Goal: Communication & Community: Answer question/provide support

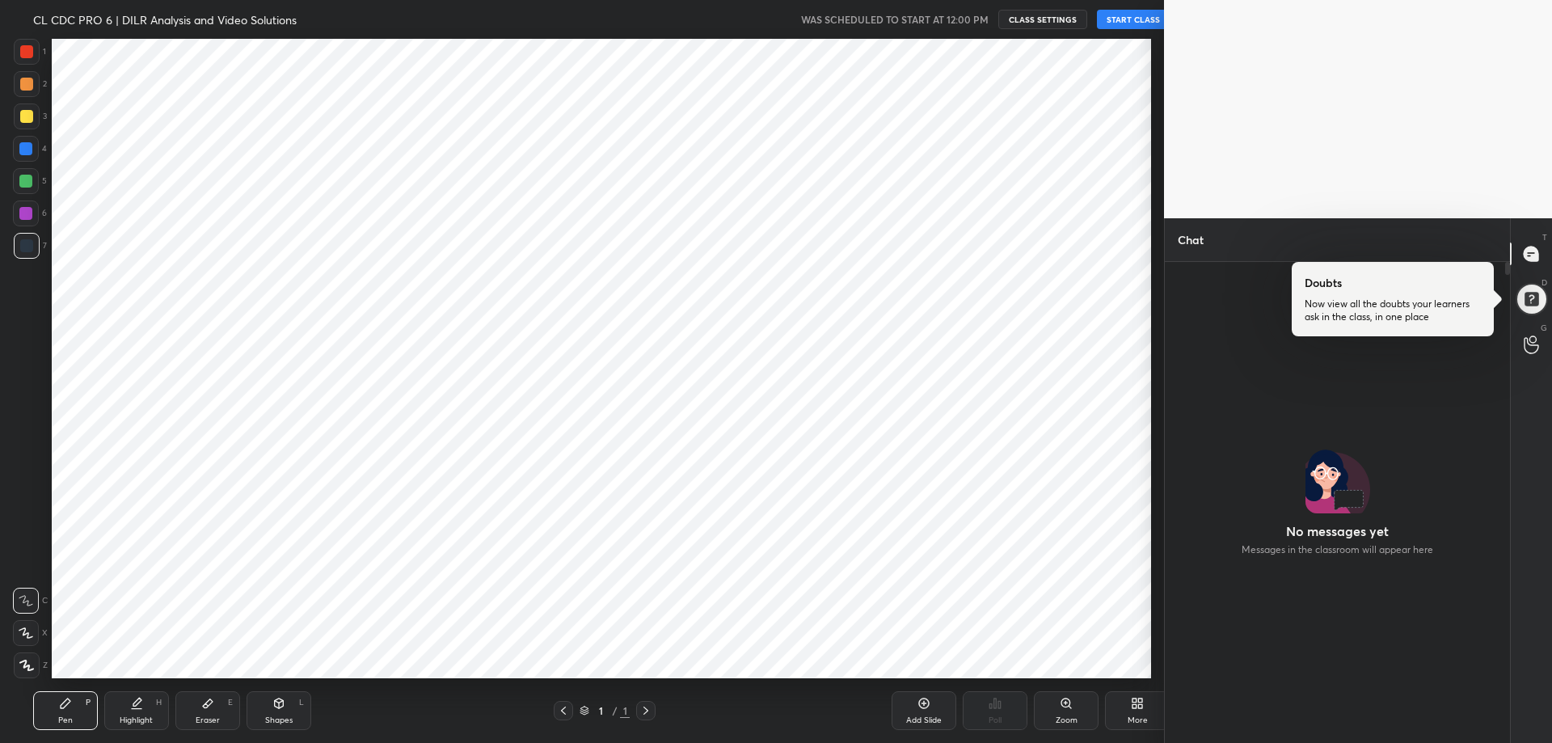
scroll to position [80196, 79736]
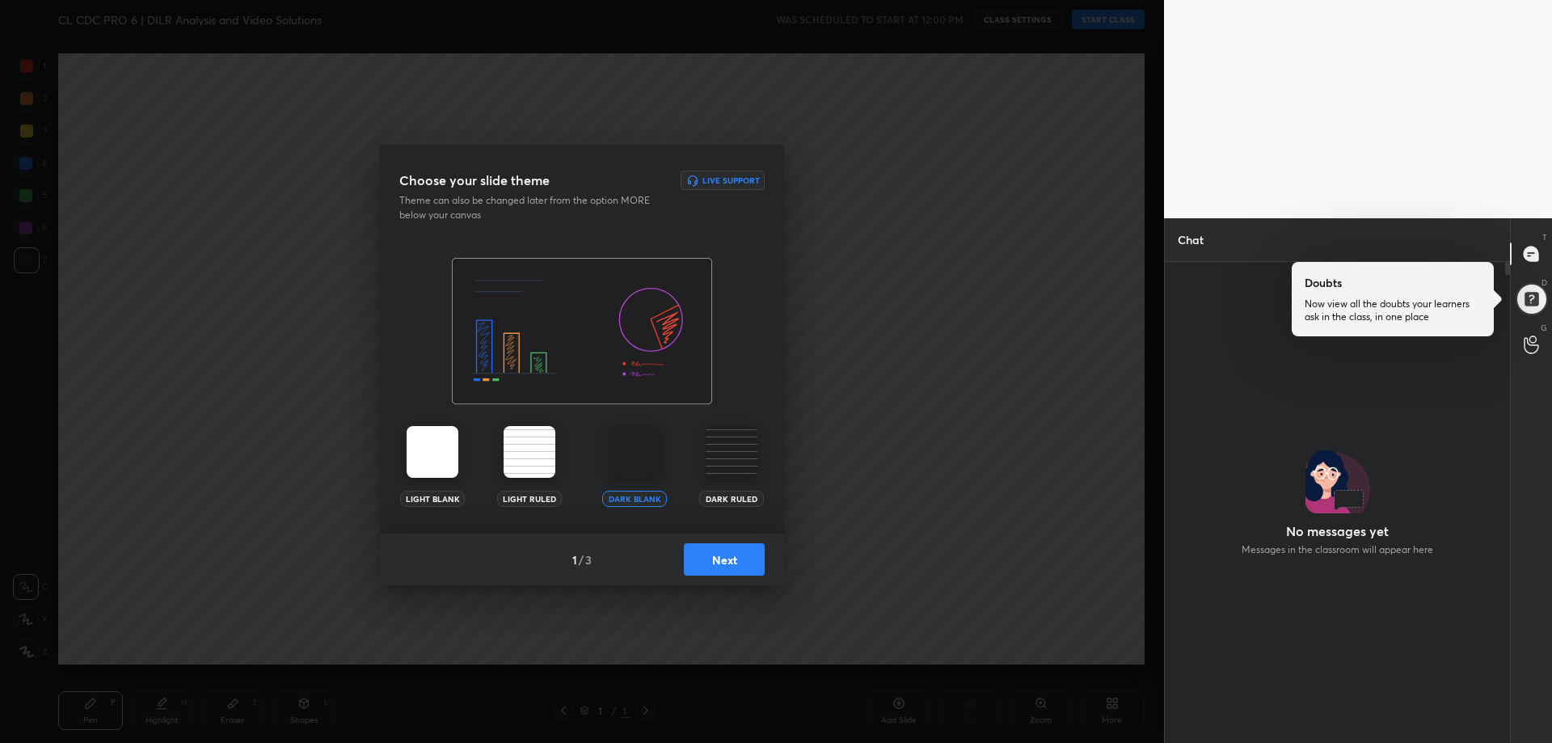
click at [729, 560] on button "Next" at bounding box center [724, 559] width 81 height 32
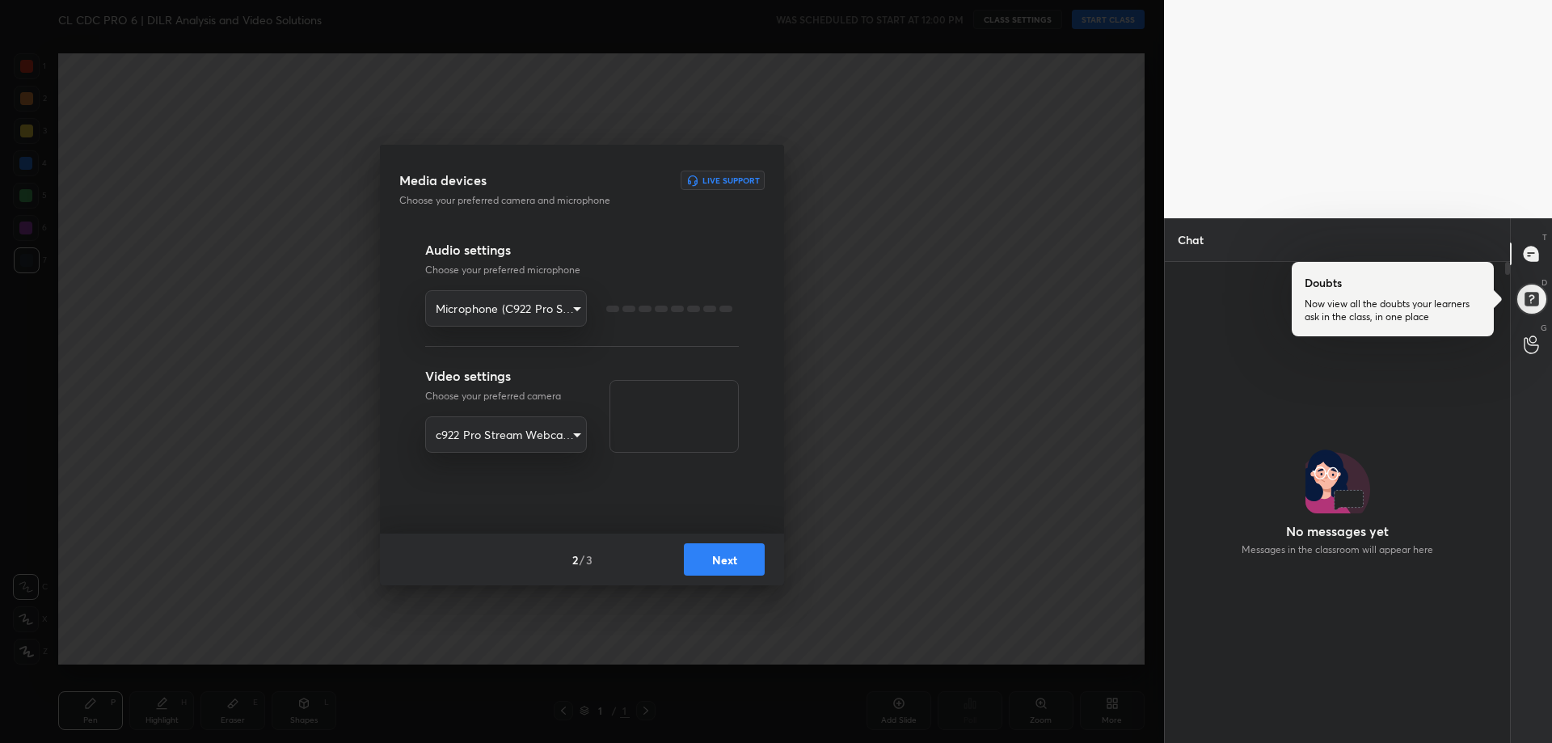
click at [729, 560] on button "Next" at bounding box center [724, 559] width 81 height 32
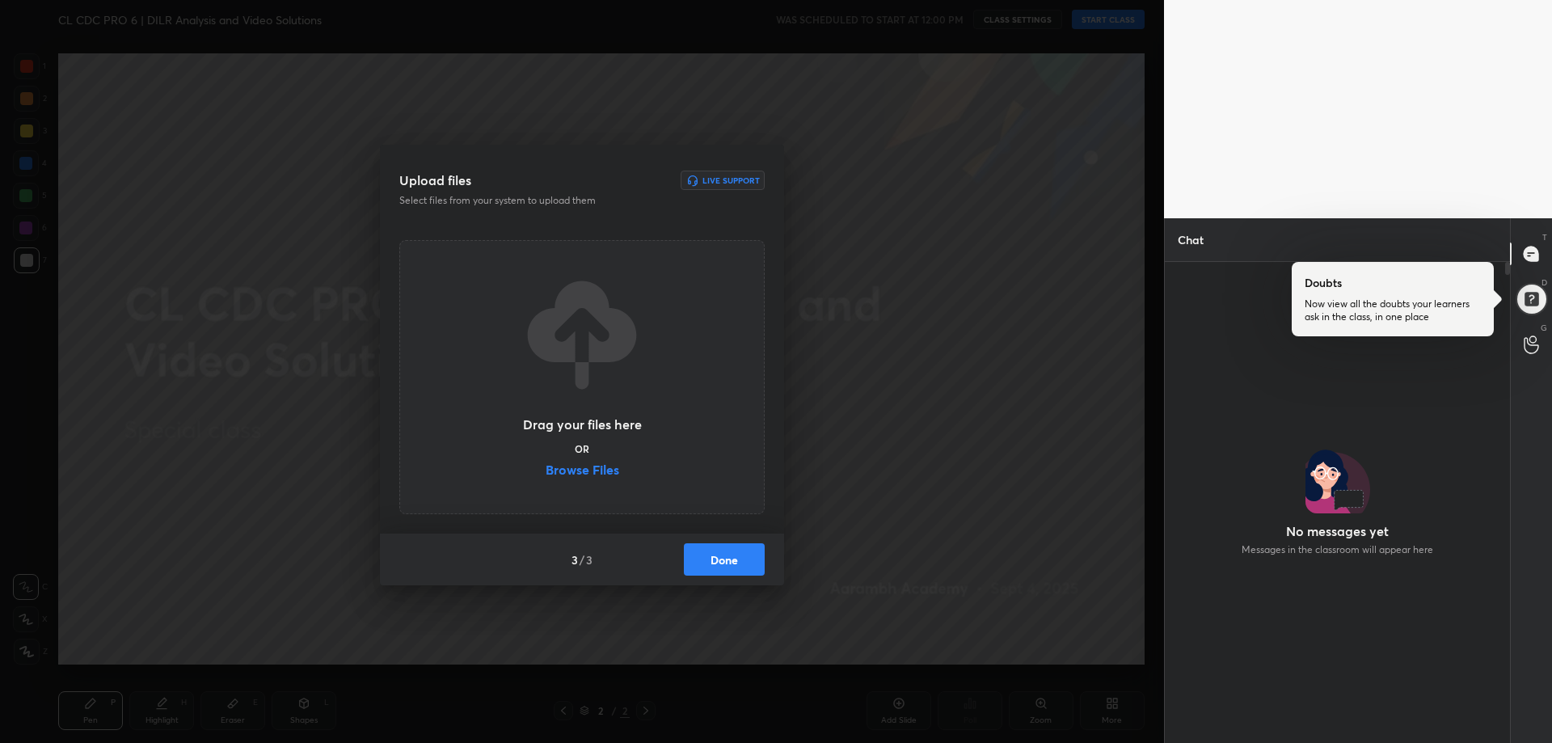
click at [742, 558] on button "Done" at bounding box center [724, 559] width 81 height 32
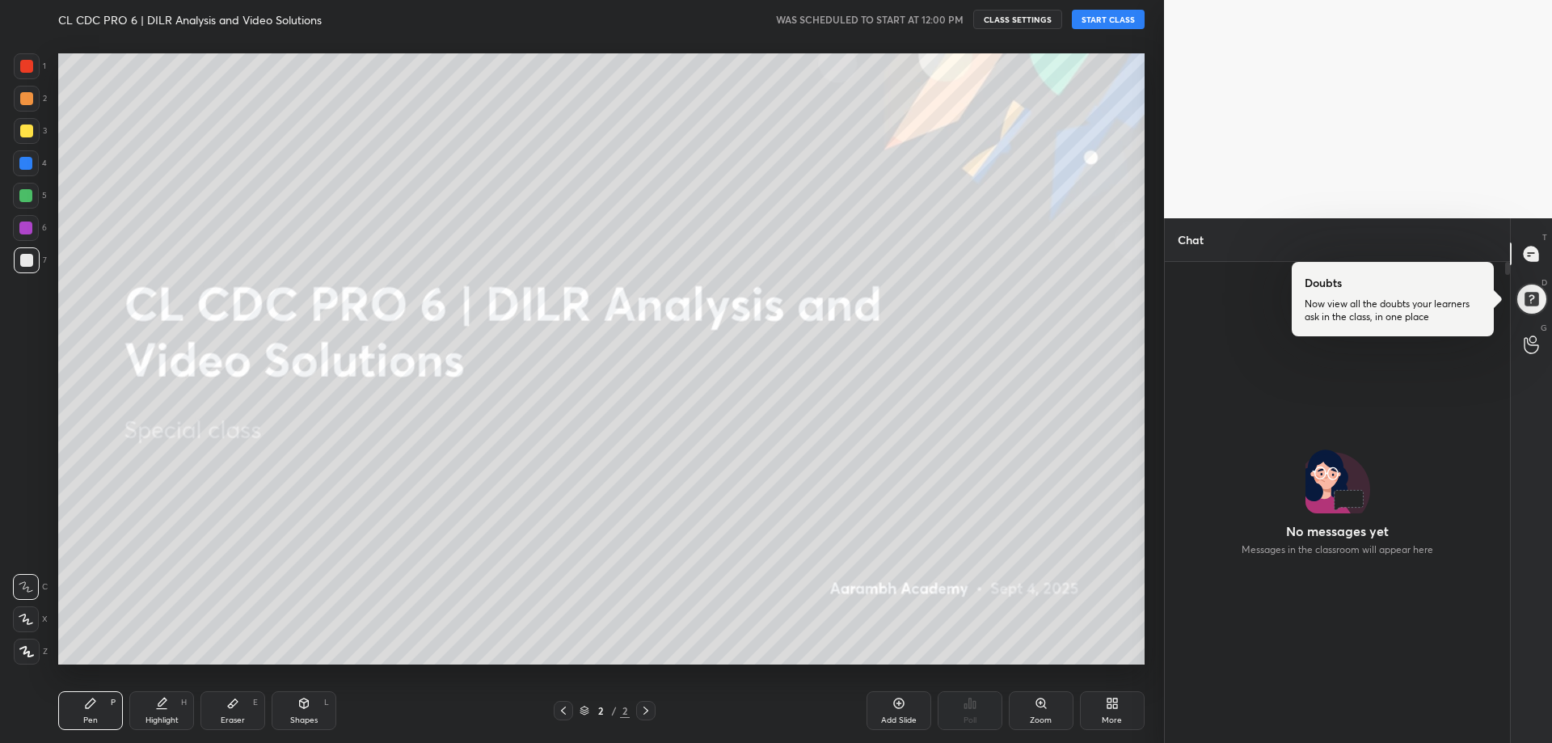
click at [1094, 20] on button "START CLASS" at bounding box center [1108, 19] width 73 height 19
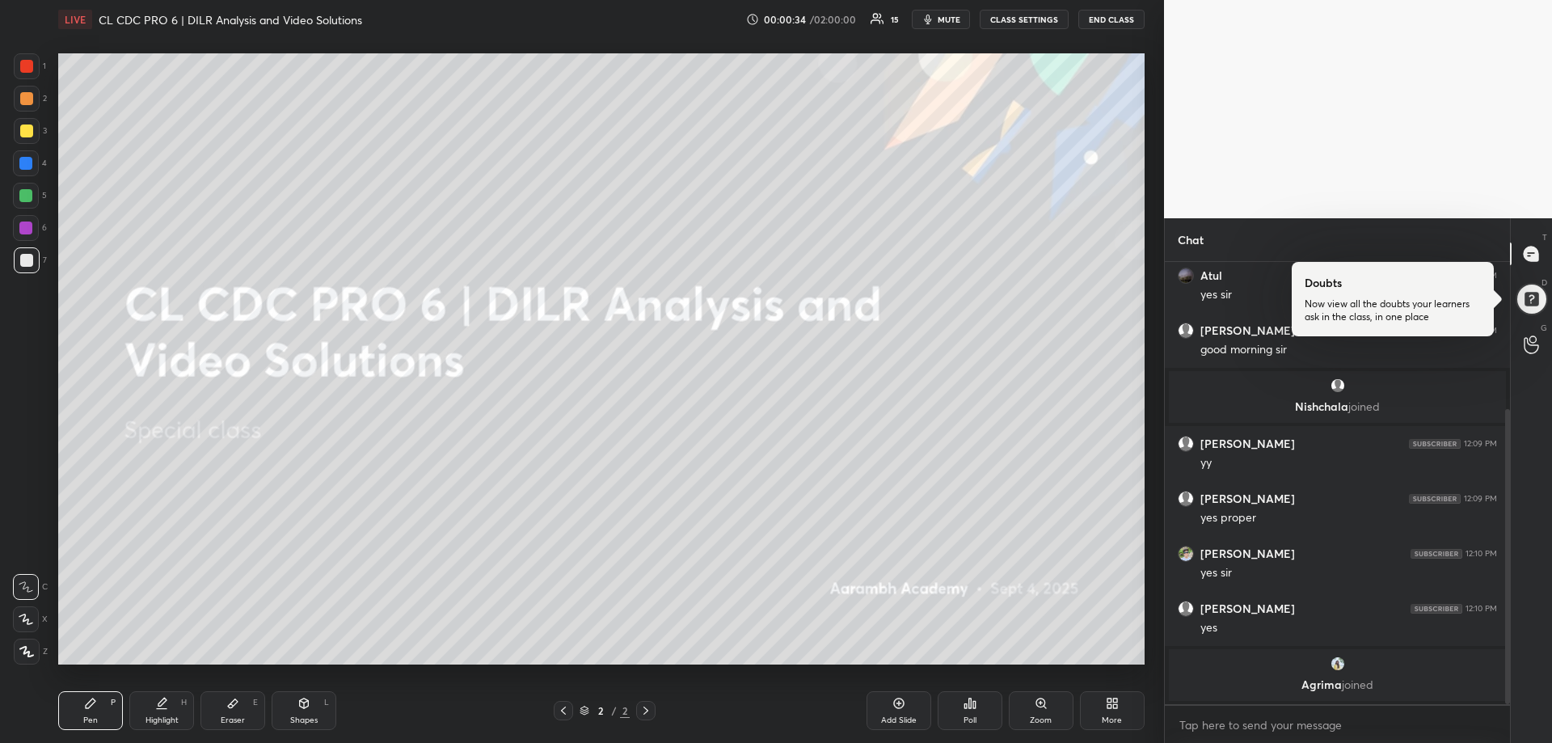
scroll to position [250, 0]
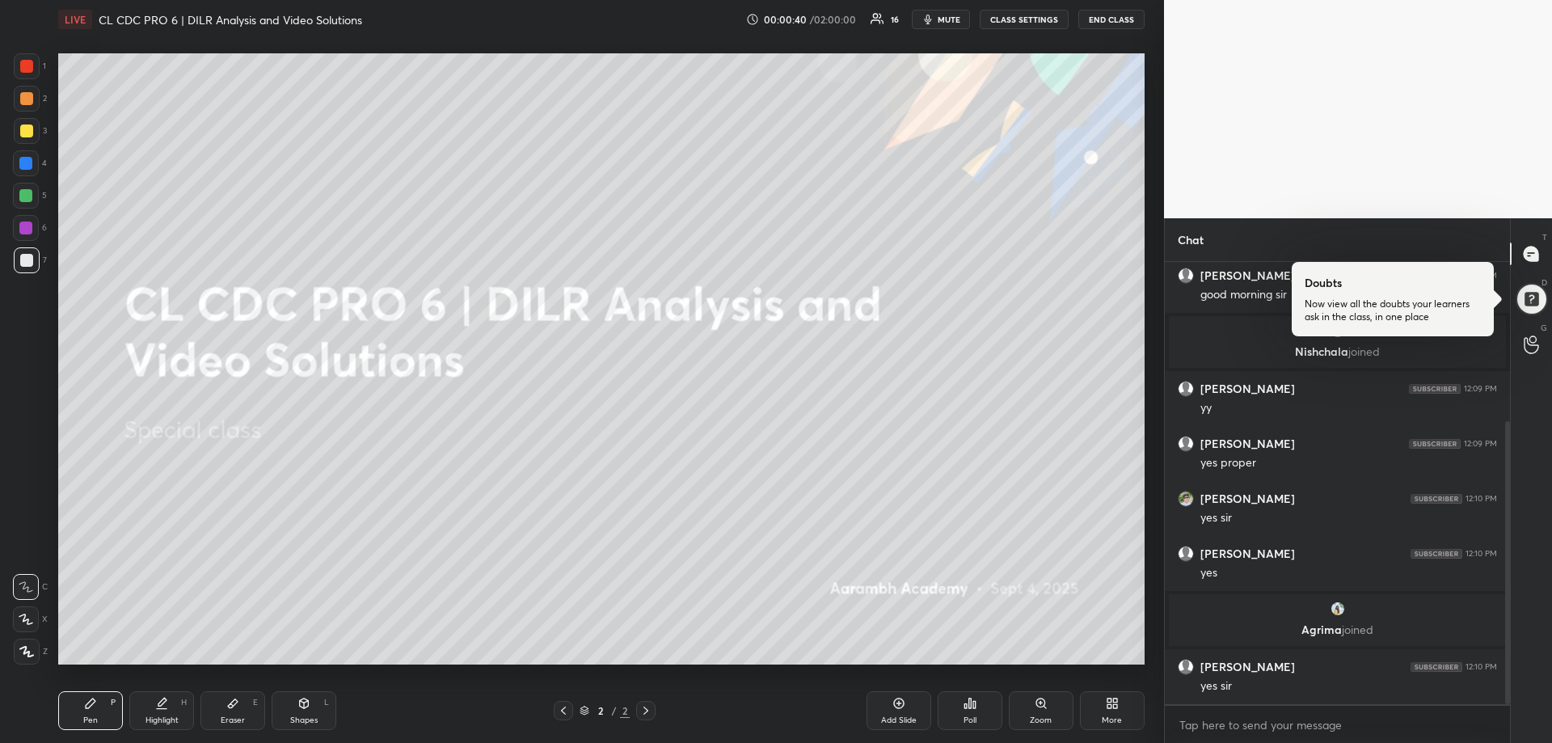
drag, startPoint x: 1508, startPoint y: 462, endPoint x: 1513, endPoint y: 500, distance: 39.2
click at [1513, 500] on div "Chat Atul 12:09 PM yes [PERSON_NAME] 12:09 PM good morning [PERSON_NAME] joined…" at bounding box center [1358, 480] width 388 height 525
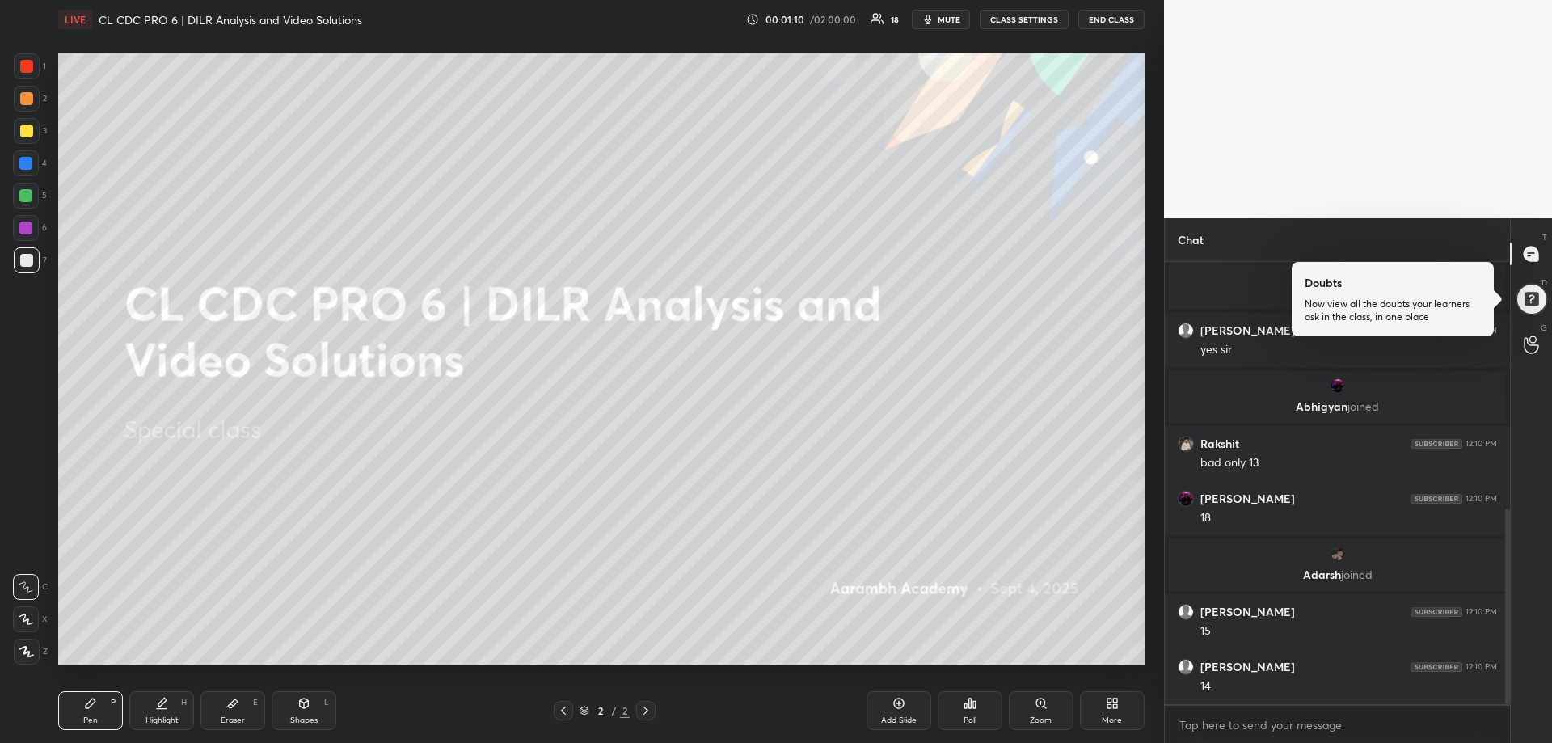
click at [1114, 717] on div "More" at bounding box center [1112, 720] width 20 height 8
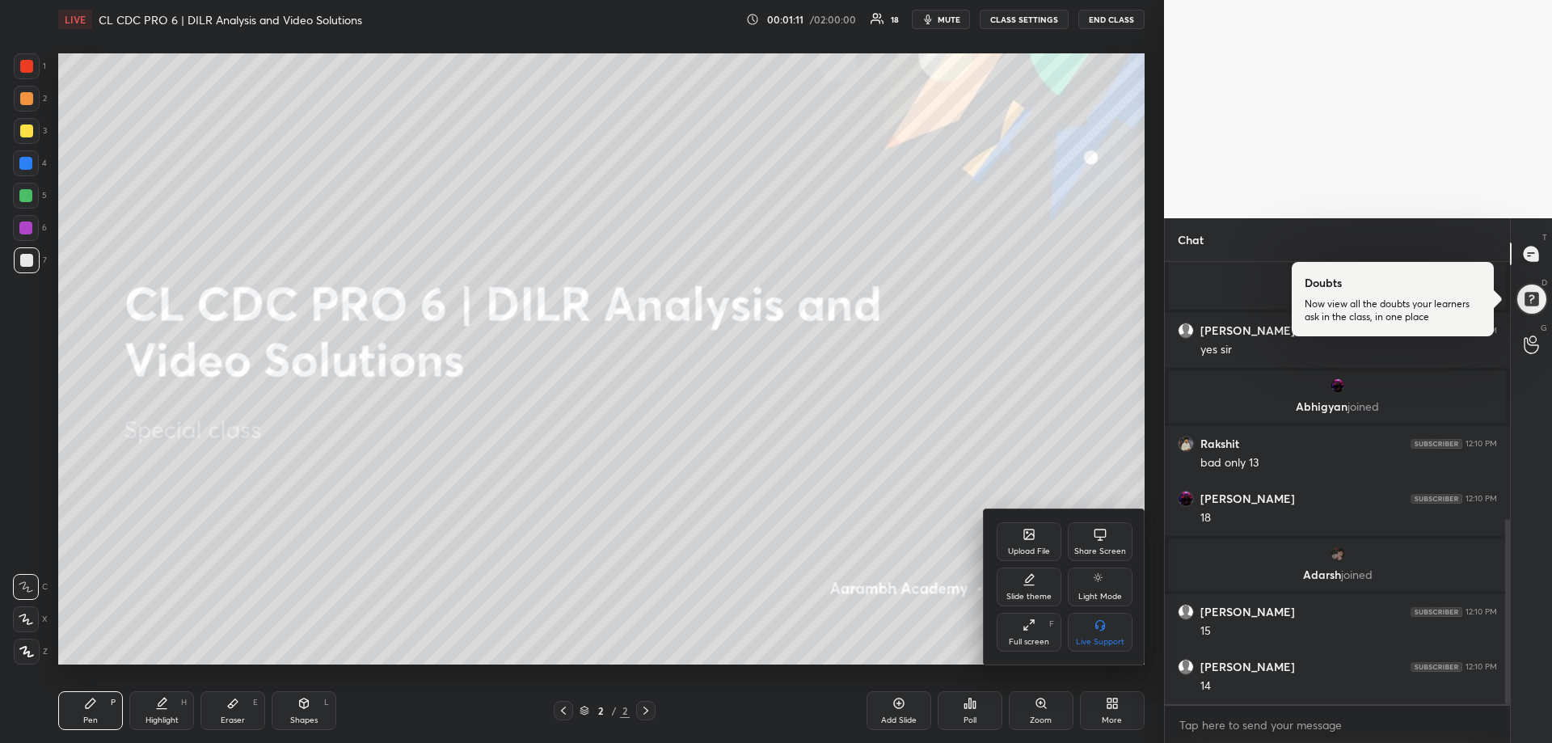
scroll to position [612, 0]
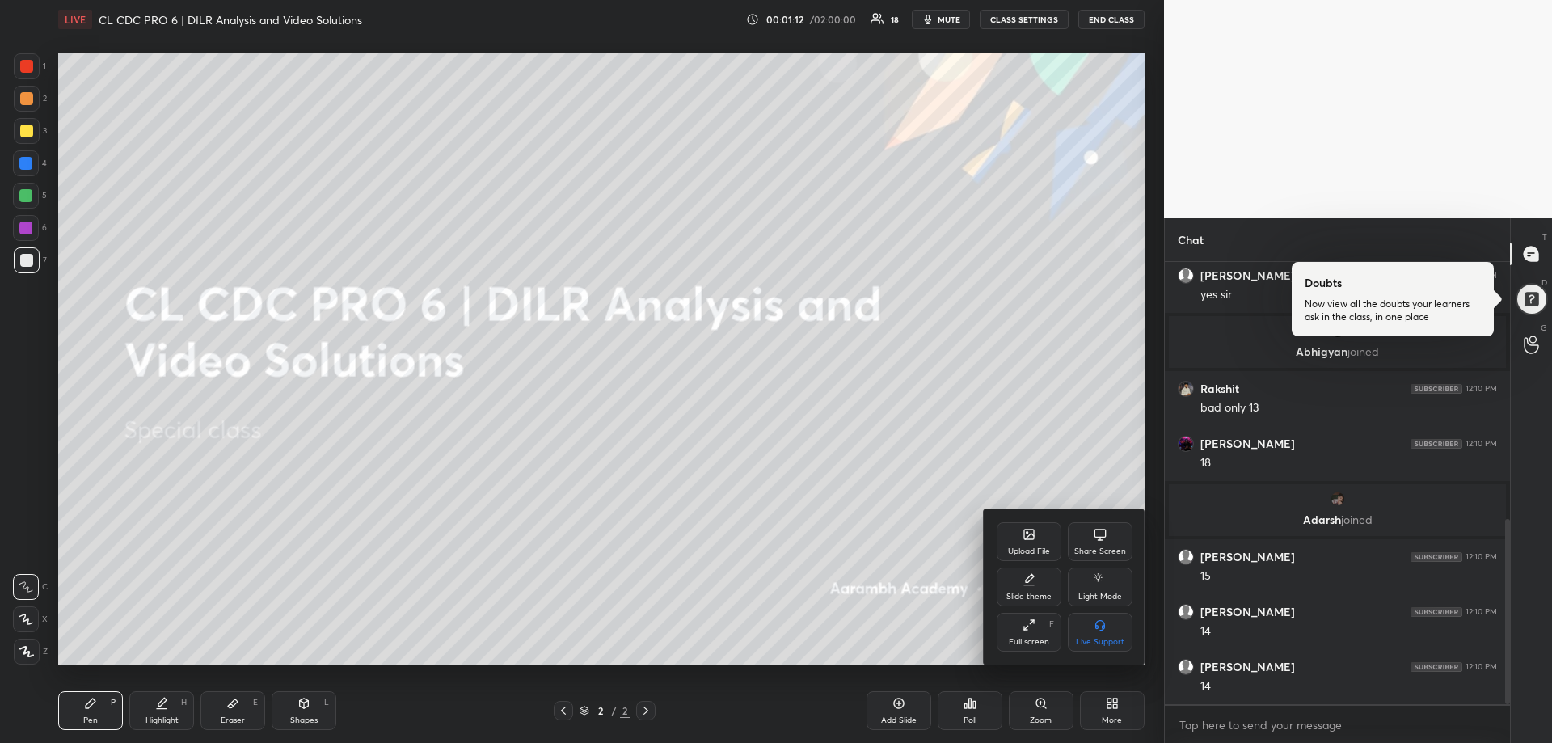
click at [1027, 550] on div "Upload File" at bounding box center [1029, 551] width 42 height 8
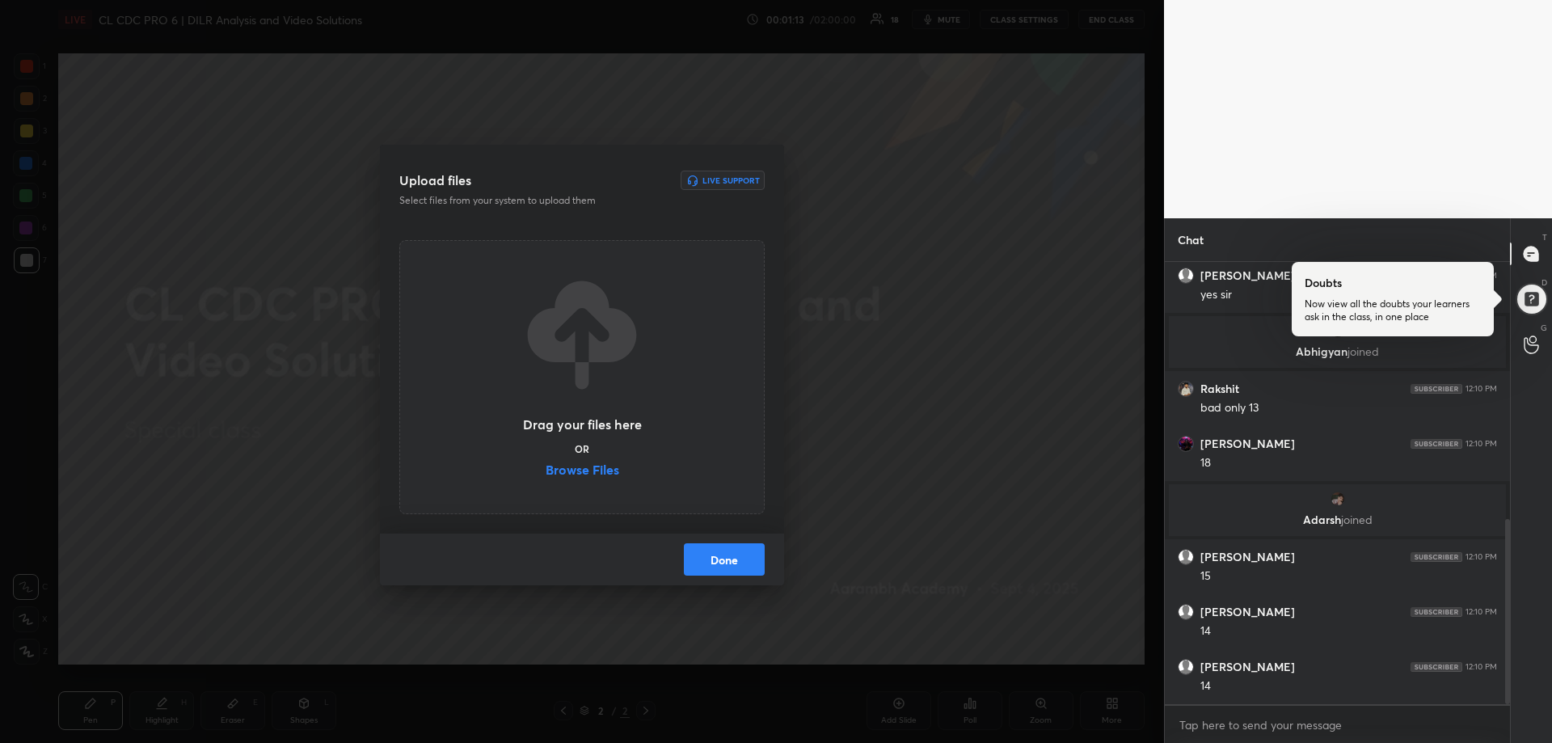
click at [583, 466] on label "Browse Files" at bounding box center [583, 471] width 74 height 17
click at [546, 466] on input "Browse Files" at bounding box center [546, 471] width 0 height 17
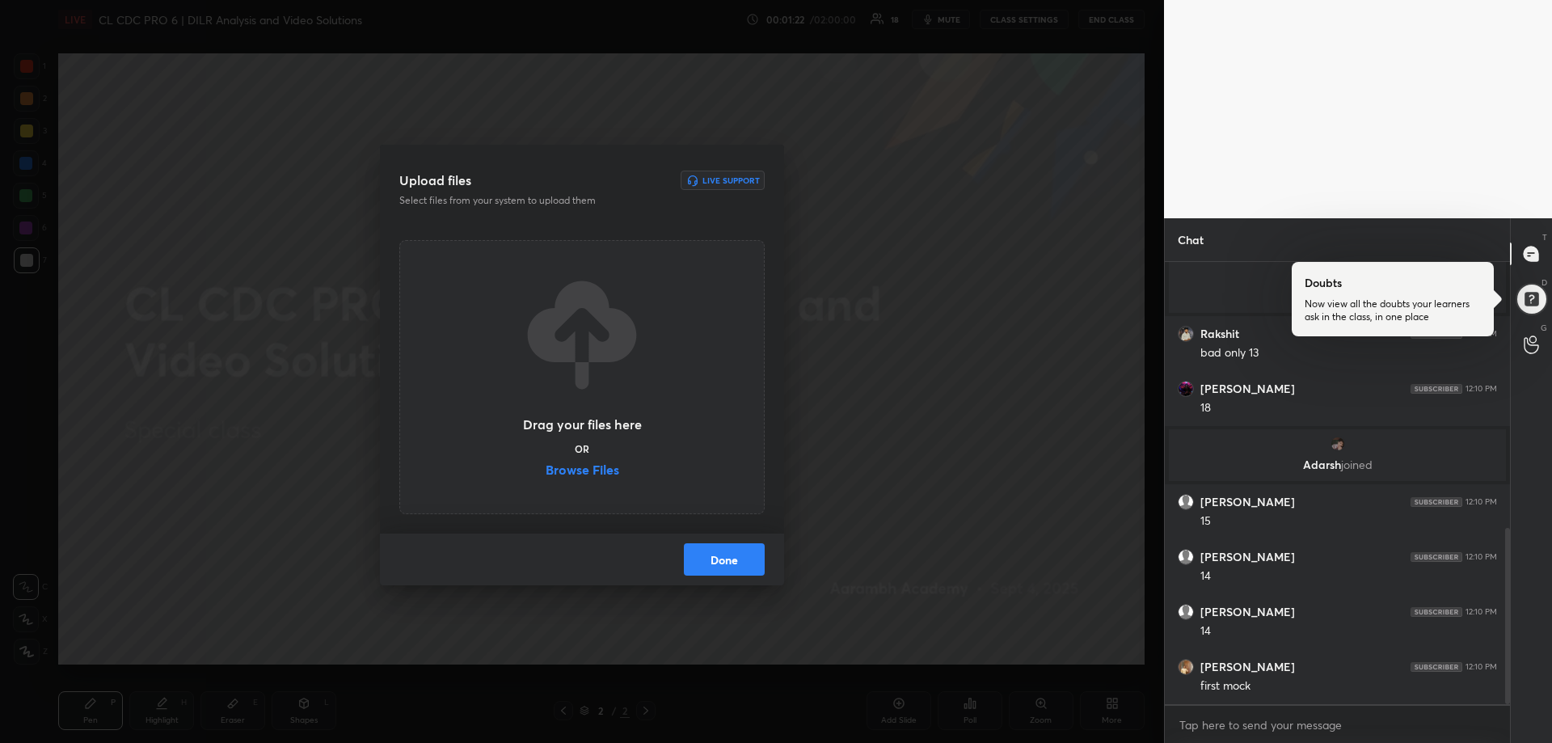
scroll to position [722, 0]
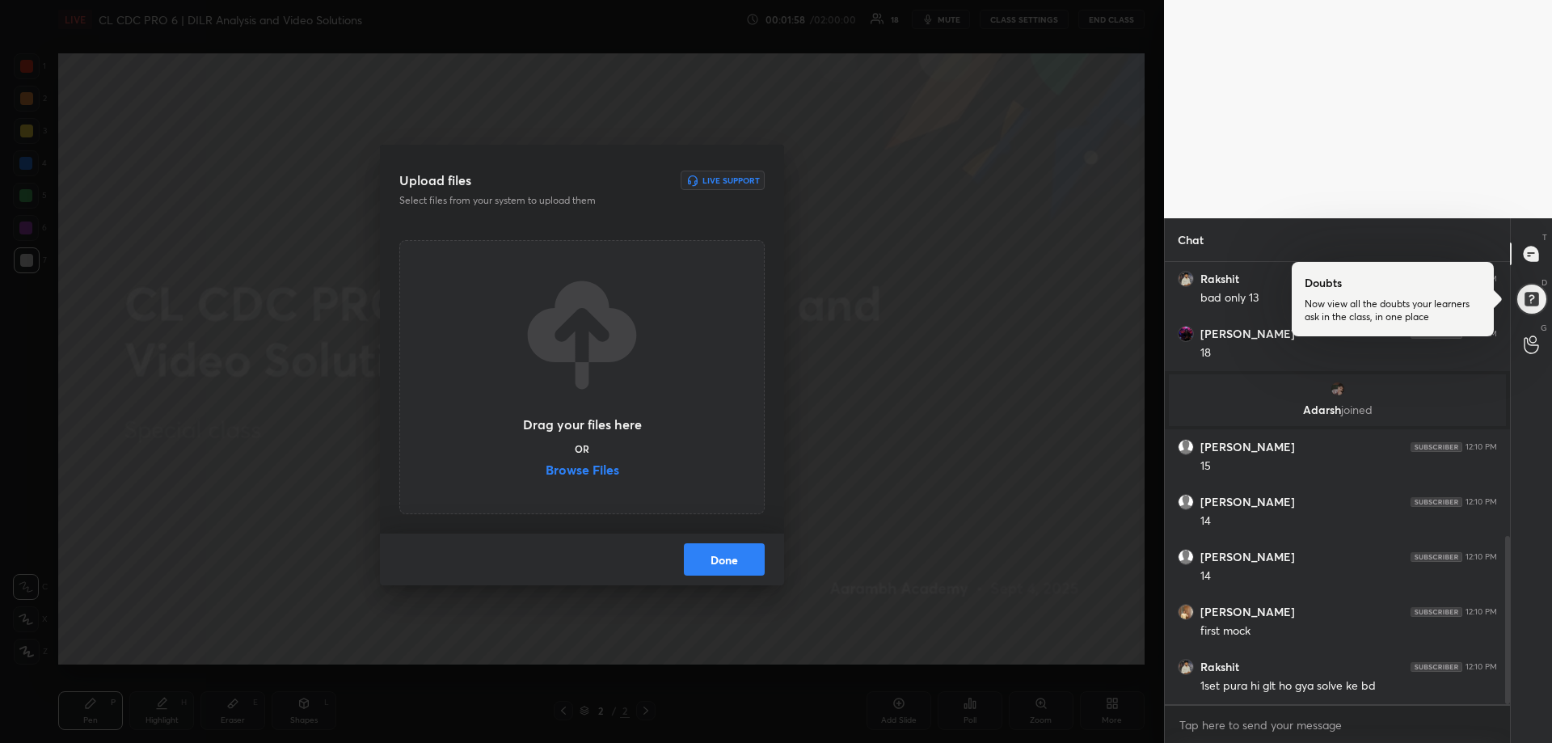
click at [606, 472] on label "Browse Files" at bounding box center [583, 471] width 74 height 17
click at [546, 472] on input "Browse Files" at bounding box center [546, 471] width 0 height 17
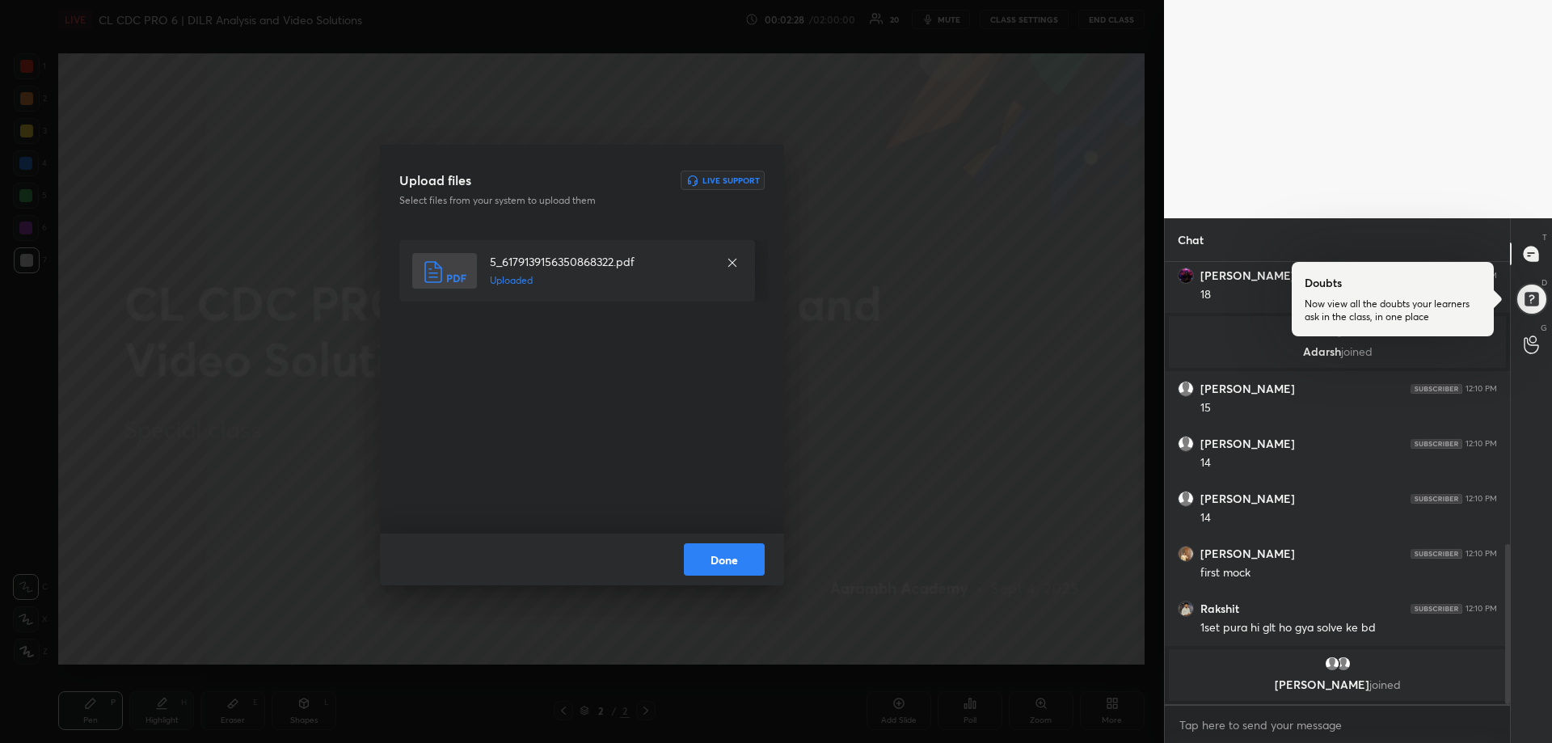
click at [732, 565] on button "Done" at bounding box center [724, 559] width 81 height 32
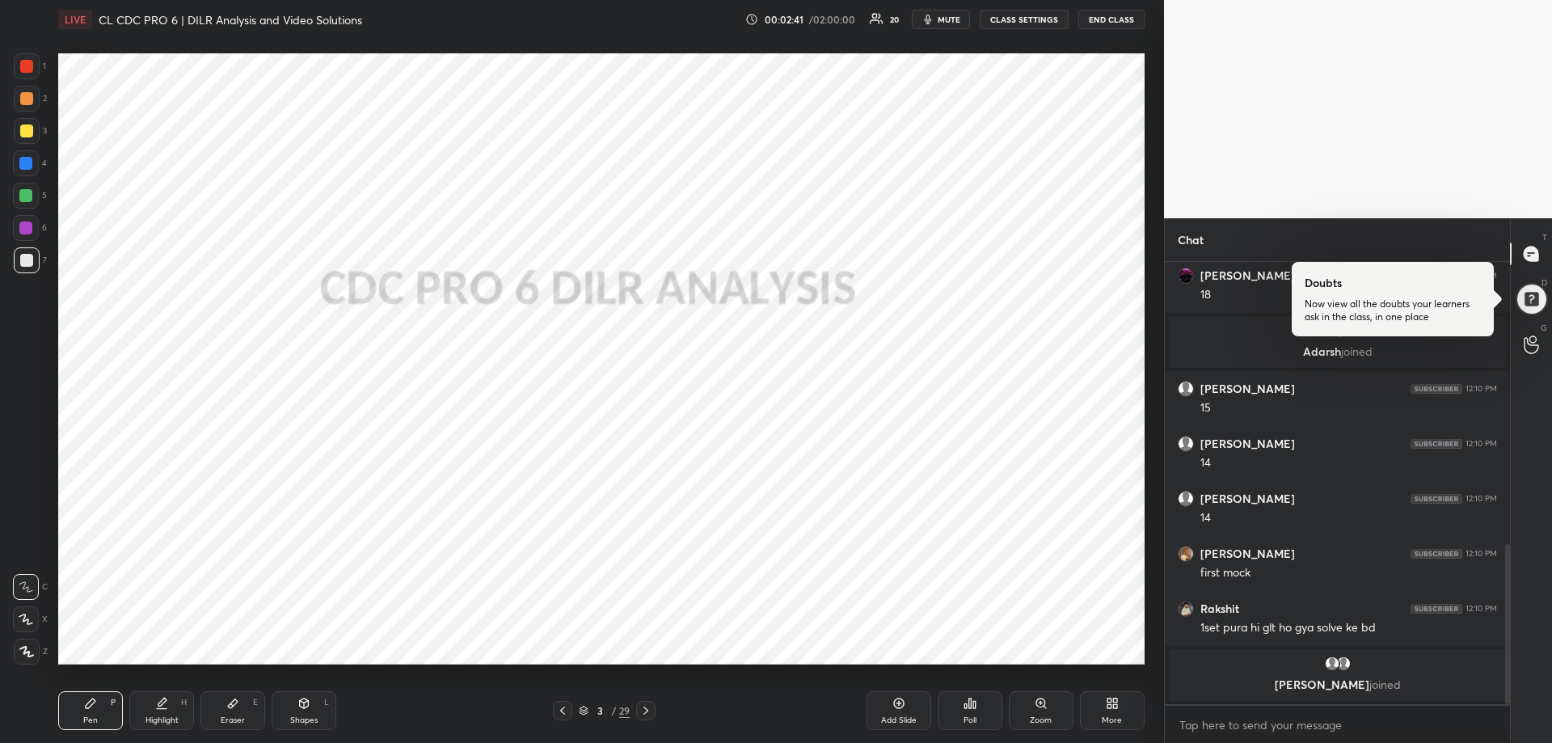
click at [652, 706] on icon at bounding box center [645, 710] width 13 height 13
click at [32, 66] on div at bounding box center [26, 66] width 13 height 13
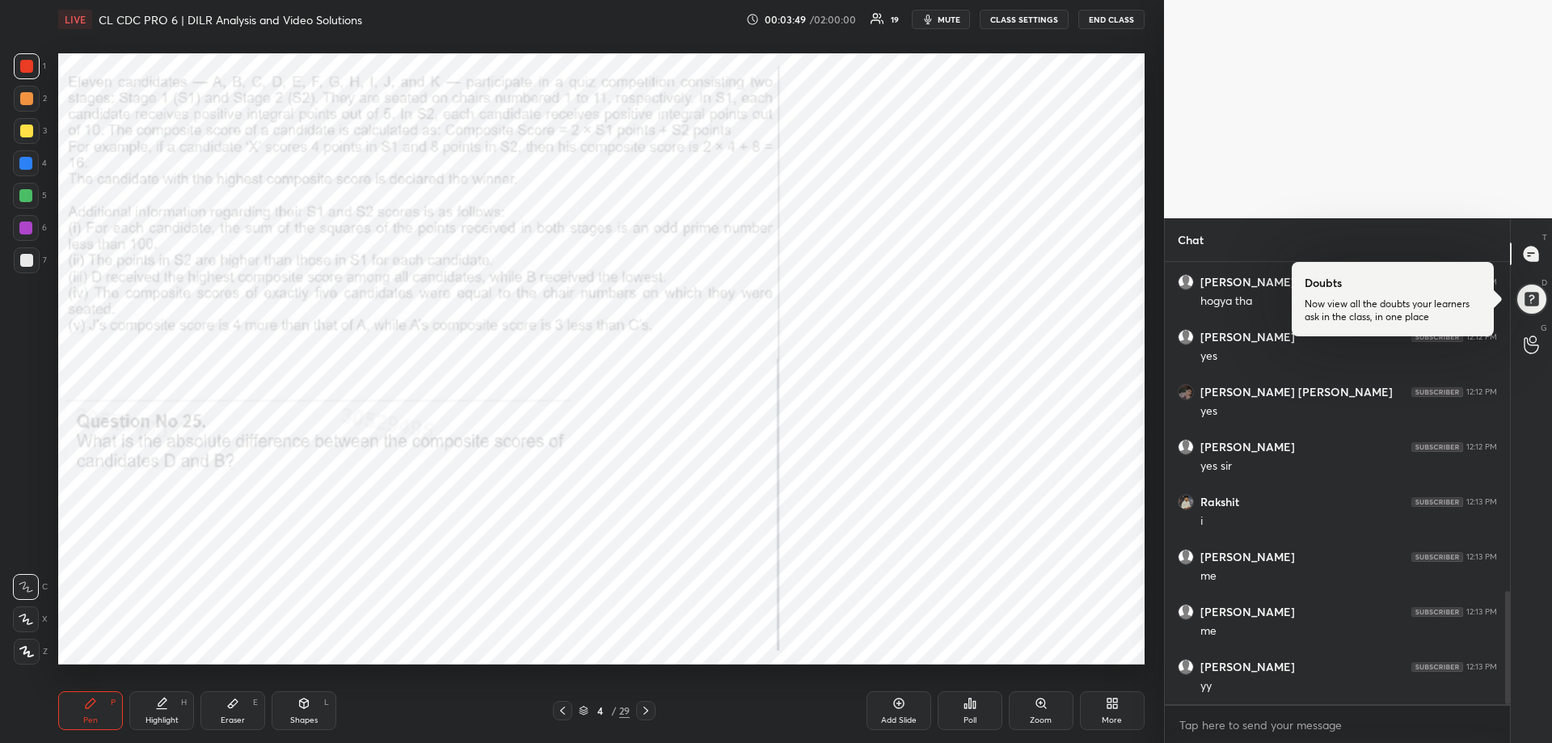
scroll to position [1344, 0]
click at [169, 707] on div "Highlight H" at bounding box center [161, 710] width 65 height 39
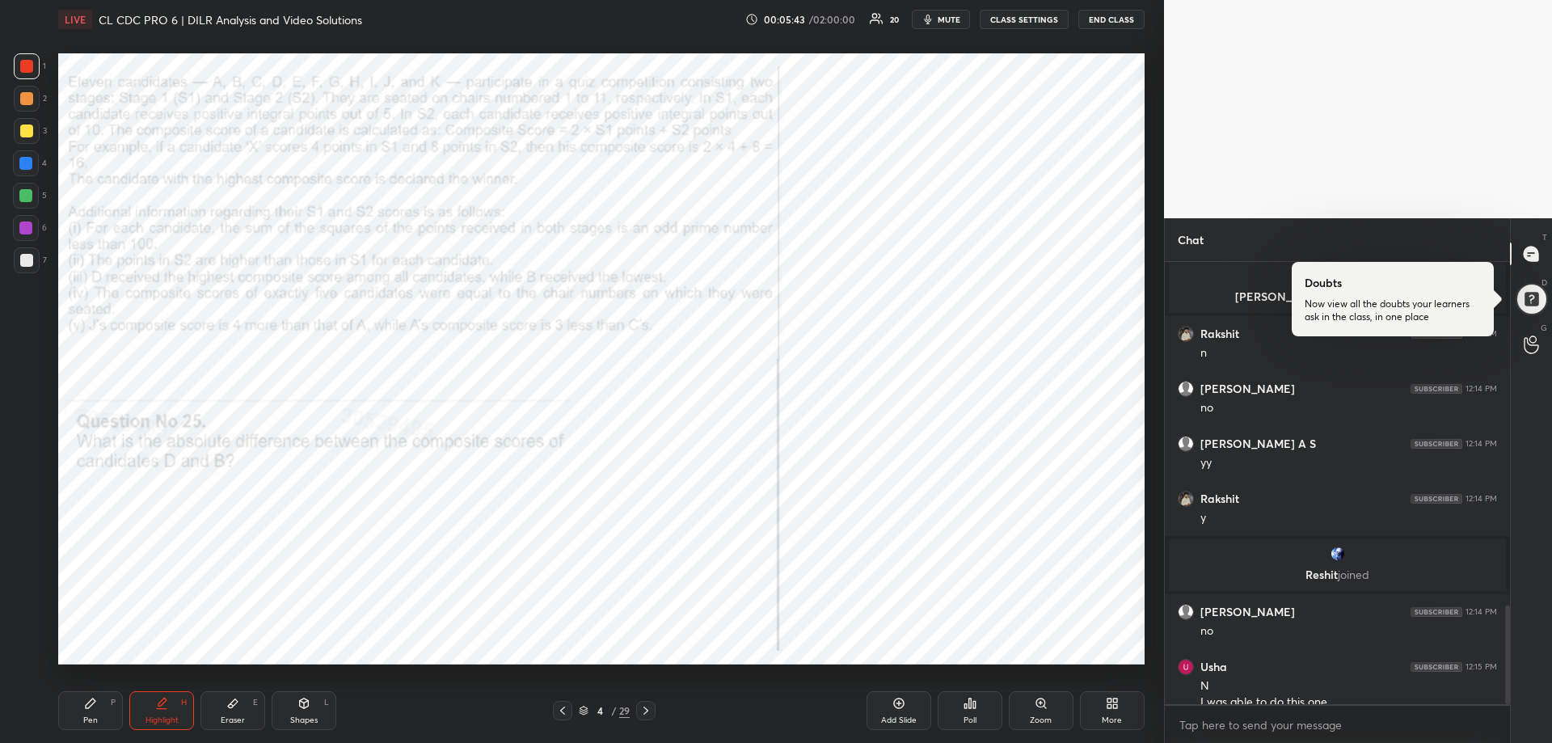
scroll to position [1561, 0]
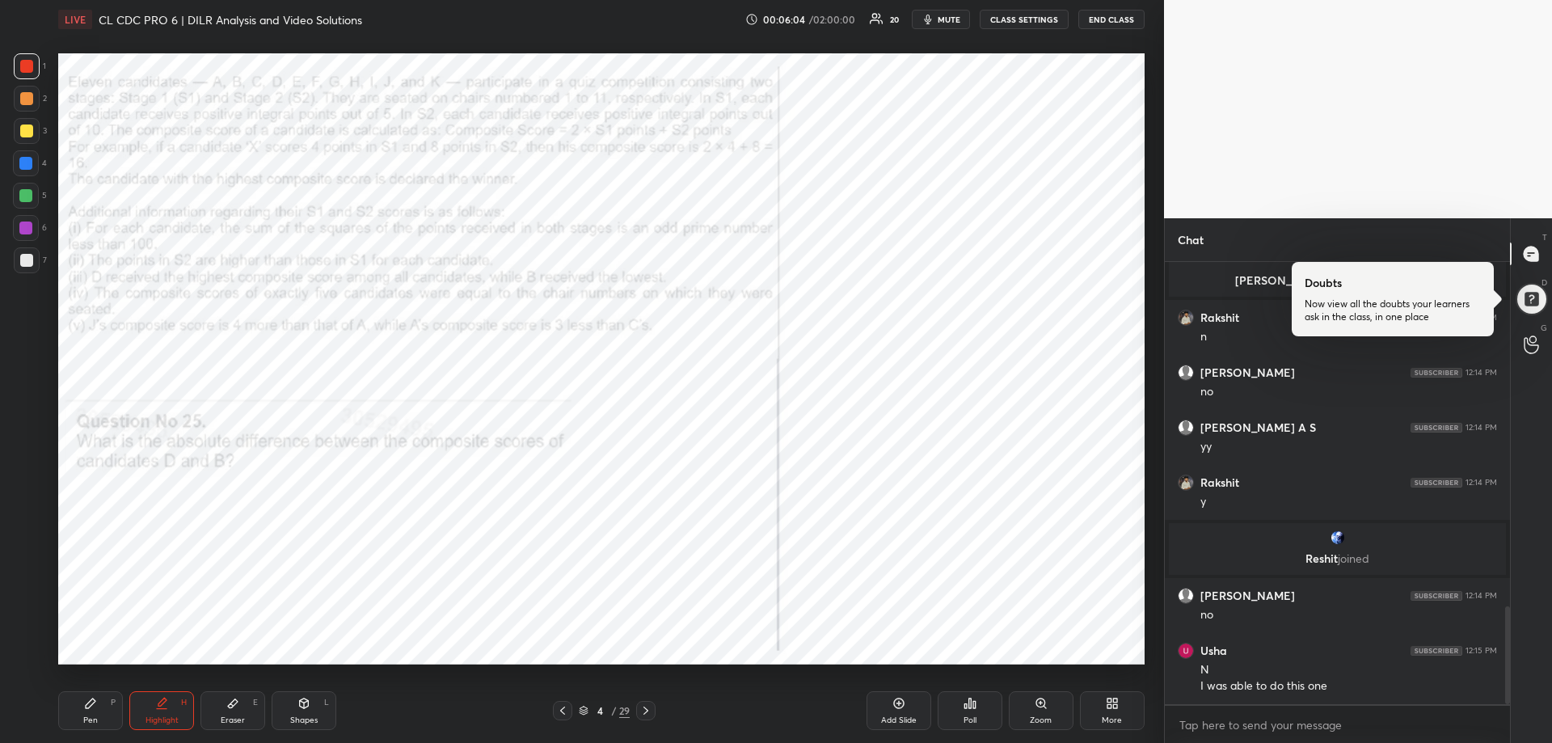
click at [649, 706] on icon at bounding box center [645, 710] width 13 height 13
click at [647, 707] on icon at bounding box center [645, 710] width 13 height 13
click at [565, 705] on icon at bounding box center [562, 710] width 13 height 13
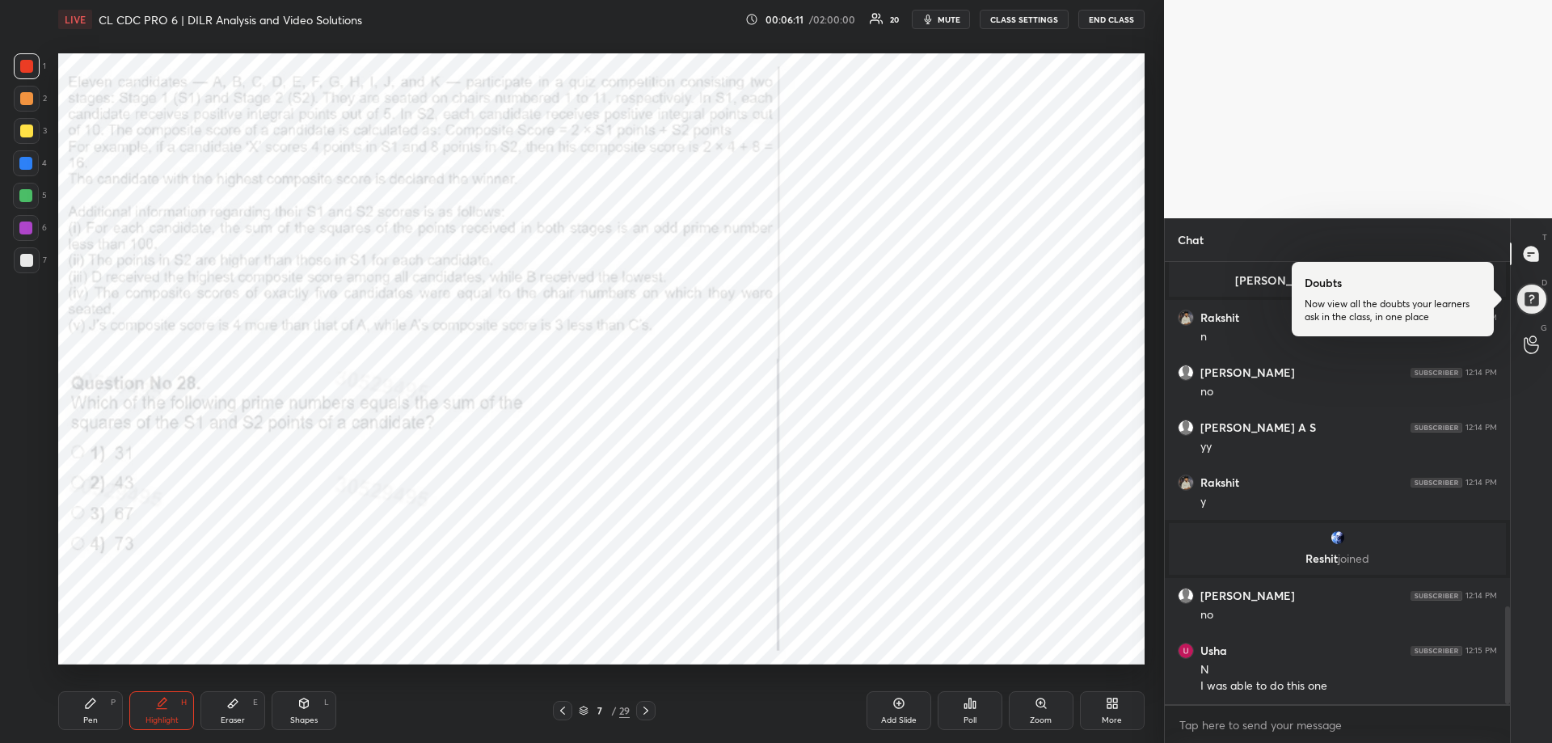
click at [565, 705] on icon at bounding box center [562, 710] width 13 height 13
click at [649, 713] on icon at bounding box center [645, 710] width 13 height 13
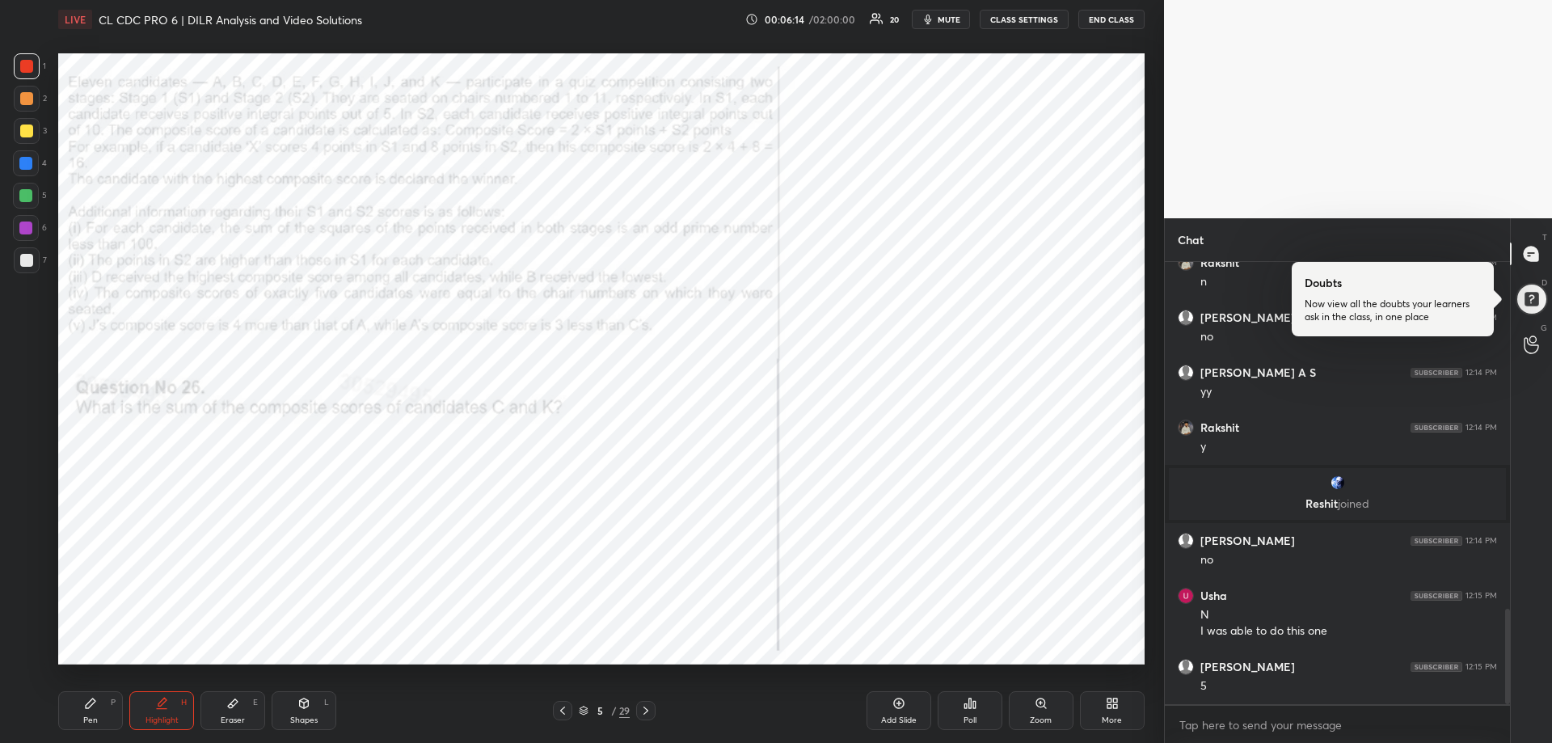
click at [649, 713] on icon at bounding box center [645, 710] width 13 height 13
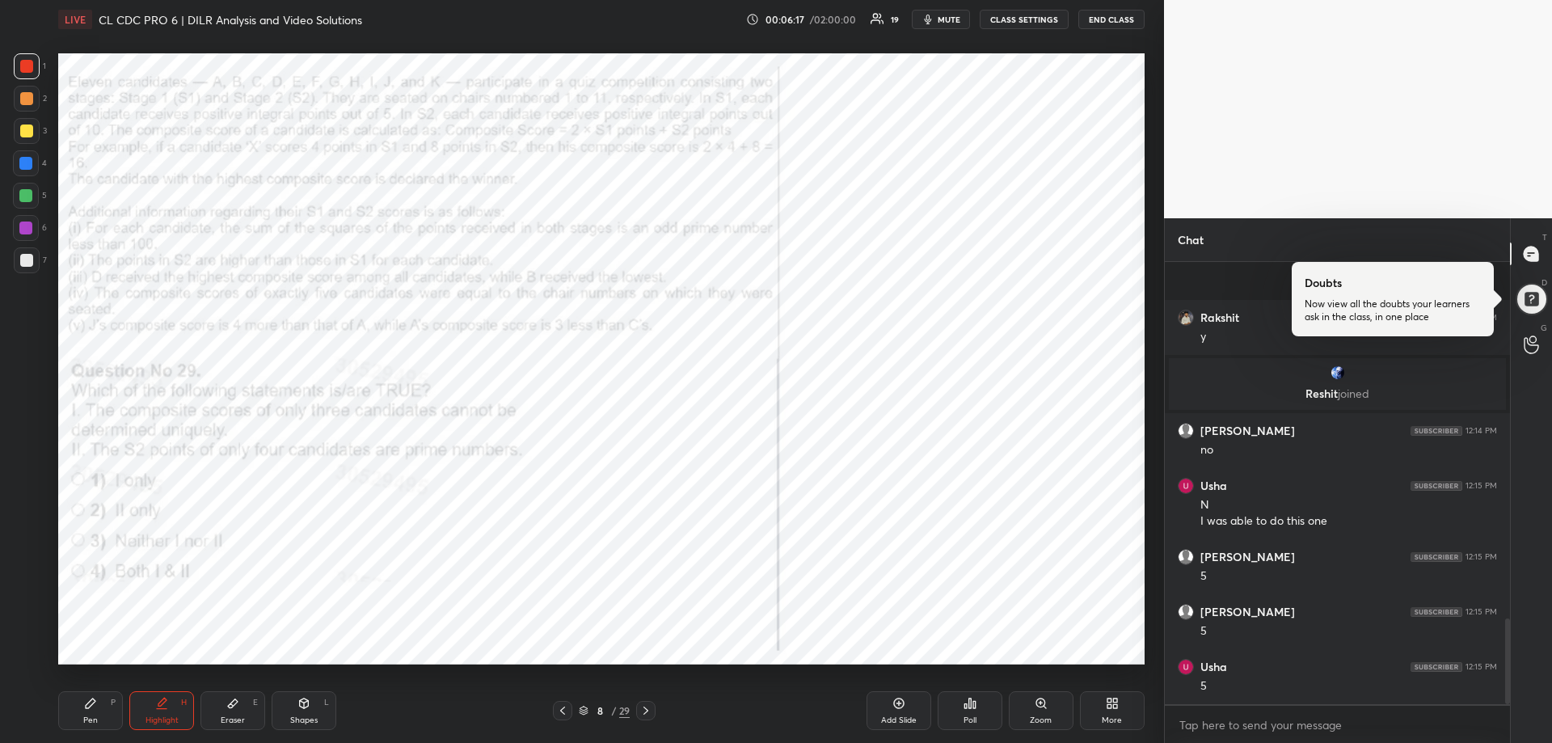
scroll to position [1839, 0]
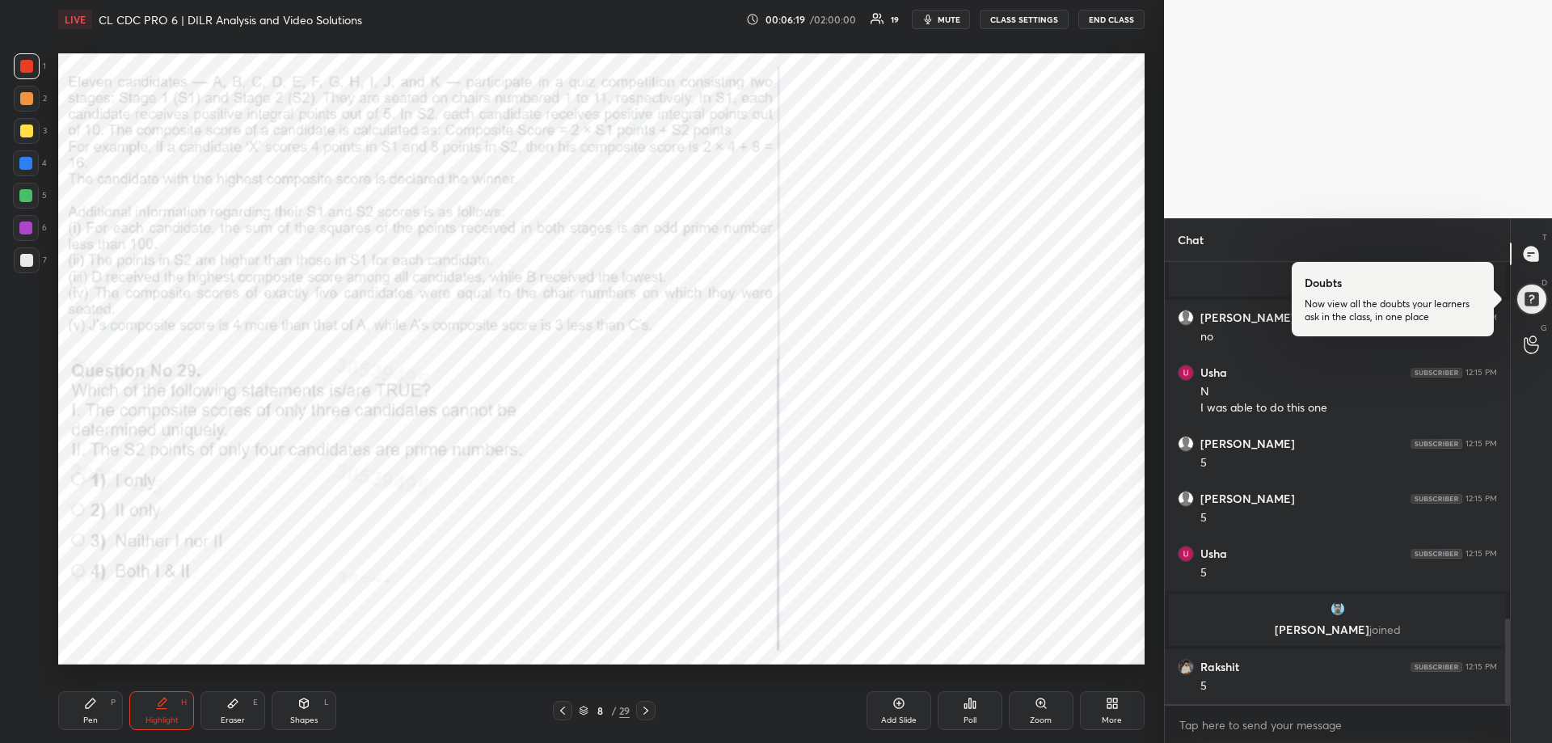
click at [646, 710] on icon at bounding box center [645, 710] width 13 height 13
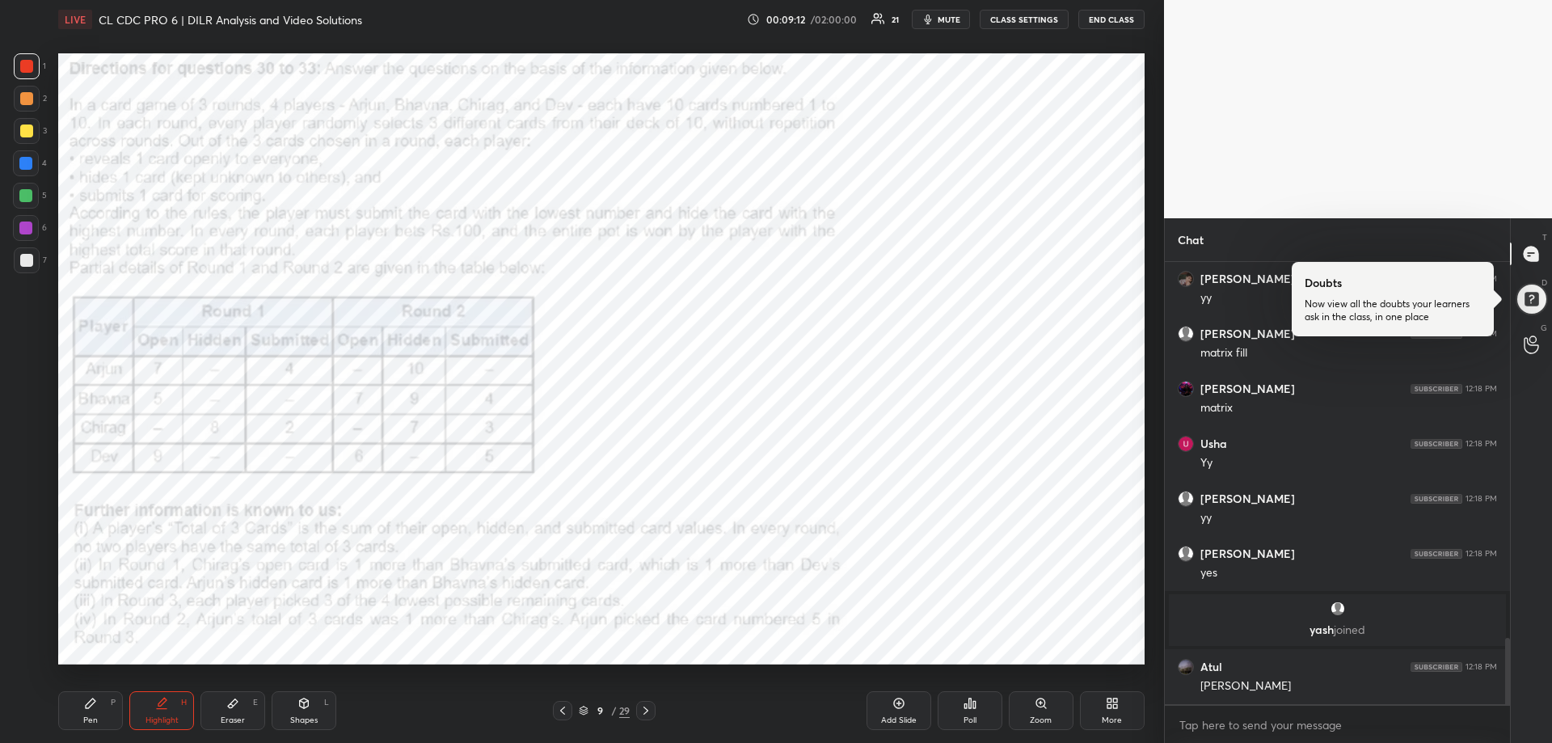
scroll to position [2575, 0]
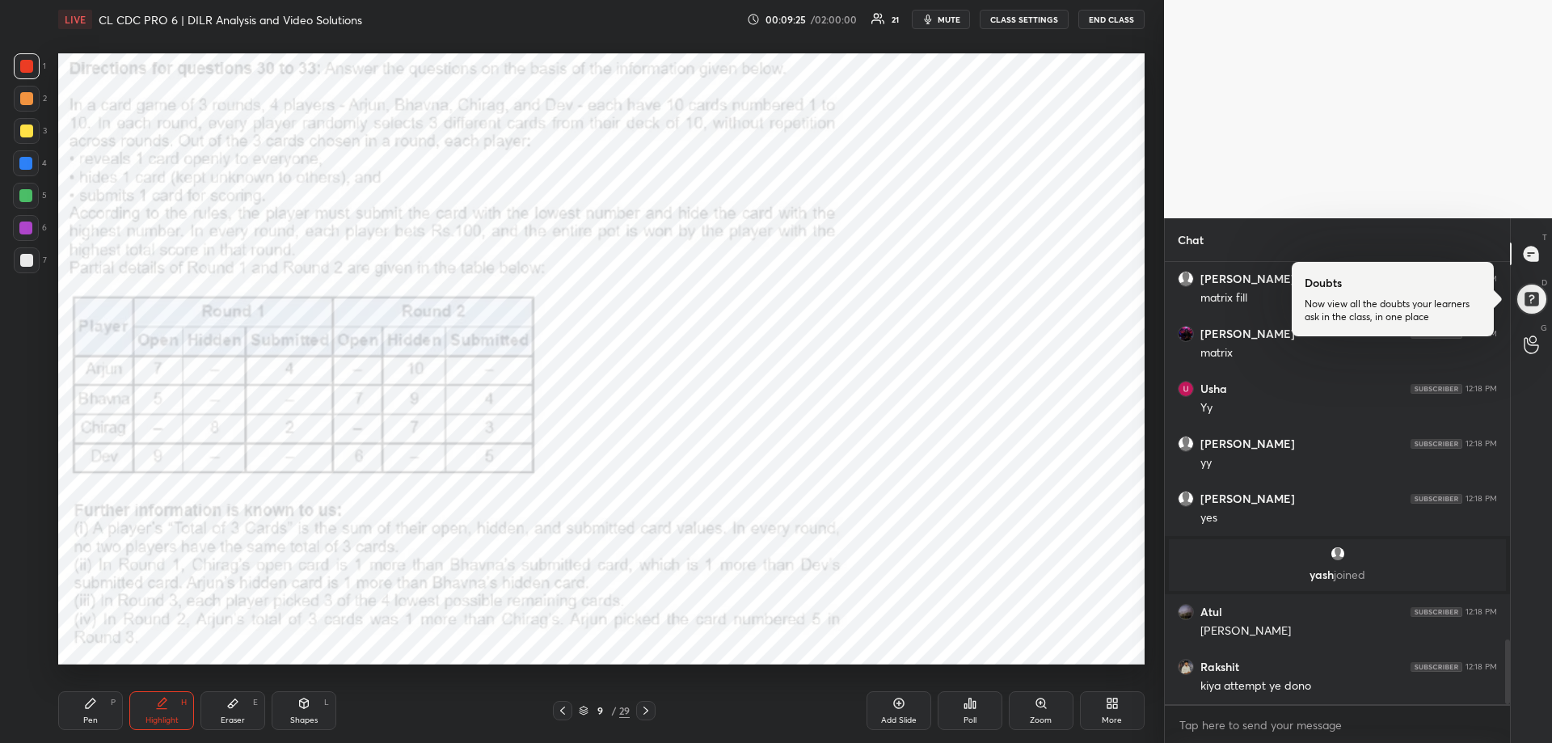
click at [647, 715] on icon at bounding box center [645, 710] width 13 height 13
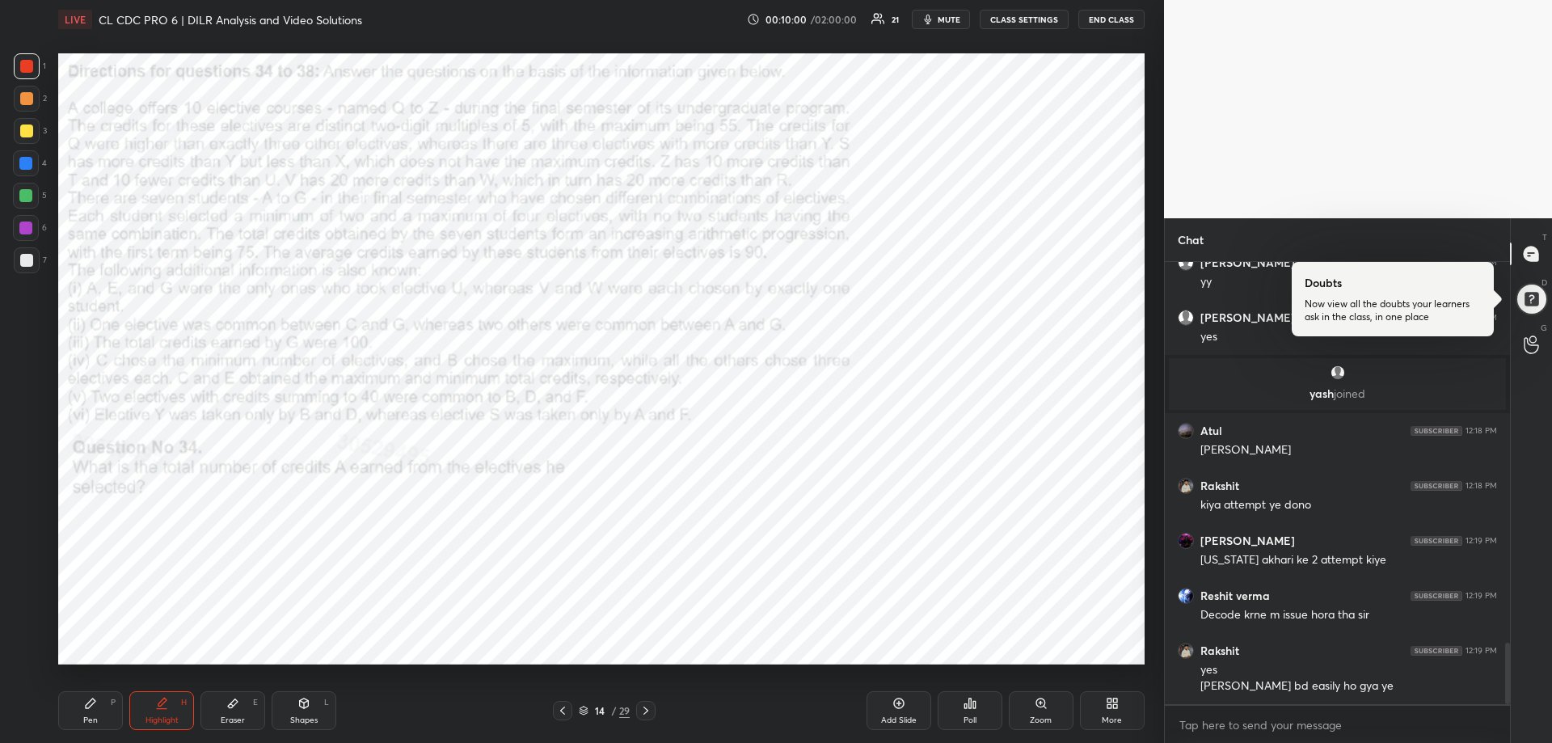
scroll to position [2811, 0]
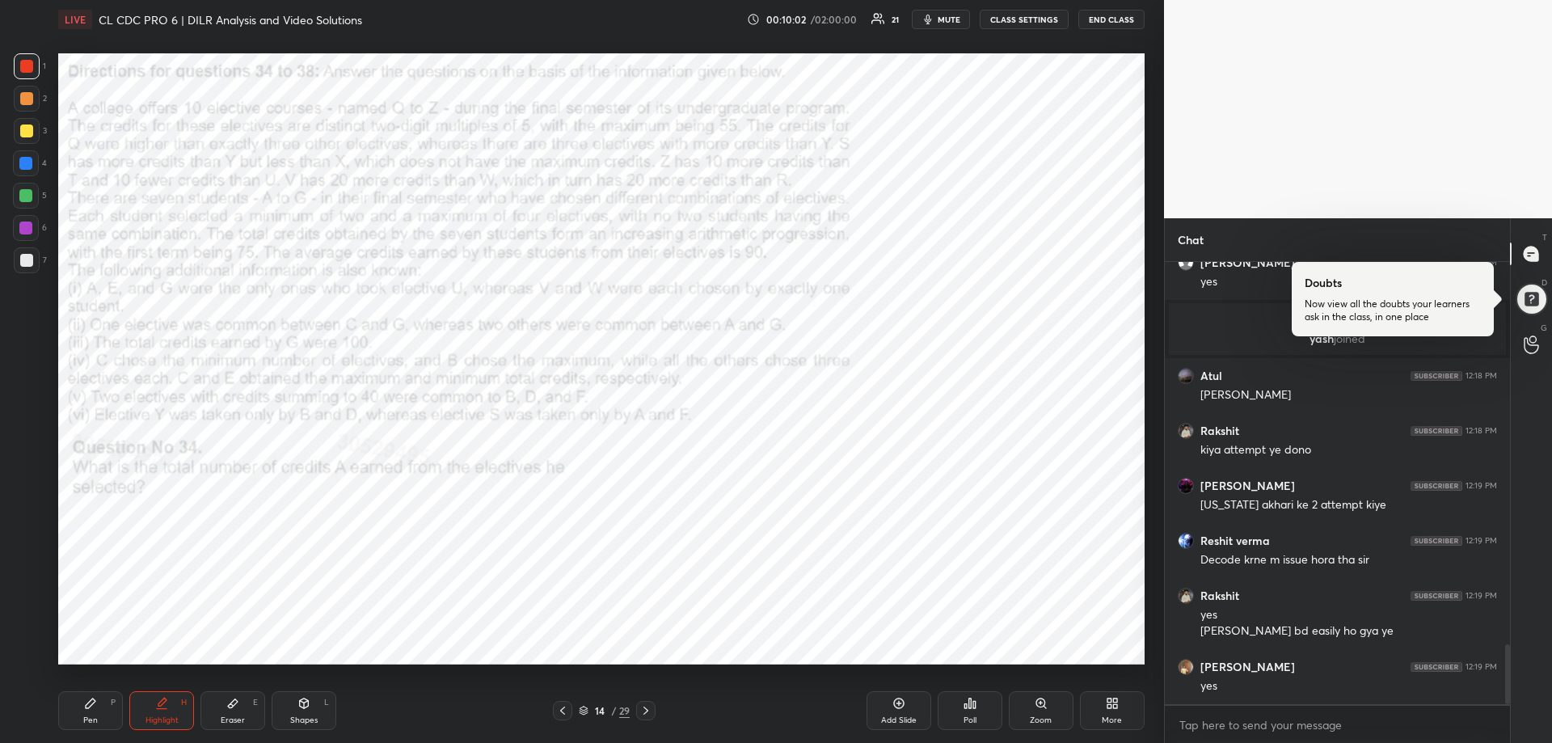
click at [643, 713] on icon at bounding box center [645, 710] width 13 height 13
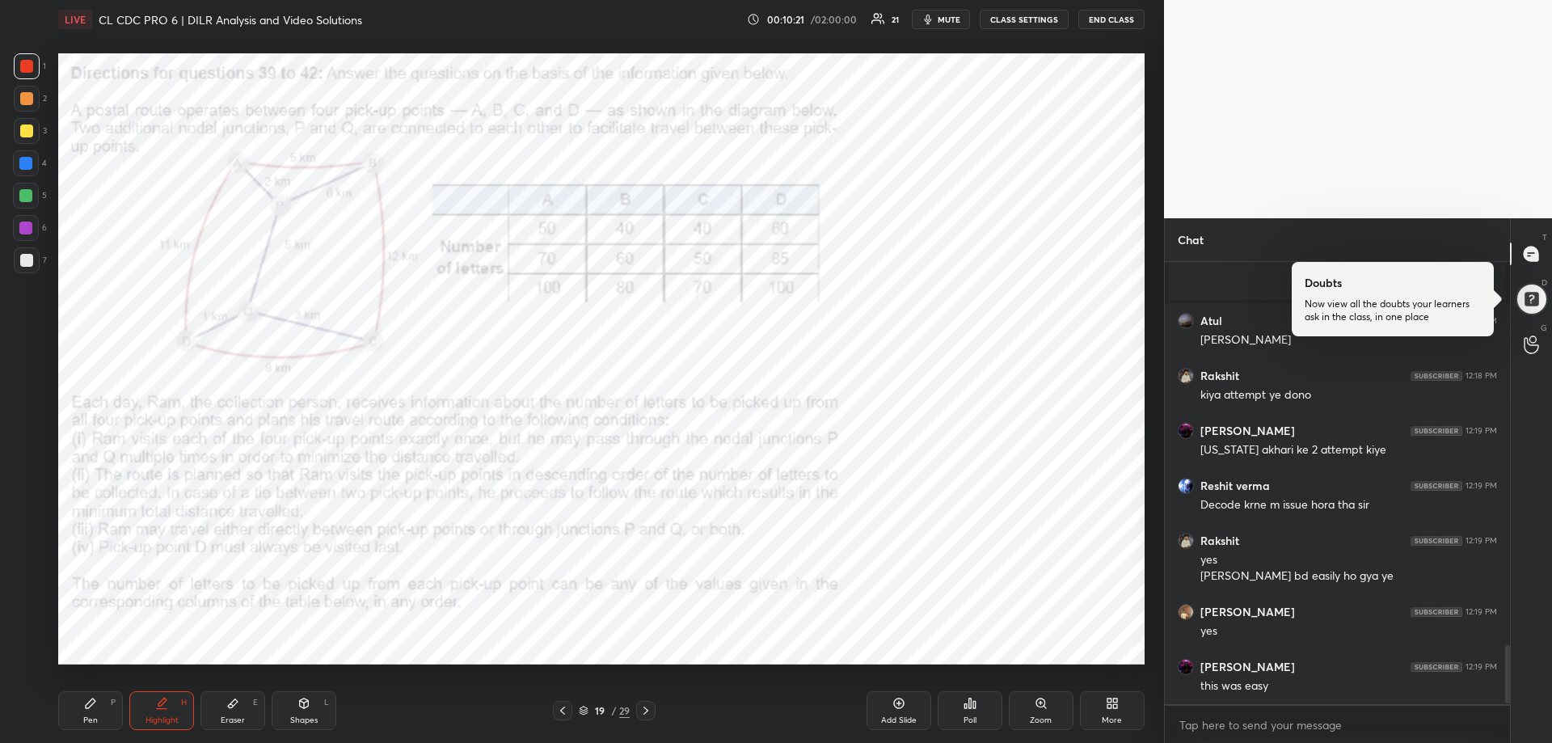
scroll to position [2921, 0]
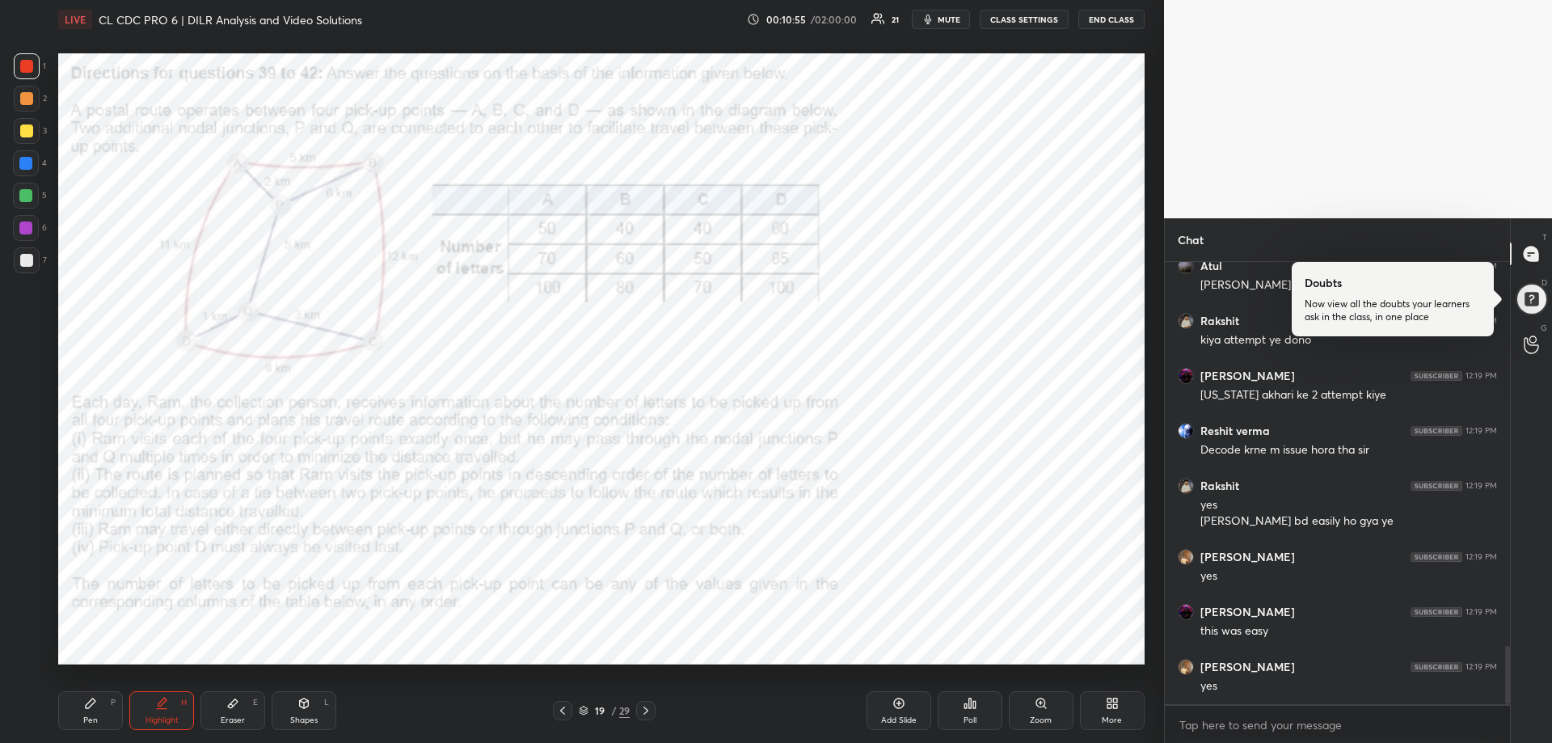
click at [650, 707] on icon at bounding box center [645, 710] width 13 height 13
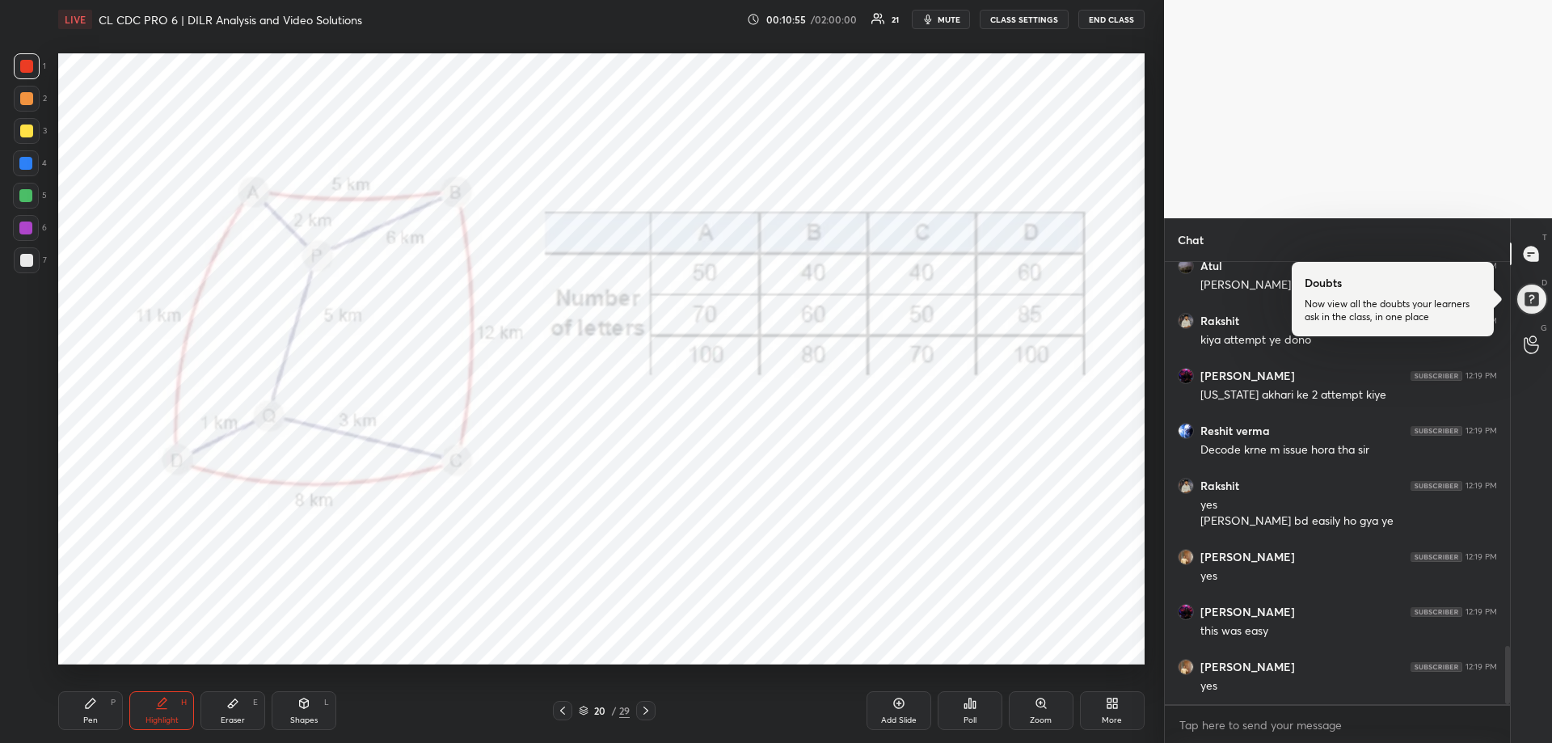
click at [650, 707] on icon at bounding box center [645, 710] width 13 height 13
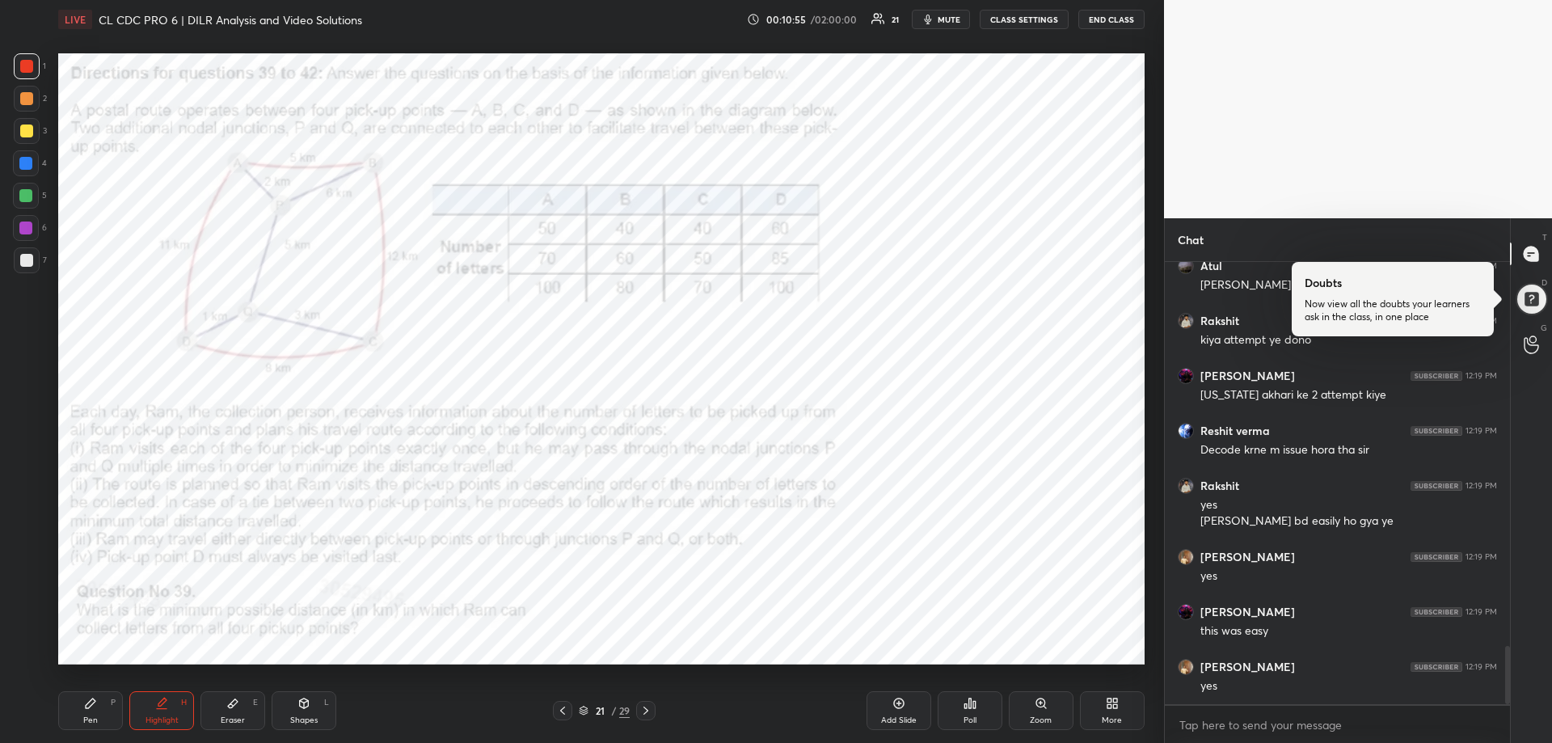
click at [650, 707] on icon at bounding box center [645, 710] width 13 height 13
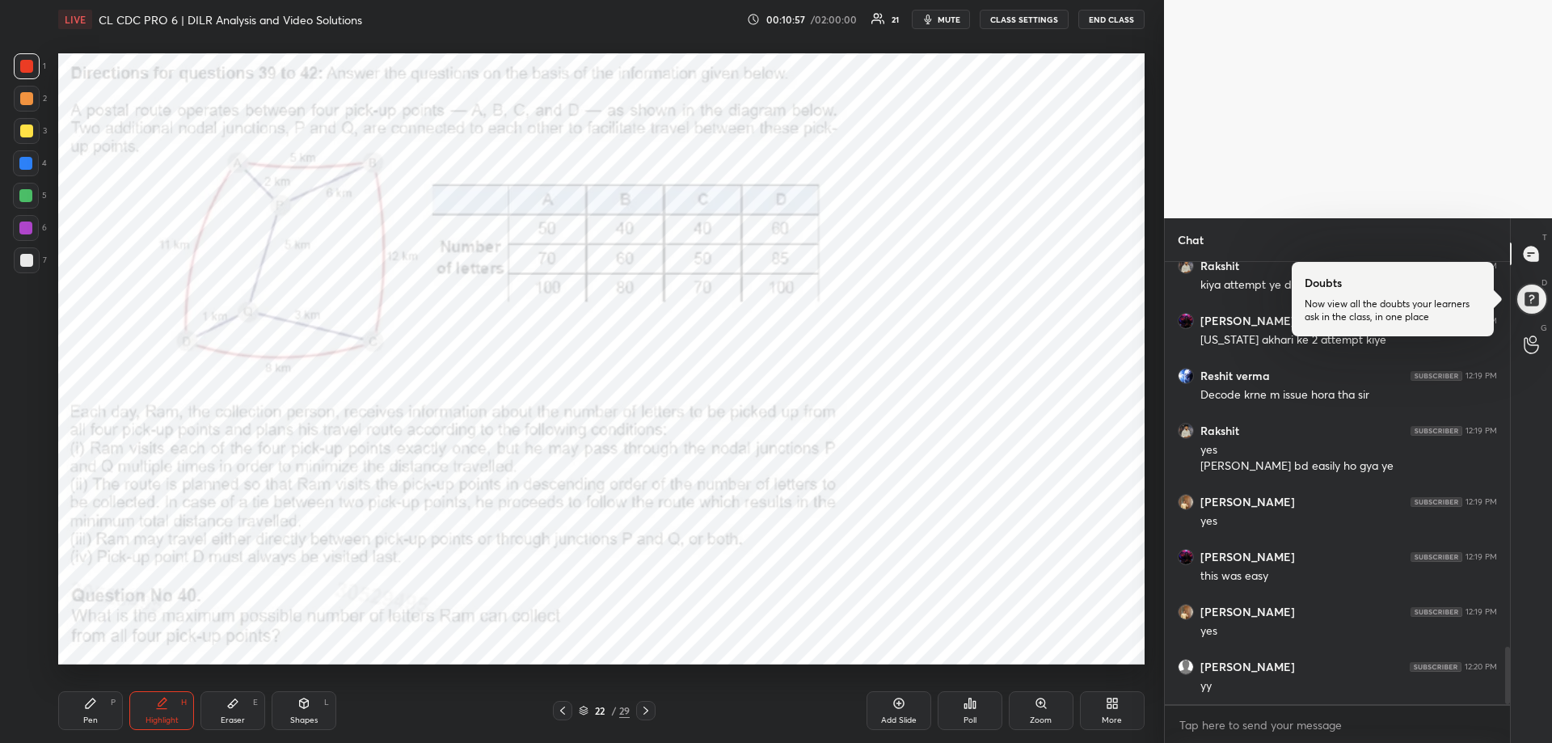
click at [650, 707] on icon at bounding box center [645, 710] width 13 height 13
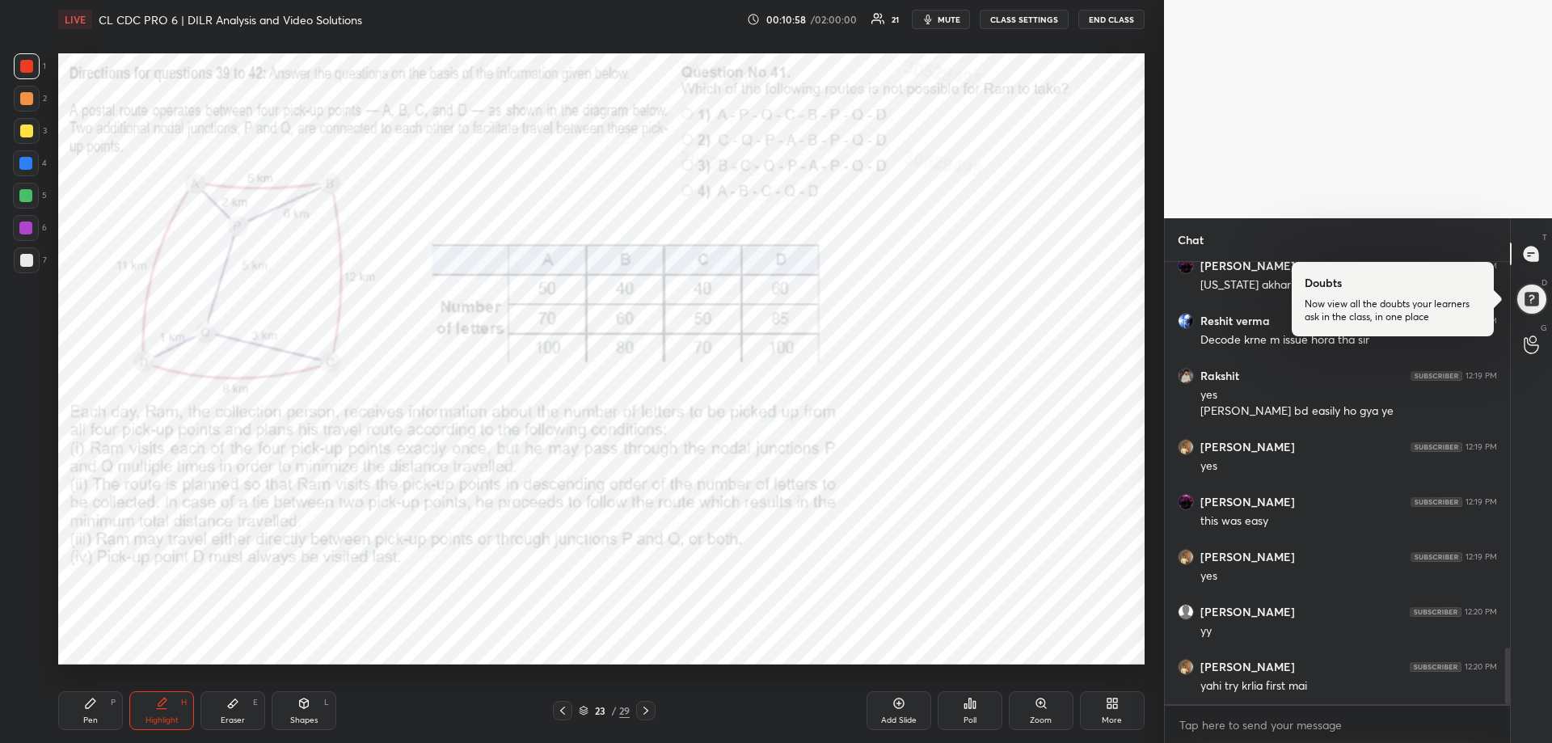
click at [650, 707] on icon at bounding box center [645, 710] width 13 height 13
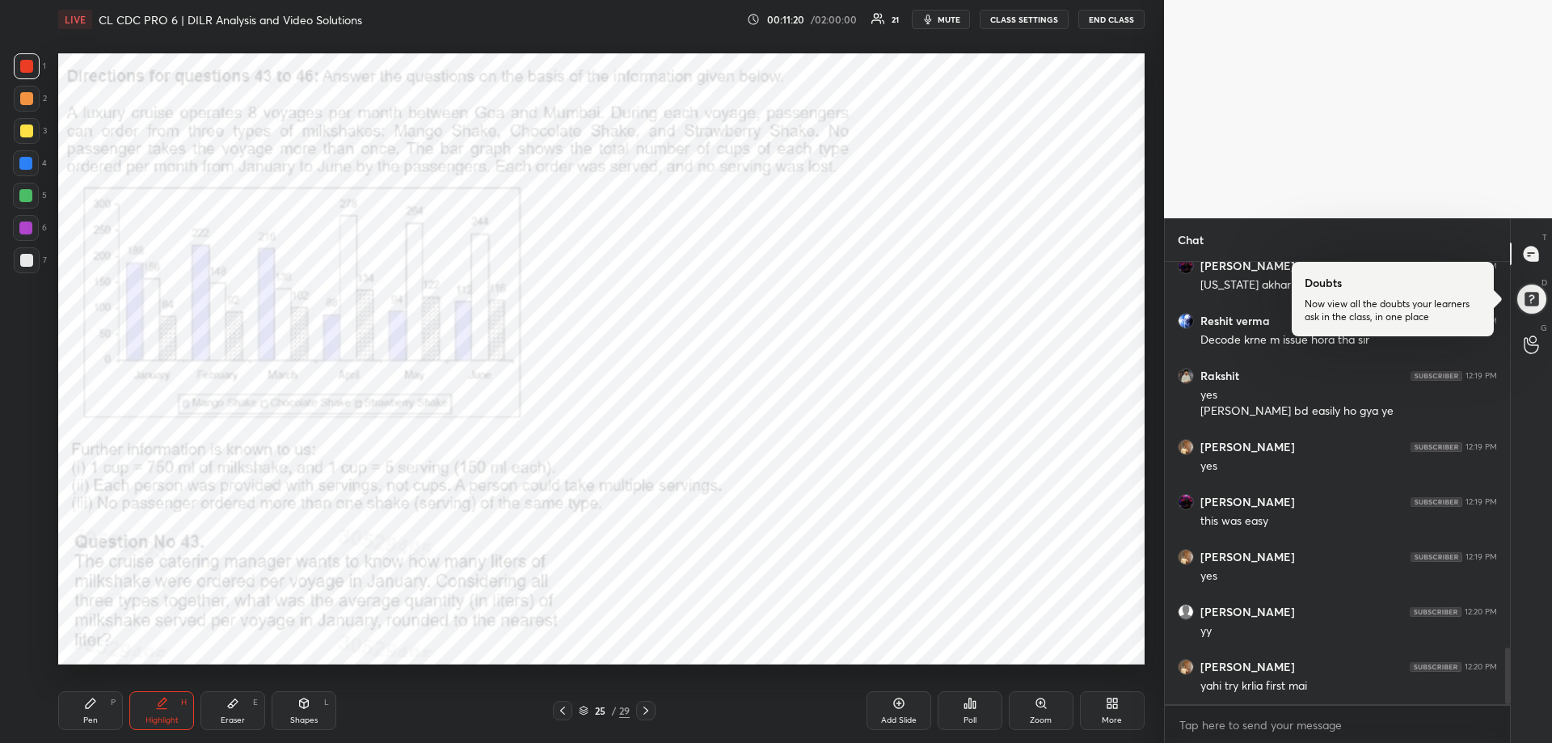
click at [561, 707] on icon at bounding box center [562, 710] width 13 height 13
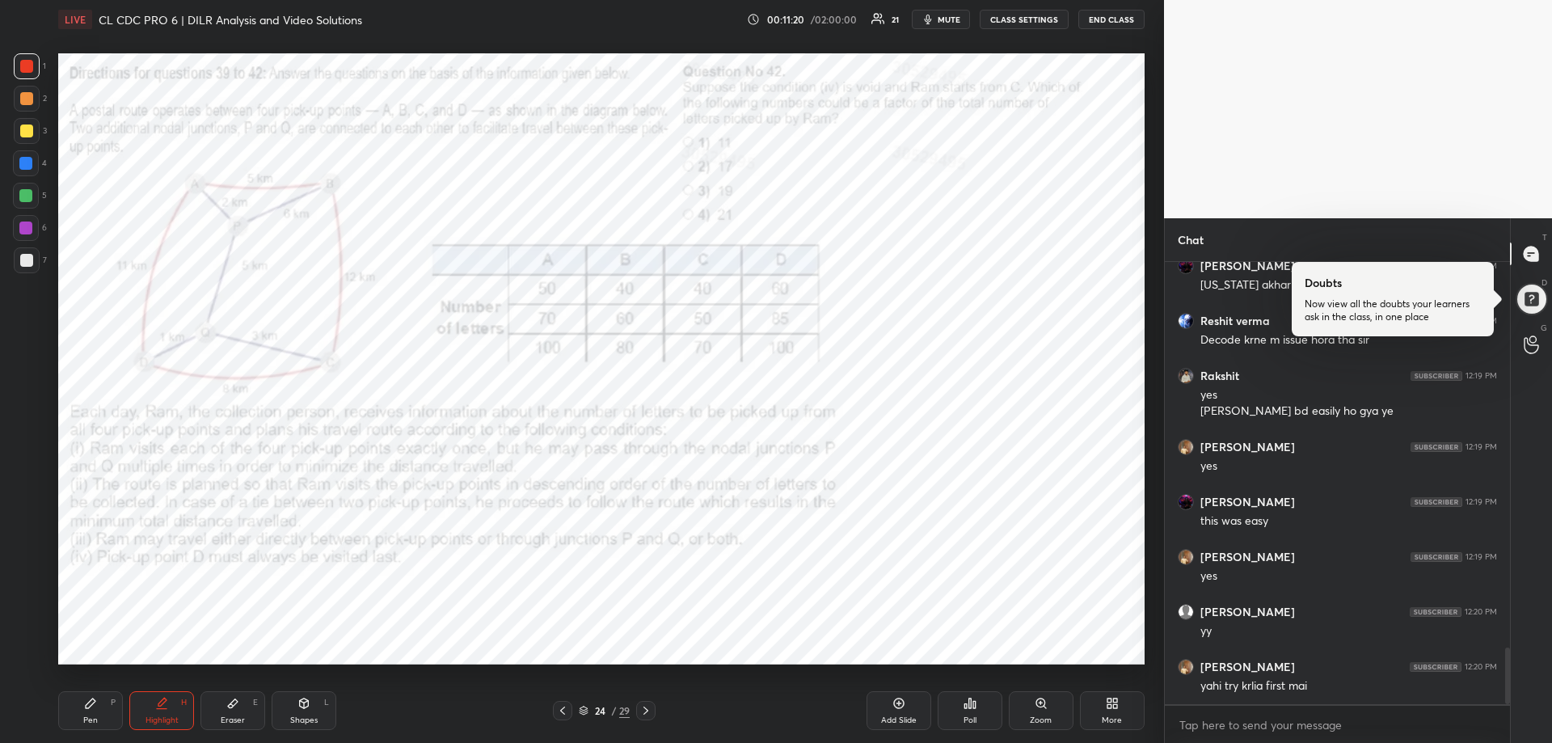
click at [561, 707] on icon at bounding box center [562, 710] width 13 height 13
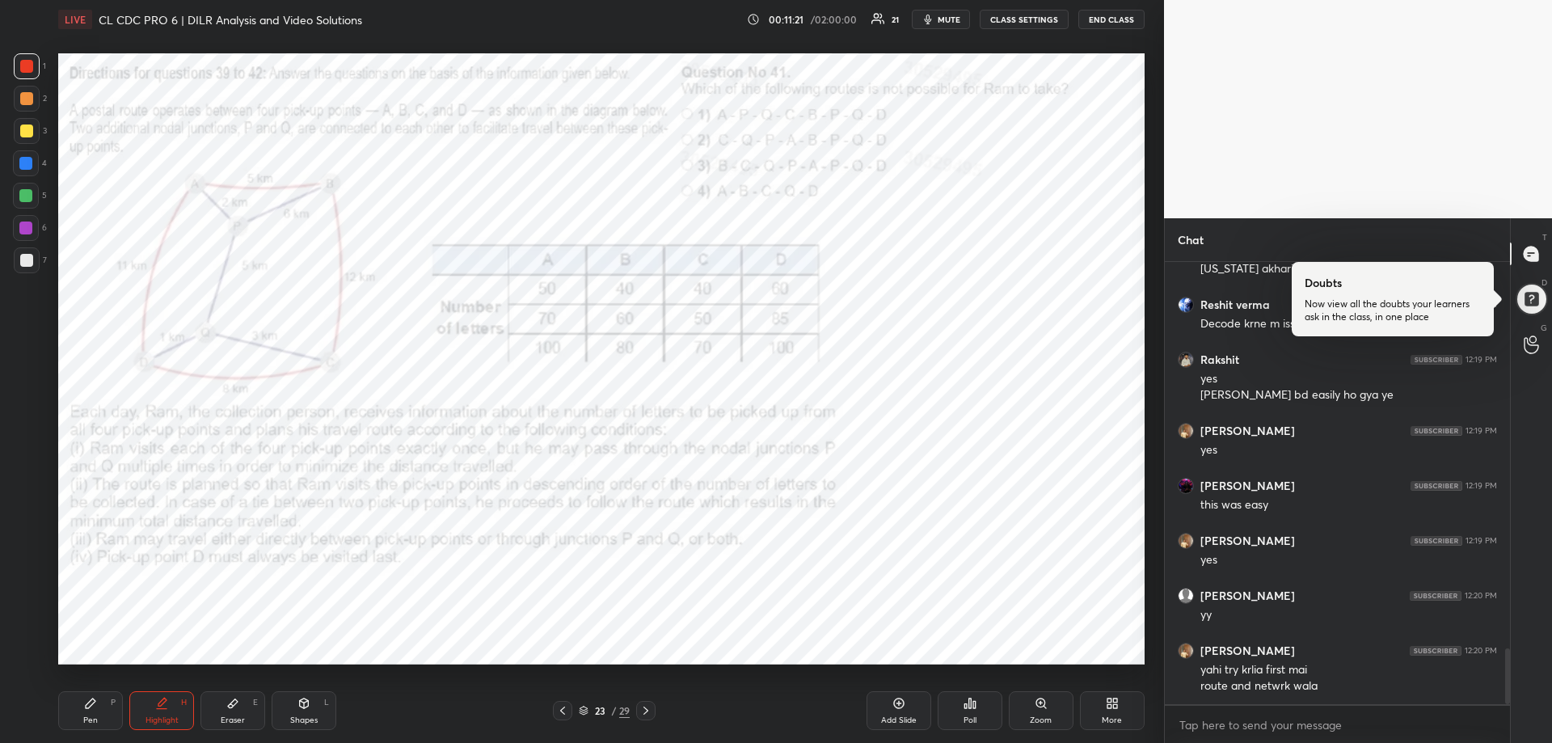
click at [561, 707] on icon at bounding box center [562, 710] width 13 height 13
click at [558, 709] on icon at bounding box center [562, 710] width 13 height 13
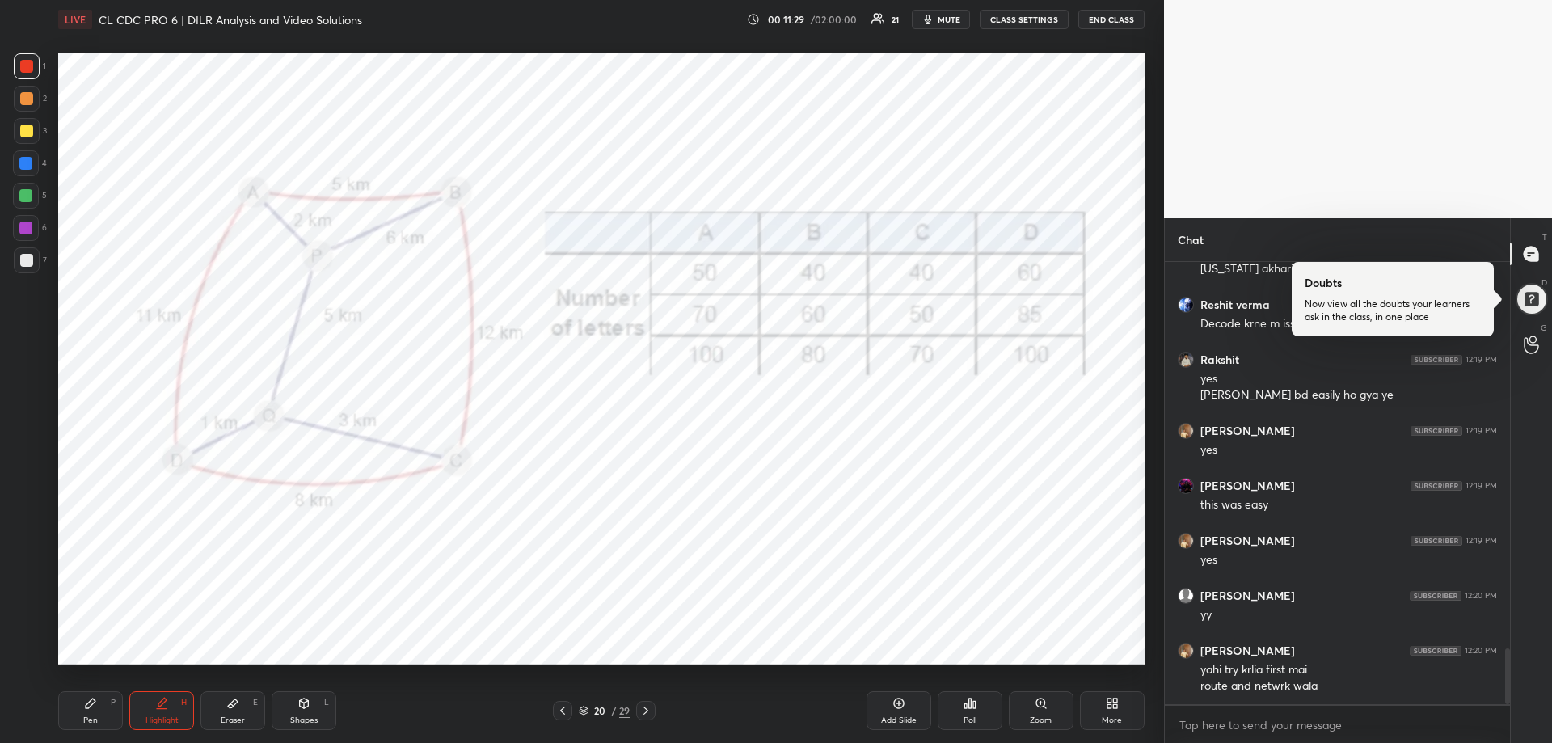
scroll to position [3102, 0]
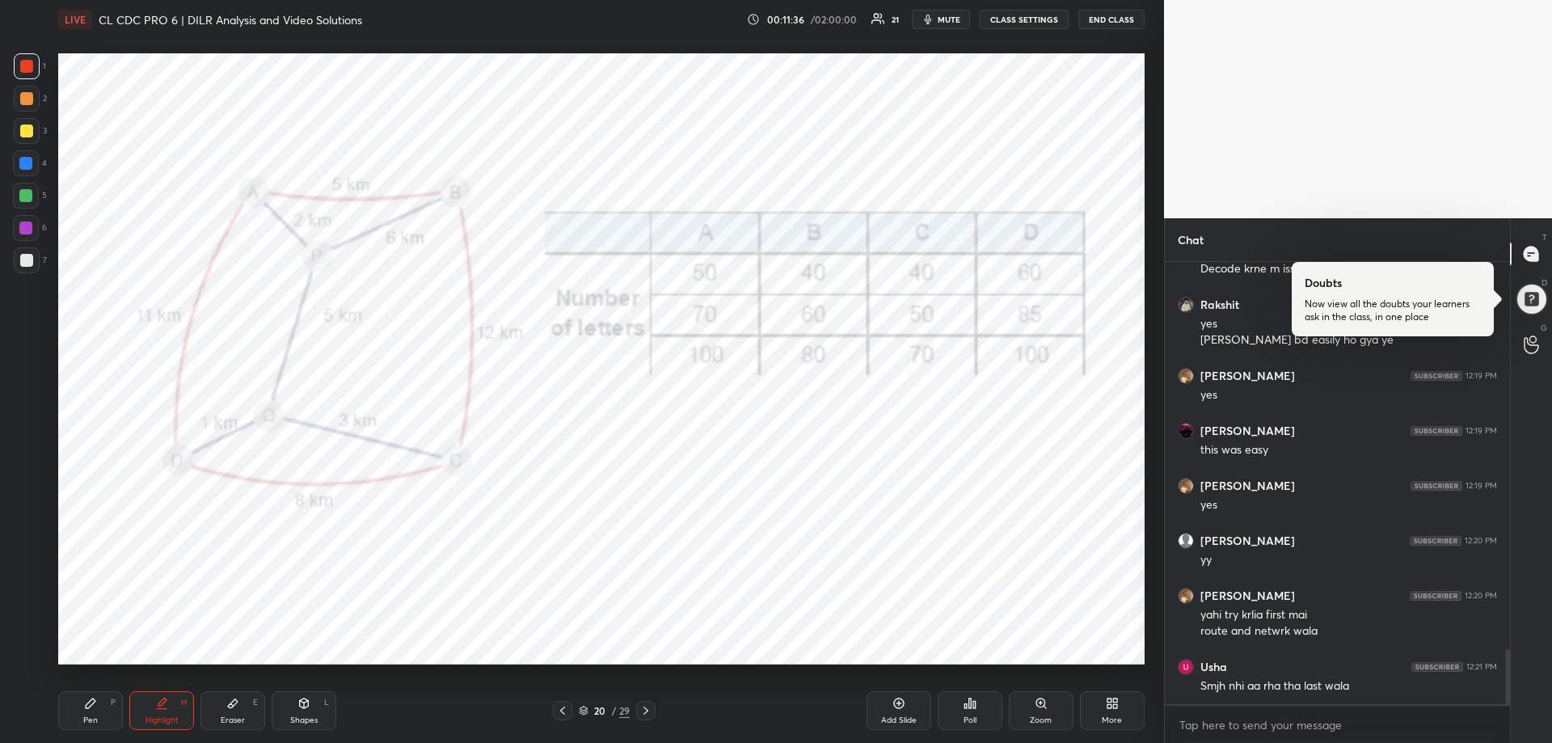
click at [563, 715] on icon at bounding box center [562, 710] width 13 height 13
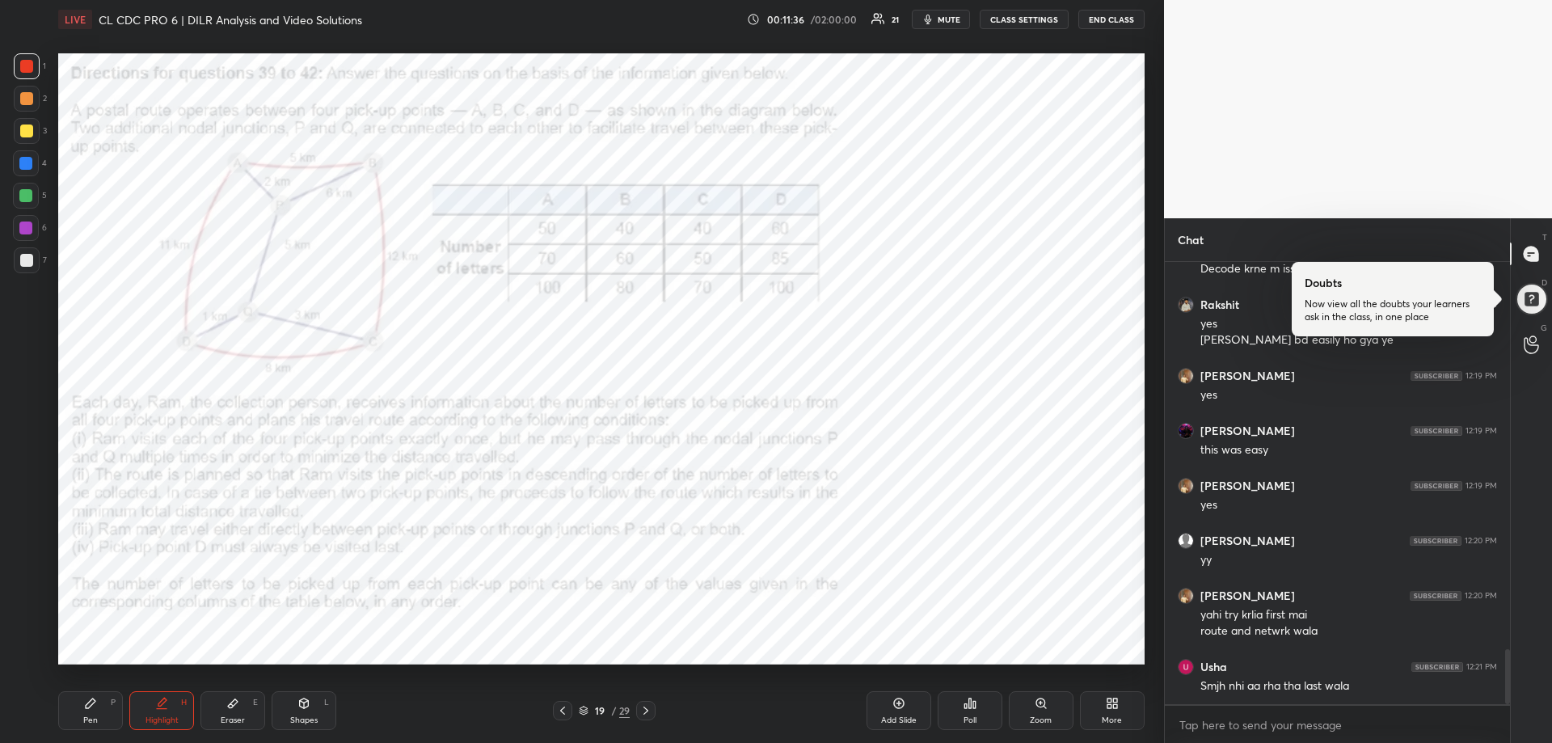
click at [563, 715] on icon at bounding box center [562, 710] width 13 height 13
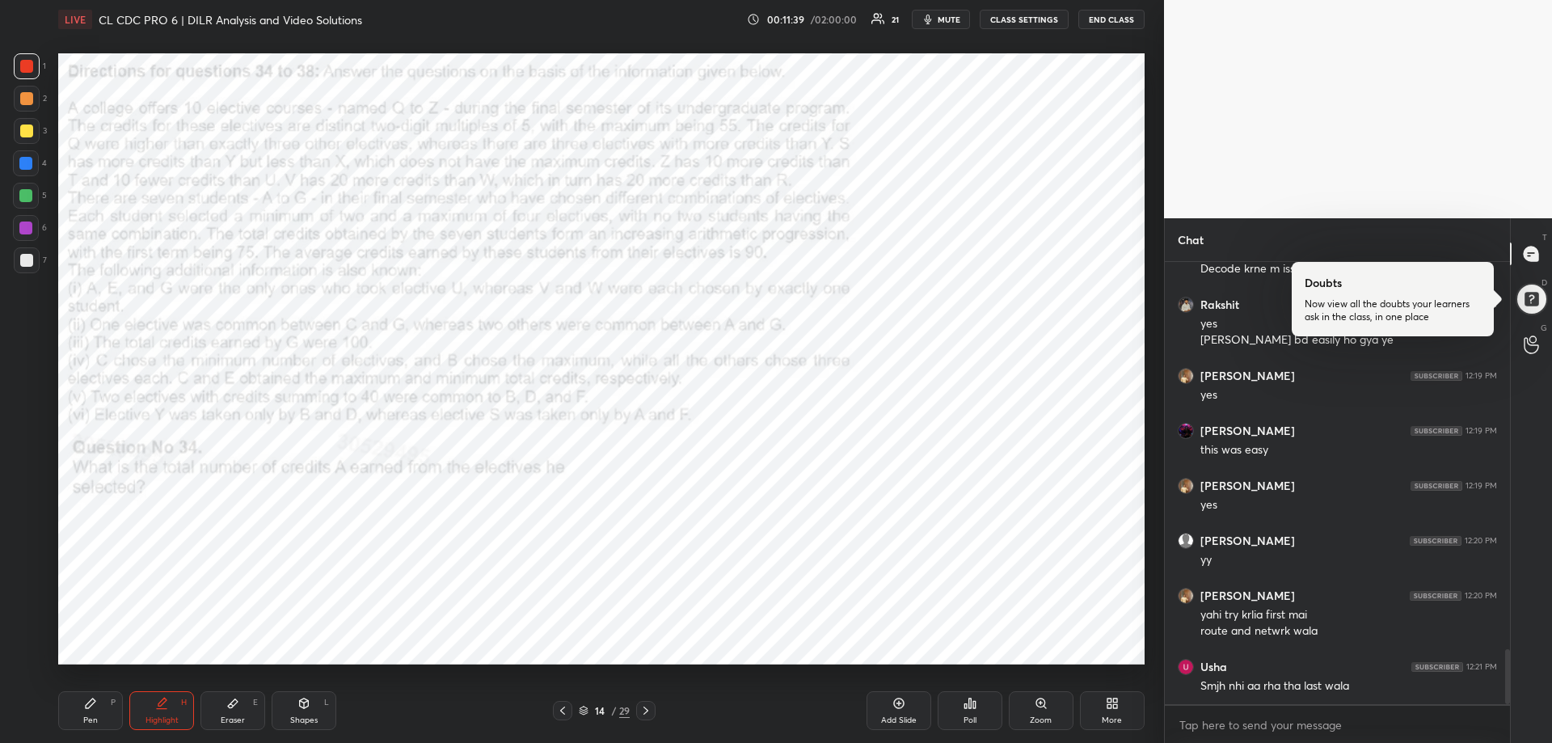
click at [563, 715] on icon at bounding box center [562, 710] width 13 height 13
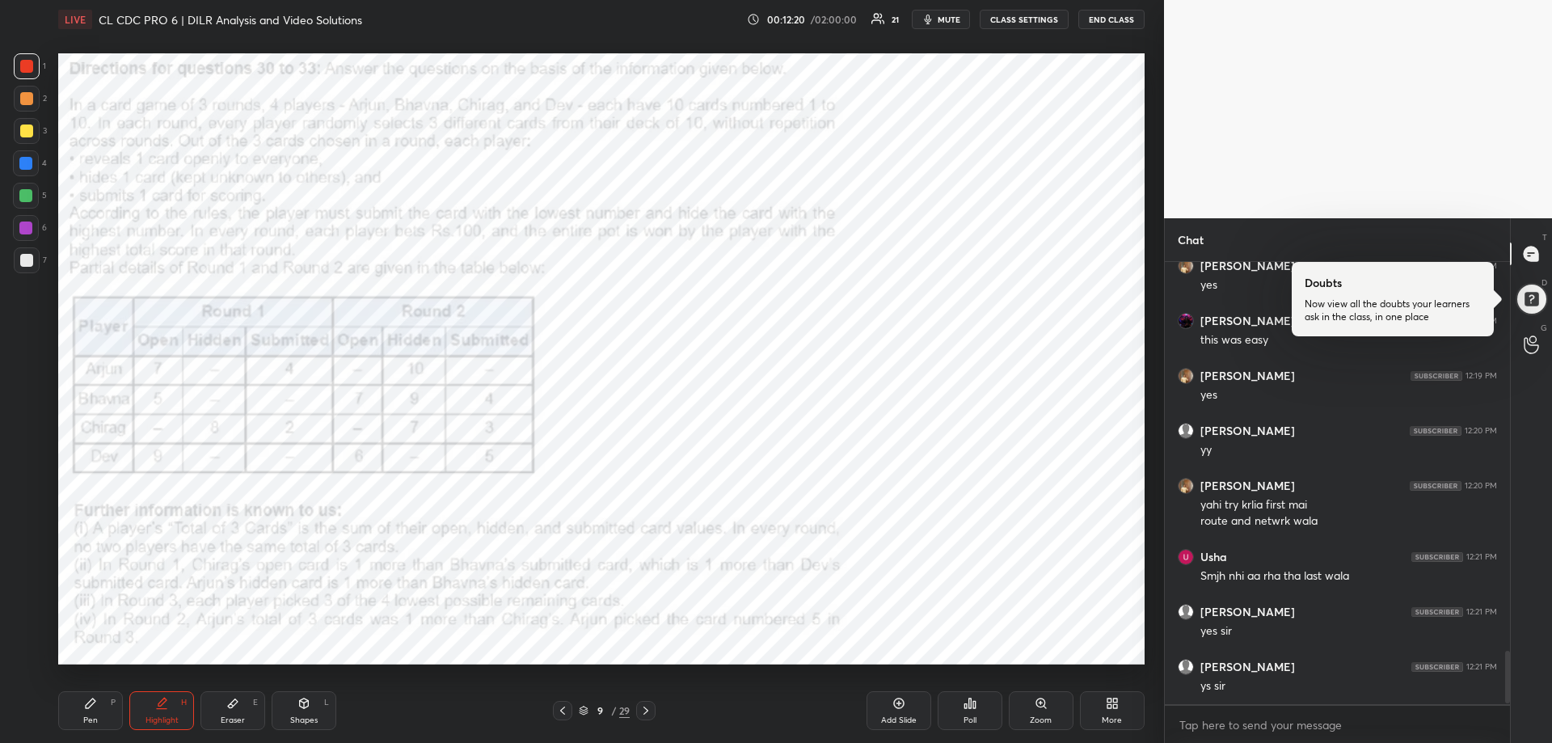
scroll to position [3267, 0]
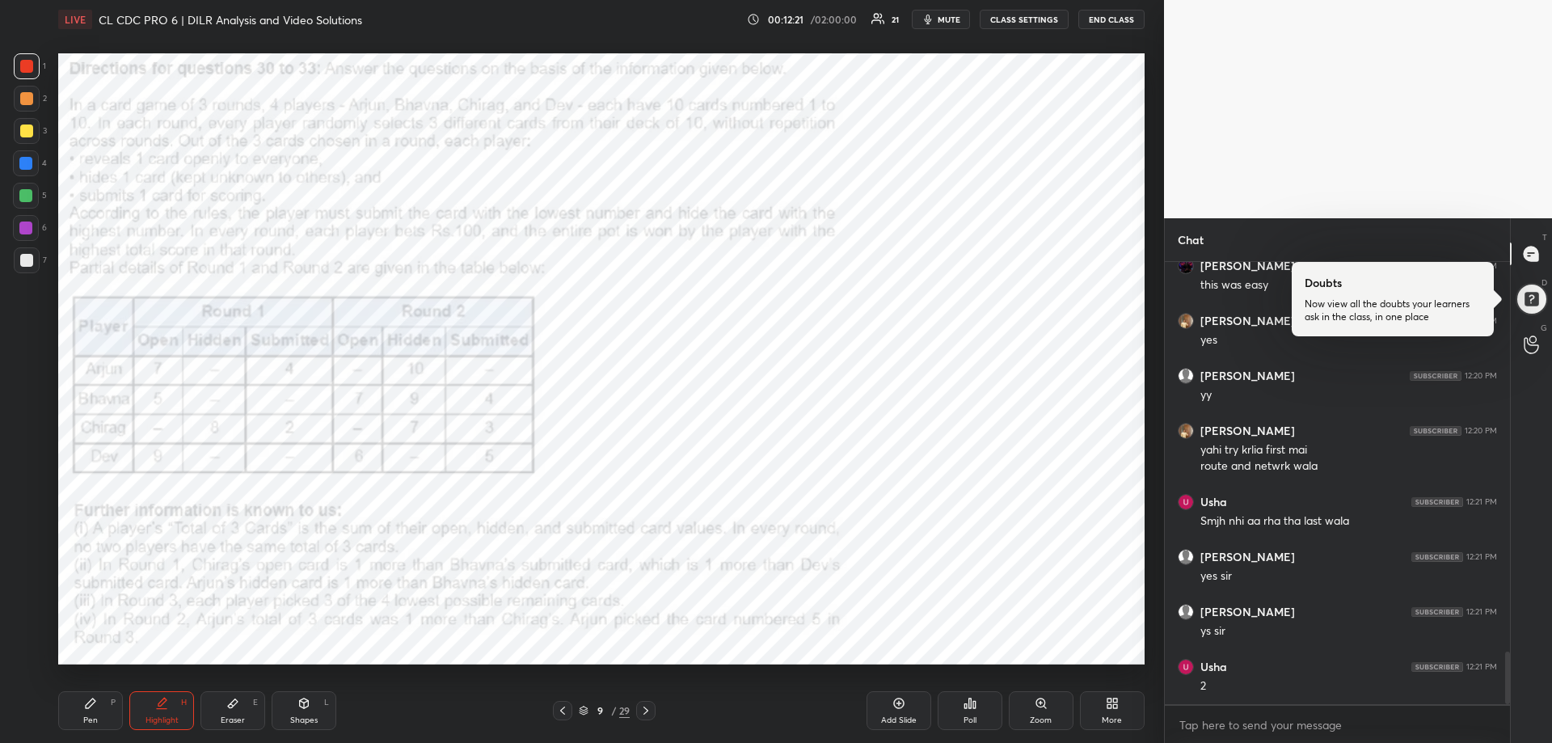
click at [959, 14] on span "mute" at bounding box center [949, 19] width 23 height 11
click at [958, 15] on span "unmute" at bounding box center [947, 19] width 35 height 11
click at [957, 16] on span "mute" at bounding box center [949, 19] width 23 height 11
click at [1103, 21] on button "END CLASS" at bounding box center [1111, 19] width 66 height 19
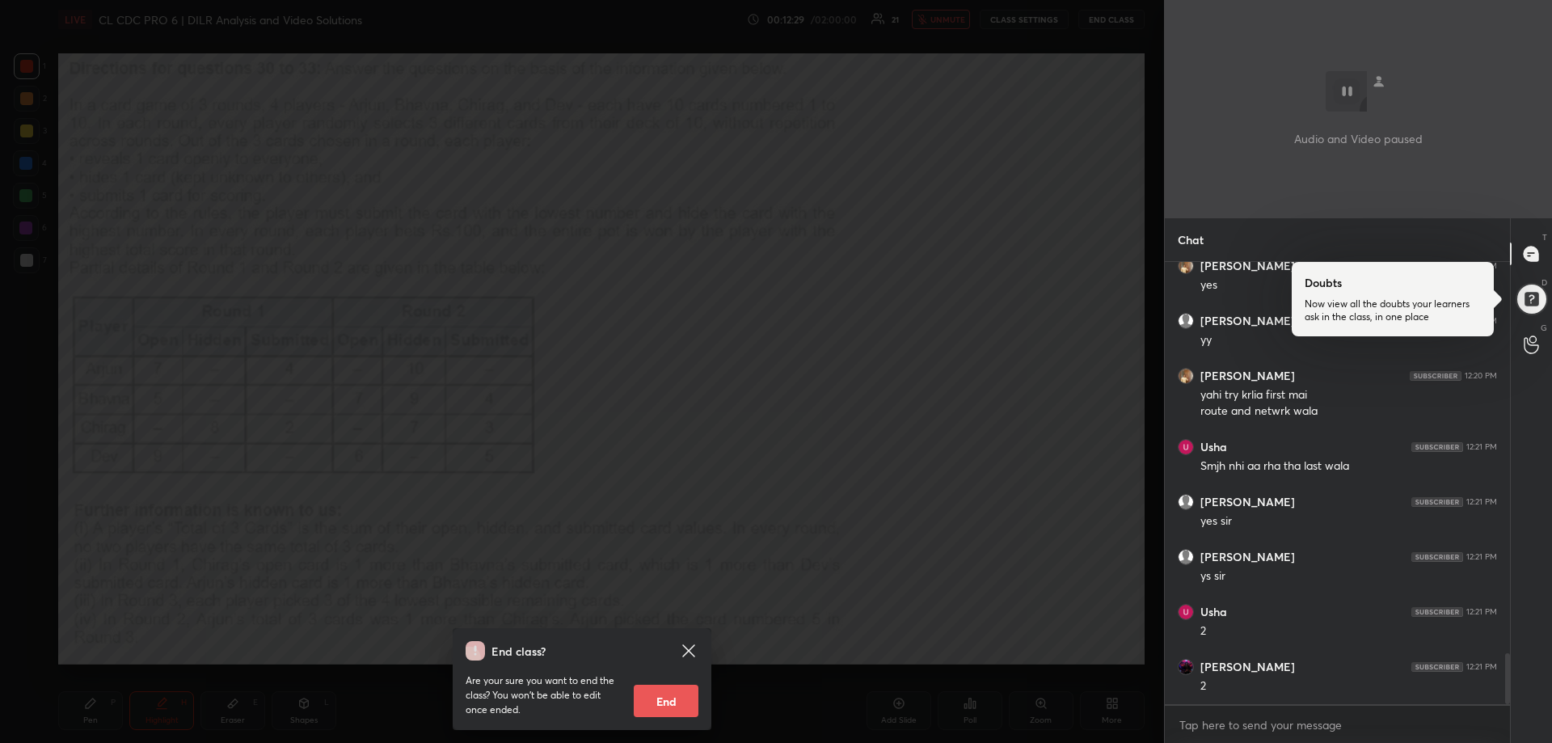
scroll to position [3376, 0]
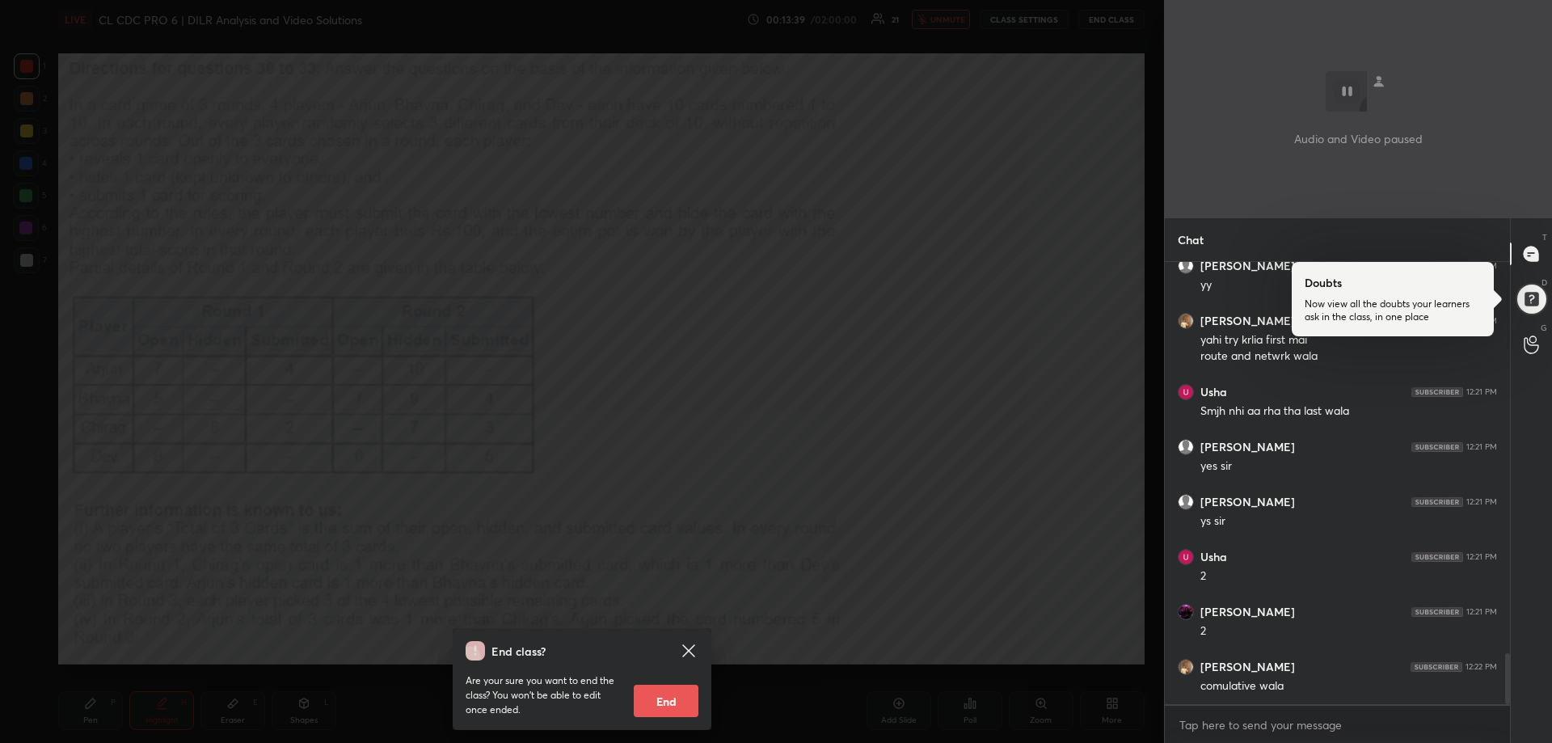
click at [691, 643] on icon at bounding box center [688, 650] width 19 height 19
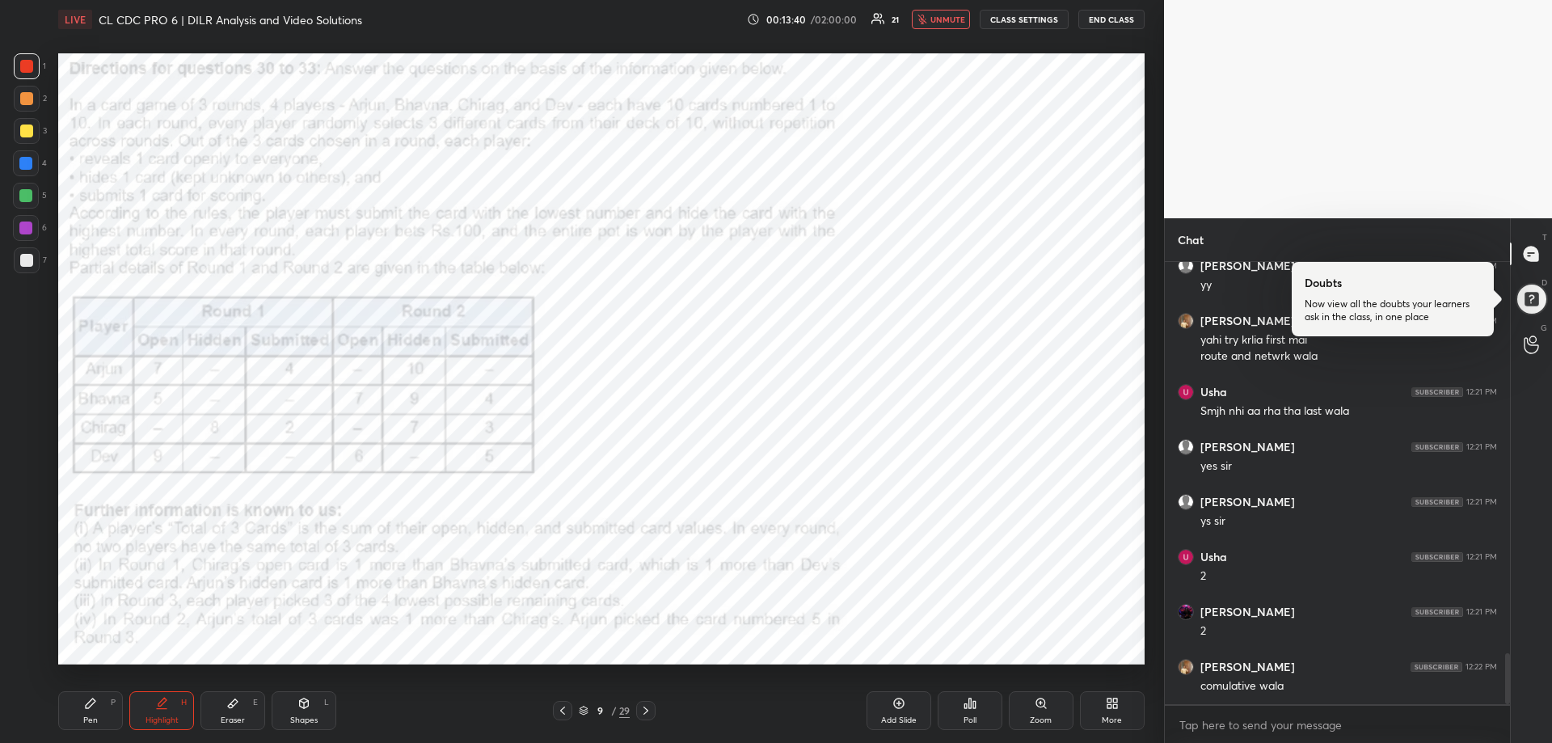
click at [943, 15] on span "unmute" at bounding box center [947, 19] width 35 height 11
click at [25, 162] on div at bounding box center [25, 163] width 13 height 13
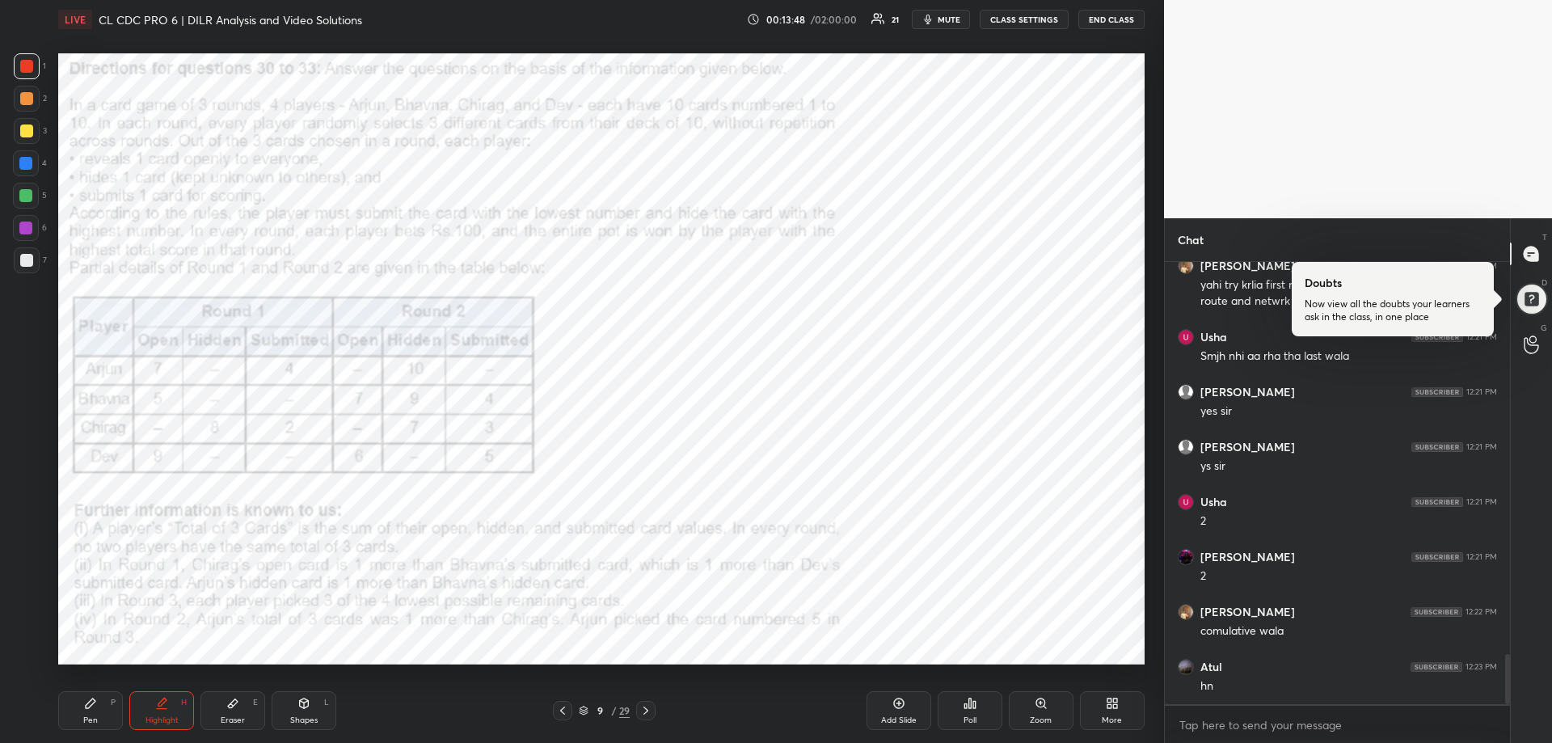
click at [25, 162] on div at bounding box center [25, 163] width 13 height 13
click at [85, 713] on div "Pen P" at bounding box center [90, 710] width 65 height 39
click at [26, 620] on icon at bounding box center [25, 619] width 13 height 10
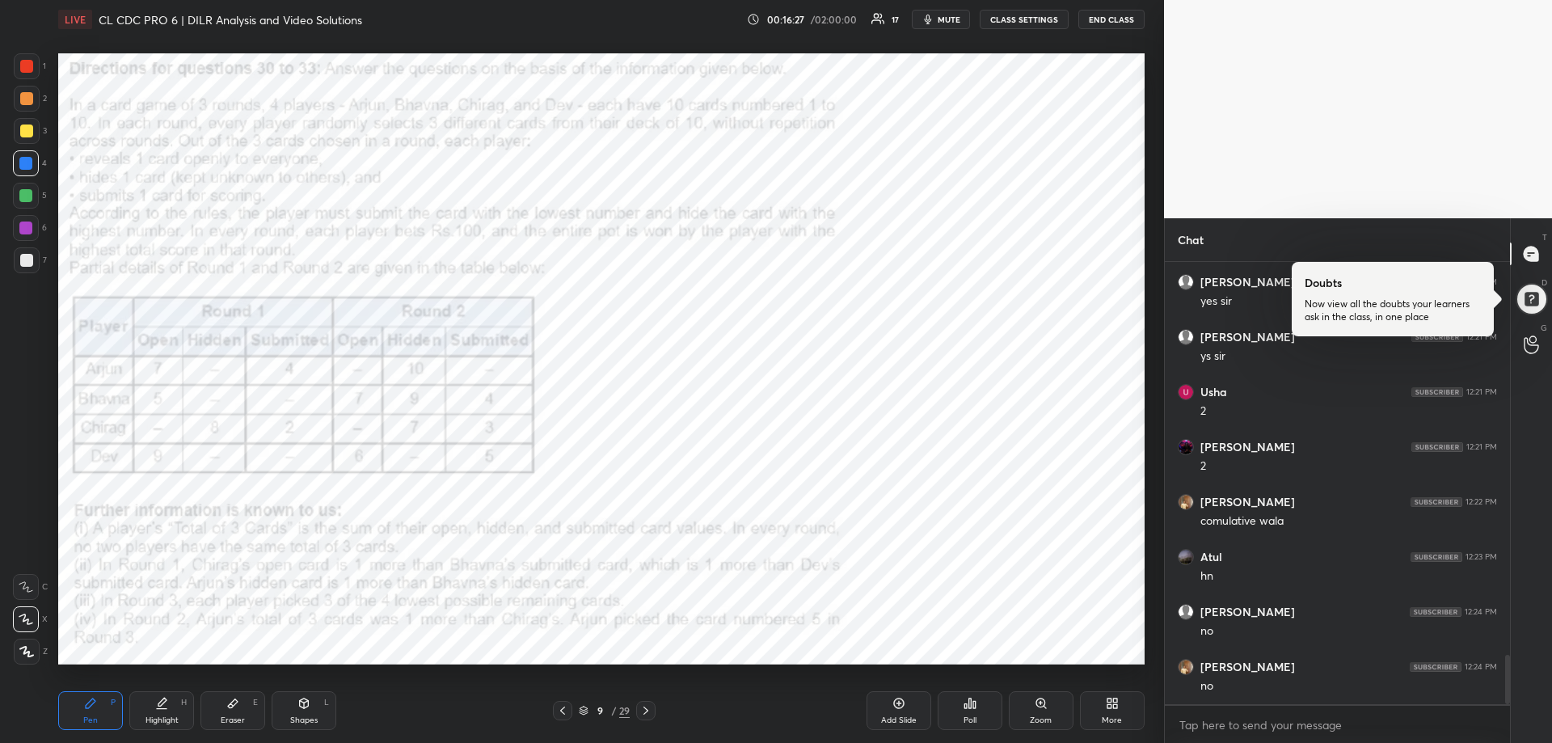
scroll to position [3596, 0]
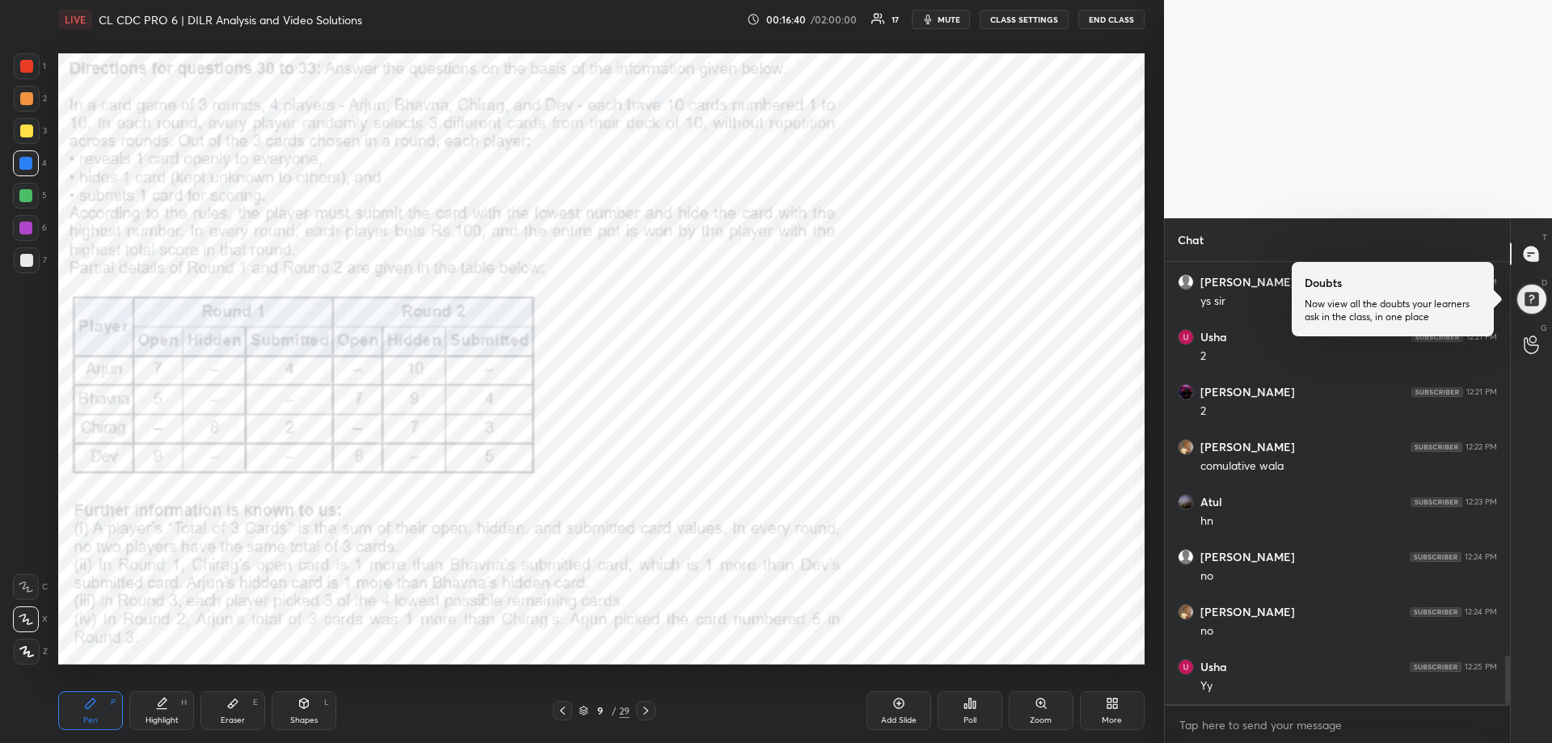
click at [230, 701] on icon at bounding box center [232, 703] width 13 height 13
drag, startPoint x: 27, startPoint y: 586, endPoint x: 45, endPoint y: 554, distance: 36.9
click at [27, 584] on g at bounding box center [26, 587] width 6 height 6
click at [82, 716] on div "Pen P" at bounding box center [90, 710] width 65 height 39
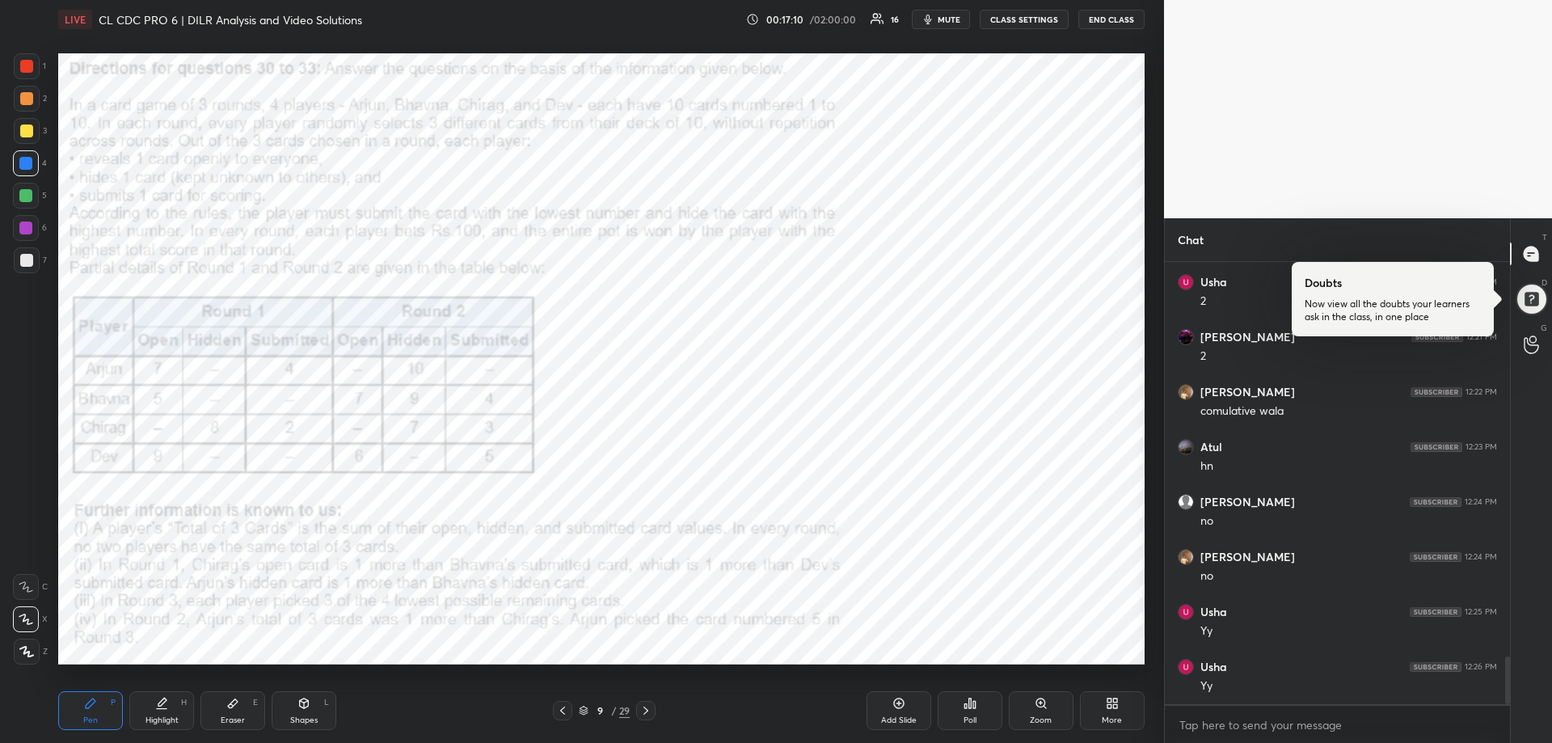
scroll to position [3706, 0]
click at [162, 699] on icon at bounding box center [161, 703] width 13 height 13
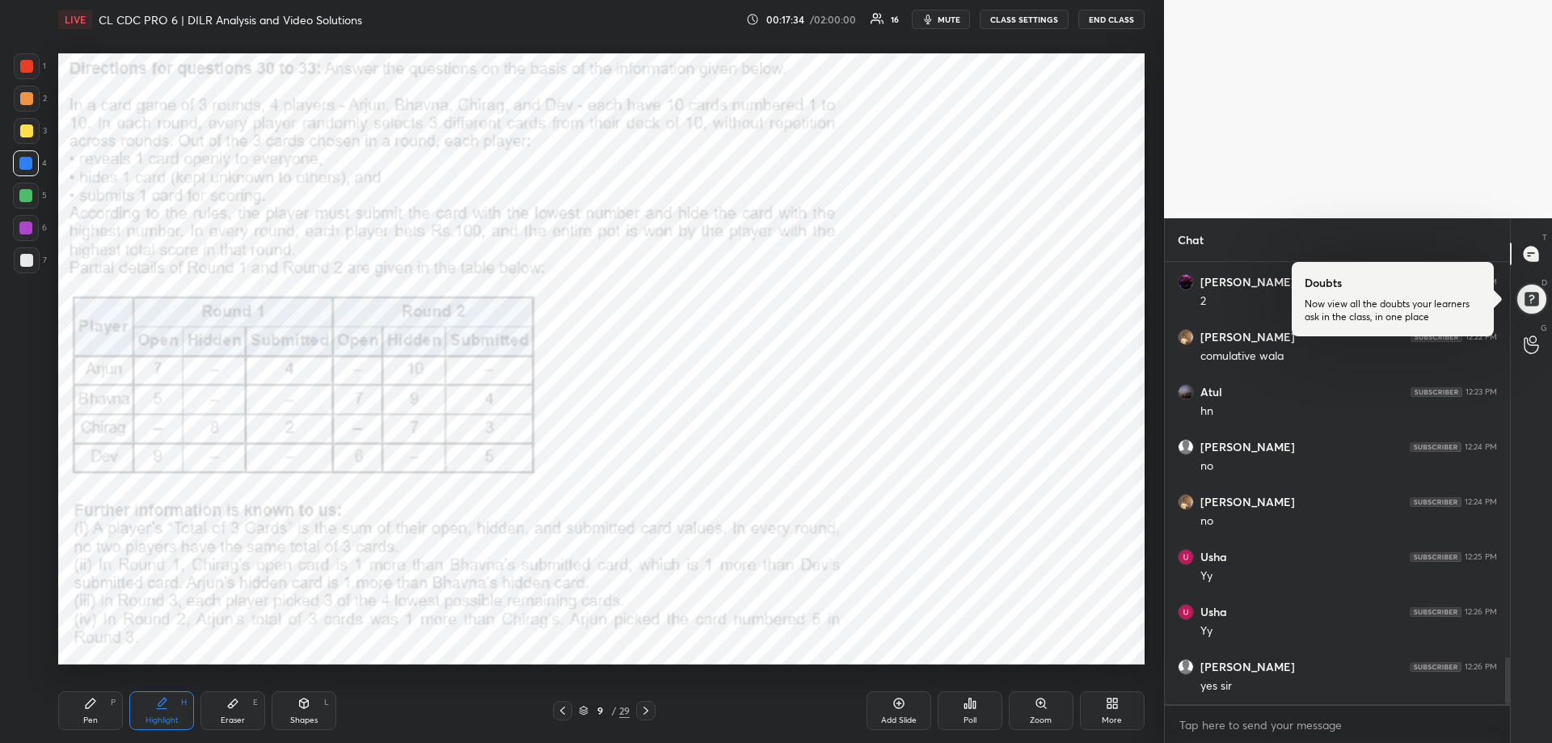
drag, startPoint x: 164, startPoint y: 702, endPoint x: 167, endPoint y: 683, distance: 19.7
click at [166, 702] on icon at bounding box center [161, 703] width 13 height 13
click at [95, 687] on div "Pen P Highlight H Eraser E Shapes L 9 / 29 Add Slide Poll Zoom More" at bounding box center [601, 710] width 1086 height 65
drag, startPoint x: 89, startPoint y: 704, endPoint x: 110, endPoint y: 673, distance: 37.9
click at [90, 705] on icon at bounding box center [91, 703] width 10 height 10
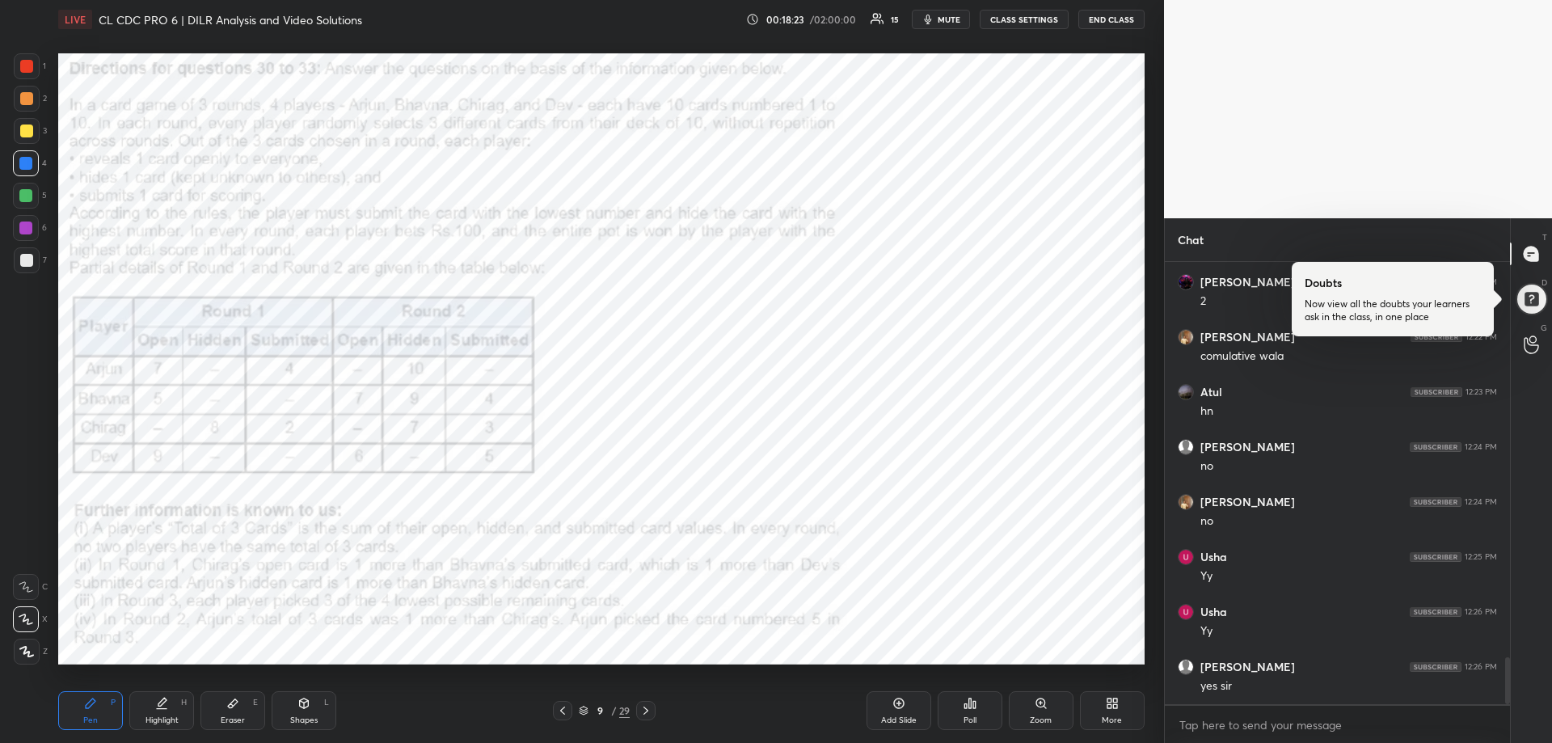
click at [162, 711] on div "Highlight H" at bounding box center [161, 710] width 65 height 39
click at [166, 712] on div "Highlight H" at bounding box center [161, 710] width 65 height 39
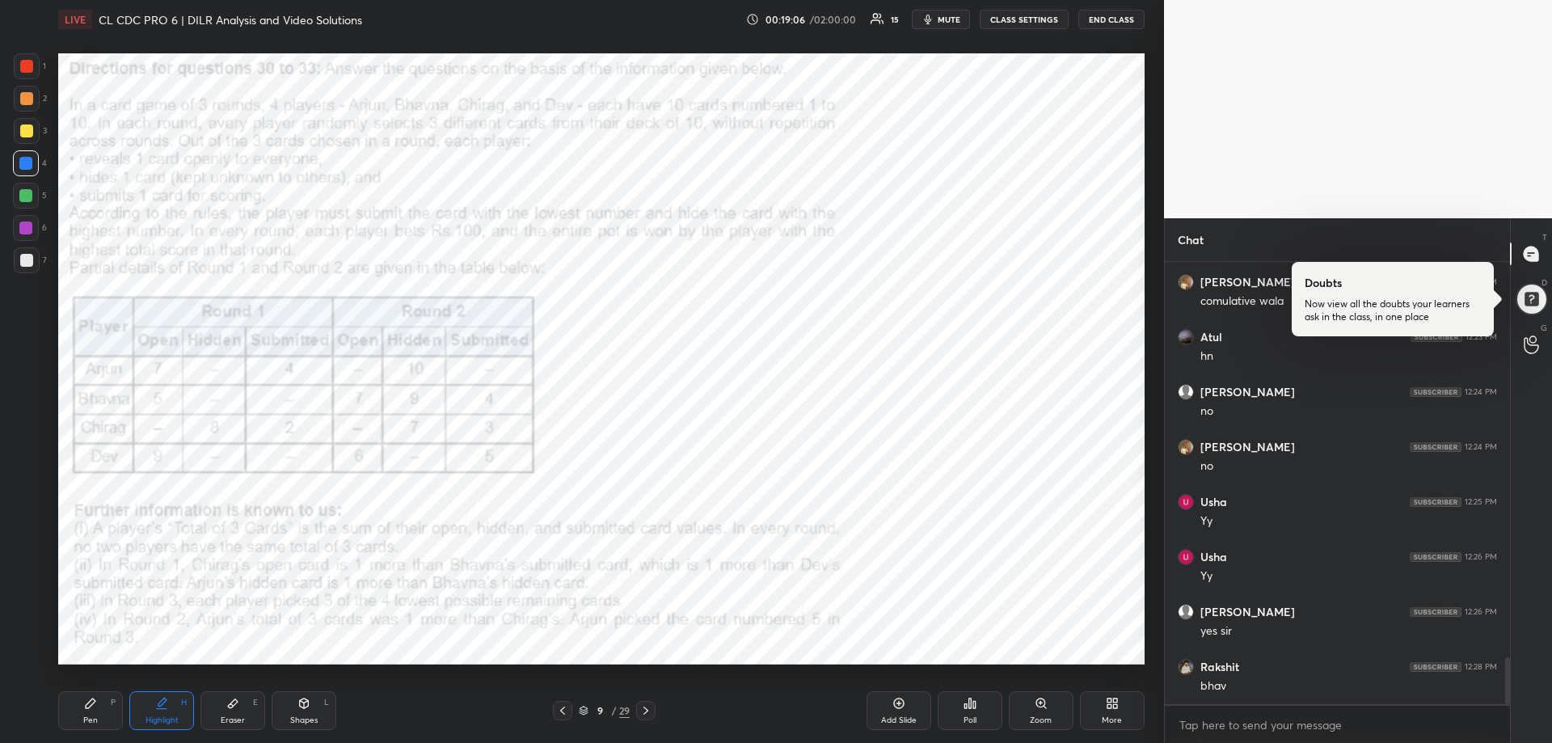
click at [232, 709] on icon at bounding box center [232, 703] width 13 height 13
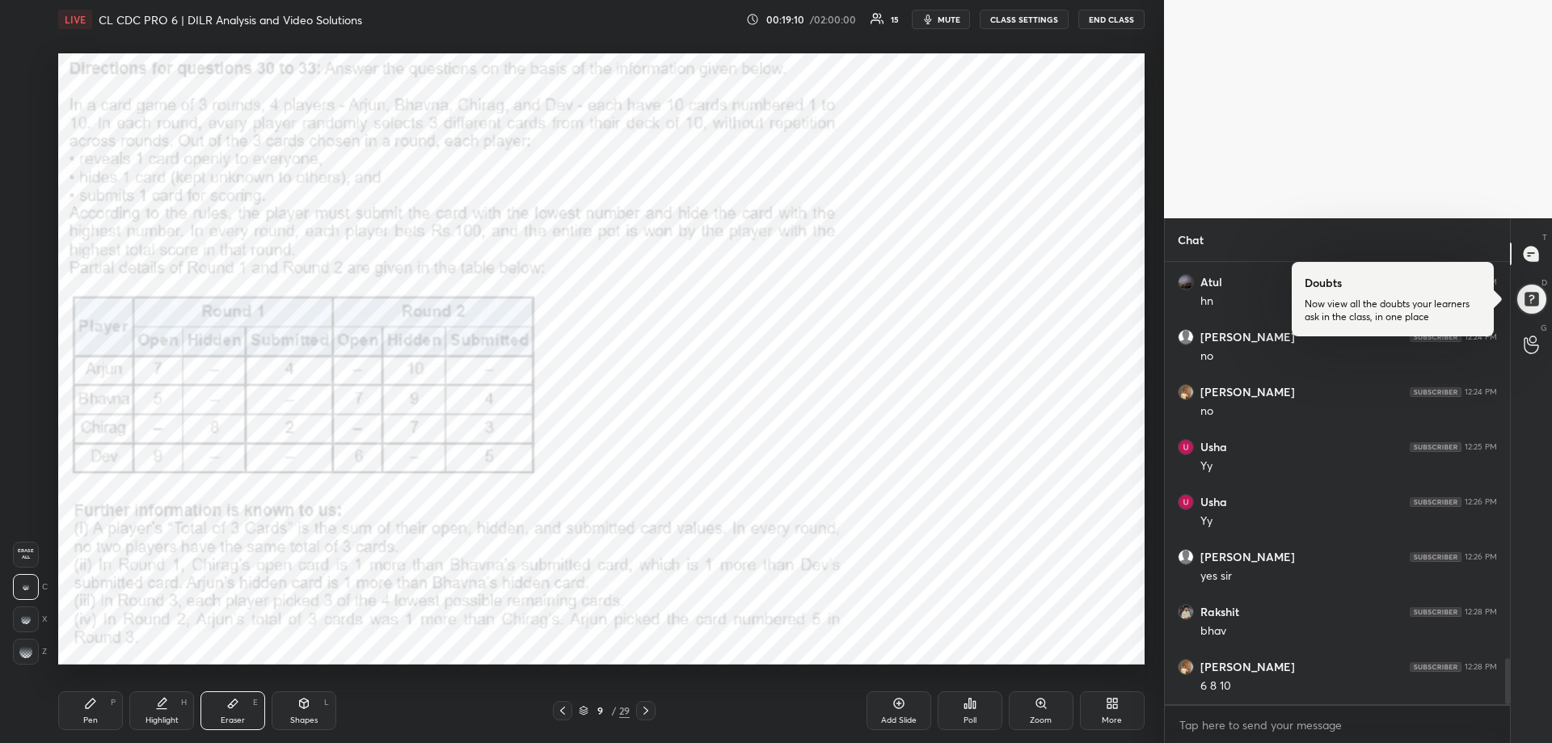
click at [85, 713] on div "Pen P" at bounding box center [90, 710] width 65 height 39
click at [86, 713] on div "Pen P" at bounding box center [90, 710] width 65 height 39
click at [160, 708] on icon at bounding box center [161, 703] width 13 height 13
click at [166, 710] on div "Highlight H" at bounding box center [161, 710] width 65 height 39
click at [77, 714] on div "Pen P" at bounding box center [90, 710] width 65 height 39
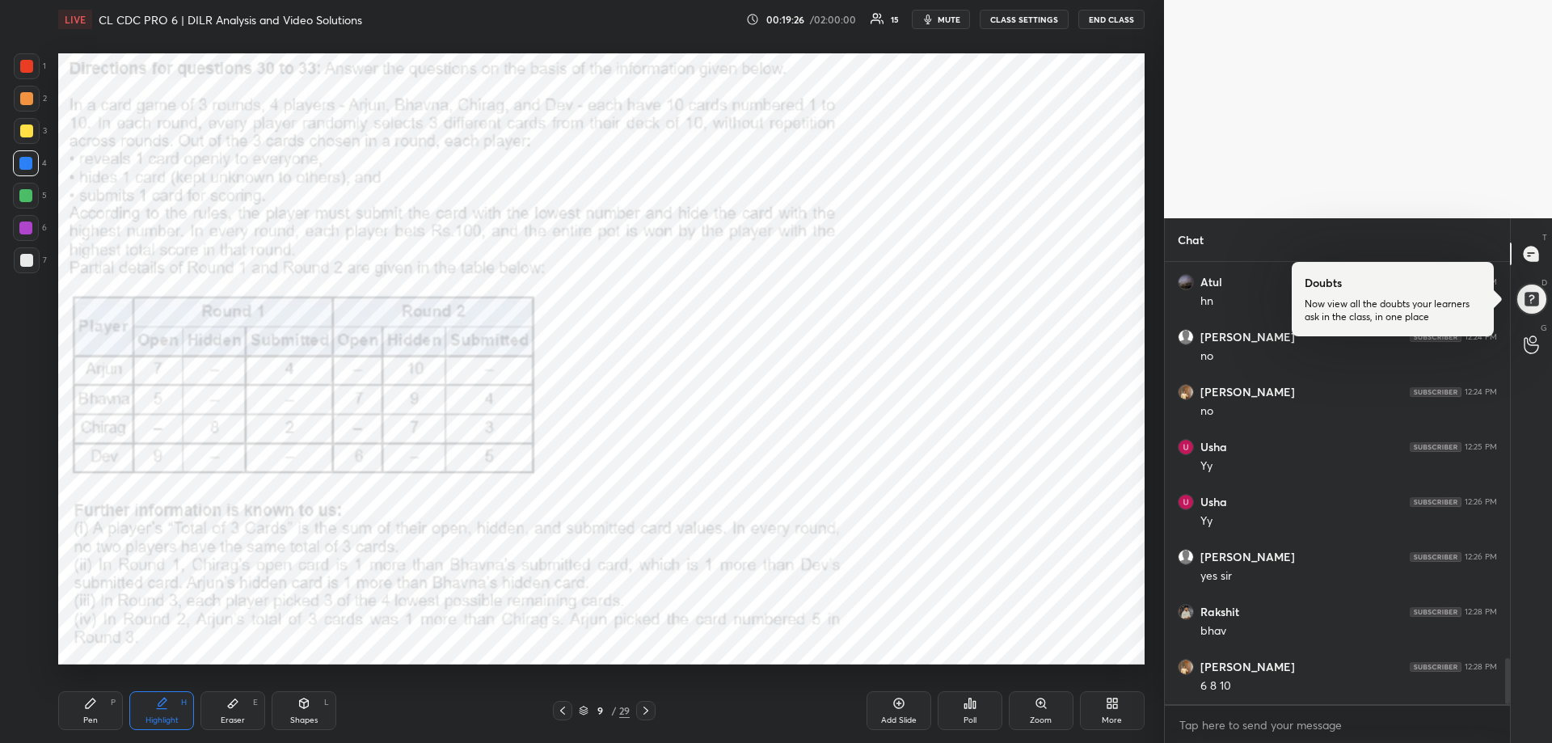
click at [78, 714] on div "Pen P" at bounding box center [90, 710] width 65 height 39
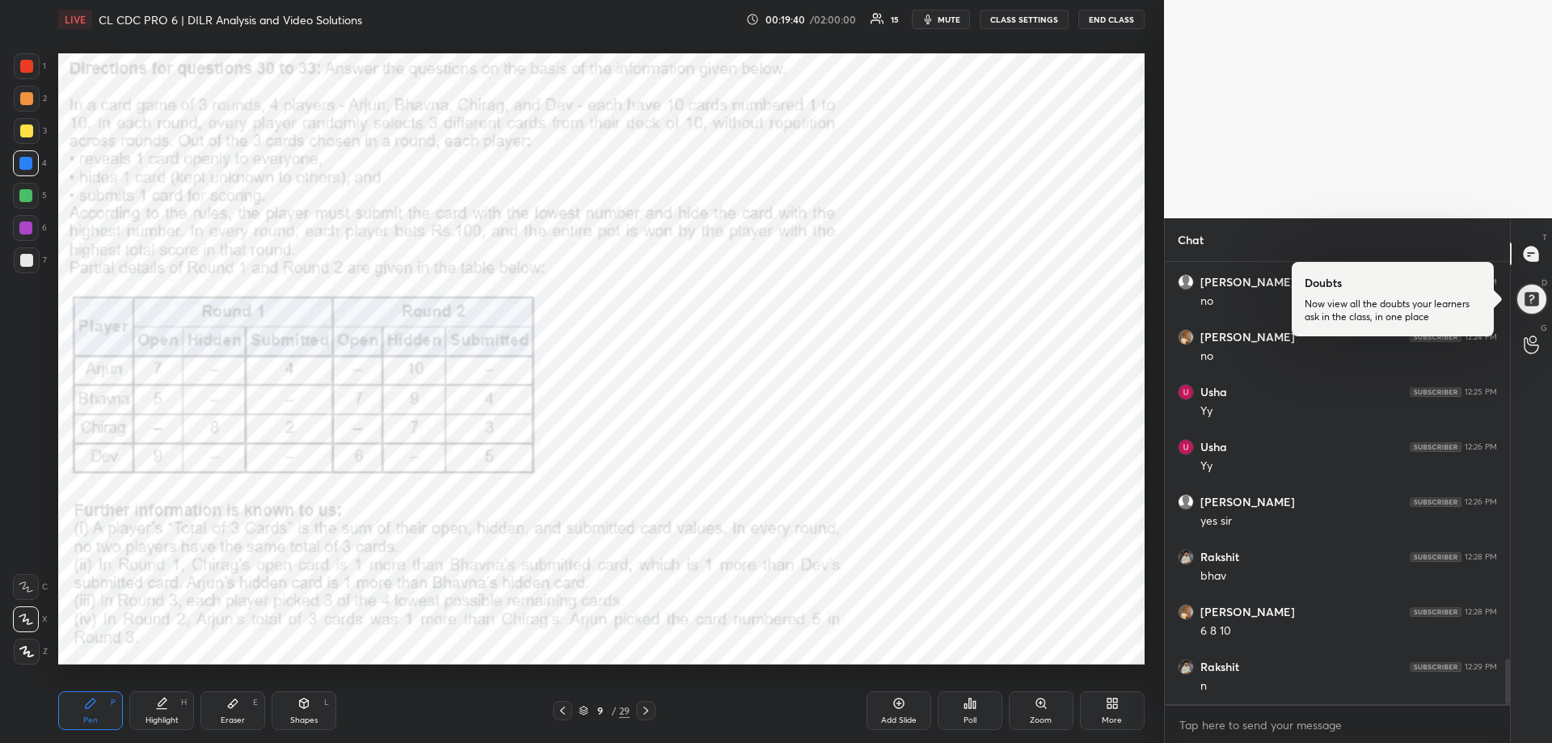
click at [229, 716] on div "Eraser" at bounding box center [233, 720] width 24 height 8
click at [230, 716] on div "Eraser" at bounding box center [233, 720] width 24 height 8
click at [89, 710] on div "Pen P" at bounding box center [90, 710] width 65 height 39
click at [87, 710] on div "Pen P" at bounding box center [90, 710] width 65 height 39
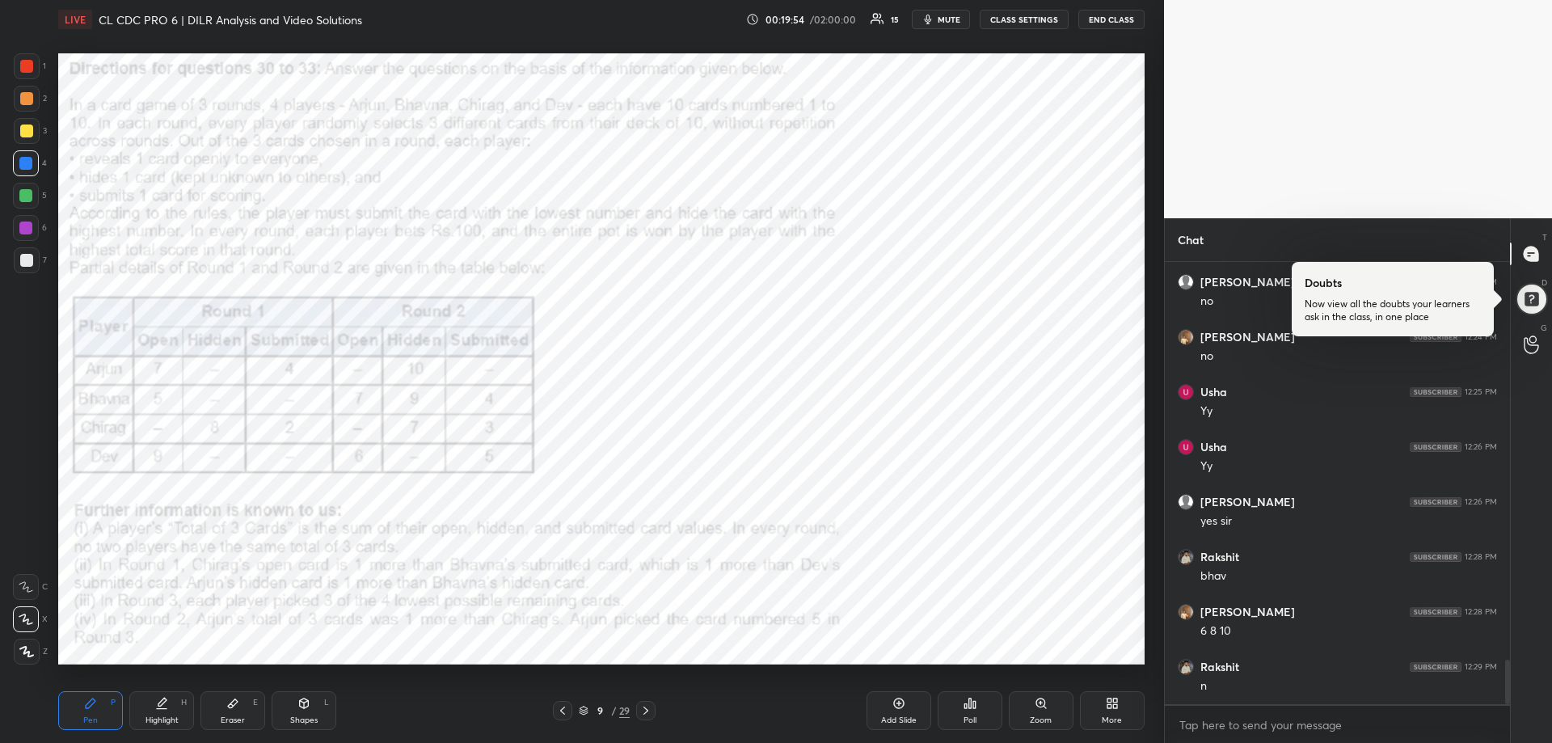
scroll to position [3926, 0]
click at [246, 708] on div "Eraser E" at bounding box center [232, 710] width 65 height 39
click at [246, 710] on div "Eraser E" at bounding box center [232, 710] width 65 height 39
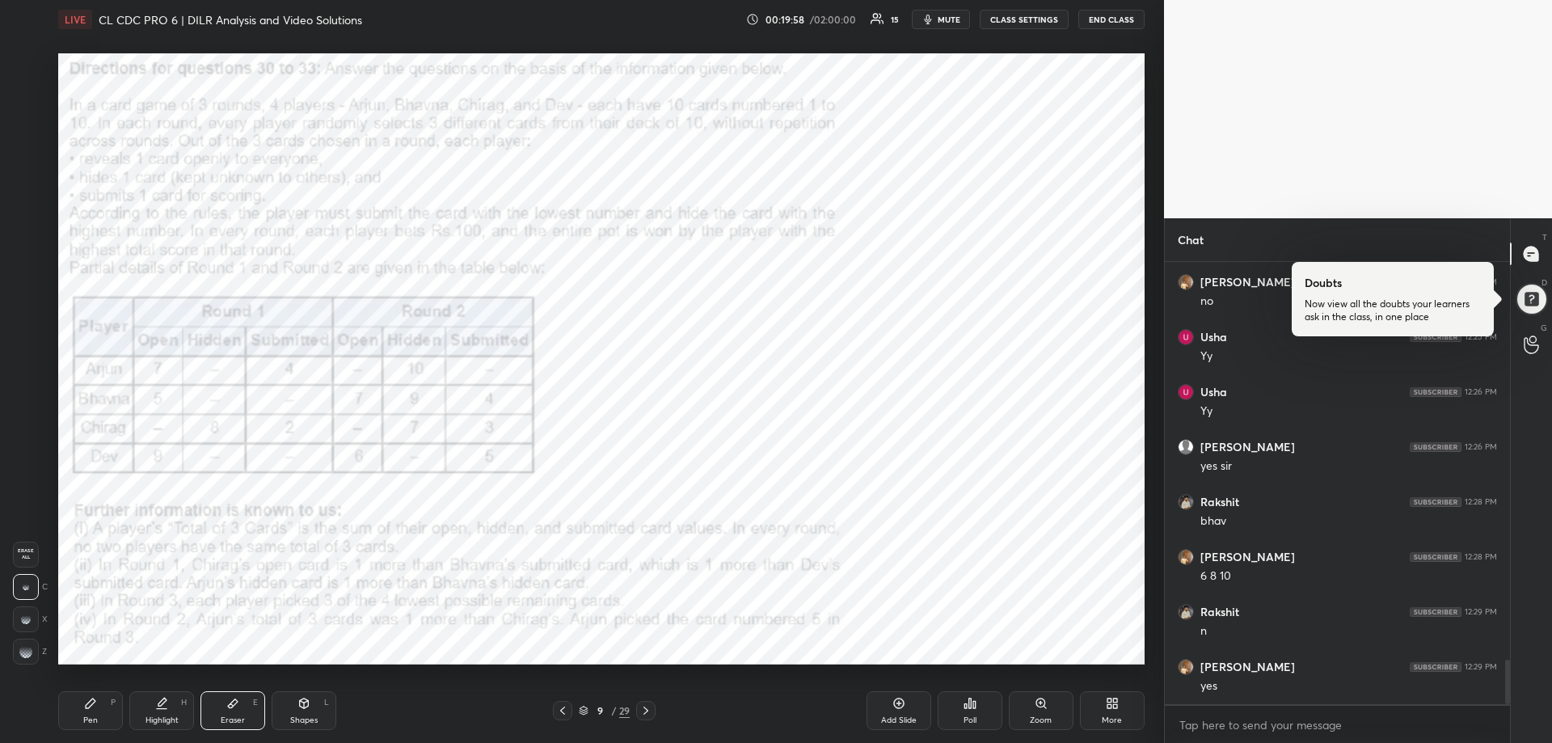
scroll to position [3981, 0]
click at [91, 713] on div "Pen P" at bounding box center [90, 710] width 65 height 39
click at [94, 712] on div "Pen P" at bounding box center [90, 710] width 65 height 39
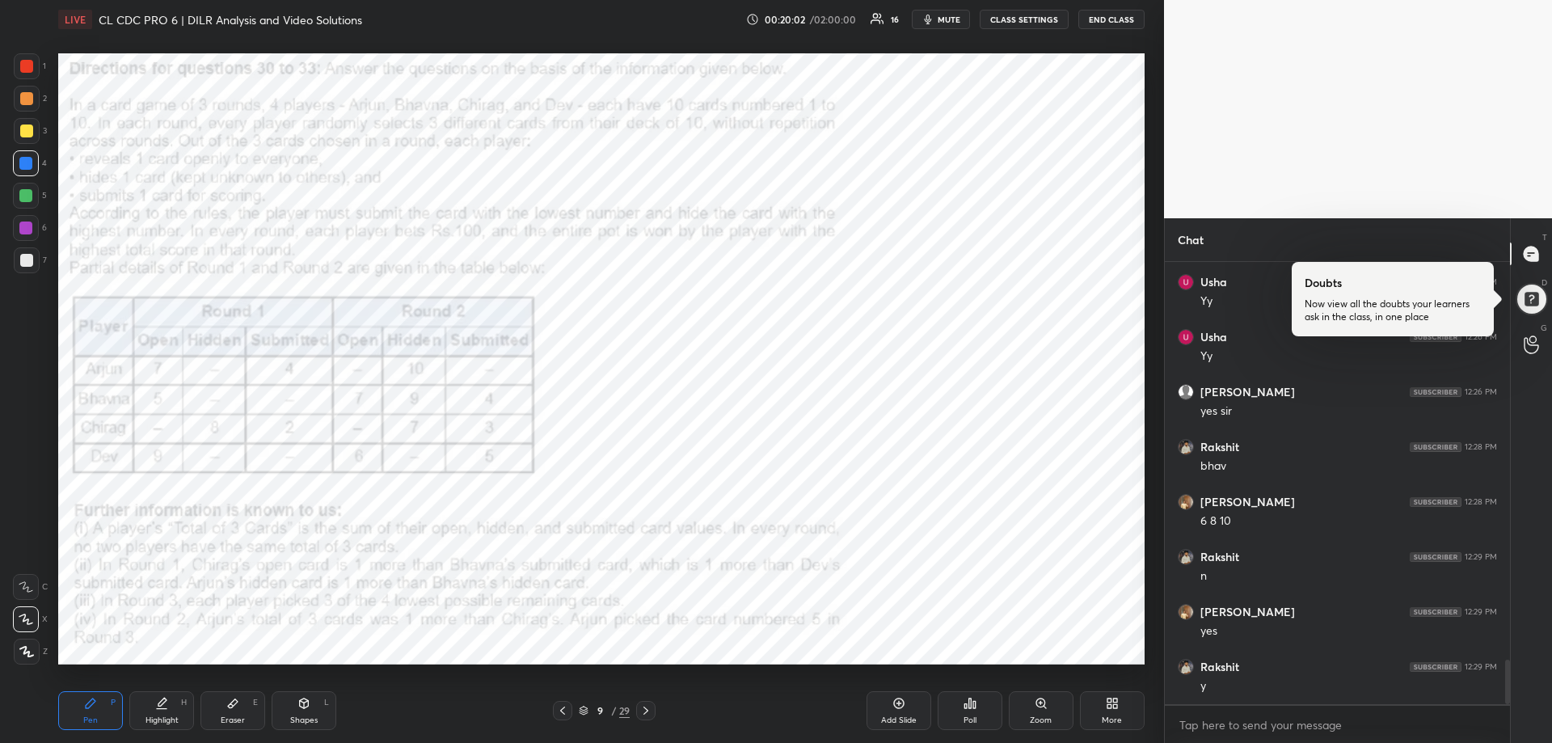
click at [231, 714] on div "Eraser E" at bounding box center [232, 710] width 65 height 39
drag, startPoint x: 228, startPoint y: 714, endPoint x: 225, endPoint y: 681, distance: 33.3
click at [229, 711] on div "Eraser E" at bounding box center [232, 710] width 65 height 39
click at [102, 719] on div "Pen P" at bounding box center [90, 710] width 65 height 39
click at [103, 718] on div "Pen P" at bounding box center [90, 710] width 65 height 39
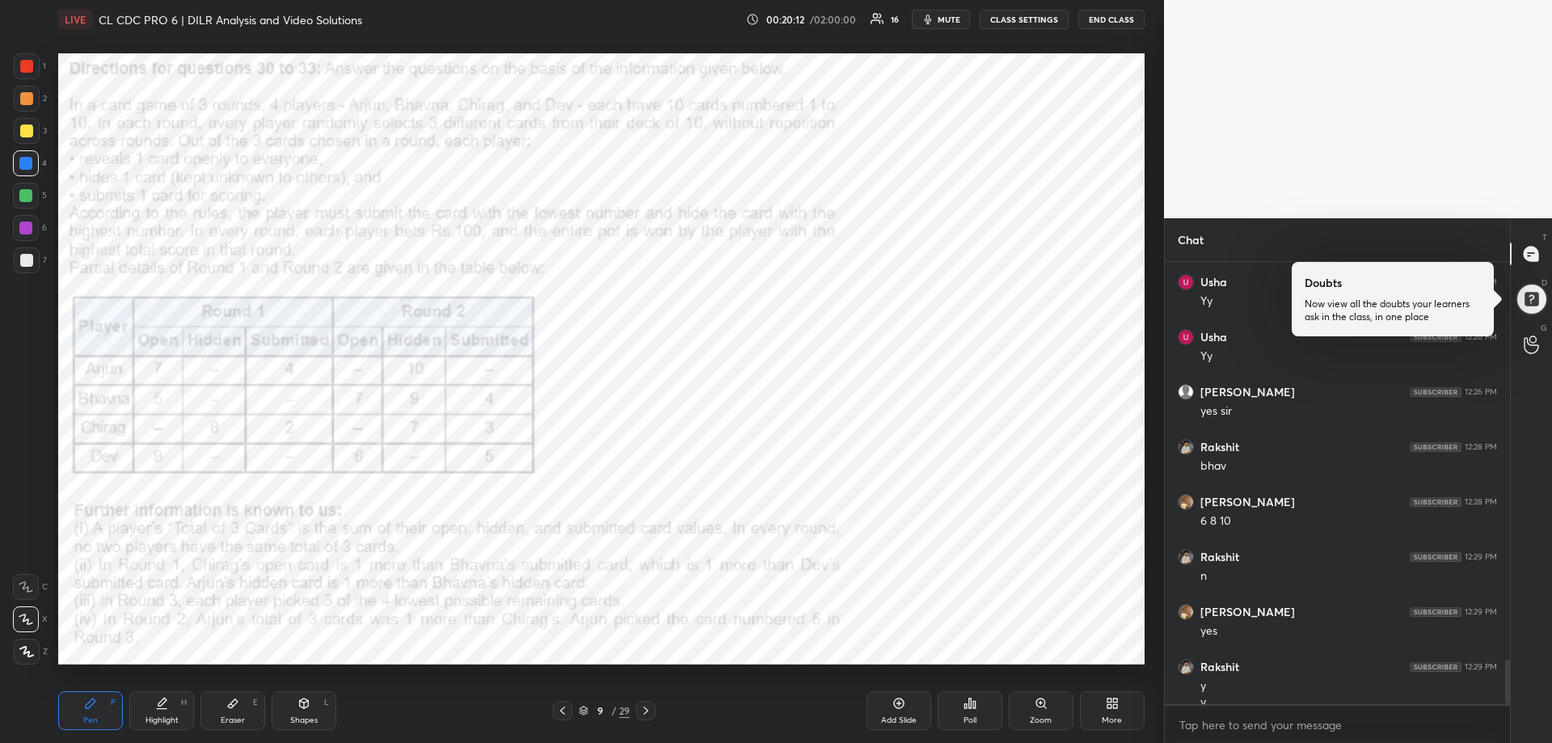
scroll to position [3997, 0]
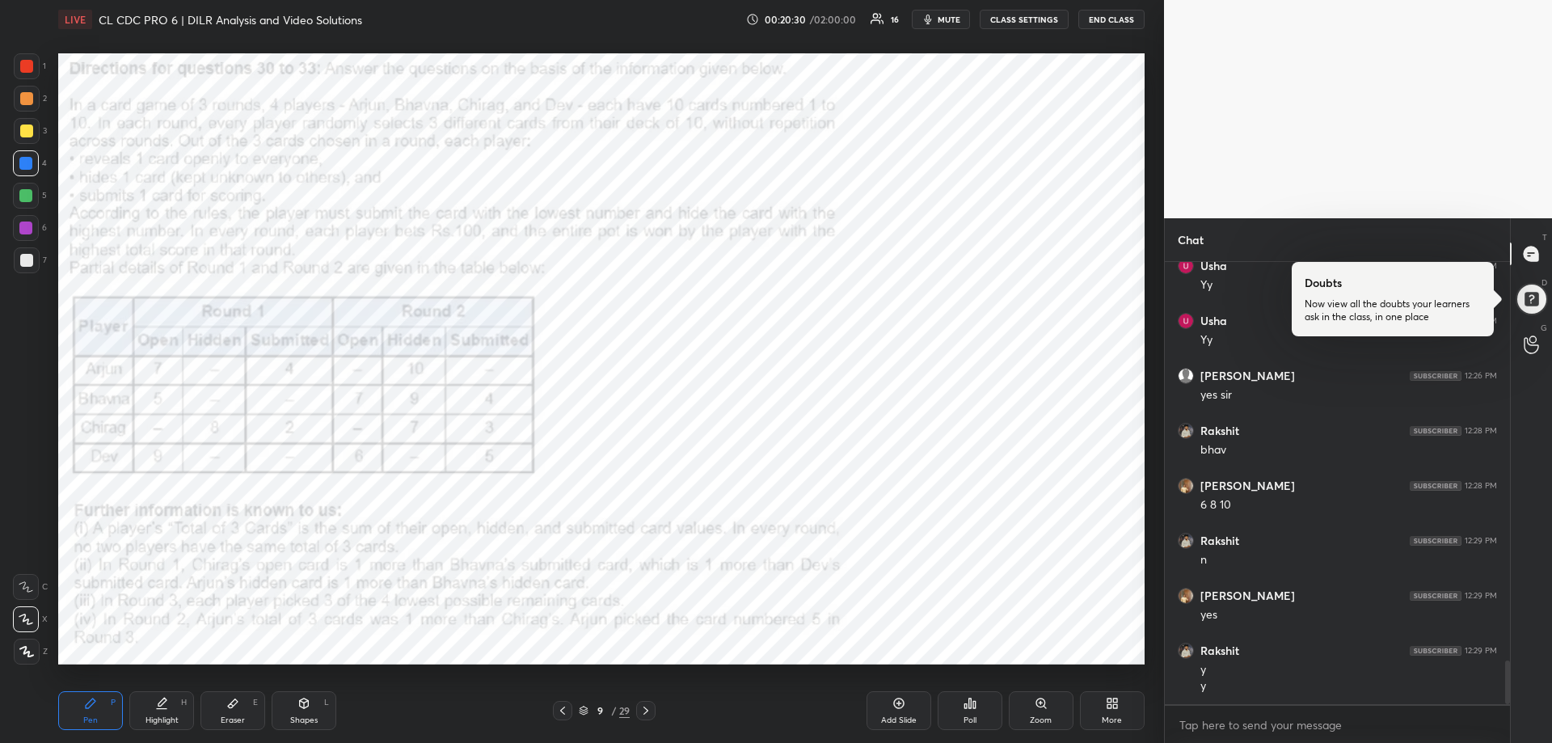
click at [31, 222] on div at bounding box center [25, 227] width 13 height 13
drag, startPoint x: 31, startPoint y: 222, endPoint x: 28, endPoint y: 234, distance: 11.6
click at [31, 224] on div at bounding box center [25, 227] width 13 height 13
click at [159, 712] on div "Highlight H" at bounding box center [161, 710] width 65 height 39
click at [161, 710] on div "Highlight H" at bounding box center [161, 710] width 65 height 39
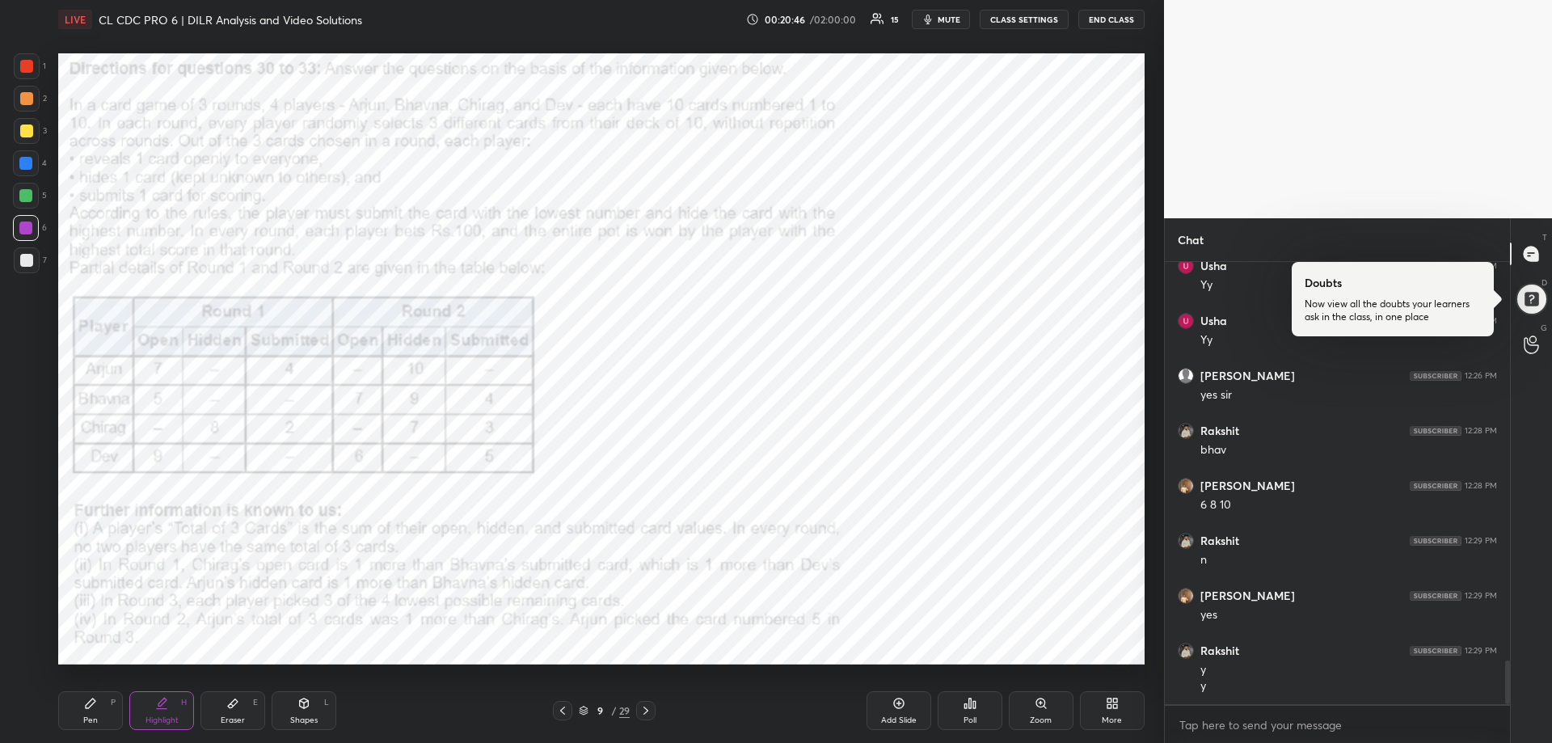
scroll to position [4052, 0]
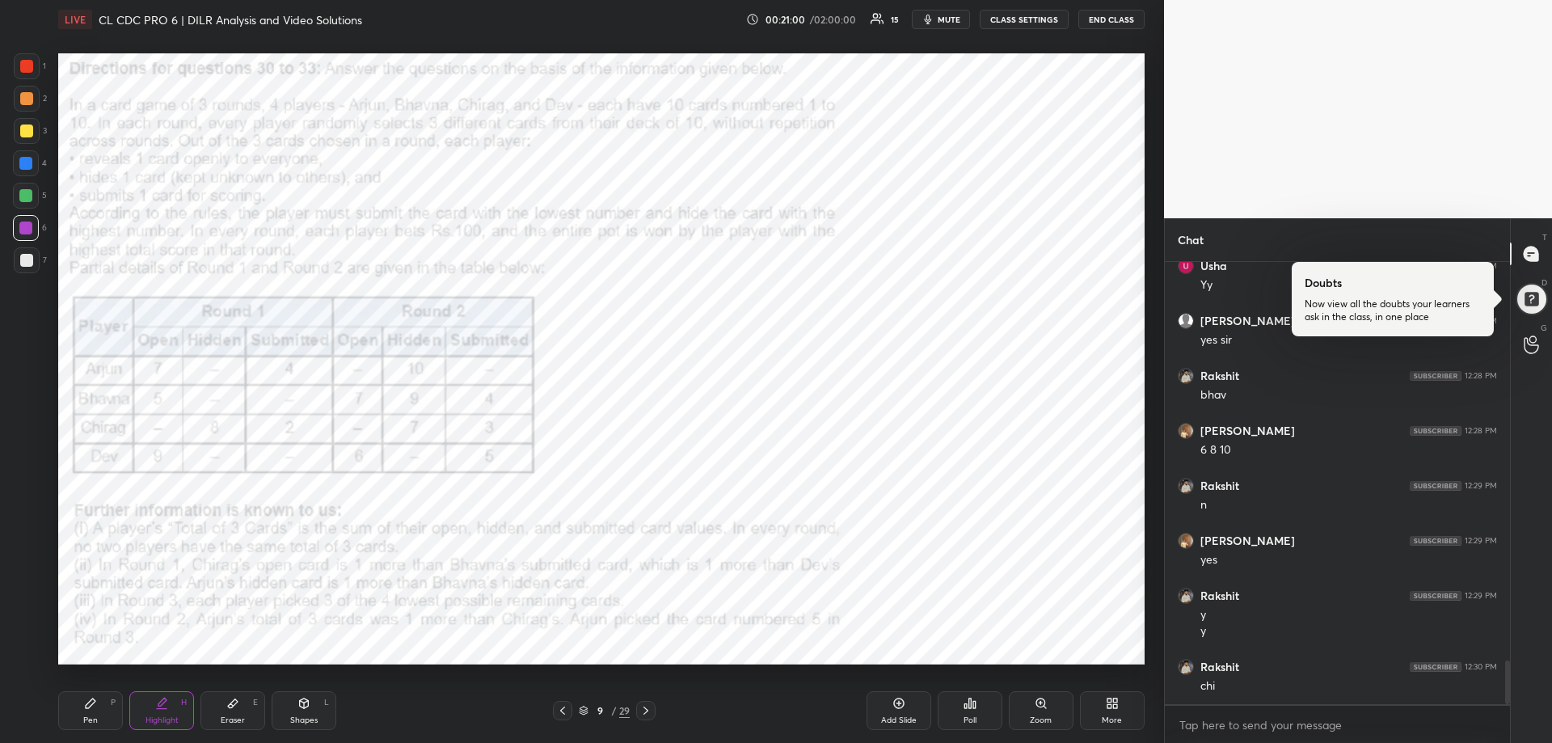
click at [172, 719] on div "Highlight" at bounding box center [162, 720] width 33 height 8
click at [245, 711] on div "Eraser E" at bounding box center [232, 710] width 65 height 39
click at [244, 710] on div "Eraser E" at bounding box center [232, 710] width 65 height 39
click at [91, 714] on div "Pen P" at bounding box center [90, 710] width 65 height 39
click at [90, 715] on div "Pen P" at bounding box center [90, 710] width 65 height 39
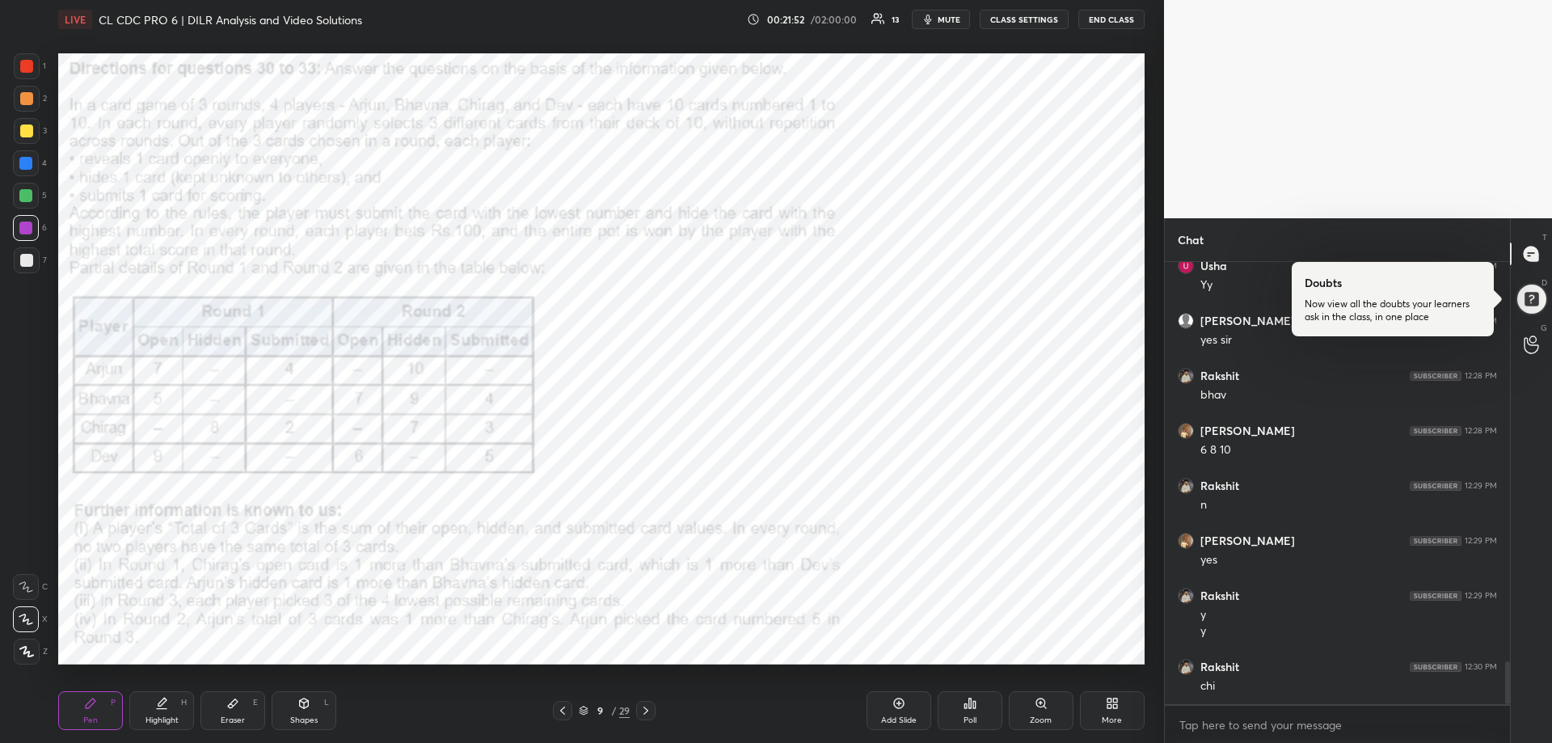
scroll to position [4107, 0]
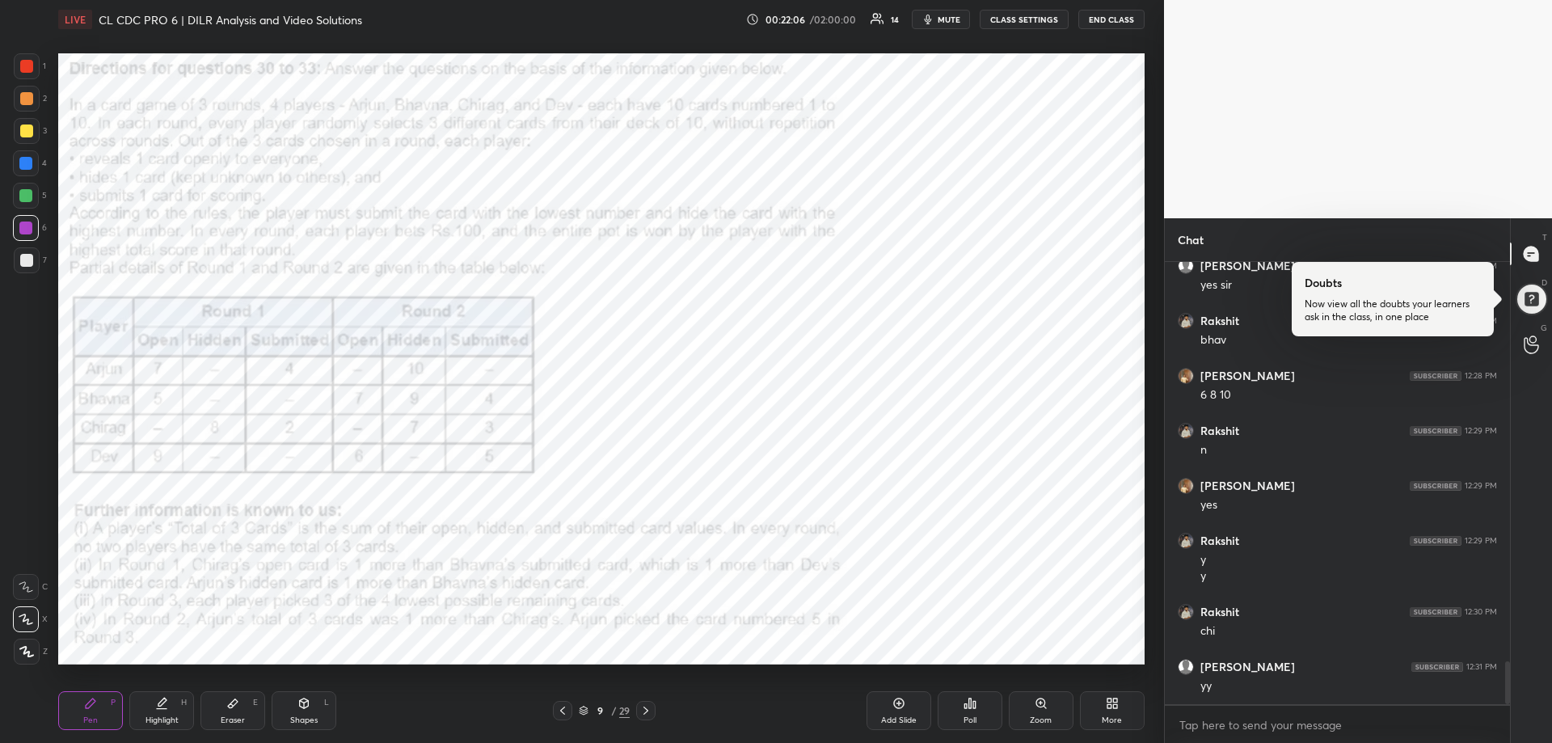
click at [239, 713] on div "Eraser E" at bounding box center [232, 710] width 65 height 39
click at [151, 711] on div "Highlight H" at bounding box center [161, 710] width 65 height 39
click at [153, 712] on div "Highlight H" at bounding box center [161, 710] width 65 height 39
click at [234, 715] on div "Eraser E" at bounding box center [232, 710] width 65 height 39
click at [234, 716] on div "Eraser" at bounding box center [233, 720] width 24 height 8
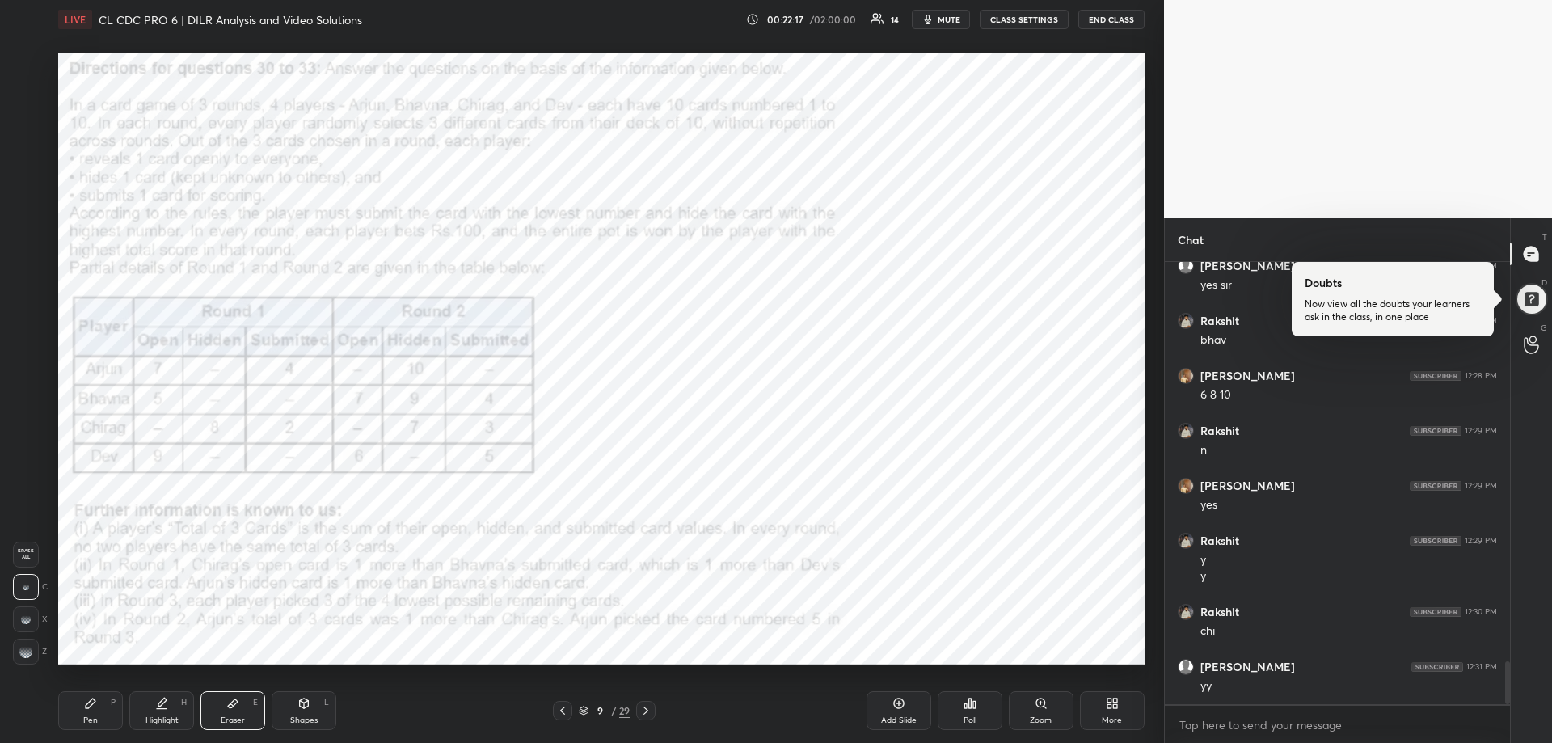
click at [164, 723] on div "Highlight" at bounding box center [162, 720] width 33 height 8
click at [233, 719] on div "Eraser" at bounding box center [233, 720] width 24 height 8
click at [233, 721] on div "Eraser" at bounding box center [233, 720] width 24 height 8
click at [98, 715] on div "Pen P" at bounding box center [90, 710] width 65 height 39
click at [99, 715] on div "Pen P" at bounding box center [90, 710] width 65 height 39
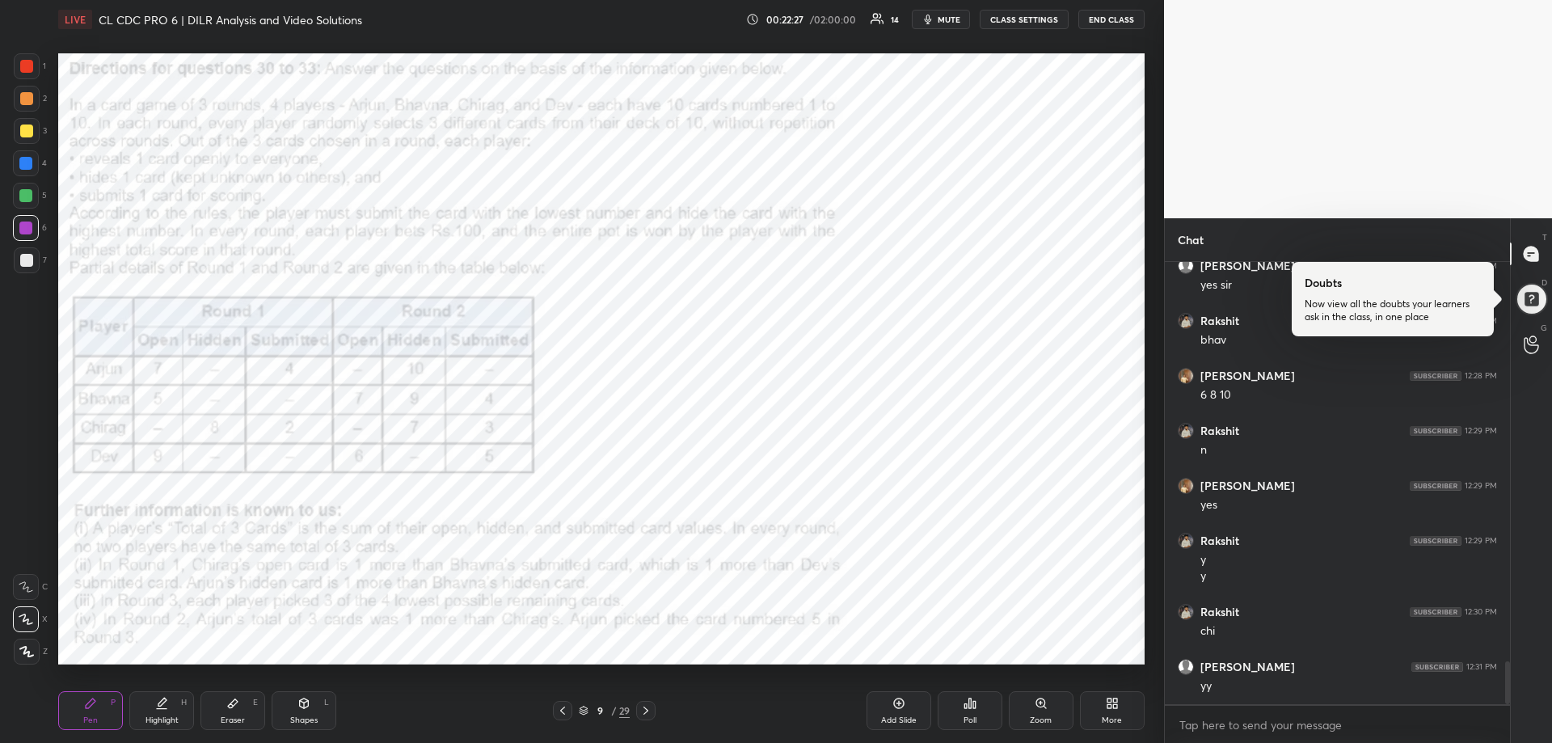
scroll to position [4162, 0]
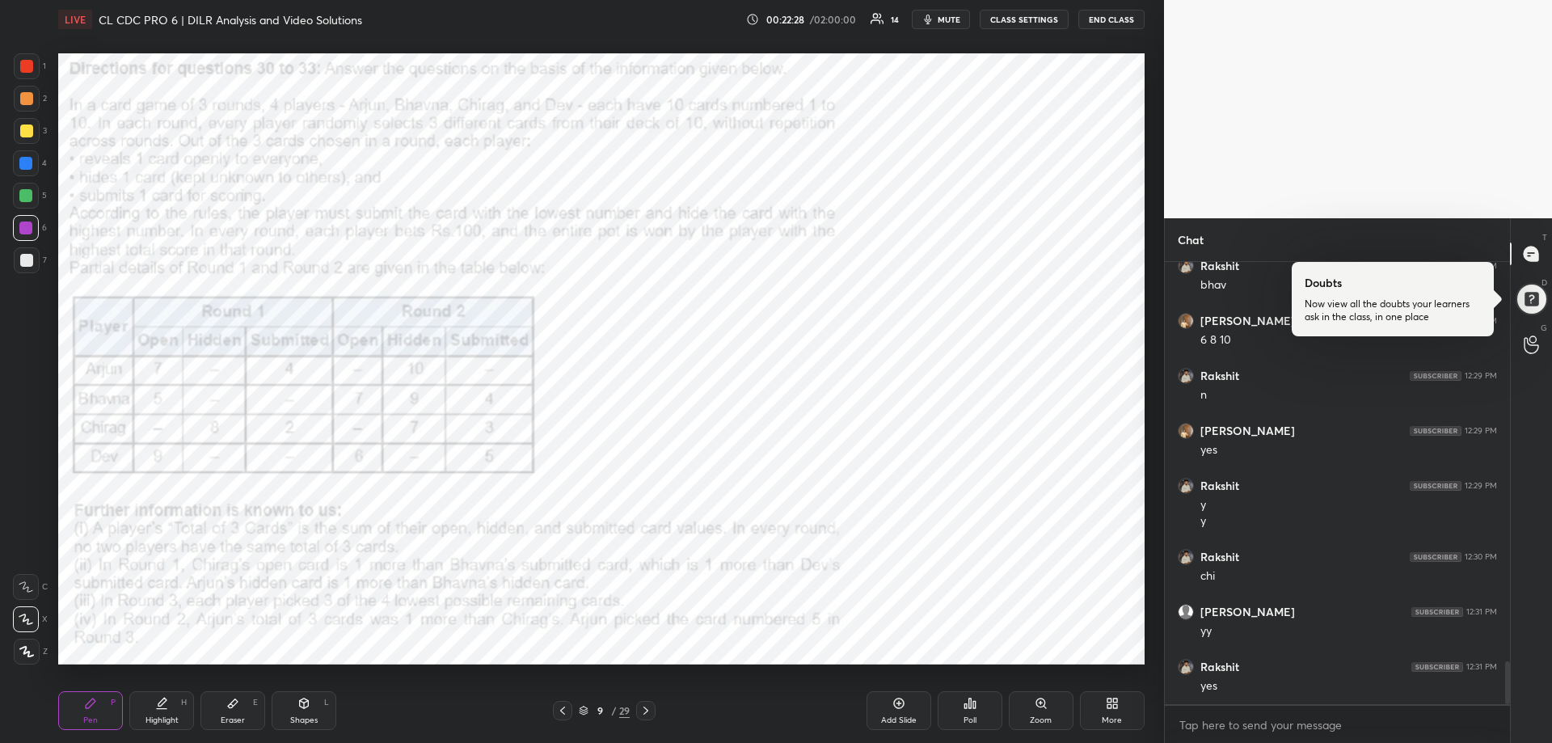
click at [148, 717] on div "Highlight" at bounding box center [162, 720] width 33 height 8
click at [148, 719] on div "Highlight" at bounding box center [162, 720] width 33 height 8
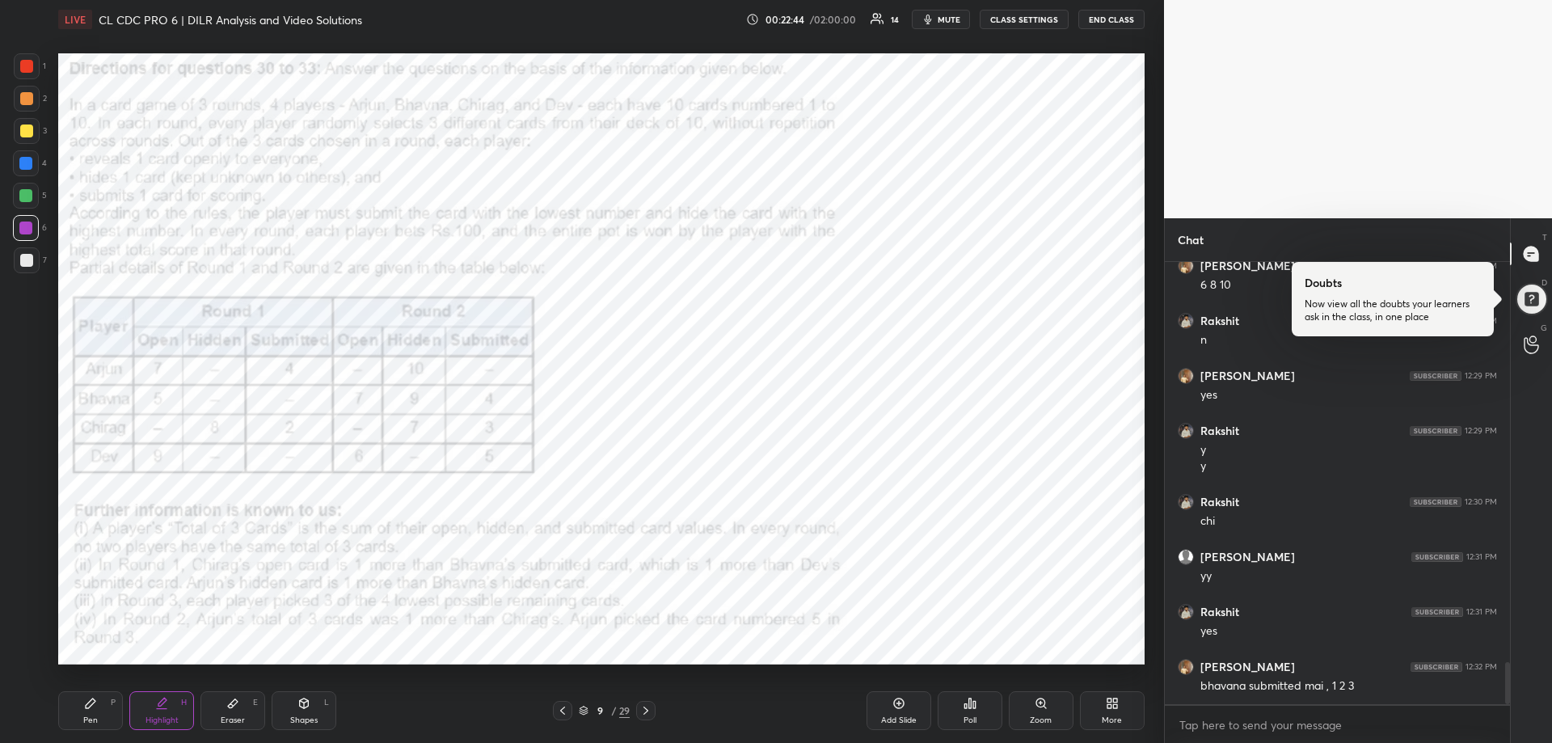
click at [83, 725] on div "Pen P" at bounding box center [90, 710] width 65 height 39
click at [85, 723] on div "Pen" at bounding box center [90, 720] width 15 height 8
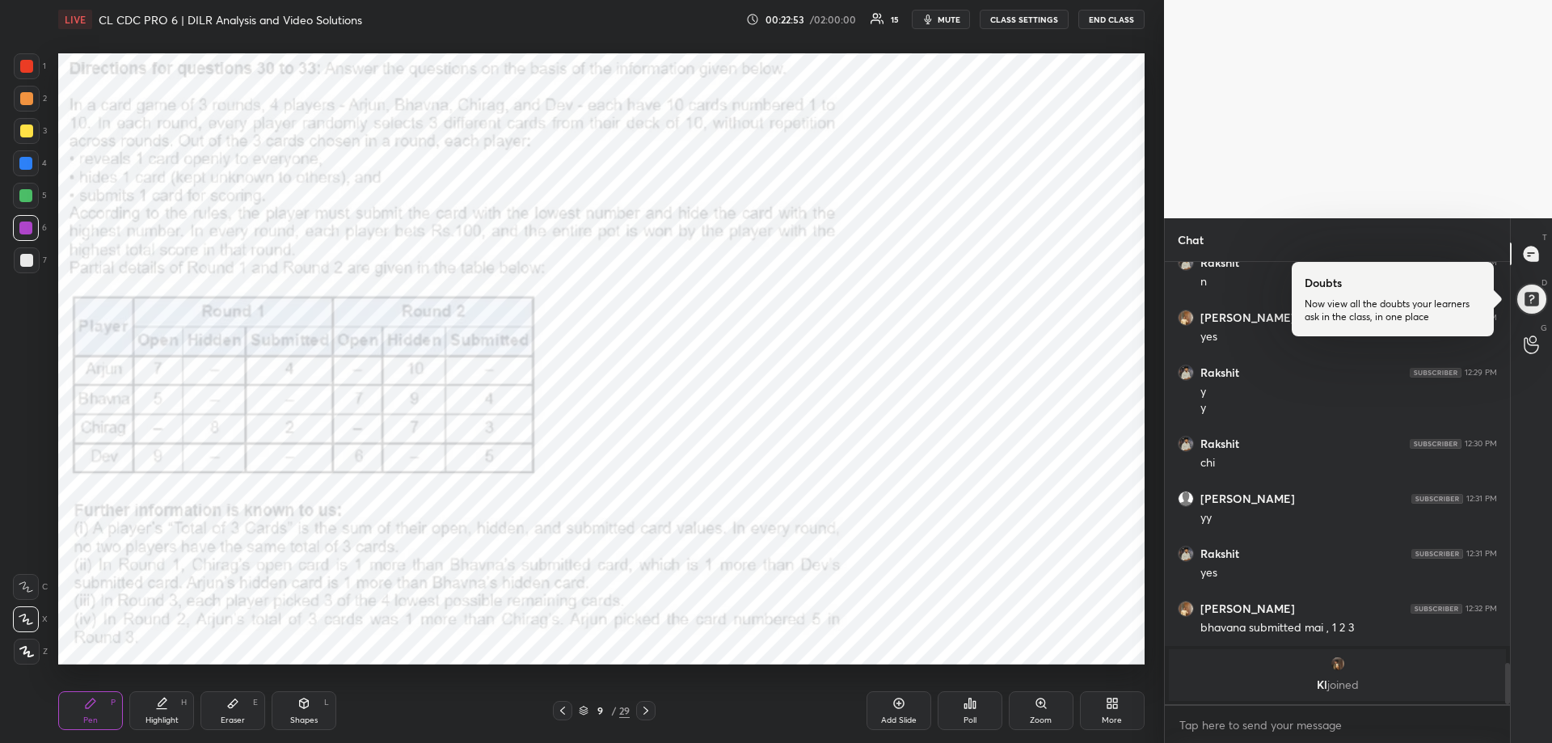
scroll to position [3803, 0]
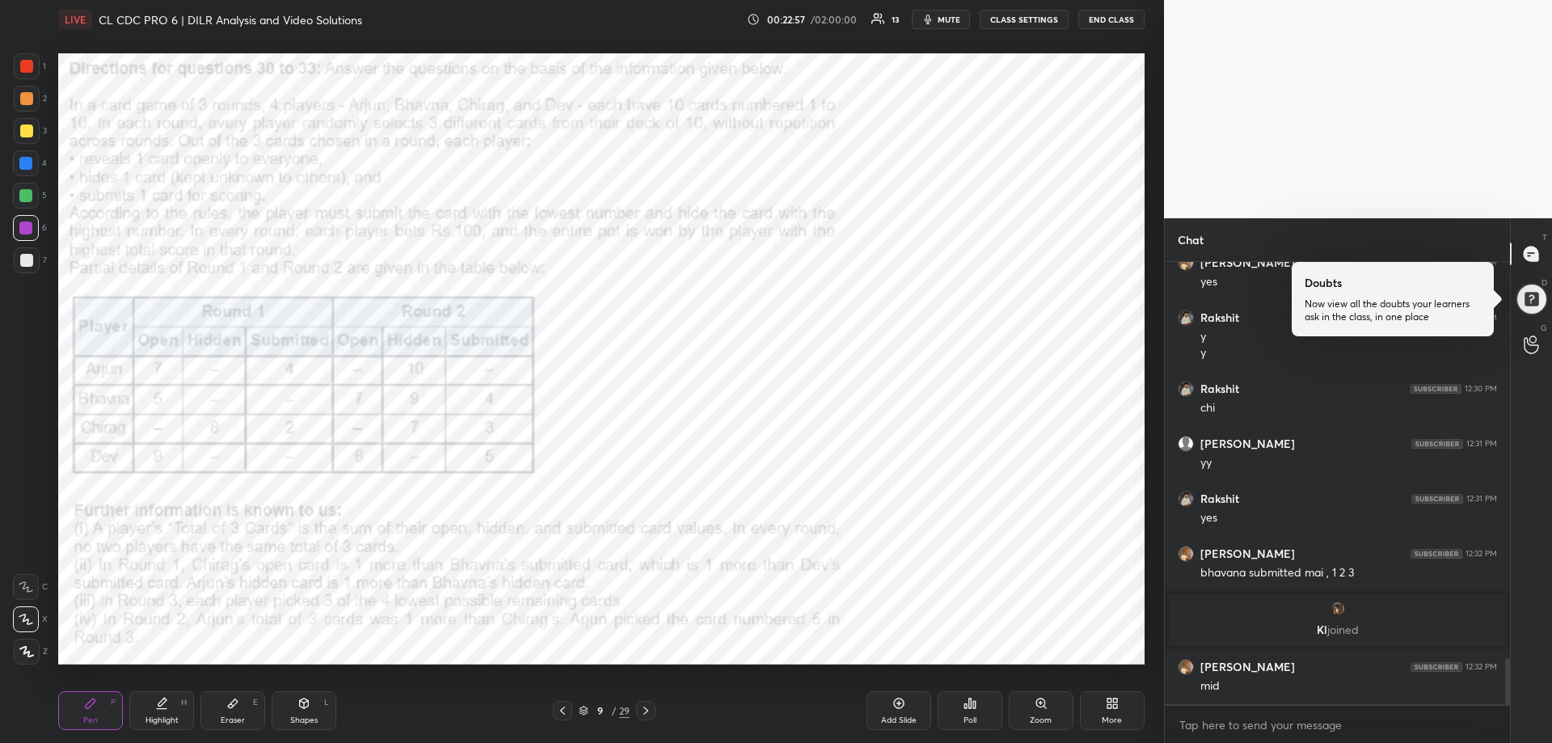
click at [160, 714] on div "Highlight H" at bounding box center [161, 710] width 65 height 39
click at [162, 713] on div "Highlight H" at bounding box center [161, 710] width 65 height 39
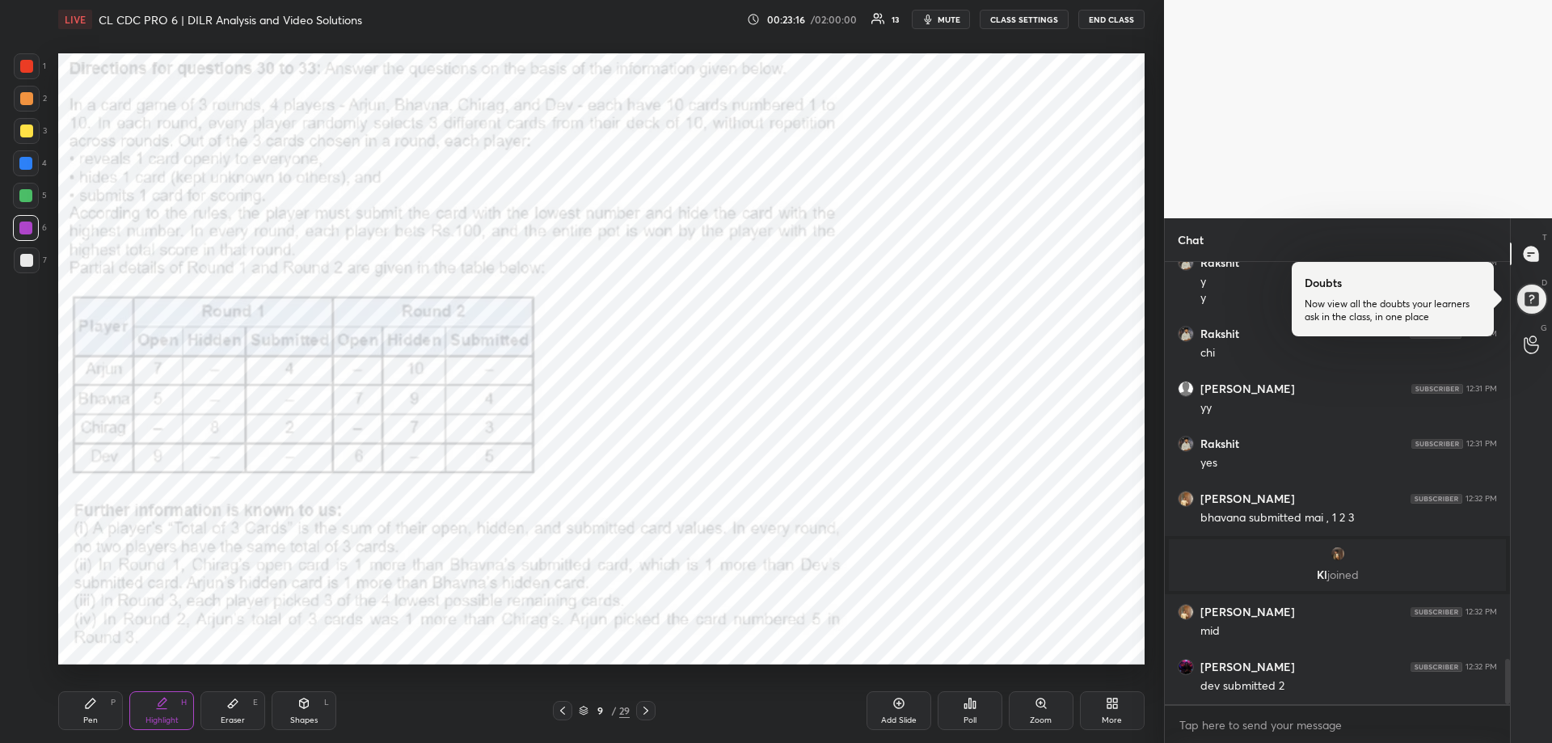
click at [219, 719] on div "Eraser E" at bounding box center [232, 710] width 65 height 39
click at [219, 716] on div "Eraser E" at bounding box center [232, 710] width 65 height 39
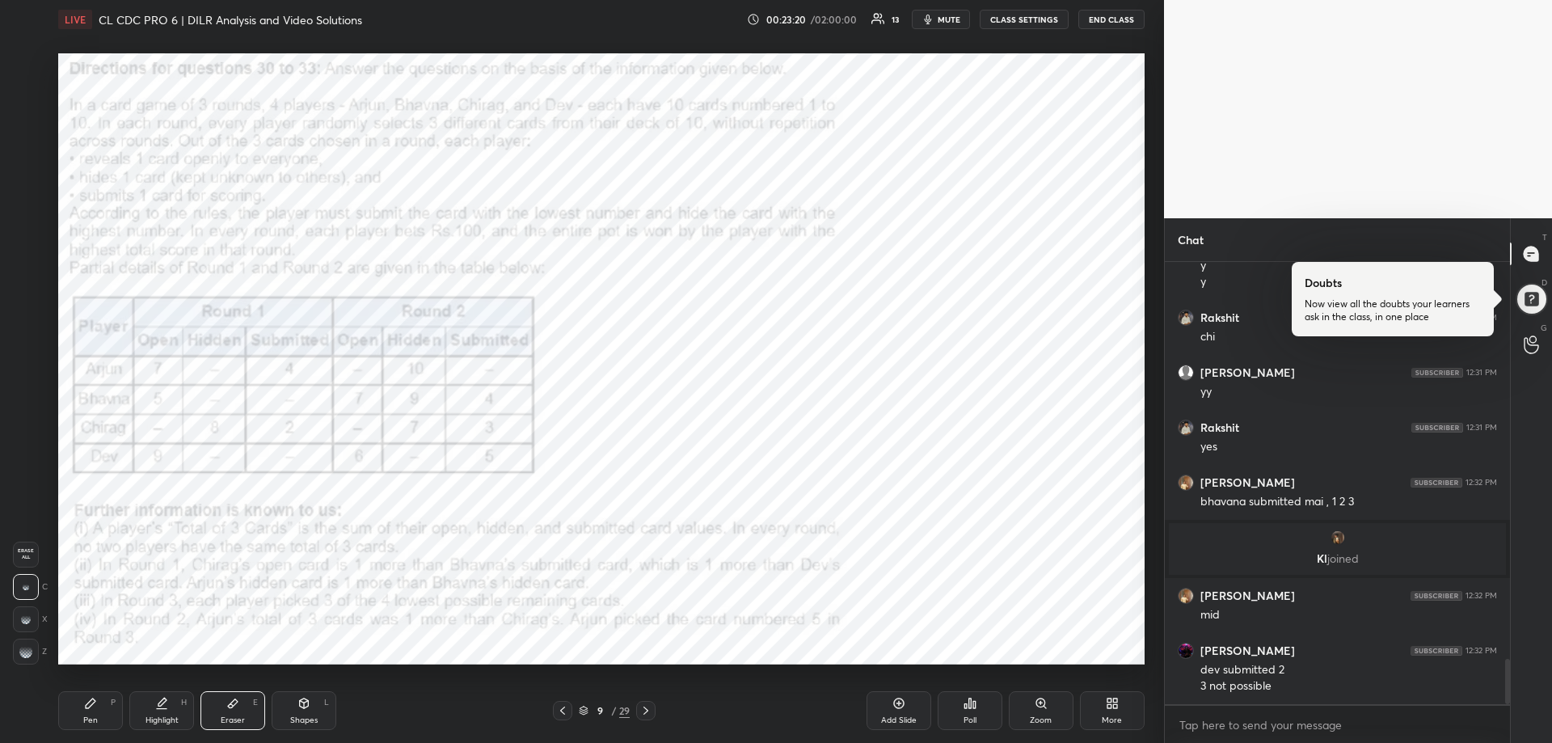
click at [78, 729] on div "Pen P" at bounding box center [90, 710] width 65 height 39
click at [79, 728] on div "Pen P" at bounding box center [90, 710] width 65 height 39
drag, startPoint x: 152, startPoint y: 719, endPoint x: 155, endPoint y: 702, distance: 18.1
click at [154, 716] on div "Highlight" at bounding box center [162, 720] width 33 height 8
click at [237, 713] on div "Eraser E" at bounding box center [232, 710] width 65 height 39
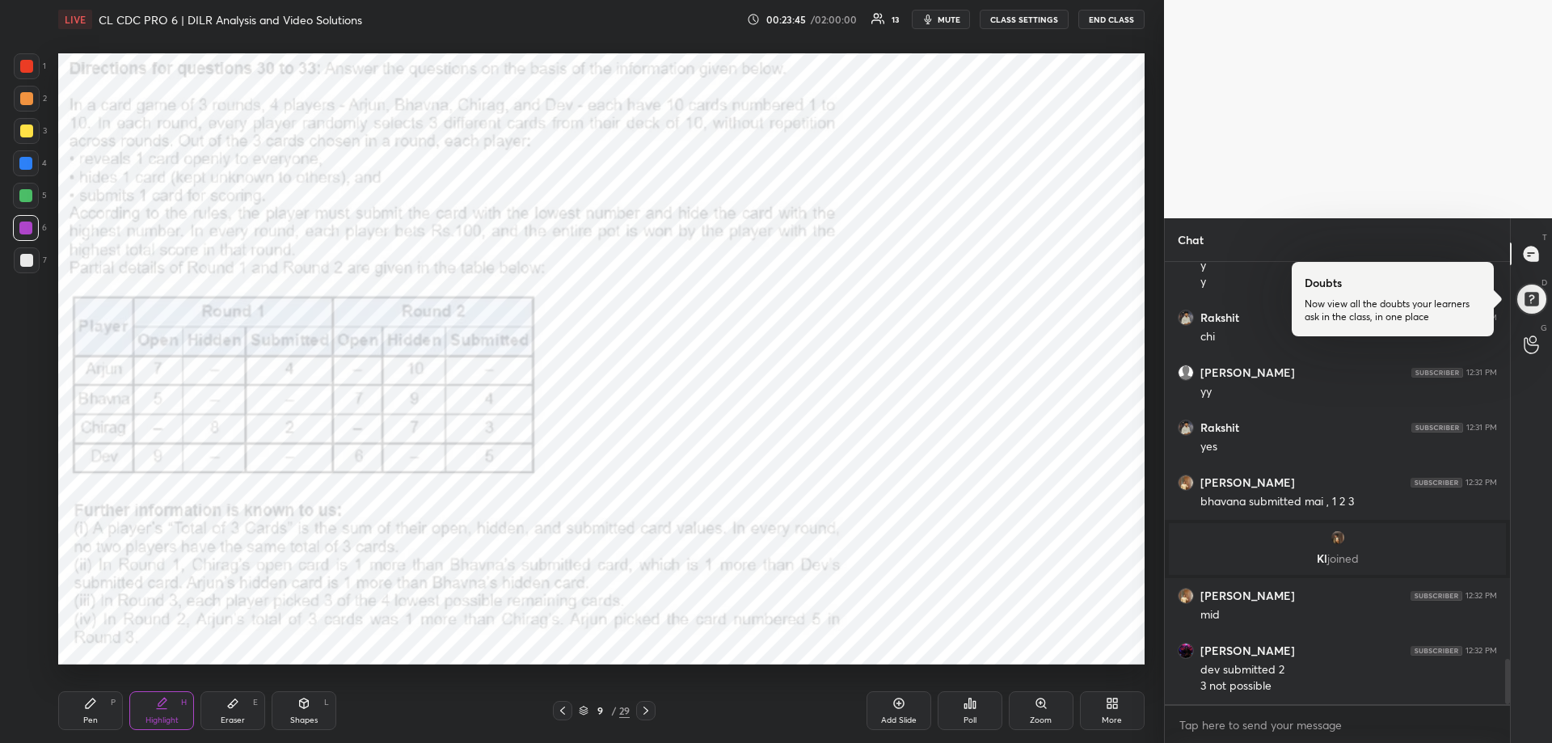
click at [236, 719] on div "Eraser" at bounding box center [233, 720] width 24 height 8
click at [86, 705] on icon at bounding box center [91, 703] width 10 height 10
click at [90, 702] on icon at bounding box center [91, 703] width 10 height 10
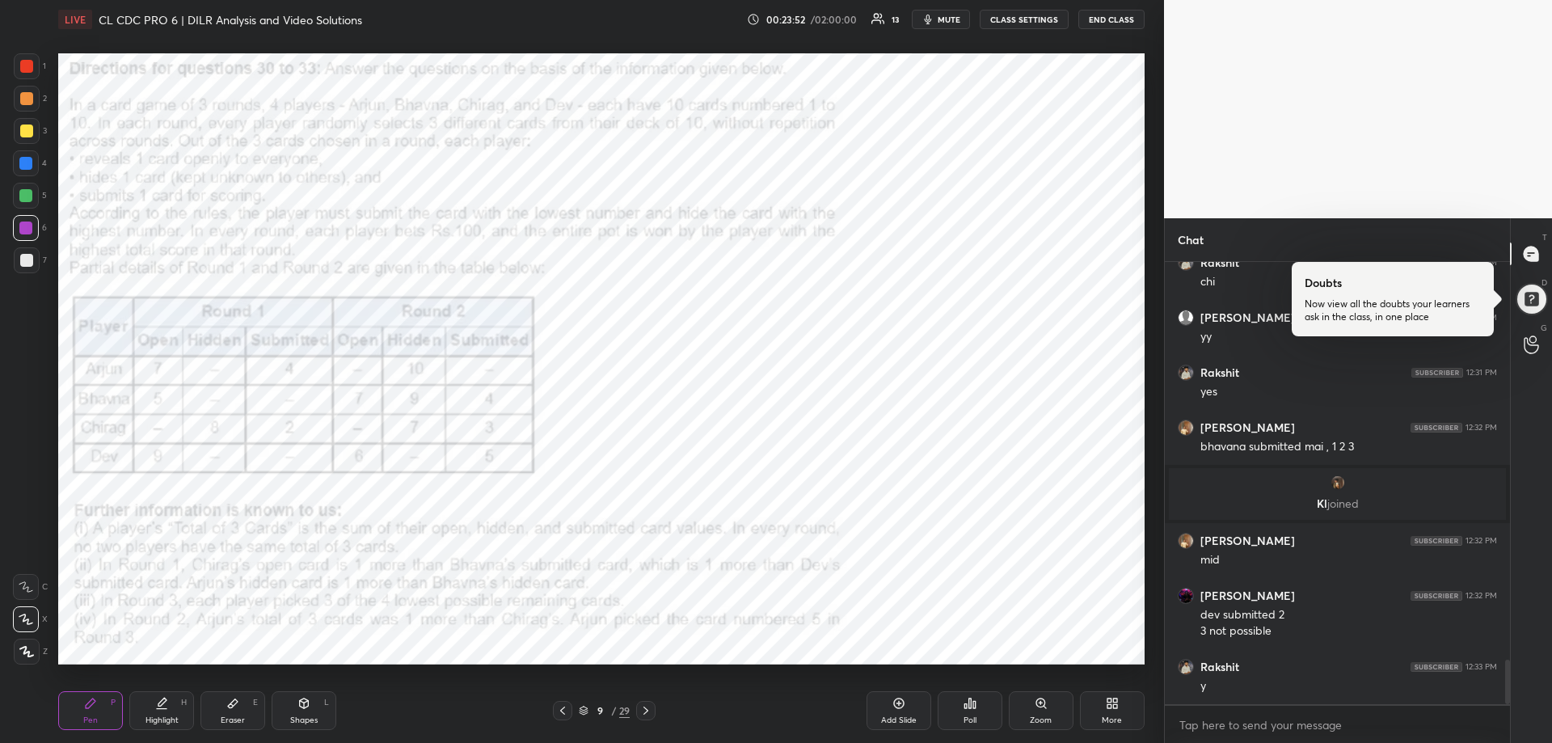
click at [240, 711] on div "Eraser E" at bounding box center [232, 710] width 65 height 39
click at [238, 715] on div "Eraser E" at bounding box center [232, 710] width 65 height 39
click at [103, 708] on div "Pen P" at bounding box center [90, 710] width 65 height 39
click at [233, 711] on div "Eraser E" at bounding box center [232, 710] width 65 height 39
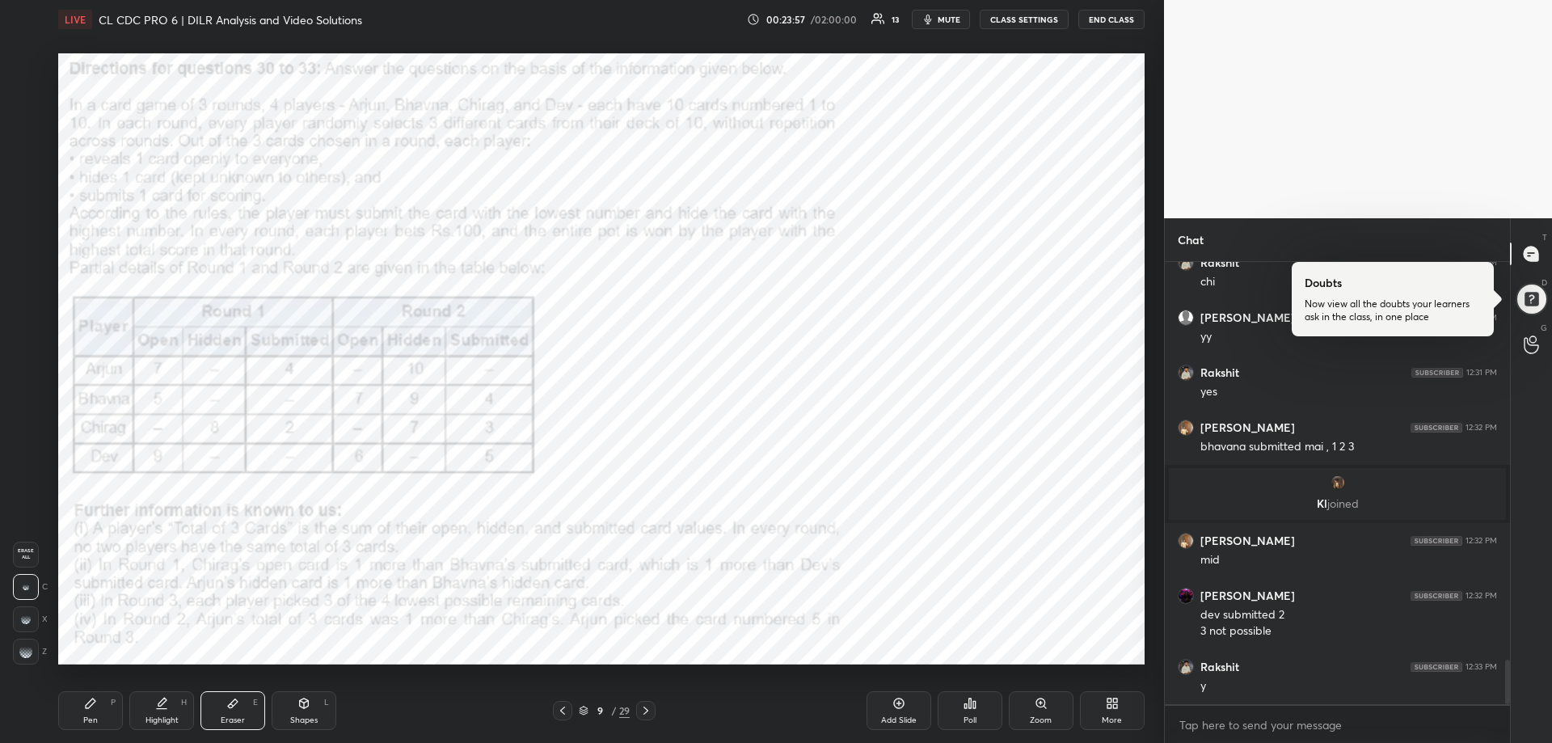
click at [233, 712] on div "Eraser E" at bounding box center [232, 710] width 65 height 39
click at [99, 706] on div "Pen P" at bounding box center [90, 710] width 65 height 39
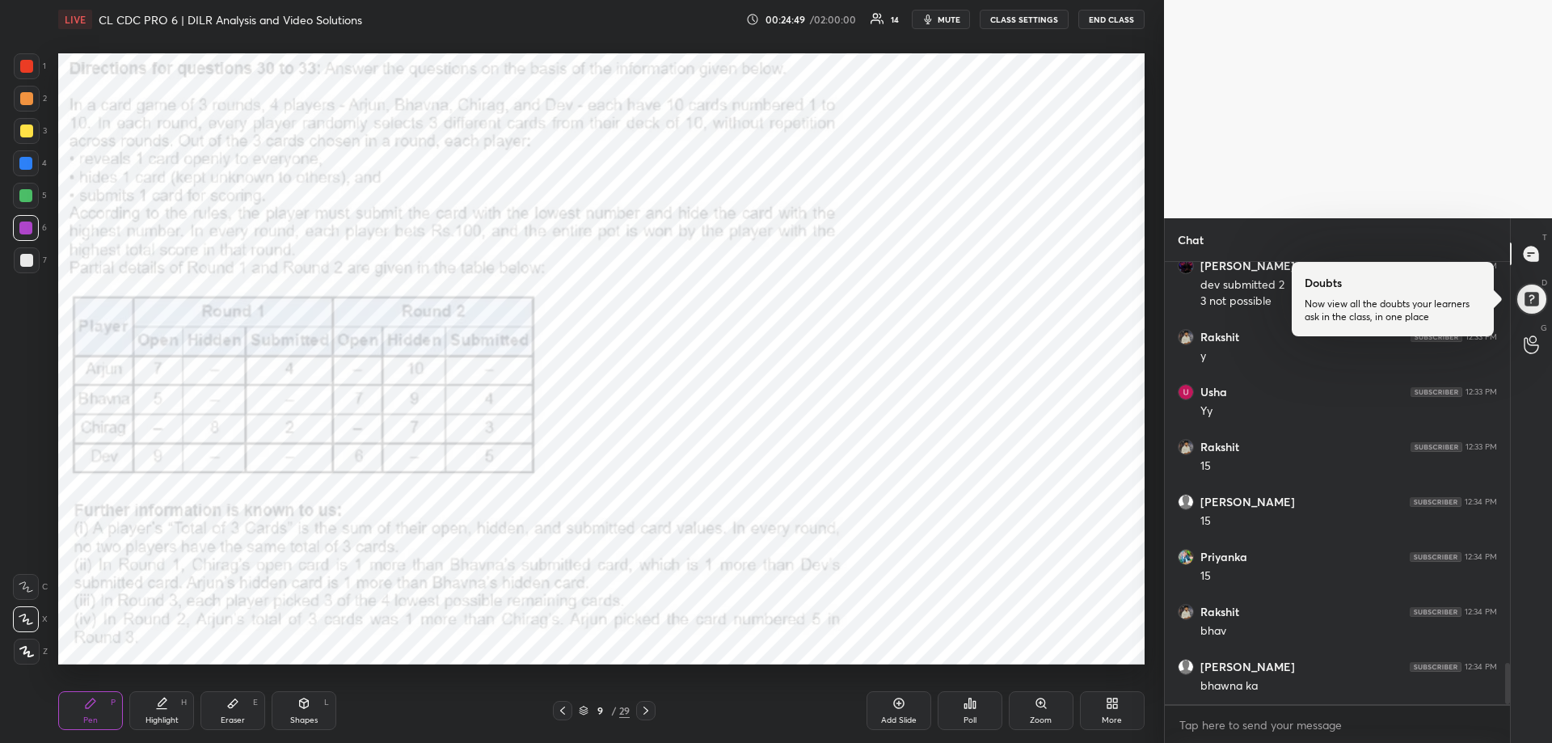
scroll to position [4314, 0]
click at [165, 716] on div "Highlight" at bounding box center [162, 720] width 33 height 8
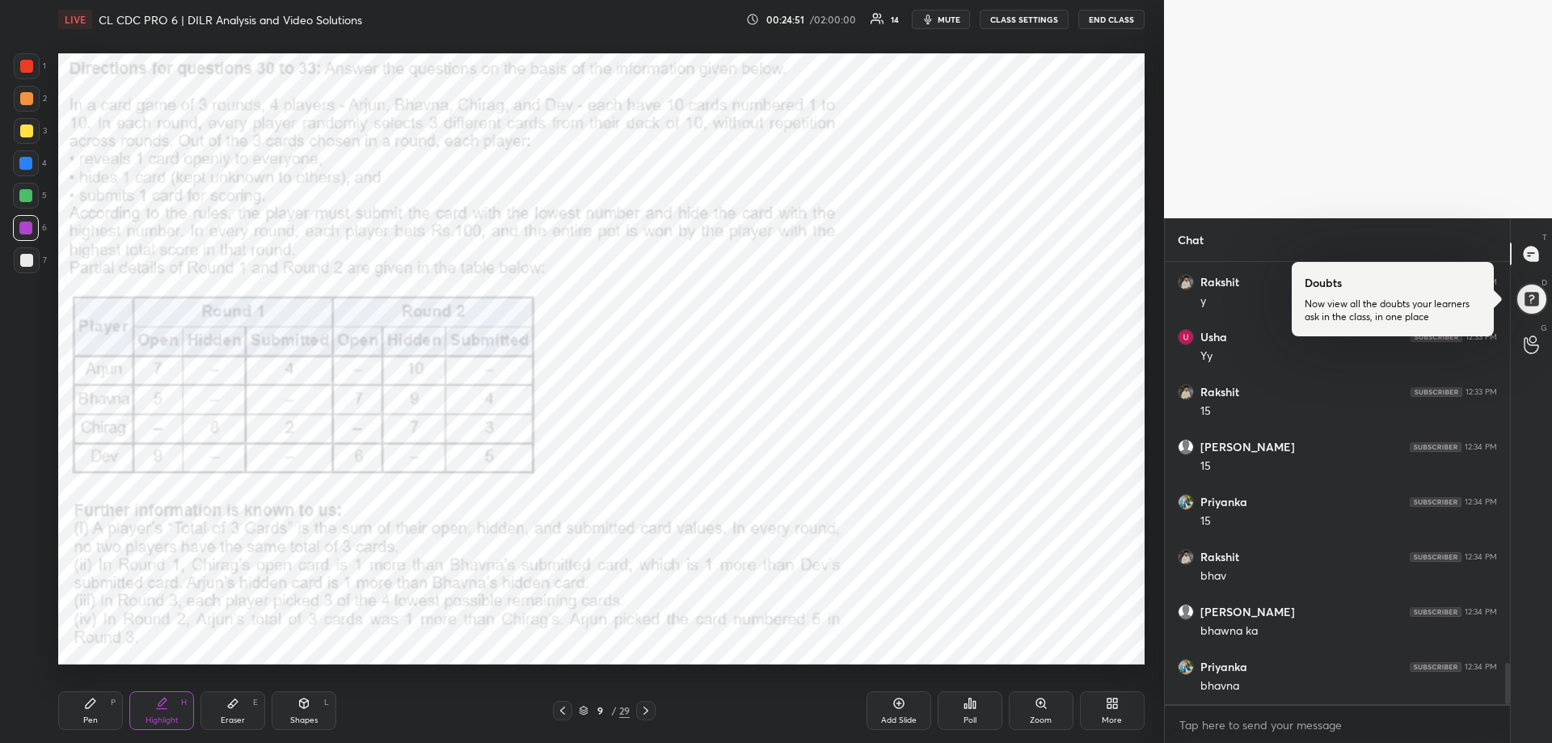
drag, startPoint x: 165, startPoint y: 715, endPoint x: 174, endPoint y: 672, distance: 43.8
click at [165, 716] on div "Highlight" at bounding box center [162, 720] width 33 height 8
click at [234, 719] on div "Eraser" at bounding box center [233, 720] width 24 height 8
click at [86, 708] on icon at bounding box center [91, 703] width 10 height 10
click at [86, 711] on div "Pen P" at bounding box center [90, 710] width 65 height 39
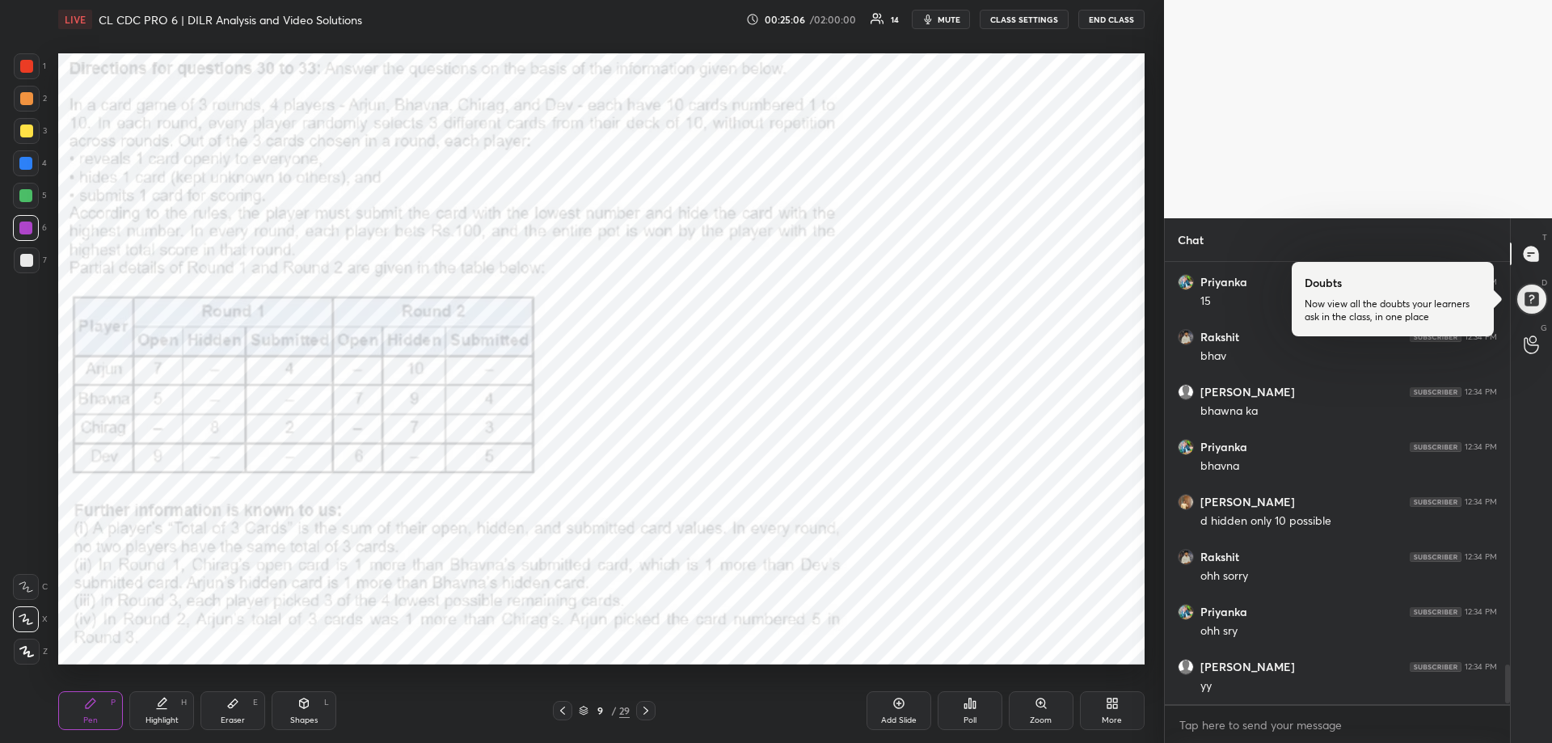
scroll to position [4589, 0]
click at [147, 711] on div "Highlight H" at bounding box center [161, 710] width 65 height 39
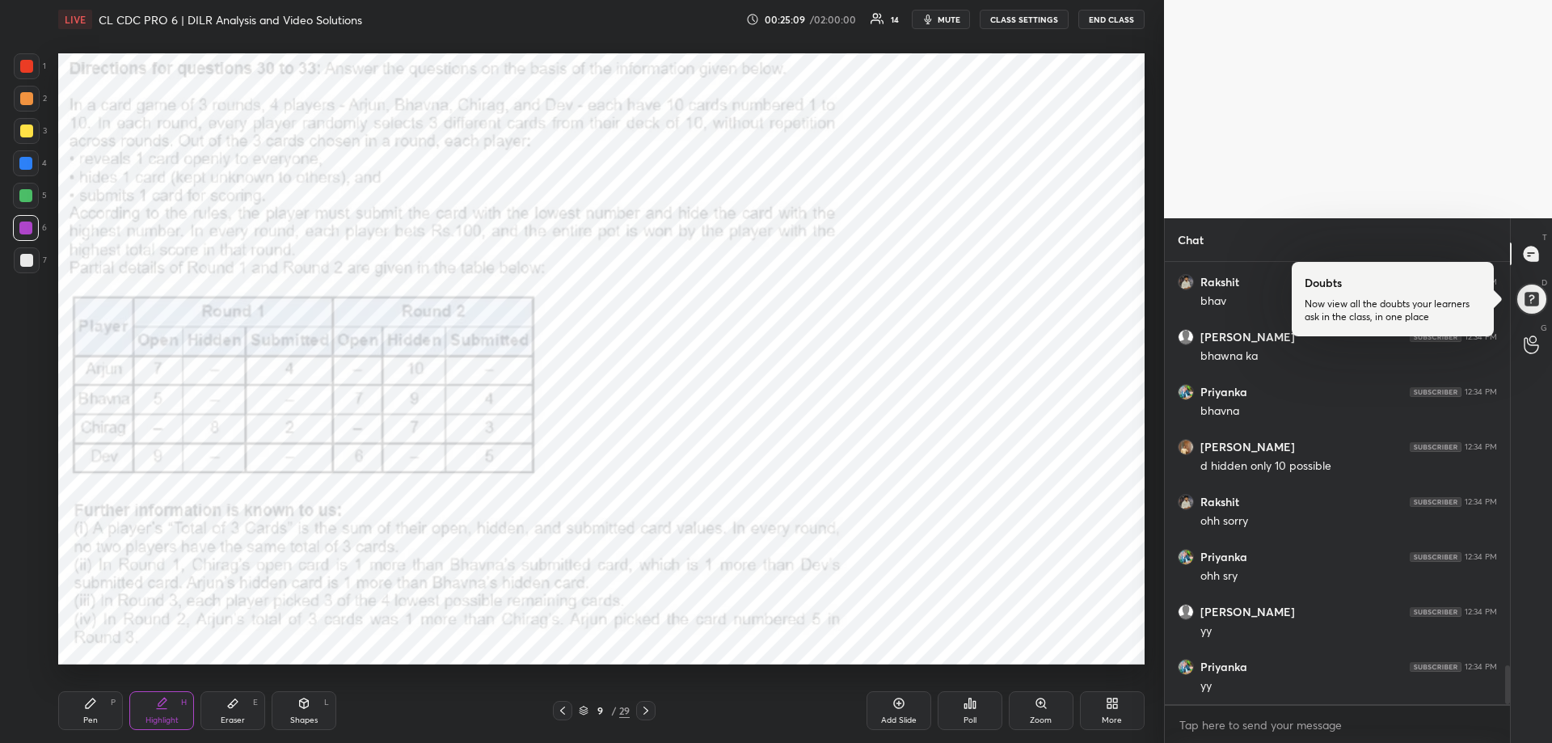
click at [151, 711] on div "Highlight H" at bounding box center [161, 710] width 65 height 39
click at [93, 721] on div "Pen" at bounding box center [90, 720] width 15 height 8
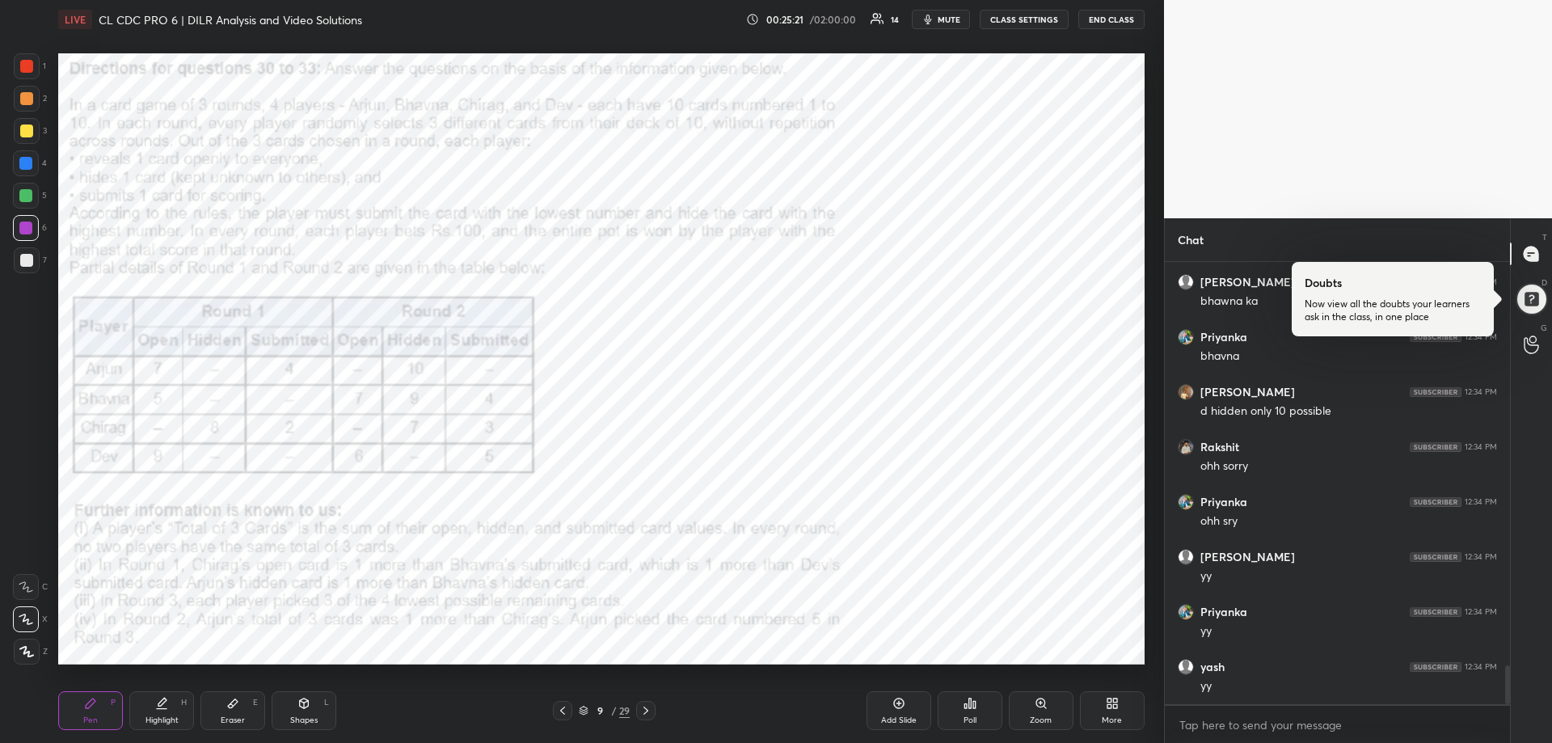
click at [93, 718] on div "Pen" at bounding box center [90, 720] width 15 height 8
click at [226, 711] on div "Eraser E" at bounding box center [232, 710] width 65 height 39
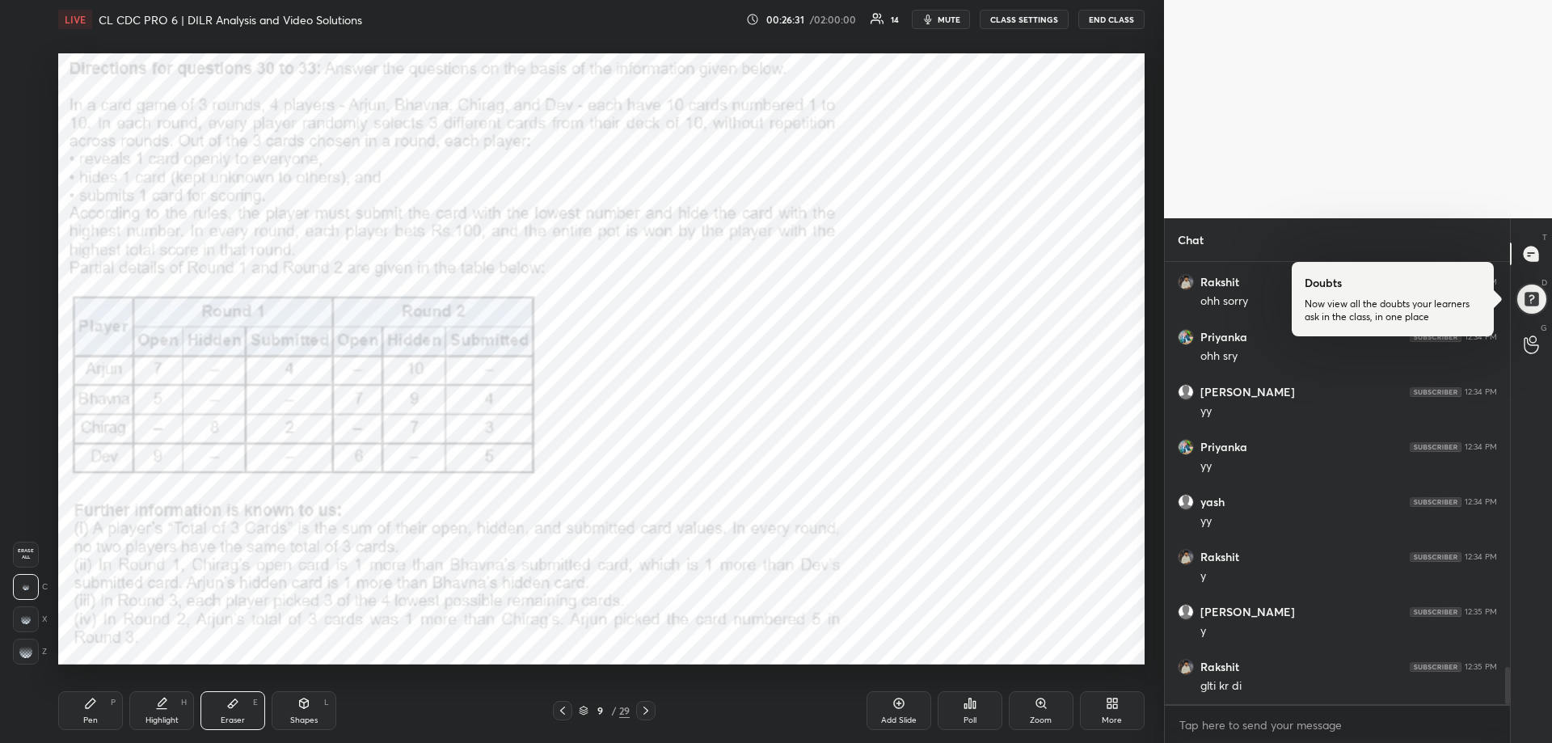
scroll to position [4864, 0]
click at [90, 717] on div "Pen" at bounding box center [90, 720] width 15 height 8
drag, startPoint x: 90, startPoint y: 719, endPoint x: 106, endPoint y: 680, distance: 42.8
click at [91, 717] on div "Pen" at bounding box center [90, 720] width 15 height 8
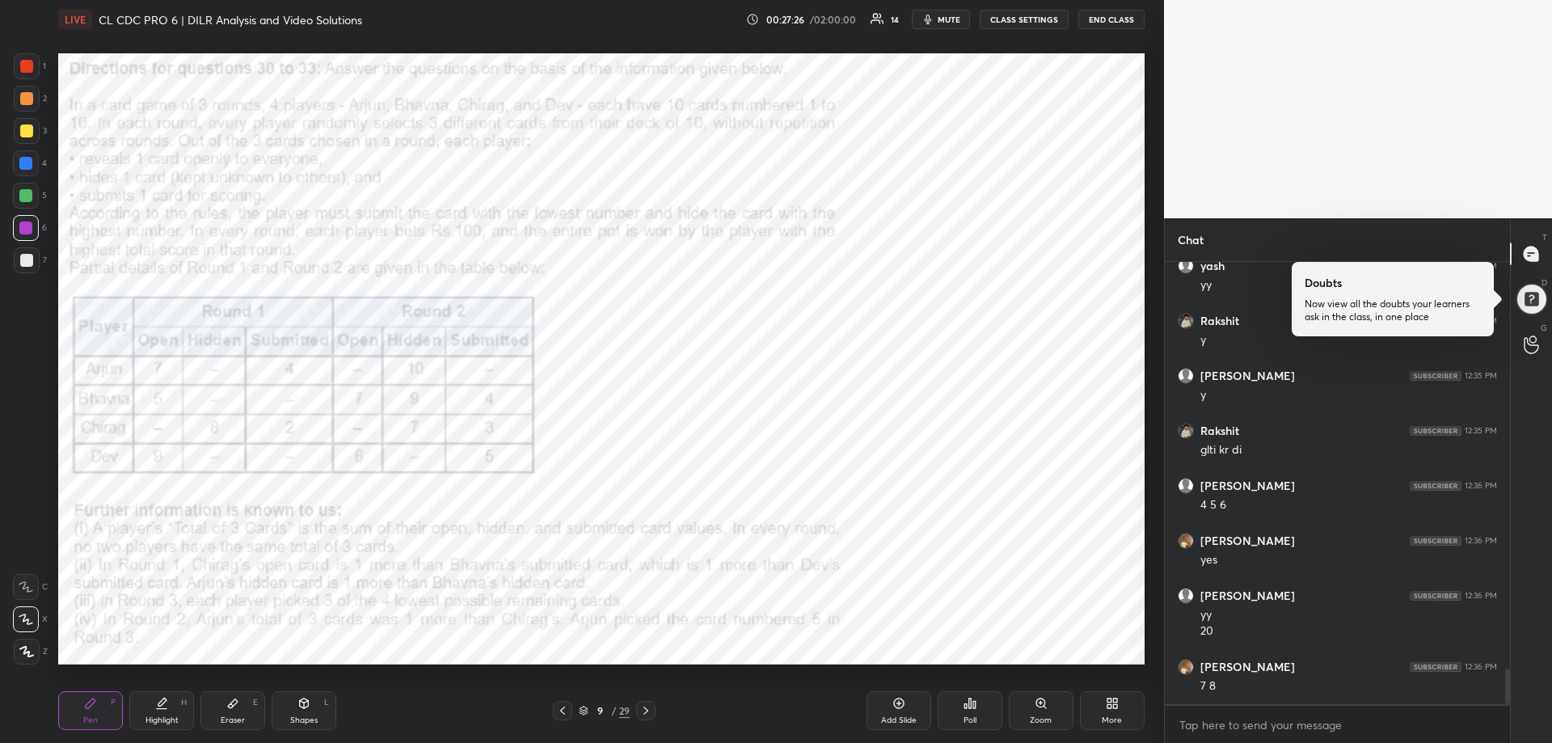
scroll to position [5100, 0]
click at [234, 721] on div "Eraser" at bounding box center [233, 720] width 24 height 8
click at [234, 723] on div "Eraser" at bounding box center [233, 720] width 24 height 8
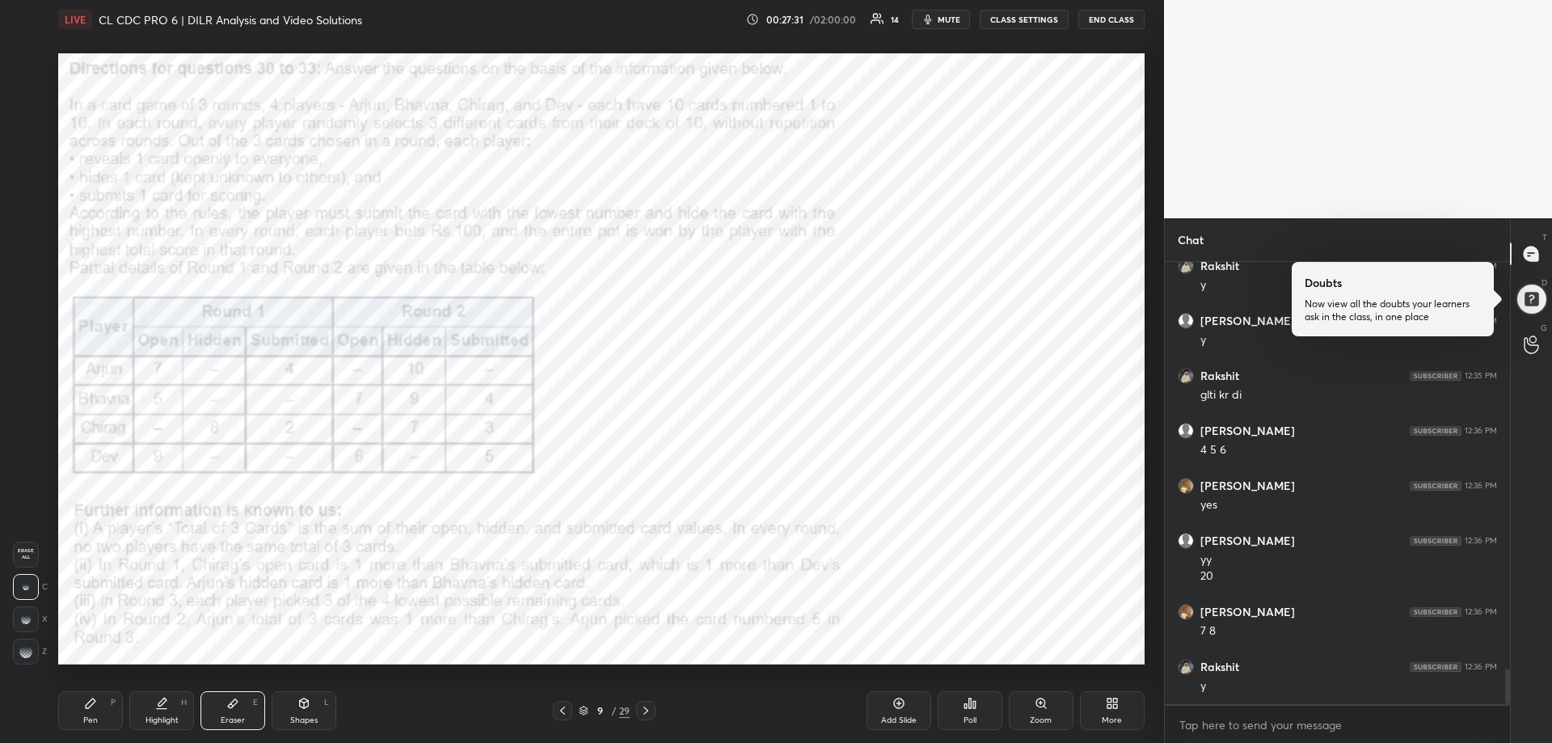
scroll to position [5155, 0]
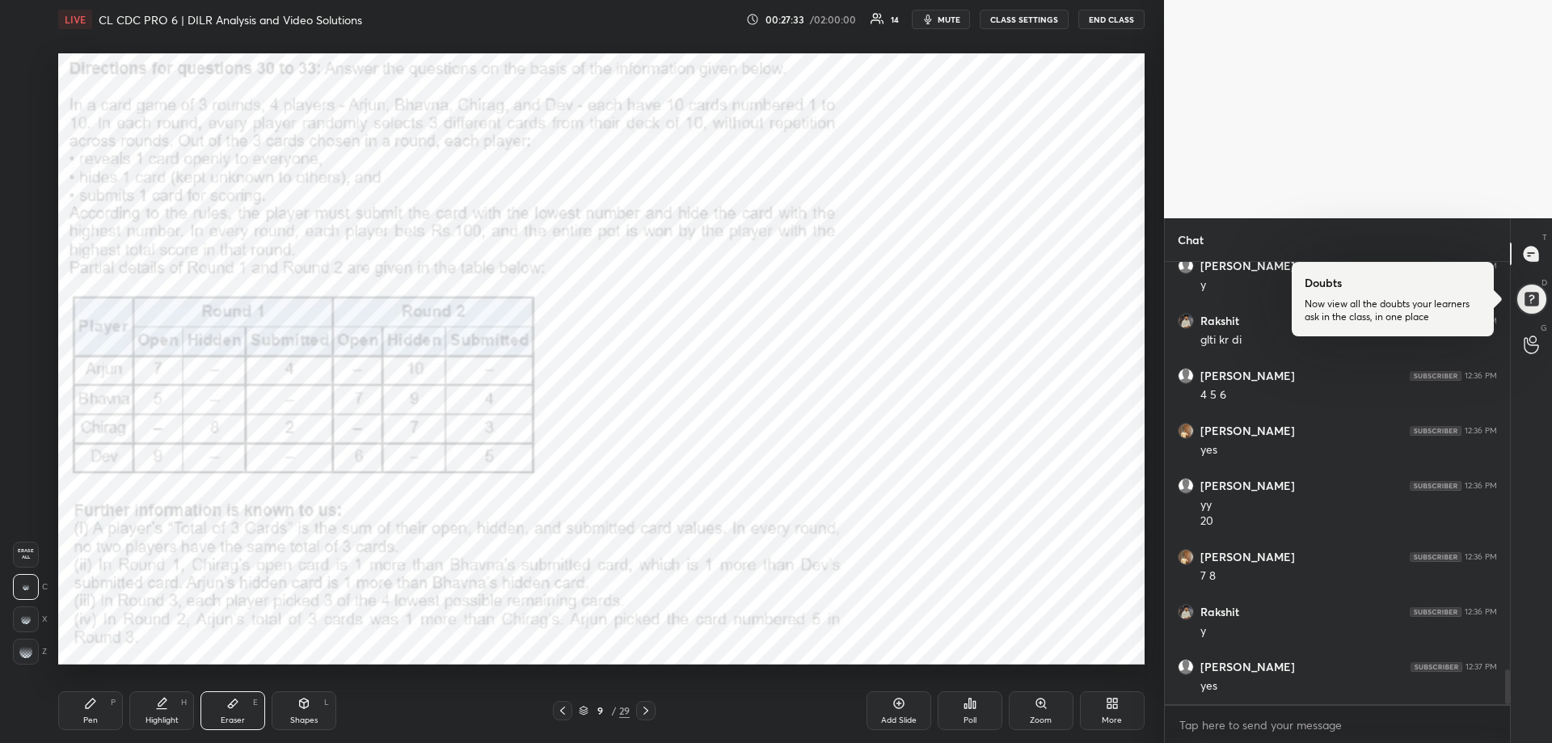
click at [89, 712] on div "Pen P" at bounding box center [90, 710] width 65 height 39
click at [89, 714] on div "Pen P" at bounding box center [90, 710] width 65 height 39
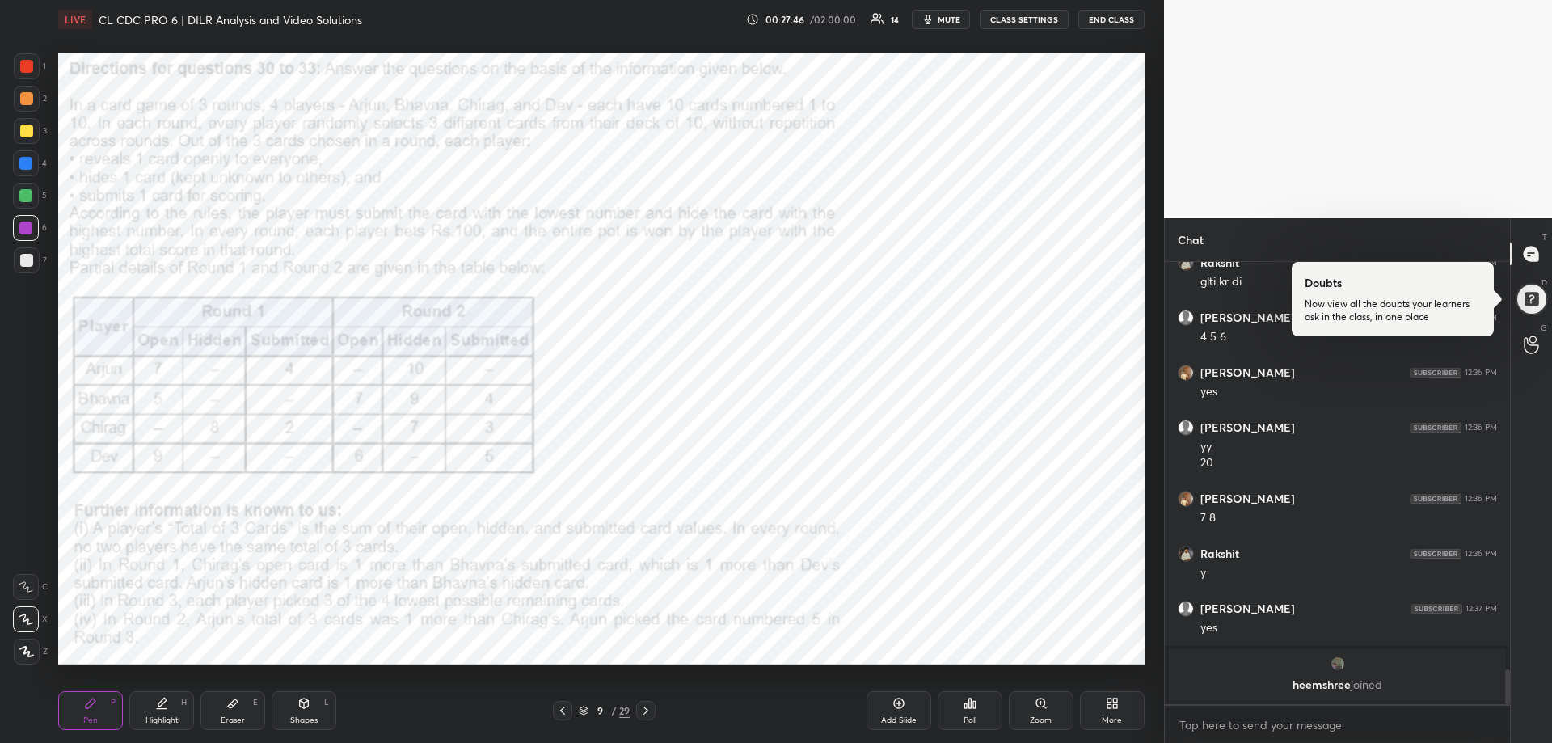
click at [153, 719] on div "Highlight" at bounding box center [162, 720] width 33 height 8
drag, startPoint x: 153, startPoint y: 721, endPoint x: 173, endPoint y: 684, distance: 42.3
click at [155, 719] on div "Highlight" at bounding box center [162, 720] width 33 height 8
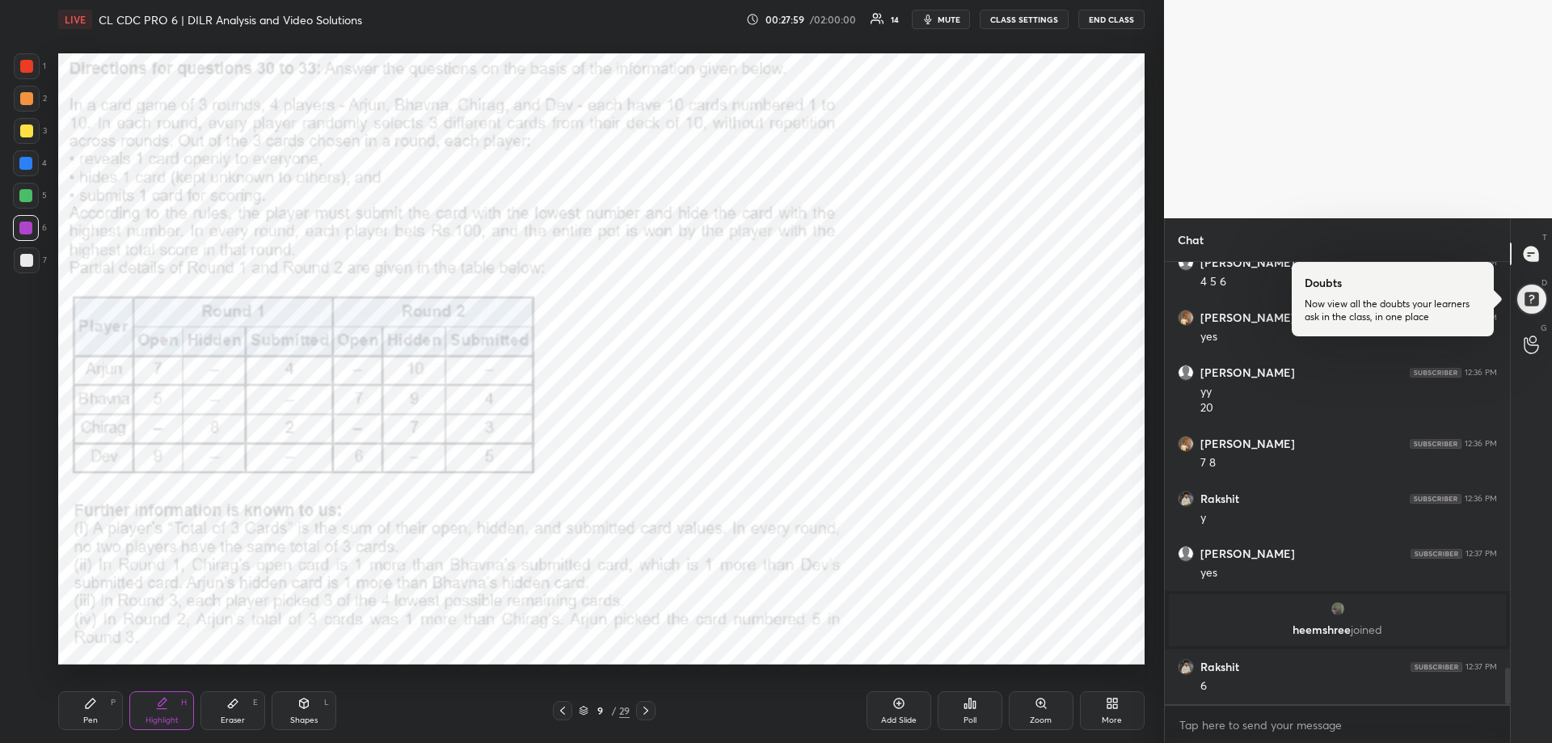
scroll to position [4909, 0]
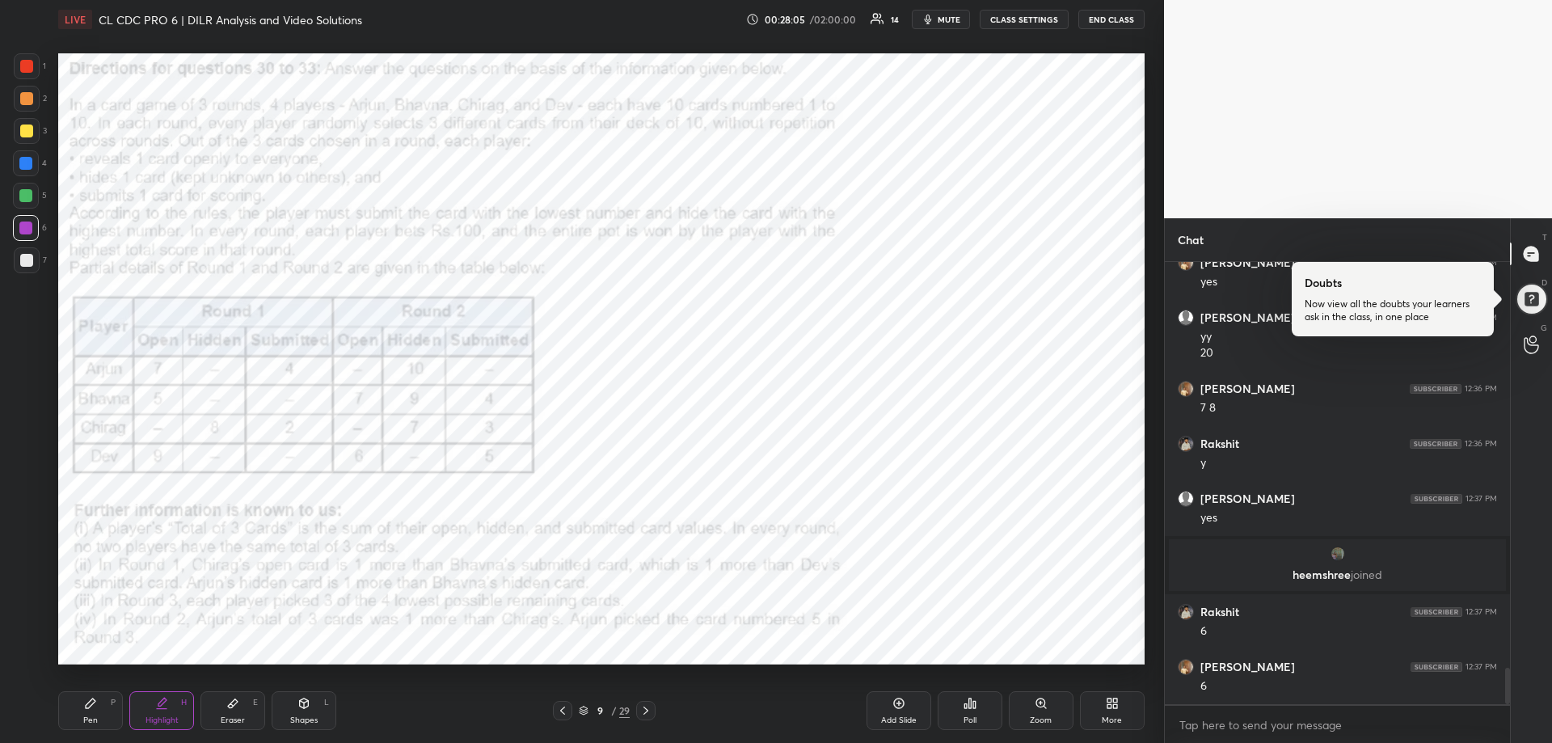
click at [100, 713] on div "Pen P" at bounding box center [90, 710] width 65 height 39
click at [99, 713] on div "Pen P" at bounding box center [90, 710] width 65 height 39
click at [26, 195] on div at bounding box center [25, 195] width 13 height 13
click at [27, 196] on div at bounding box center [25, 195] width 13 height 13
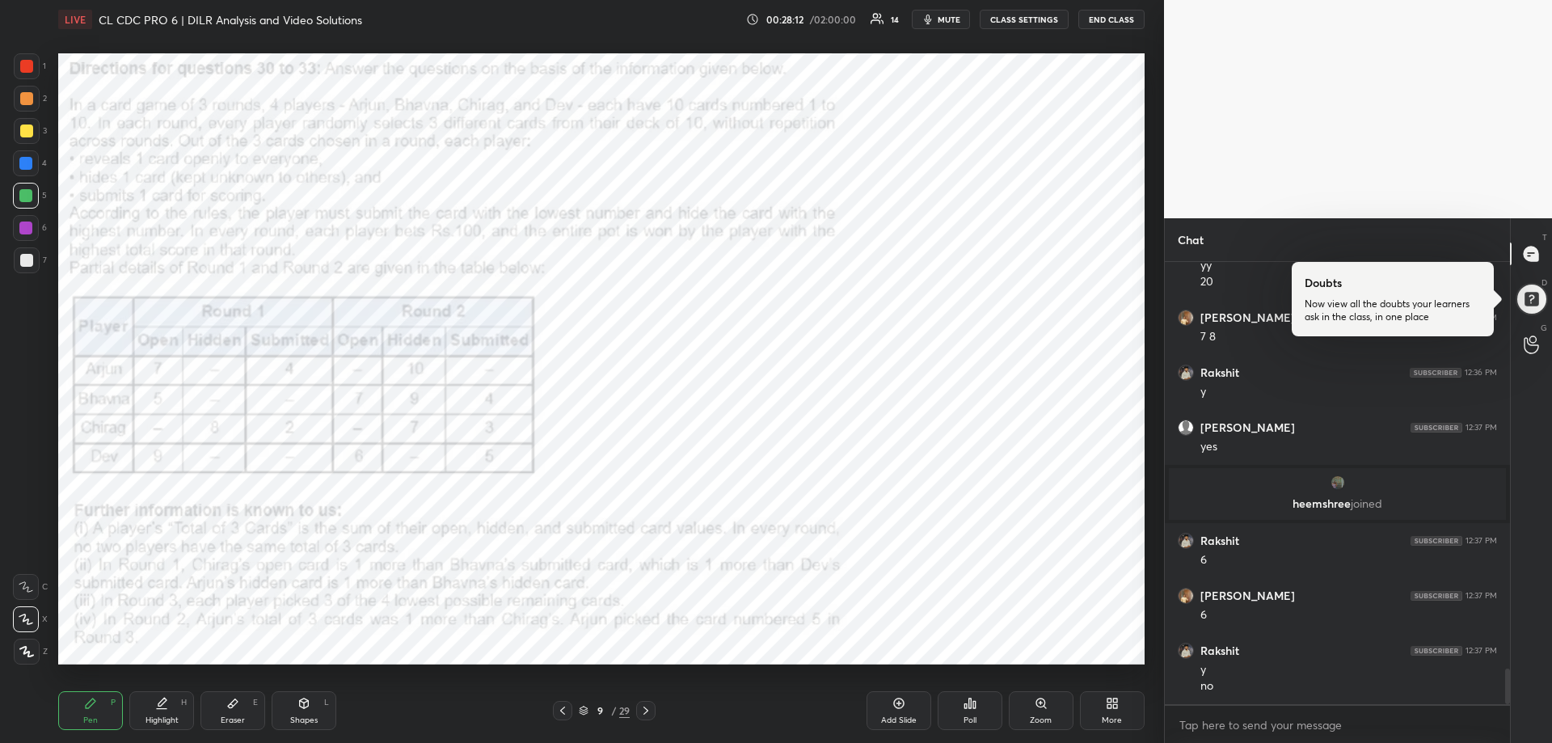
scroll to position [5035, 0]
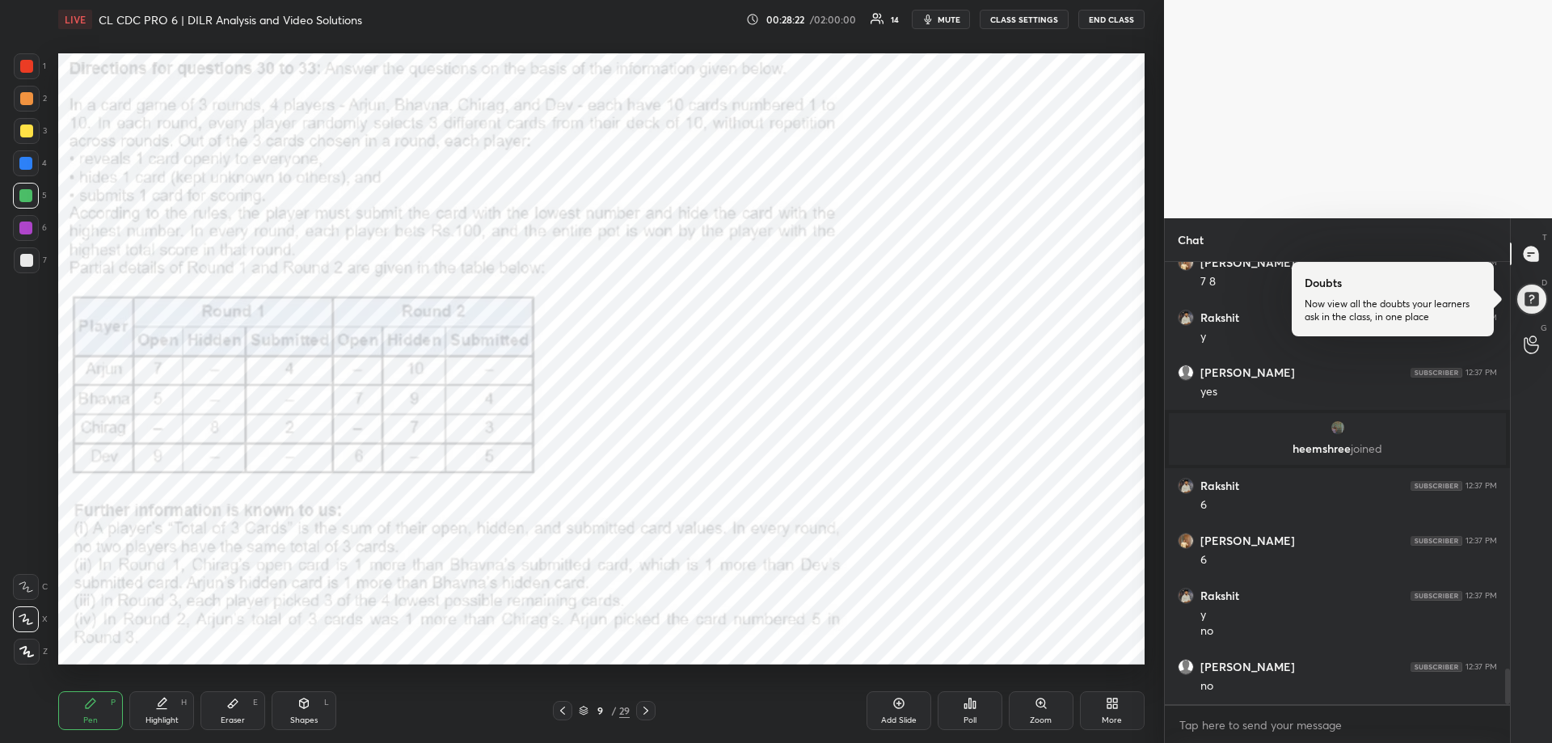
click at [226, 716] on div "Eraser" at bounding box center [233, 720] width 24 height 8
click at [225, 716] on div "Eraser" at bounding box center [233, 720] width 24 height 8
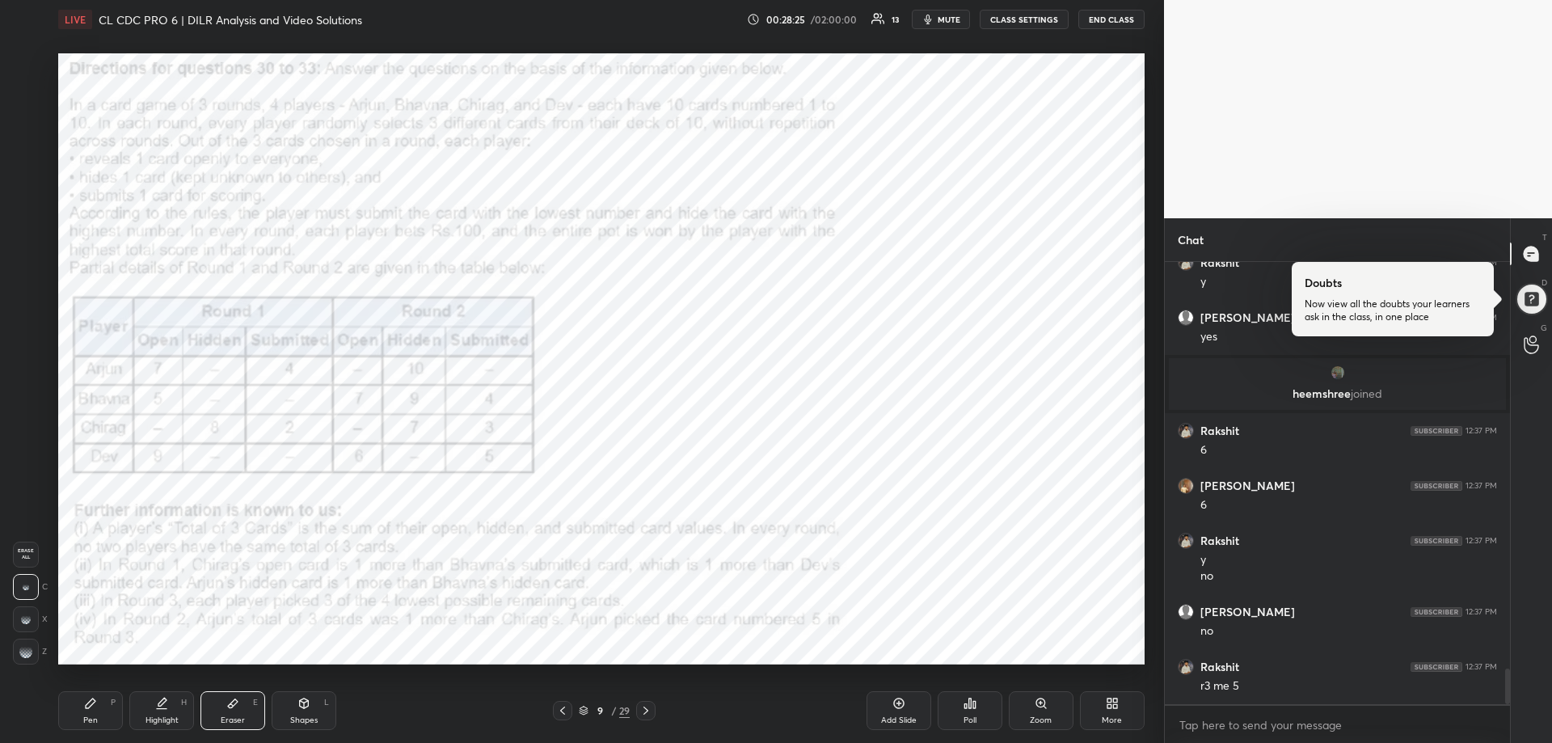
click at [102, 715] on div "Pen P" at bounding box center [90, 710] width 65 height 39
drag, startPoint x: 102, startPoint y: 715, endPoint x: 124, endPoint y: 682, distance: 39.5
click at [103, 715] on div "Pen P" at bounding box center [90, 710] width 65 height 39
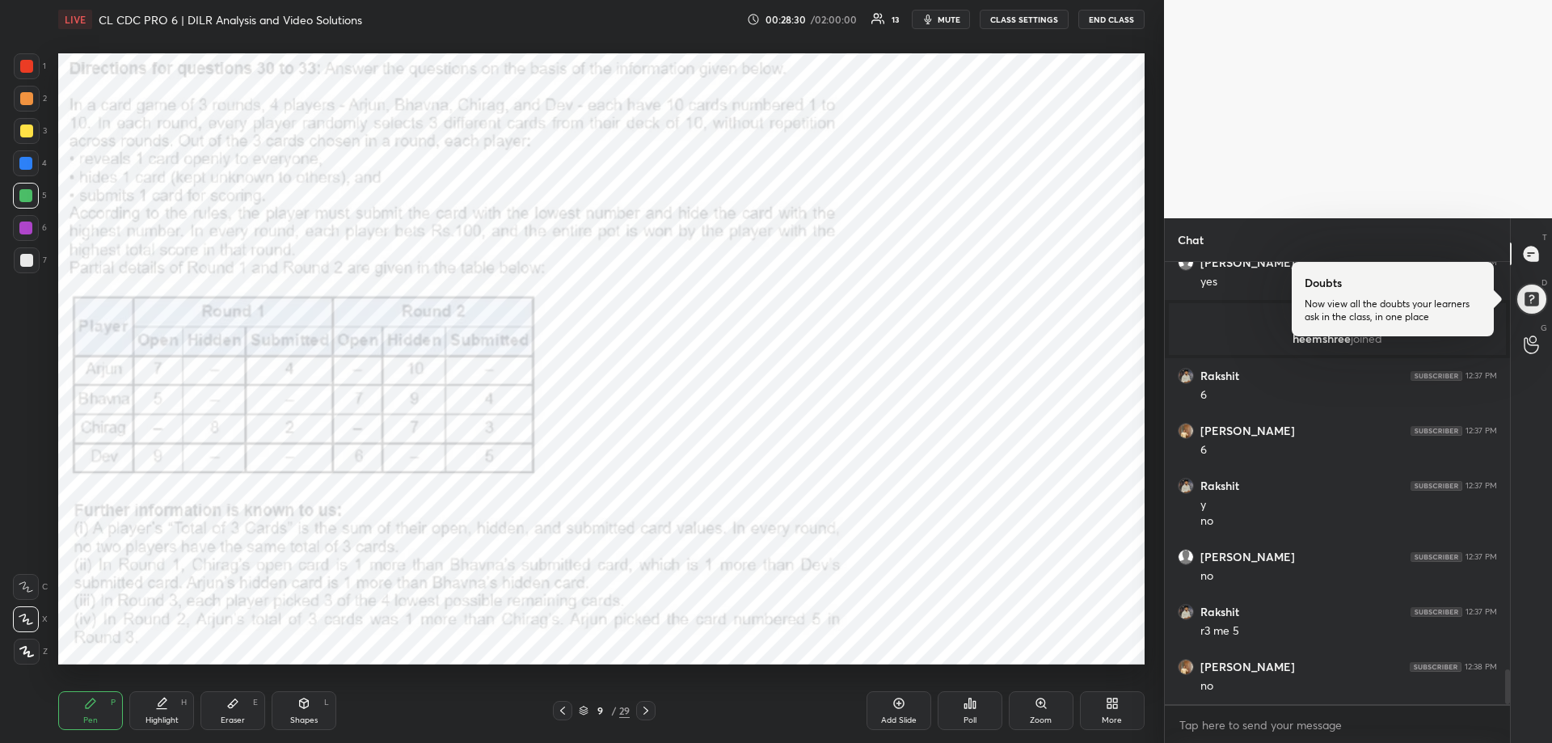
click at [217, 711] on div "Eraser E" at bounding box center [232, 710] width 65 height 39
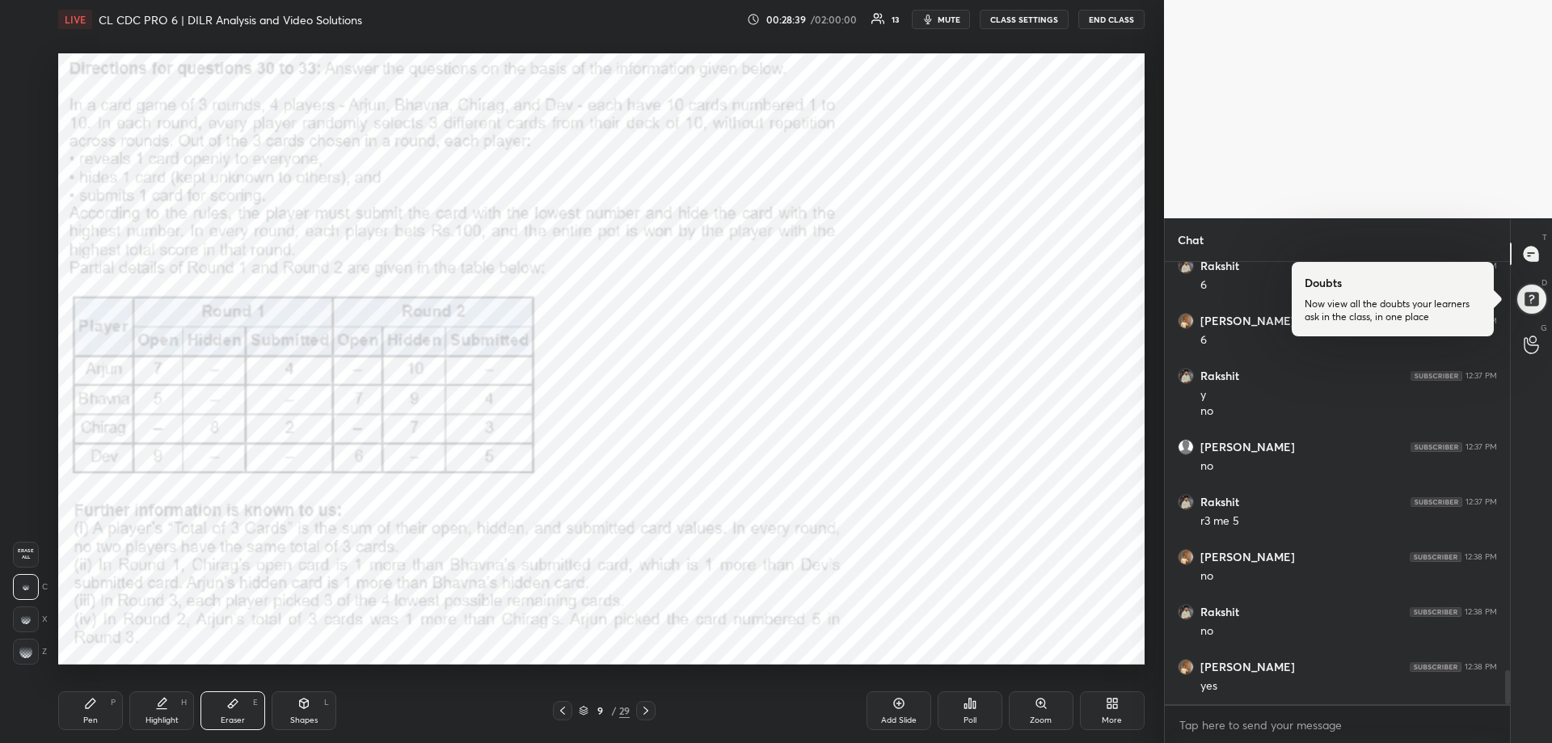
scroll to position [5310, 0]
click at [217, 722] on div "Eraser E" at bounding box center [232, 710] width 65 height 39
click at [81, 715] on div "Pen P" at bounding box center [90, 710] width 65 height 39
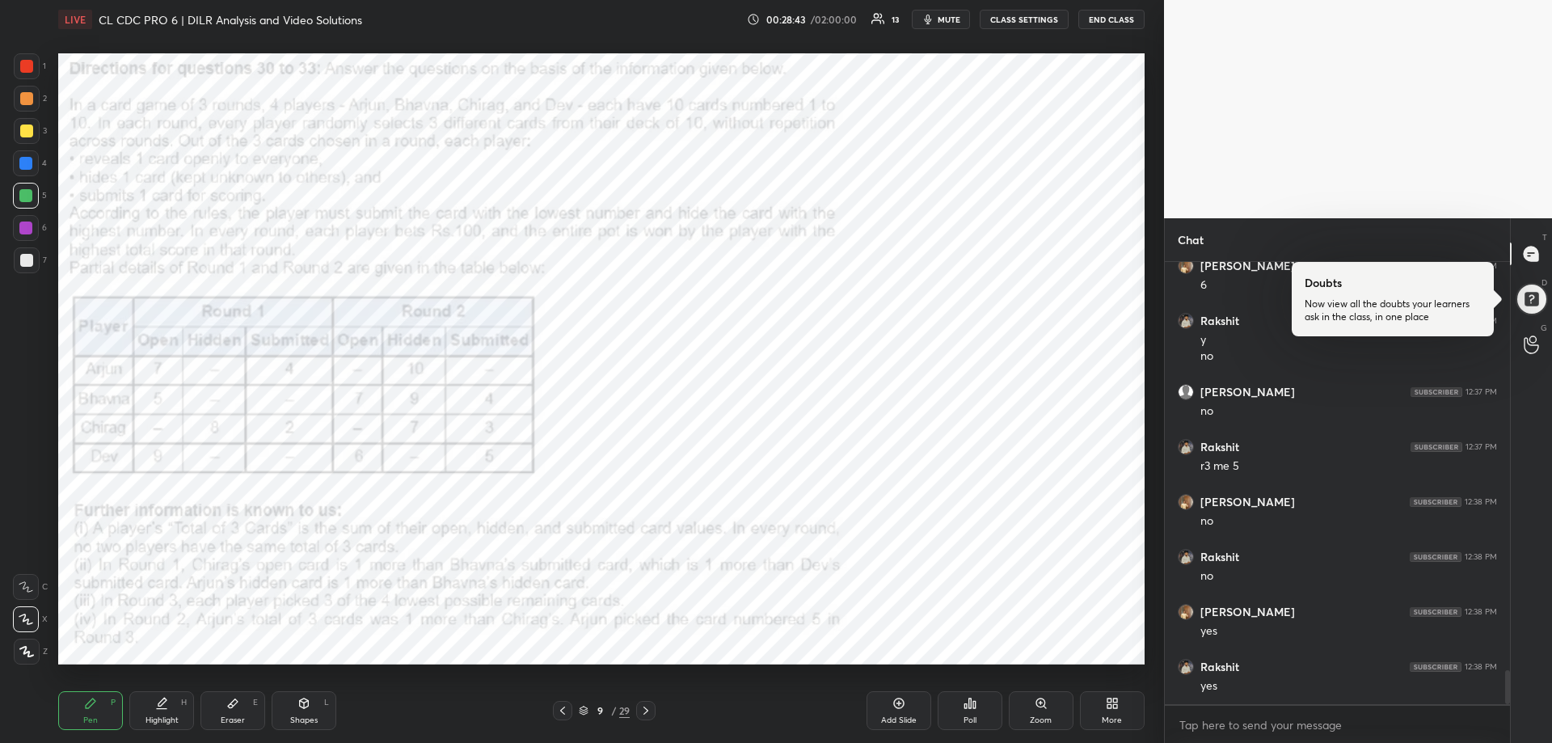
click at [81, 715] on div "Pen P" at bounding box center [90, 710] width 65 height 39
click at [223, 716] on div "Eraser" at bounding box center [233, 720] width 24 height 8
click at [221, 716] on div "Eraser" at bounding box center [233, 720] width 24 height 8
click at [82, 709] on div "Pen P" at bounding box center [90, 710] width 65 height 39
click at [84, 709] on div "Pen P" at bounding box center [90, 710] width 65 height 39
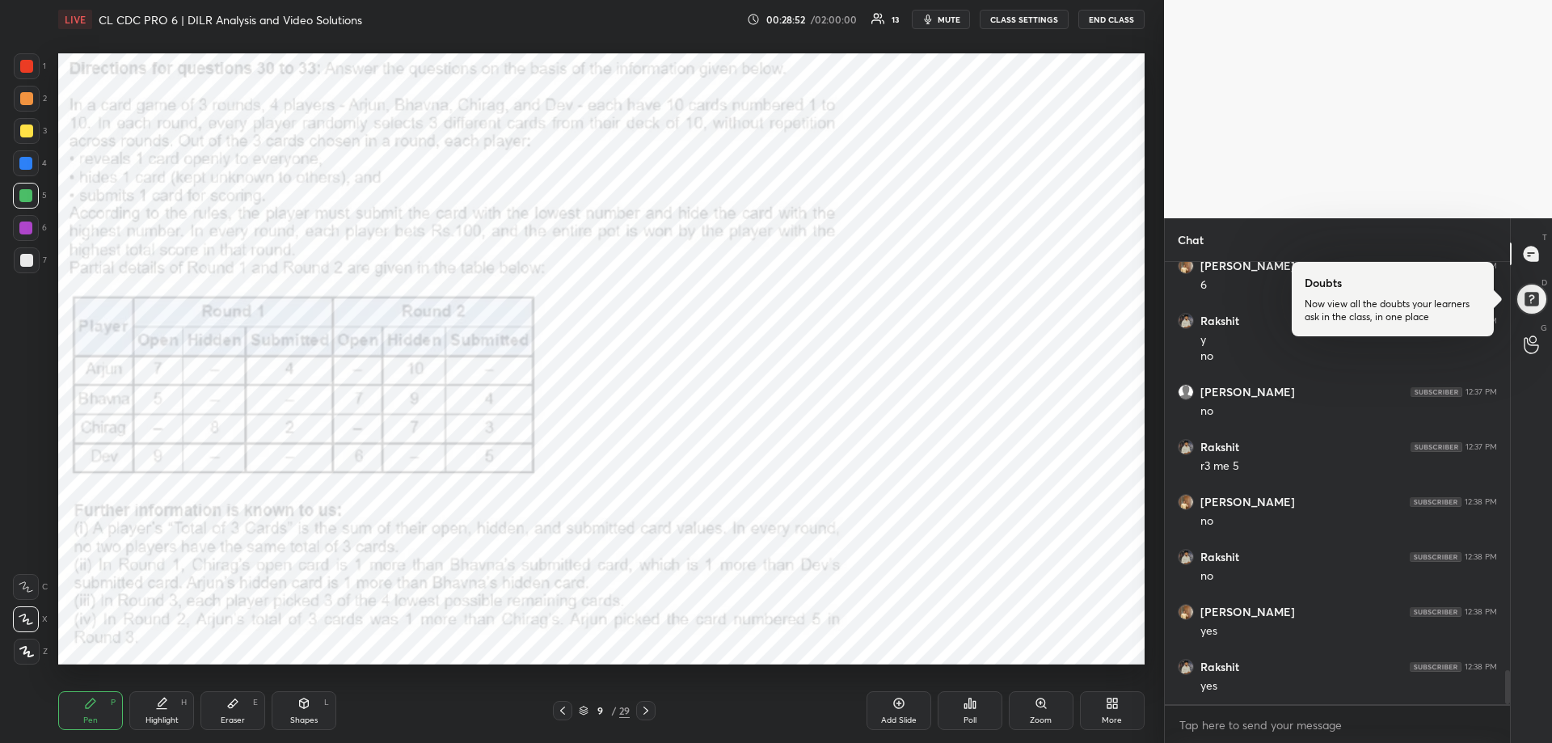
click at [213, 718] on div "Eraser E" at bounding box center [232, 710] width 65 height 39
click at [221, 714] on div "Eraser E" at bounding box center [232, 710] width 65 height 39
click at [87, 716] on div "Pen" at bounding box center [90, 720] width 15 height 8
drag, startPoint x: 87, startPoint y: 711, endPoint x: 114, endPoint y: 681, distance: 40.7
click at [87, 712] on div "Pen P" at bounding box center [90, 710] width 65 height 39
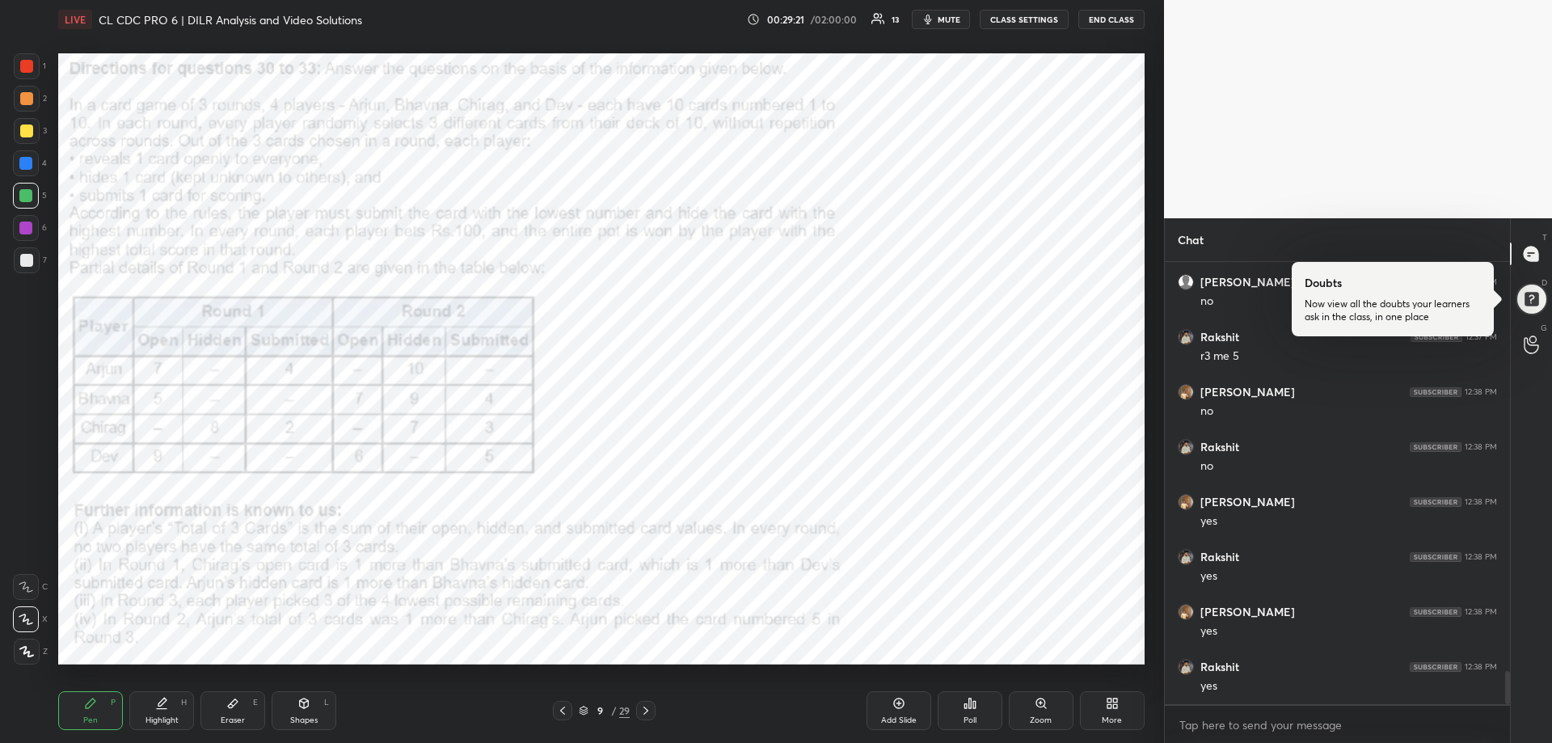
scroll to position [5475, 0]
click at [165, 714] on div "Highlight H" at bounding box center [161, 710] width 65 height 39
click at [166, 716] on div "Highlight" at bounding box center [162, 720] width 33 height 8
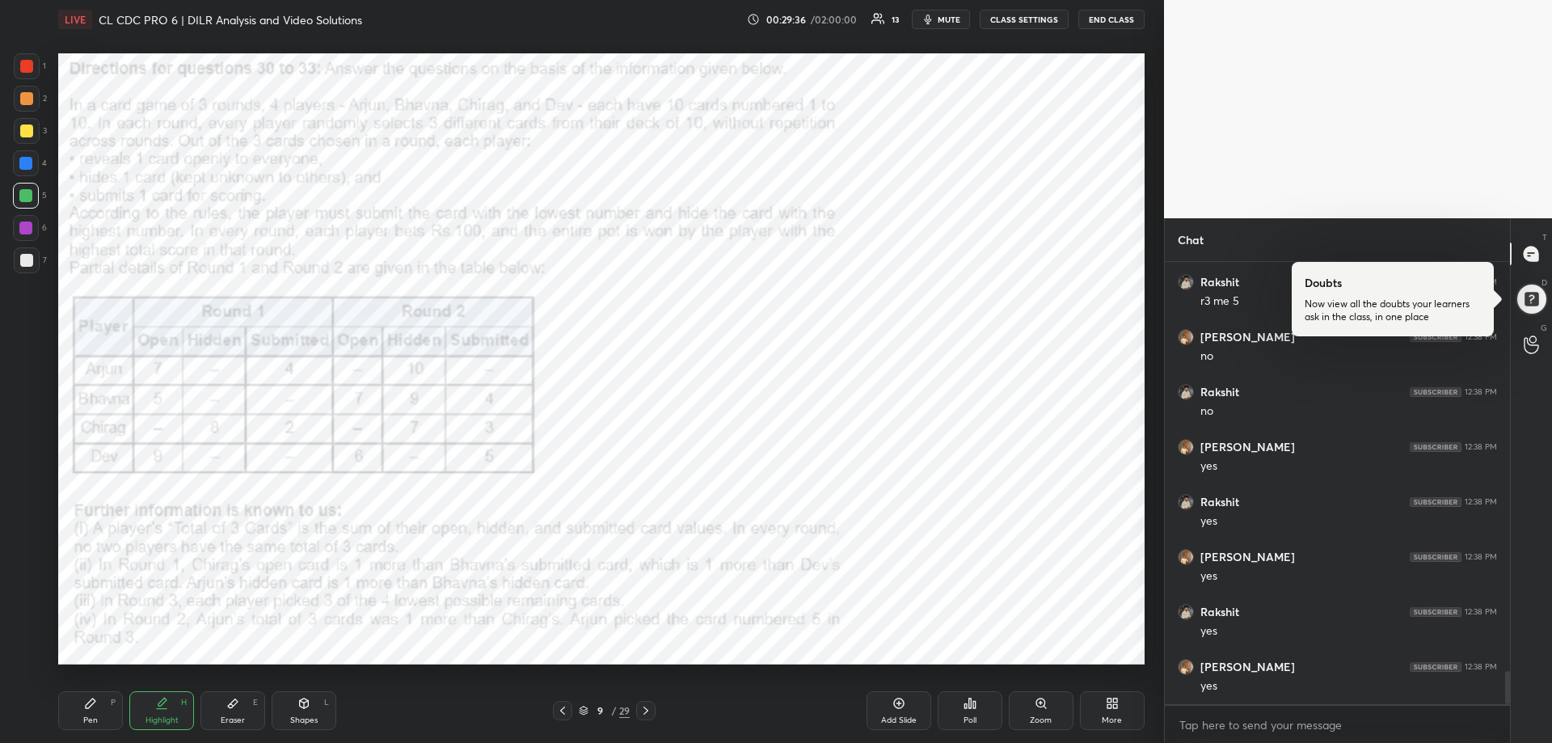
drag, startPoint x: 95, startPoint y: 715, endPoint x: 85, endPoint y: 715, distance: 10.5
click at [94, 716] on div "Pen" at bounding box center [90, 720] width 15 height 8
drag, startPoint x: 85, startPoint y: 715, endPoint x: 116, endPoint y: 701, distance: 33.7
click at [92, 717] on div "Pen" at bounding box center [90, 720] width 15 height 8
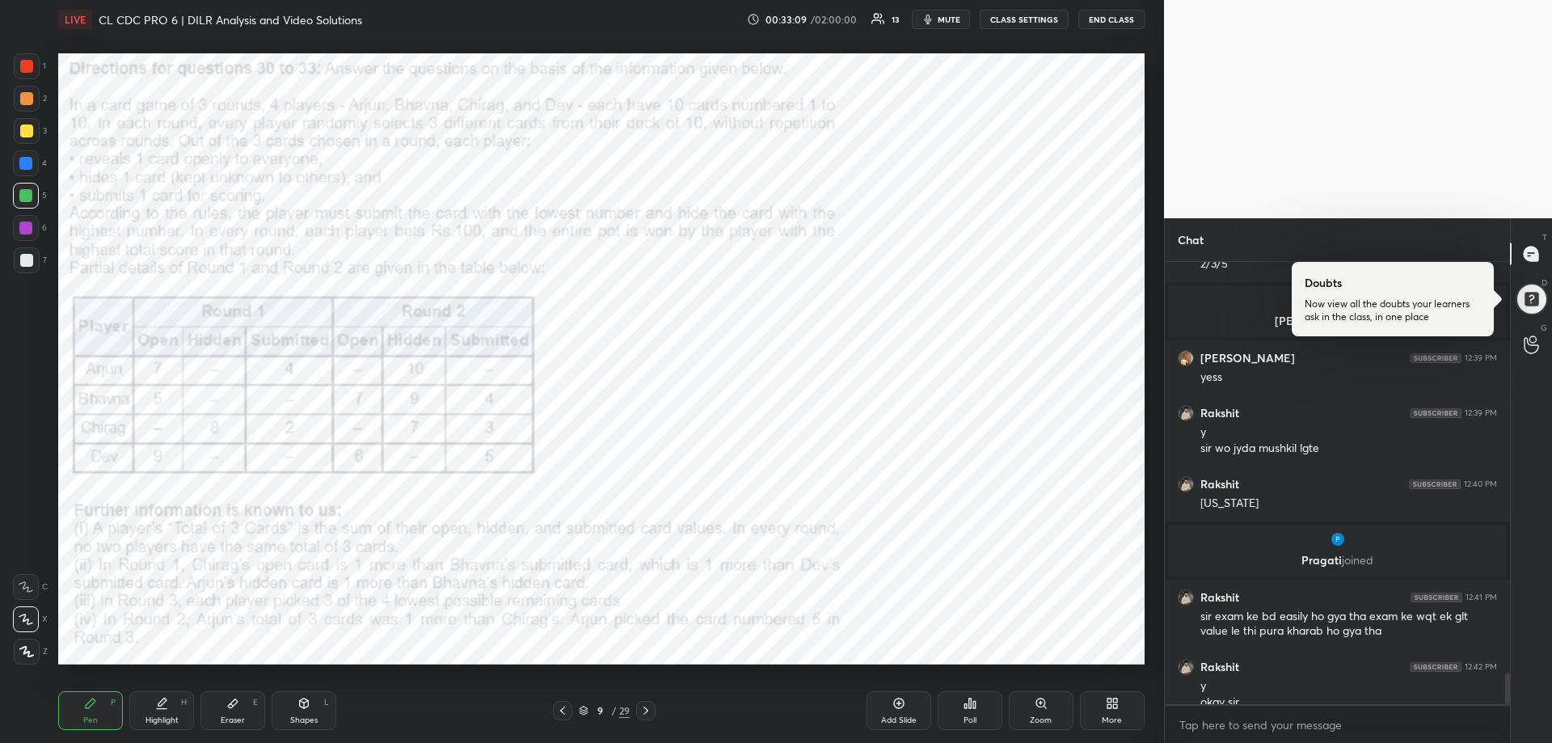
scroll to position [5690, 0]
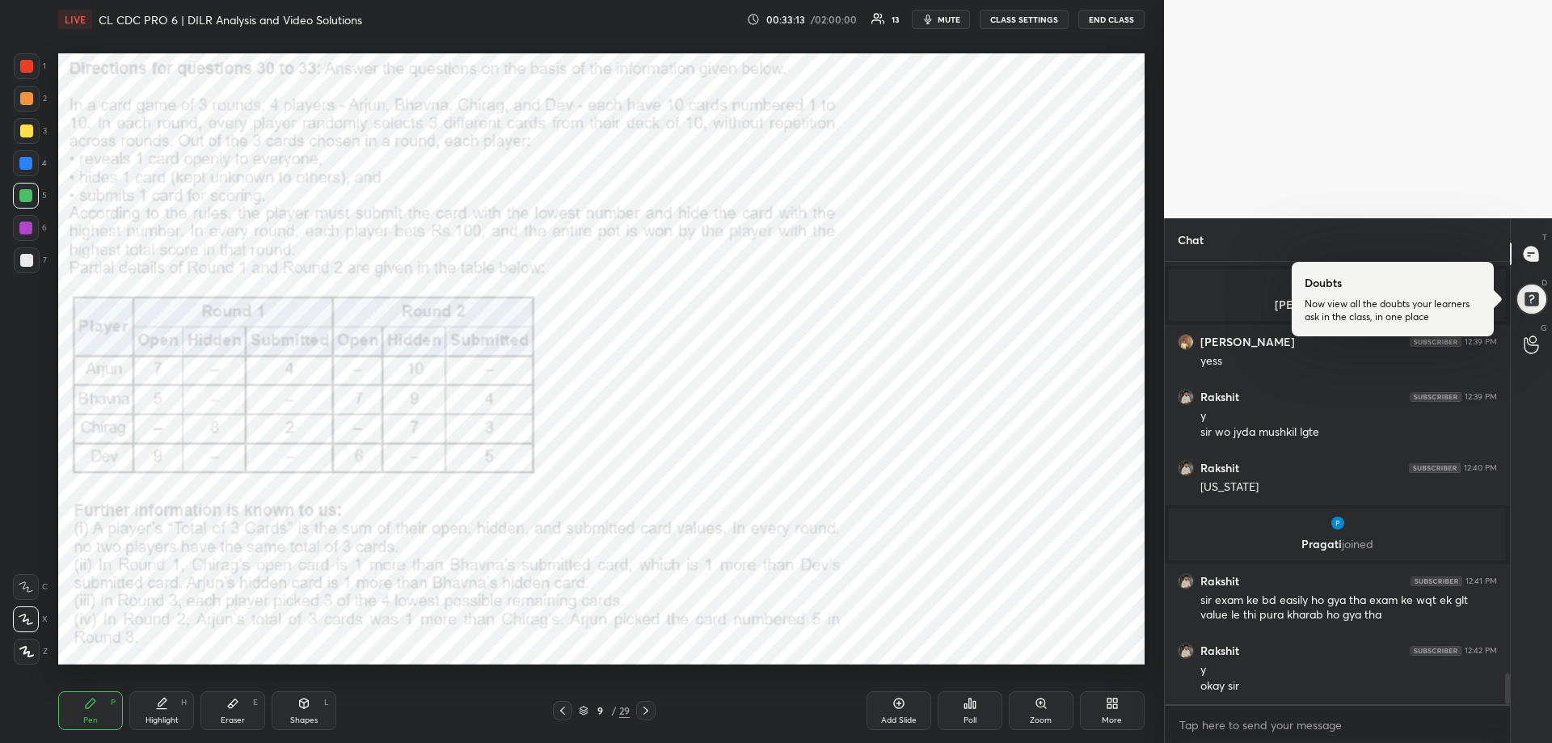
click at [83, 705] on div "Pen P" at bounding box center [90, 710] width 65 height 39
click at [23, 161] on div at bounding box center [25, 163] width 13 height 13
click at [24, 161] on div at bounding box center [25, 163] width 13 height 13
click at [562, 713] on icon at bounding box center [562, 710] width 13 height 13
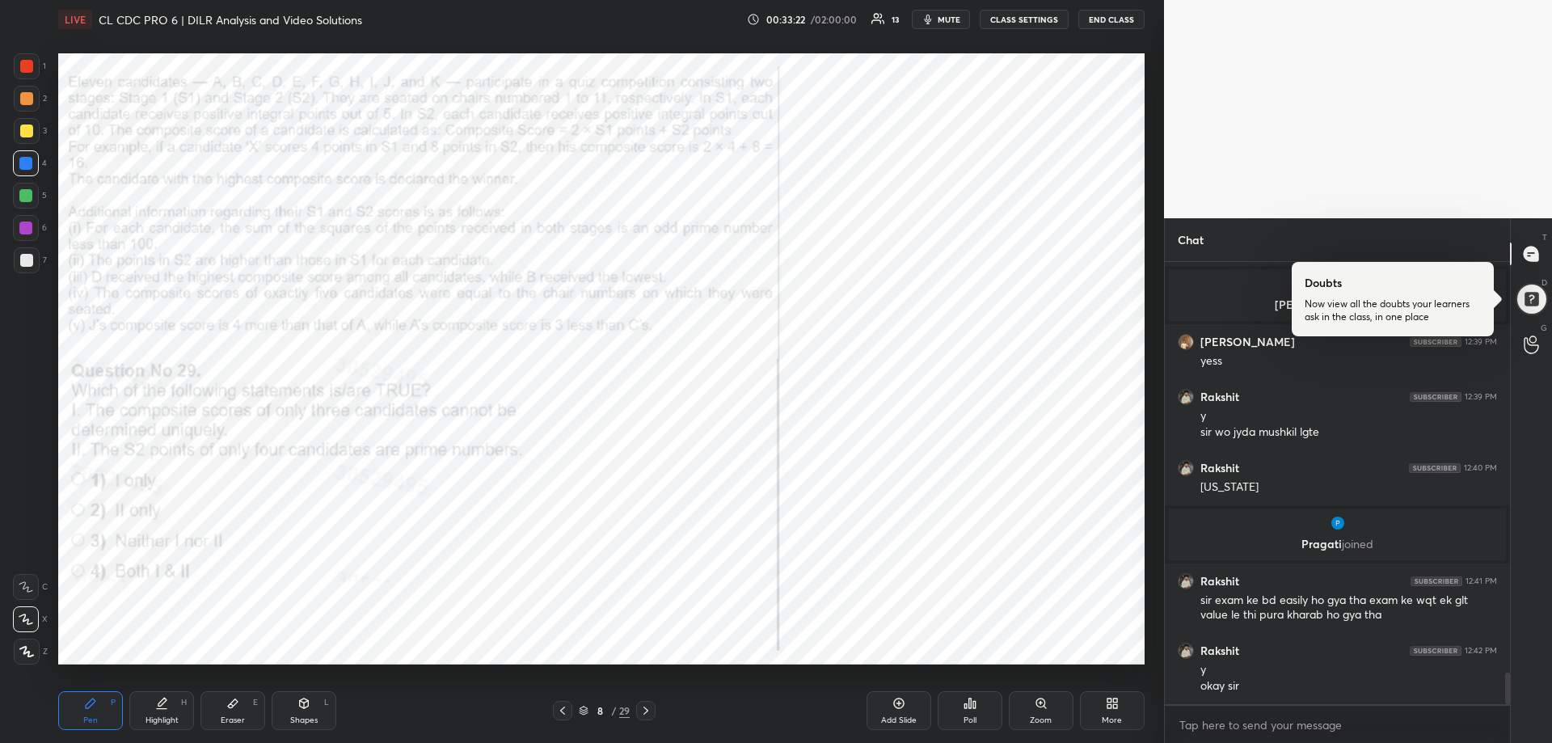
click at [561, 713] on icon at bounding box center [562, 710] width 13 height 13
click at [561, 711] on icon at bounding box center [562, 711] width 5 height 8
click at [560, 711] on icon at bounding box center [562, 710] width 13 height 13
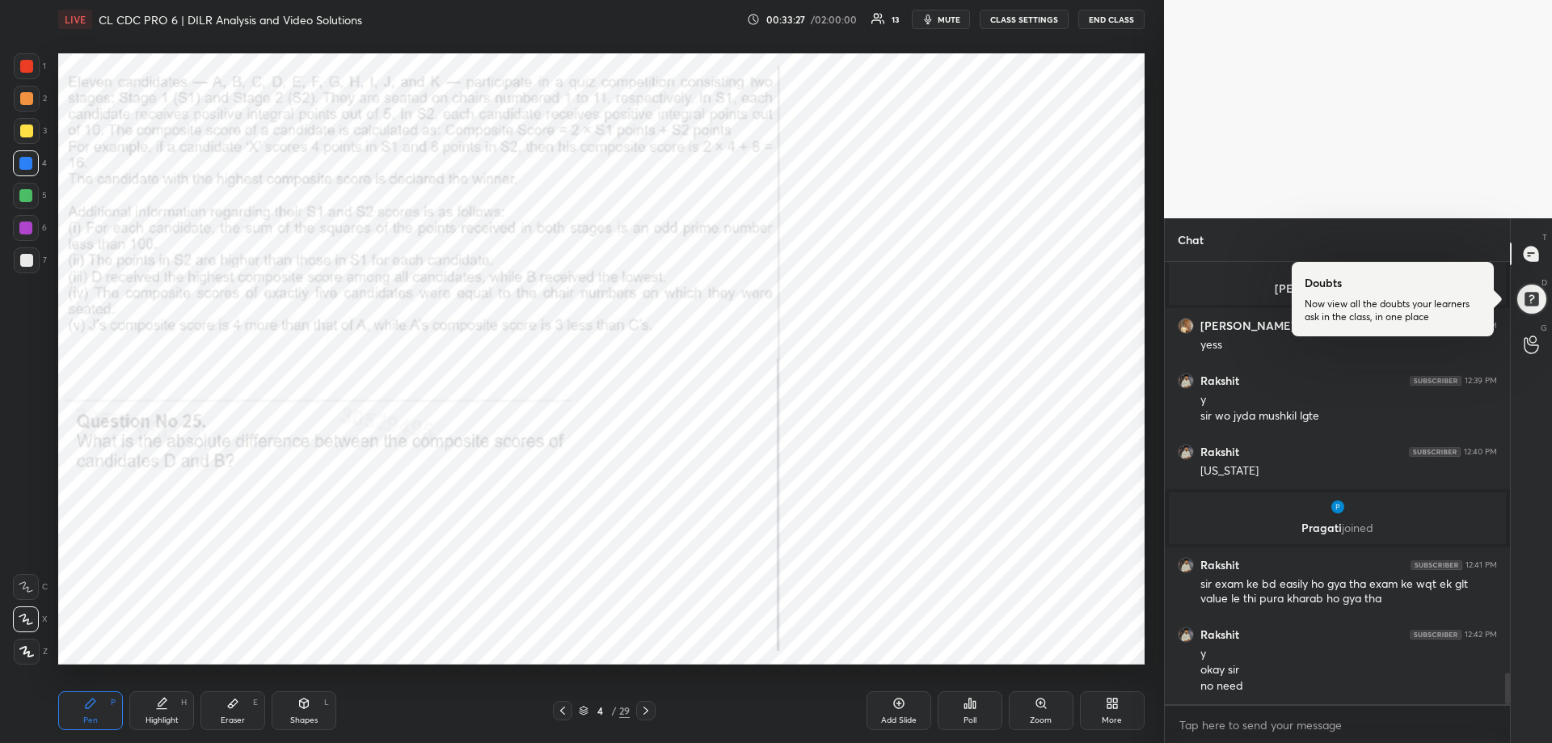
click at [238, 715] on div "Eraser E" at bounding box center [232, 710] width 65 height 39
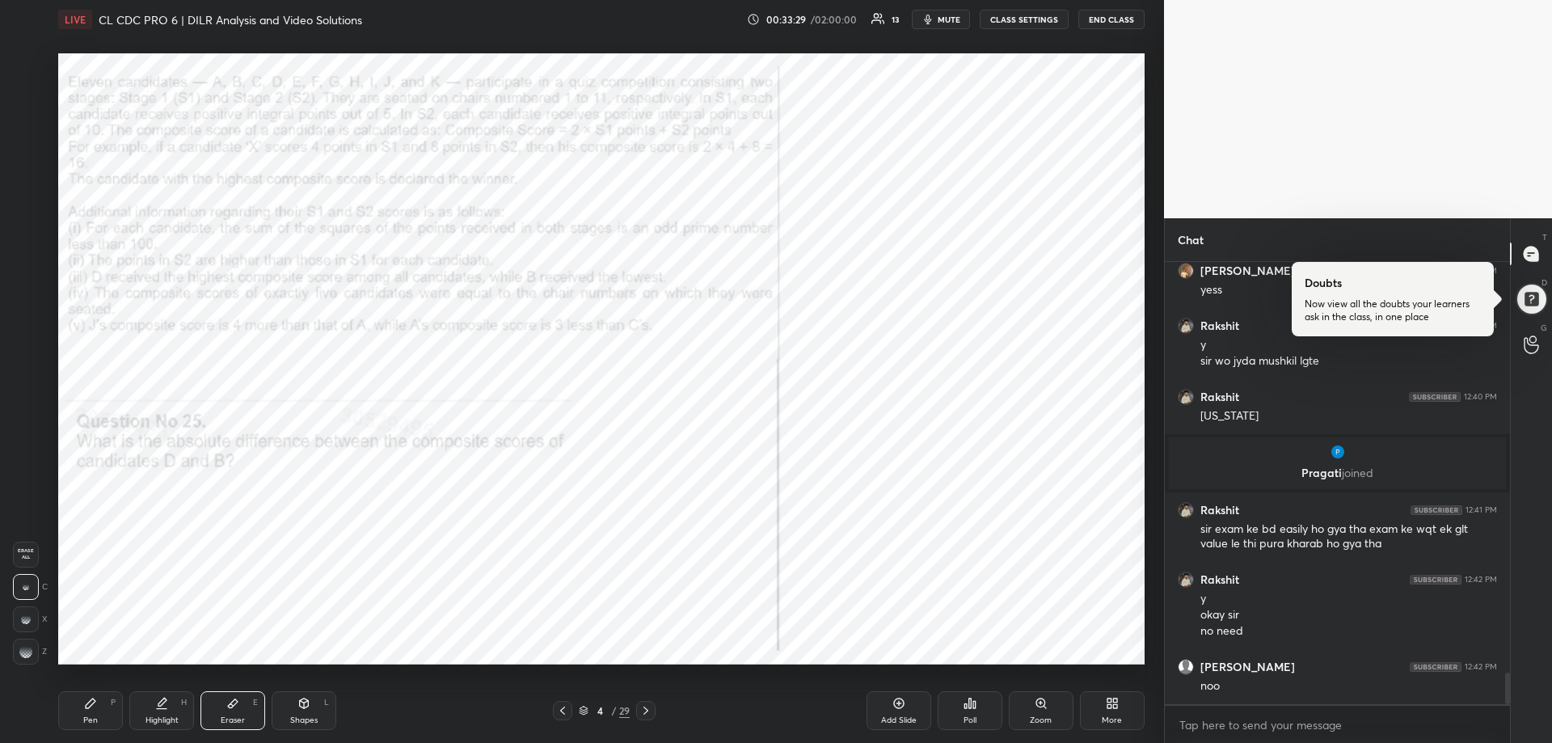
click at [27, 558] on span "Erase all" at bounding box center [26, 553] width 24 height 11
click at [27, 556] on span "Erase all" at bounding box center [26, 553] width 24 height 11
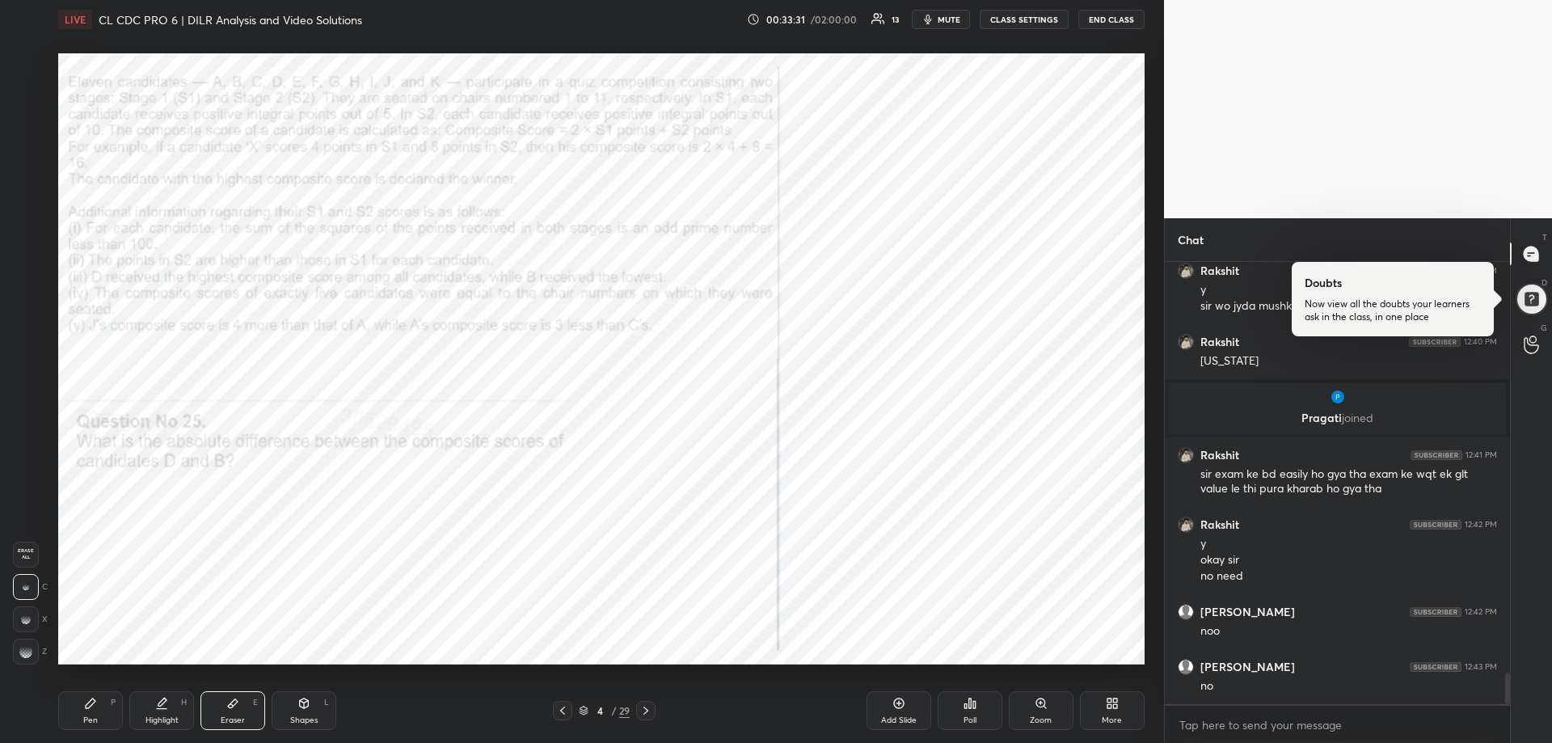
click at [86, 711] on div "Pen P" at bounding box center [90, 710] width 65 height 39
click at [86, 712] on div "Pen P" at bounding box center [90, 710] width 65 height 39
click at [647, 711] on icon at bounding box center [645, 710] width 13 height 13
click at [645, 711] on icon at bounding box center [645, 710] width 13 height 13
click at [646, 711] on icon at bounding box center [645, 710] width 13 height 13
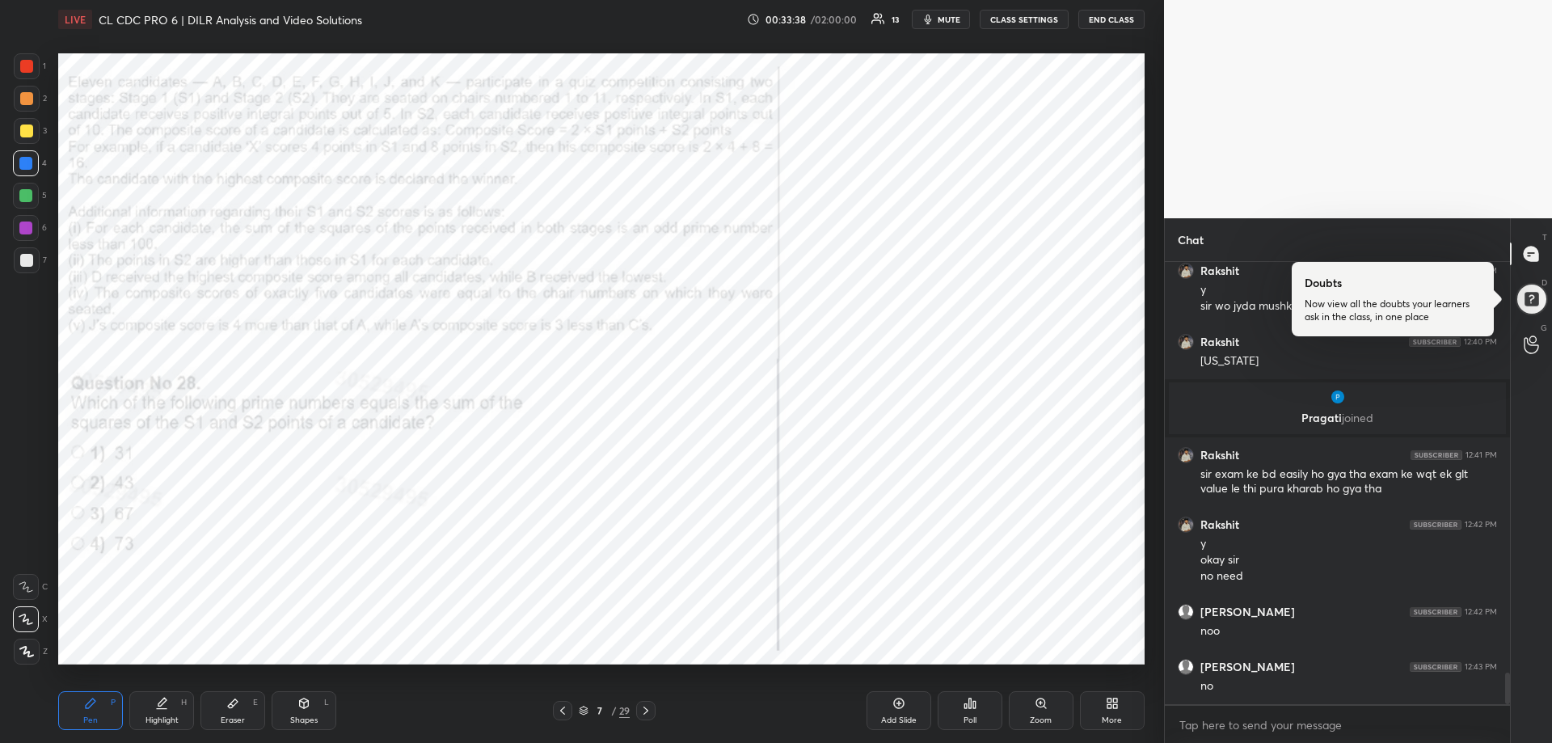
click at [645, 711] on icon at bounding box center [645, 710] width 13 height 13
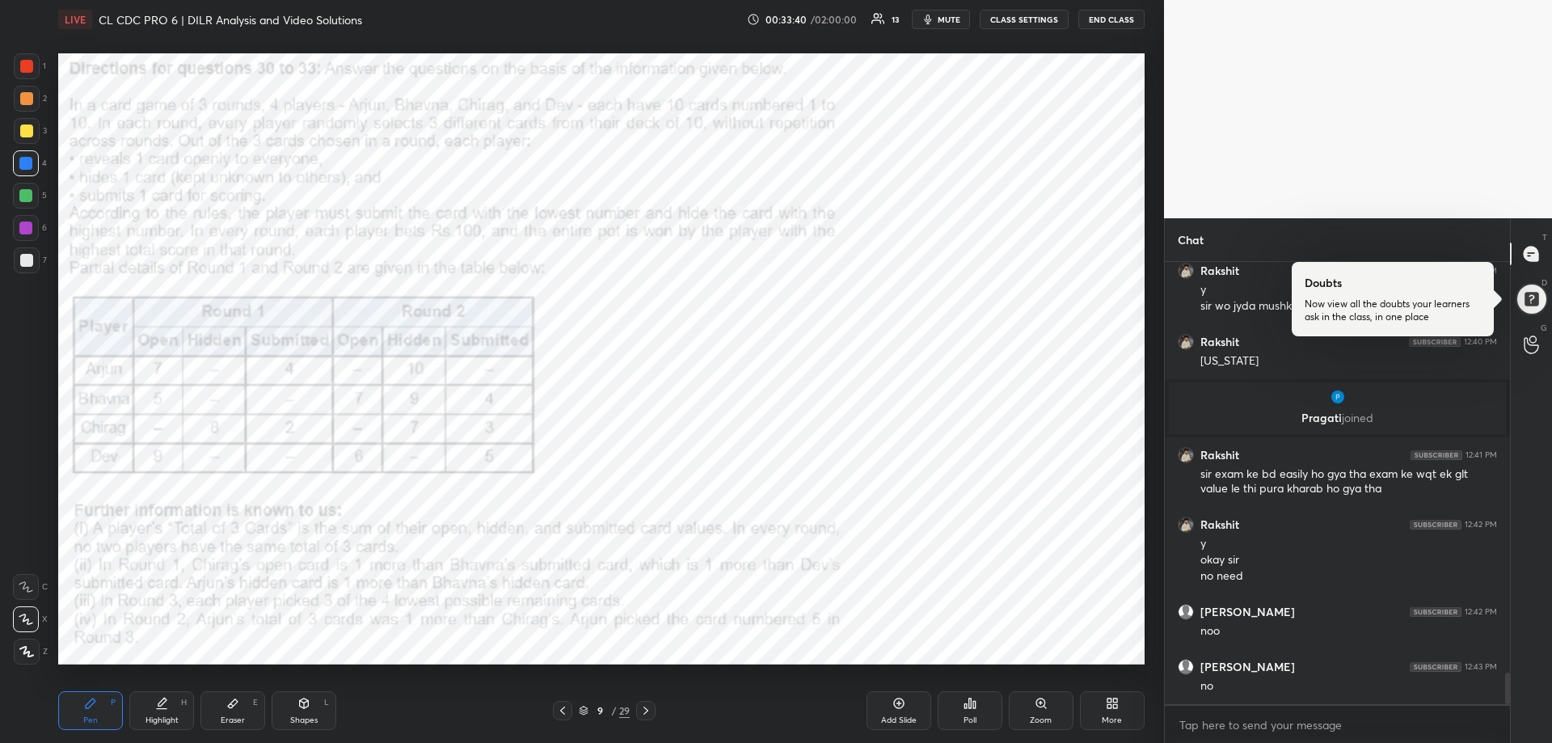
click at [644, 711] on icon at bounding box center [645, 710] width 13 height 13
click at [644, 718] on div at bounding box center [645, 710] width 19 height 19
click at [645, 715] on icon at bounding box center [645, 710] width 13 height 13
click at [645, 711] on icon at bounding box center [645, 710] width 13 height 13
click at [644, 709] on icon at bounding box center [645, 710] width 13 height 13
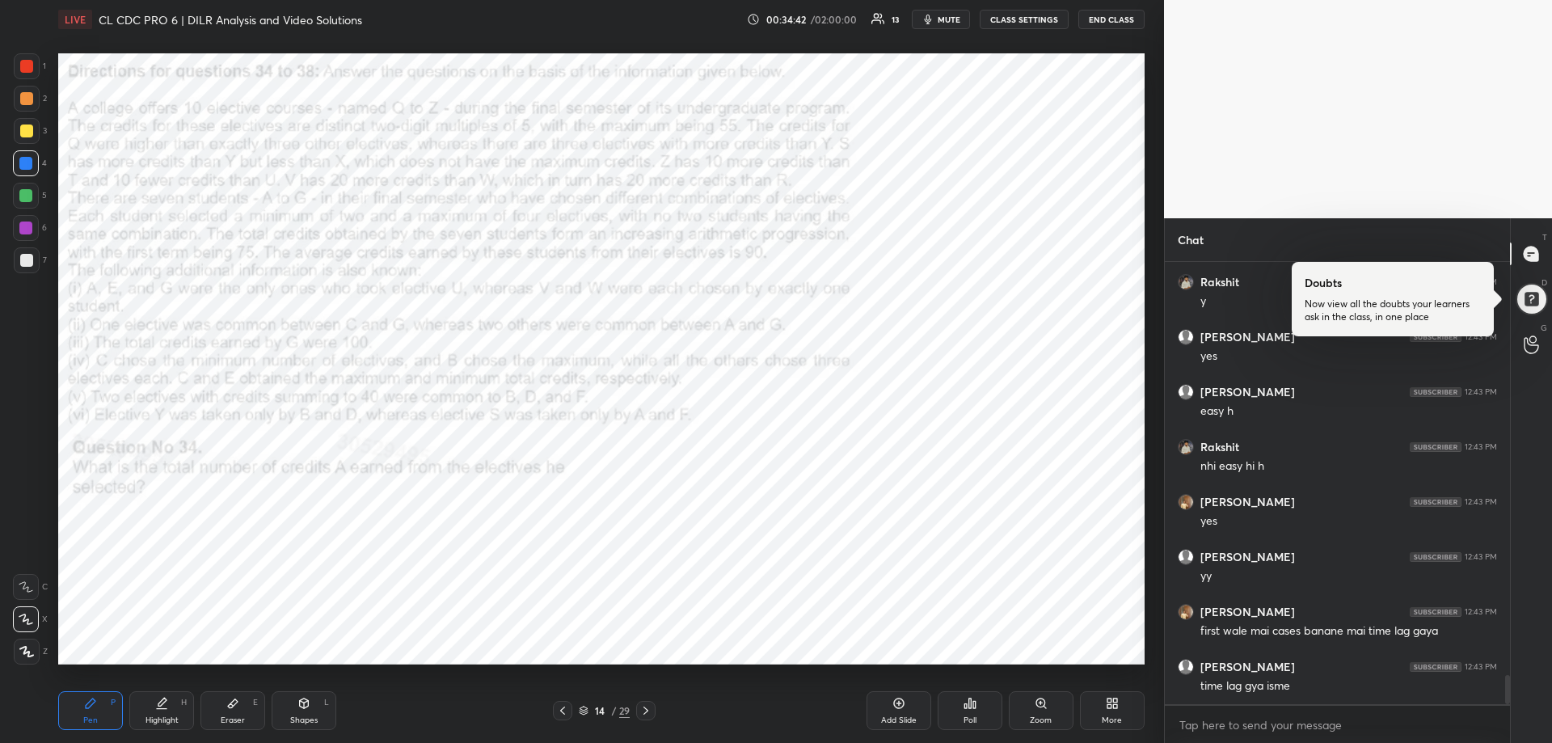
scroll to position [6311, 0]
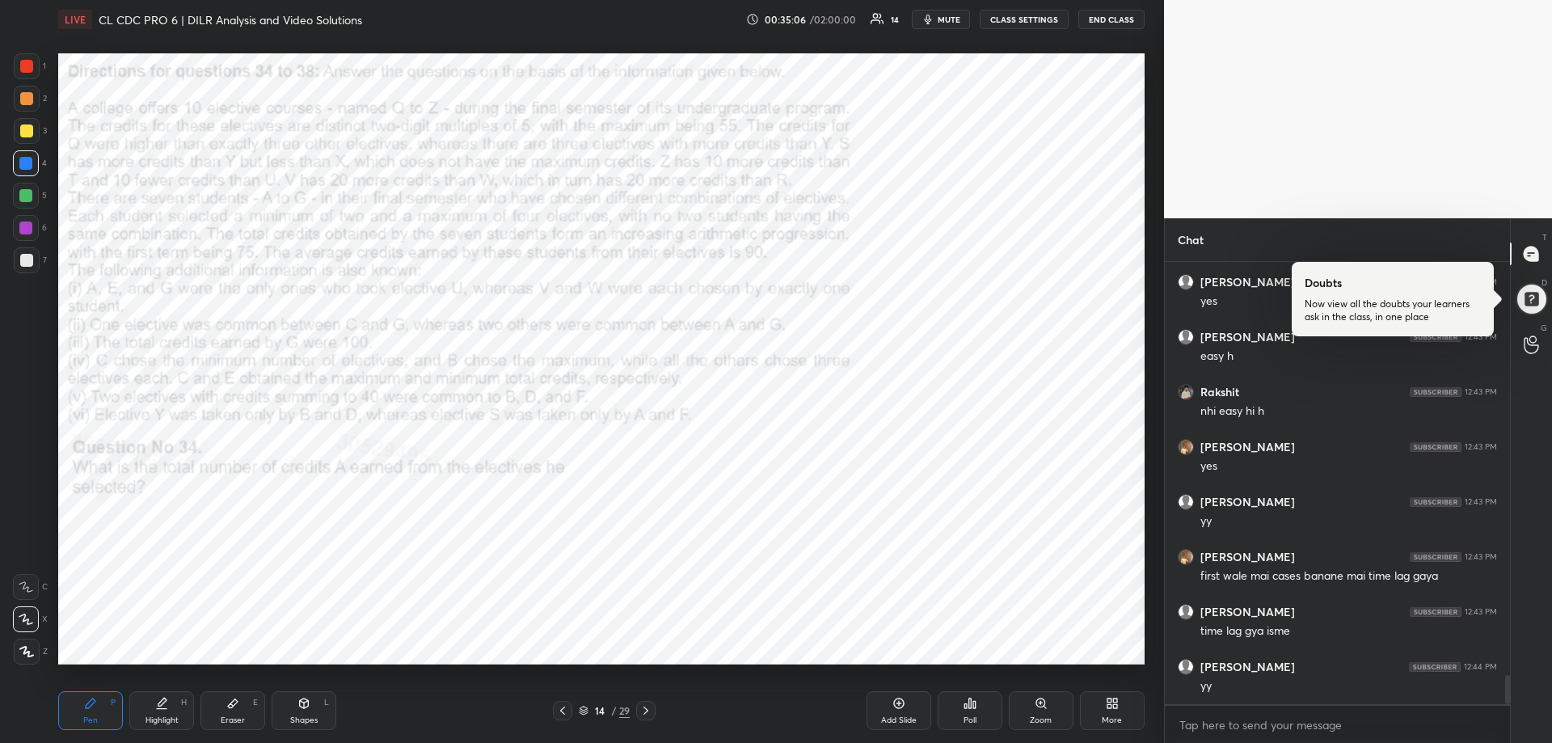
click at [243, 719] on div "Eraser" at bounding box center [233, 720] width 24 height 8
click at [31, 555] on span "Erase all" at bounding box center [26, 553] width 24 height 11
click at [89, 708] on icon at bounding box center [90, 703] width 13 height 13
click at [17, 229] on div at bounding box center [26, 228] width 26 height 26
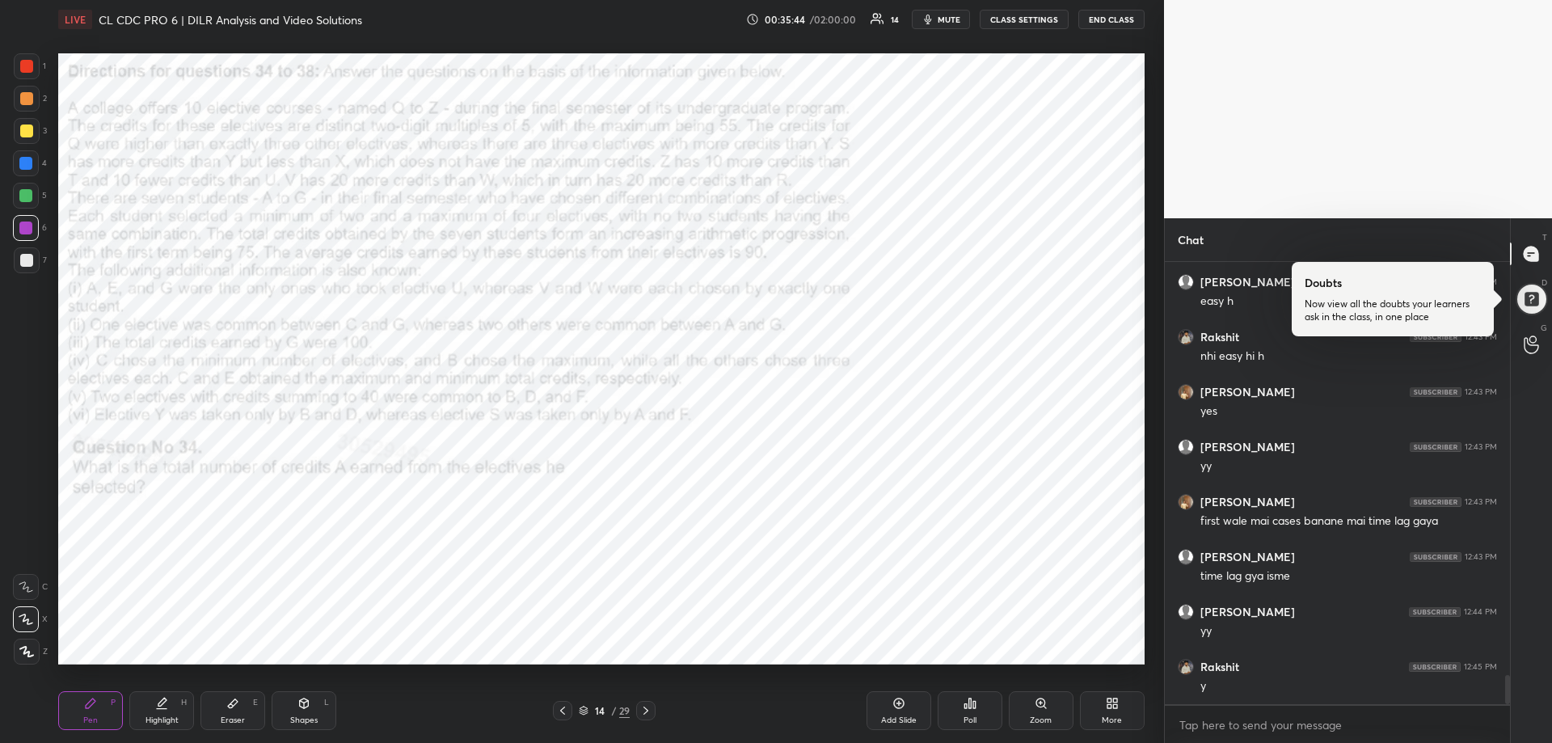
click at [230, 711] on div "Eraser E" at bounding box center [232, 710] width 65 height 39
click at [227, 711] on div "Eraser E" at bounding box center [232, 710] width 65 height 39
click at [90, 712] on div "Pen P" at bounding box center [90, 710] width 65 height 39
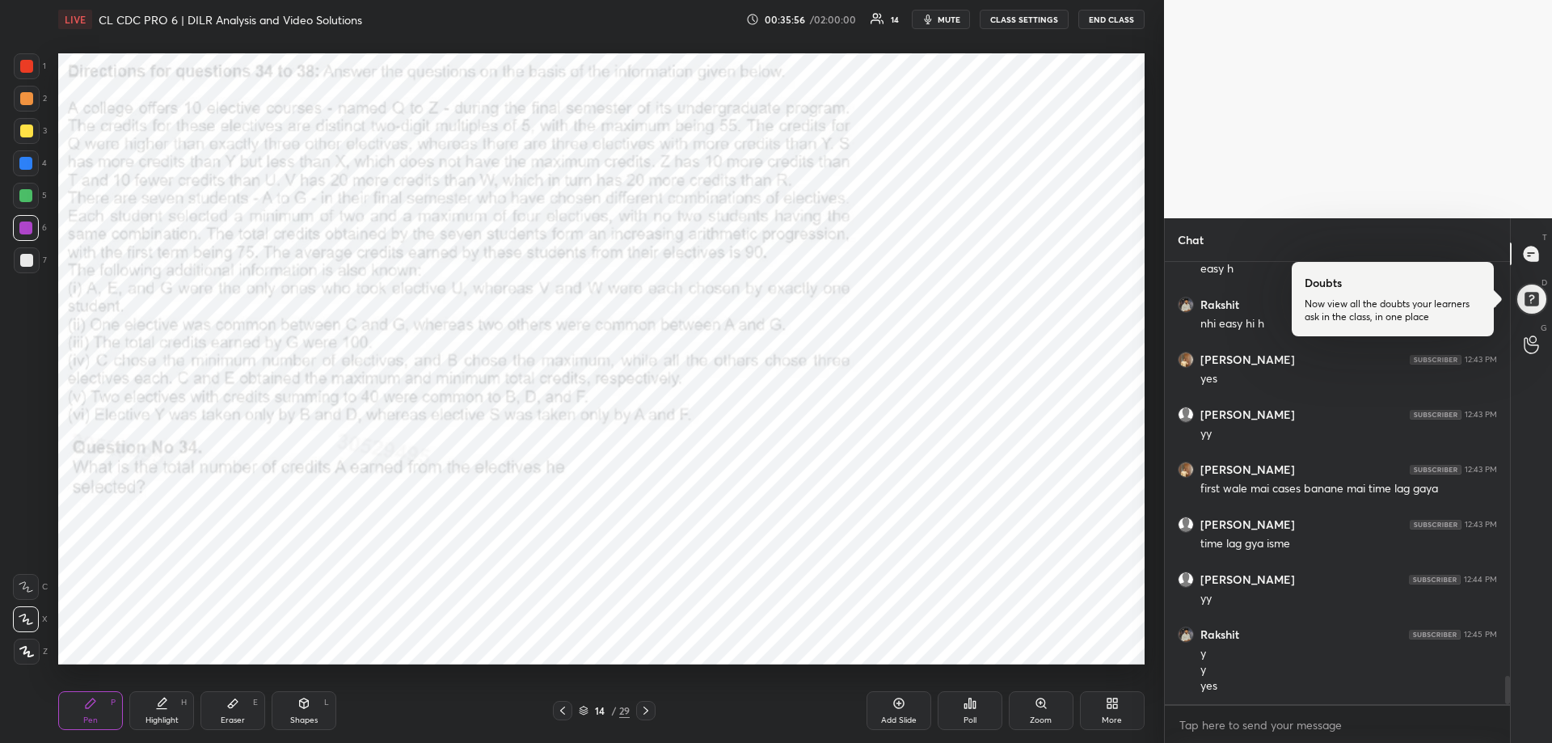
scroll to position [6453, 0]
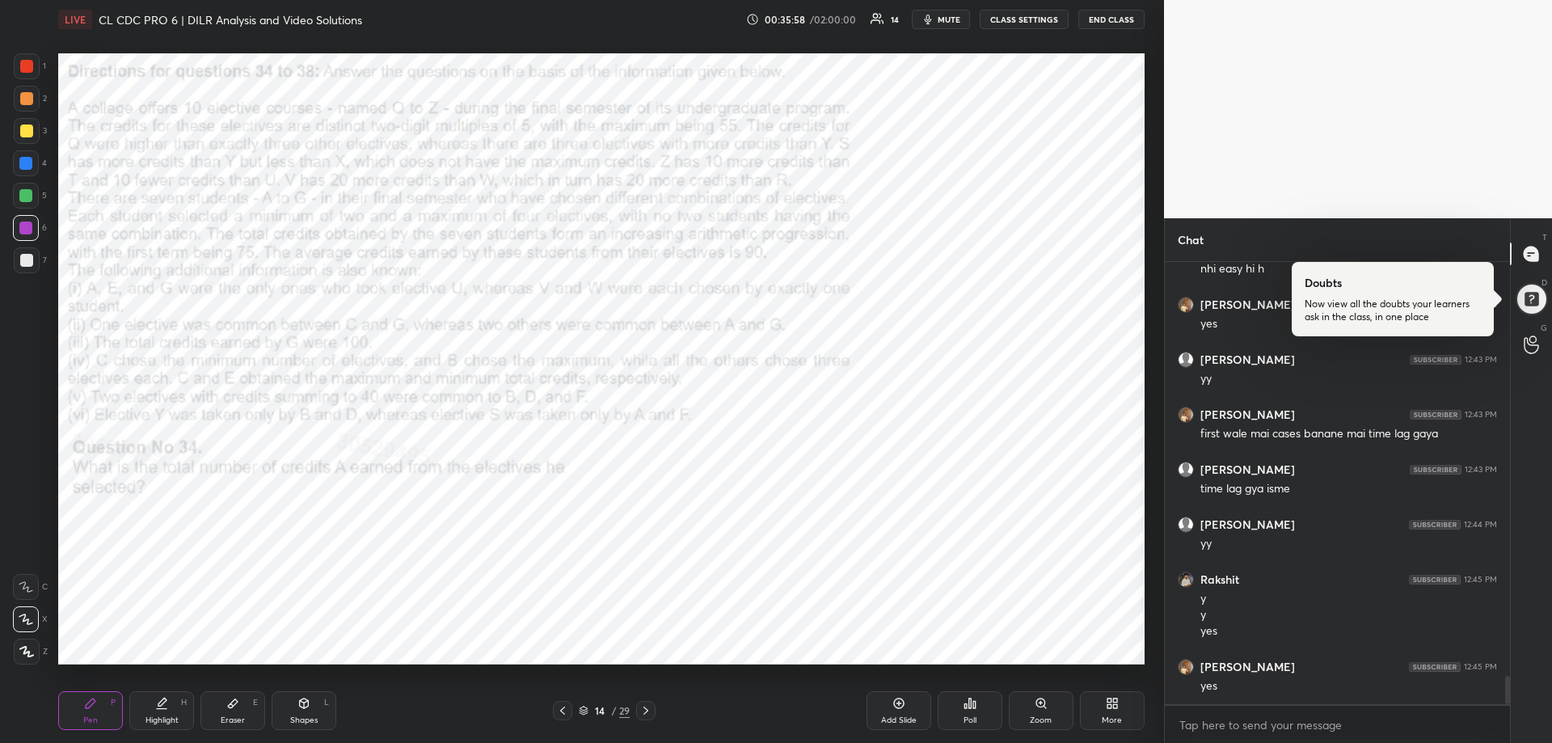
click at [231, 716] on div "Eraser" at bounding box center [233, 720] width 24 height 8
click at [230, 714] on div "Eraser E" at bounding box center [232, 710] width 65 height 39
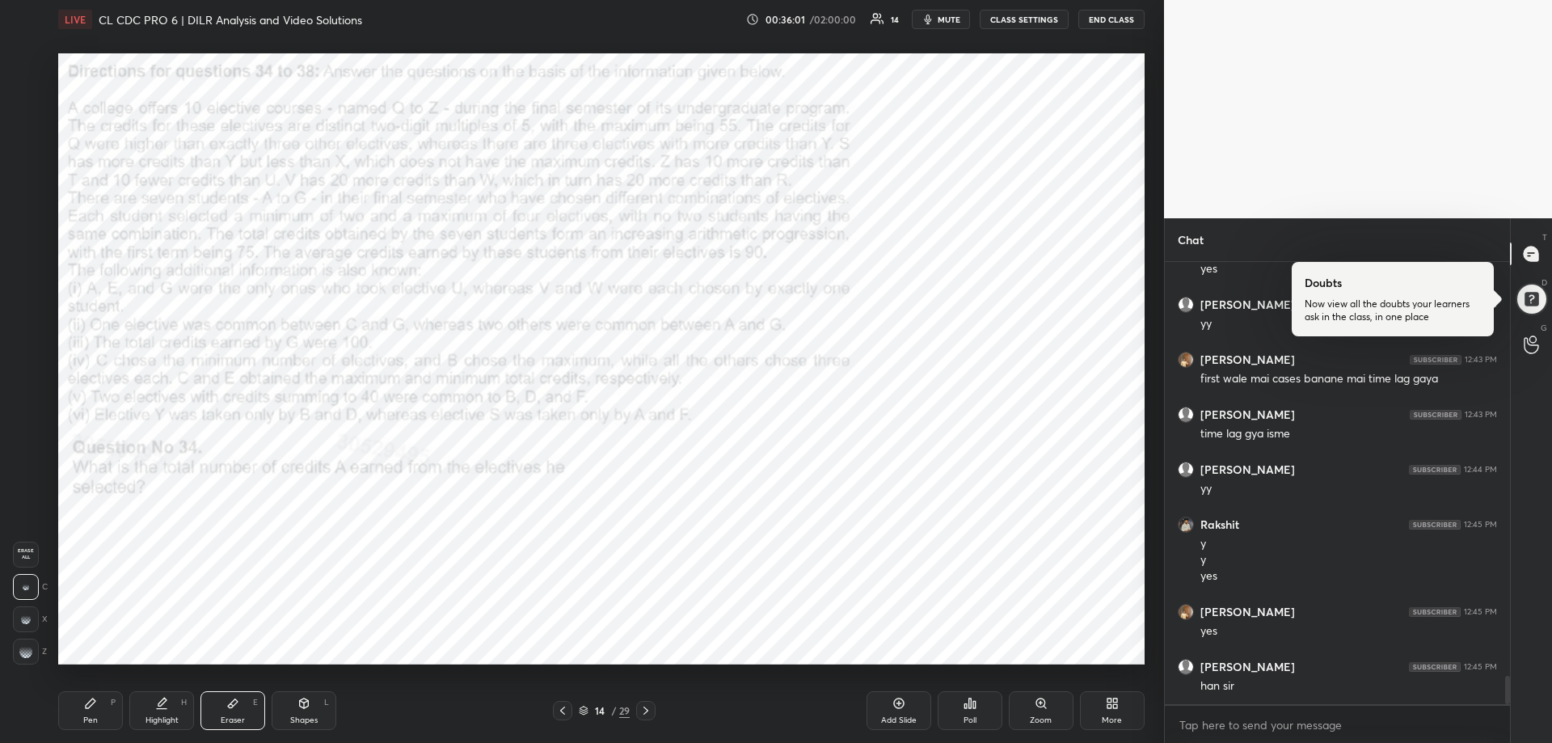
click at [100, 719] on div "Pen P" at bounding box center [90, 710] width 65 height 39
click at [27, 167] on div at bounding box center [25, 163] width 13 height 13
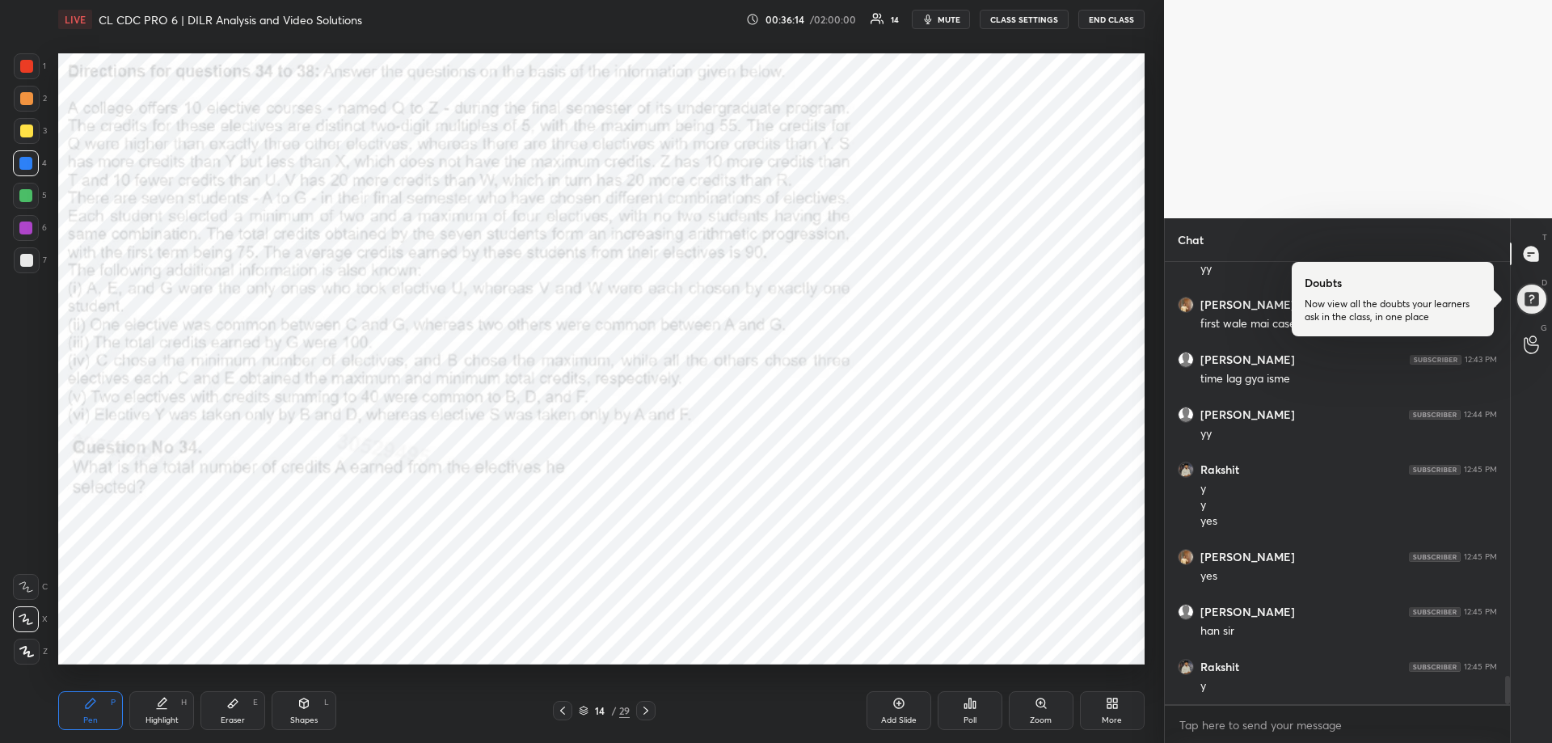
click at [644, 714] on icon at bounding box center [645, 710] width 13 height 13
click at [644, 714] on icon at bounding box center [645, 711] width 5 height 8
click at [647, 714] on icon at bounding box center [645, 710] width 13 height 13
click at [647, 710] on icon at bounding box center [645, 711] width 5 height 8
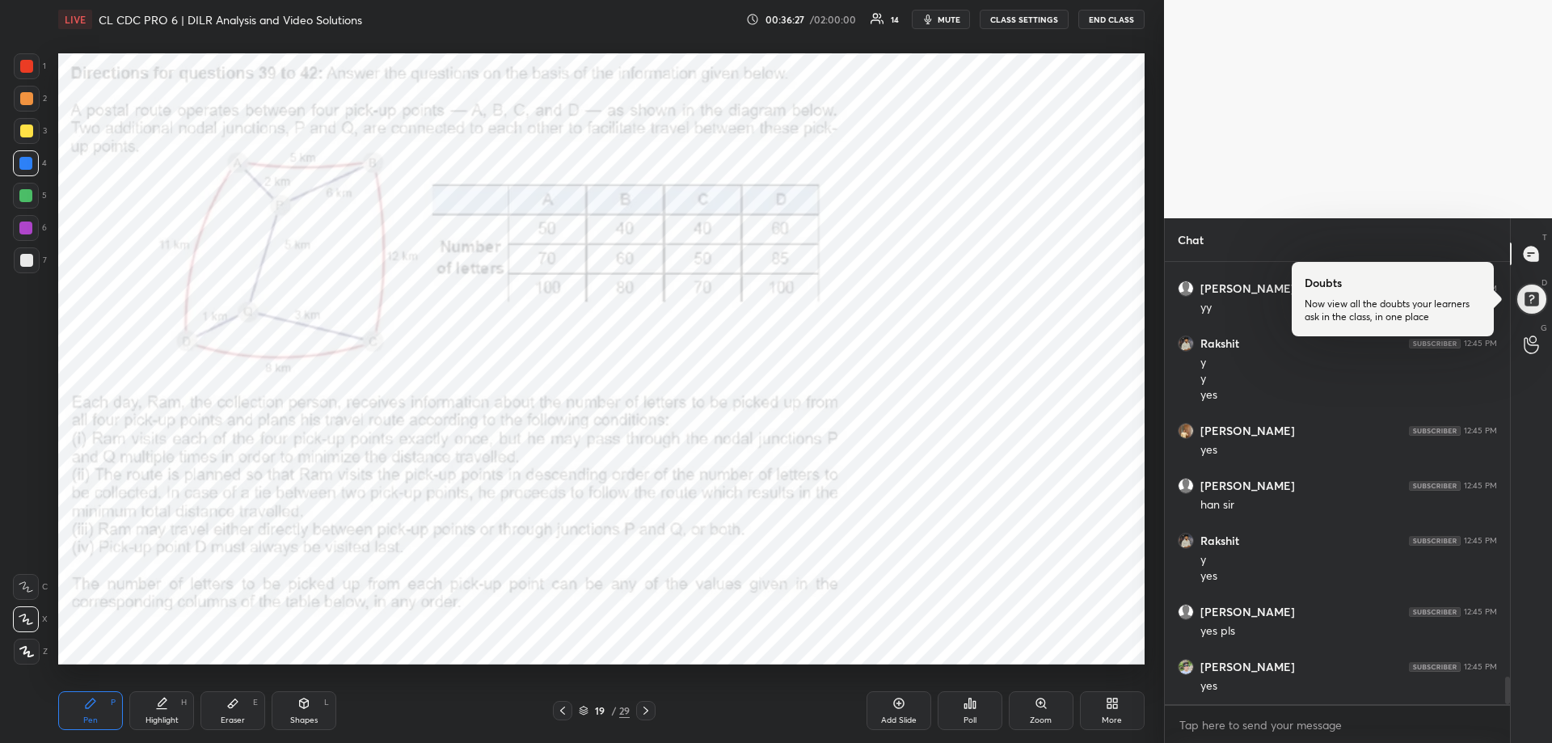
scroll to position [6744, 0]
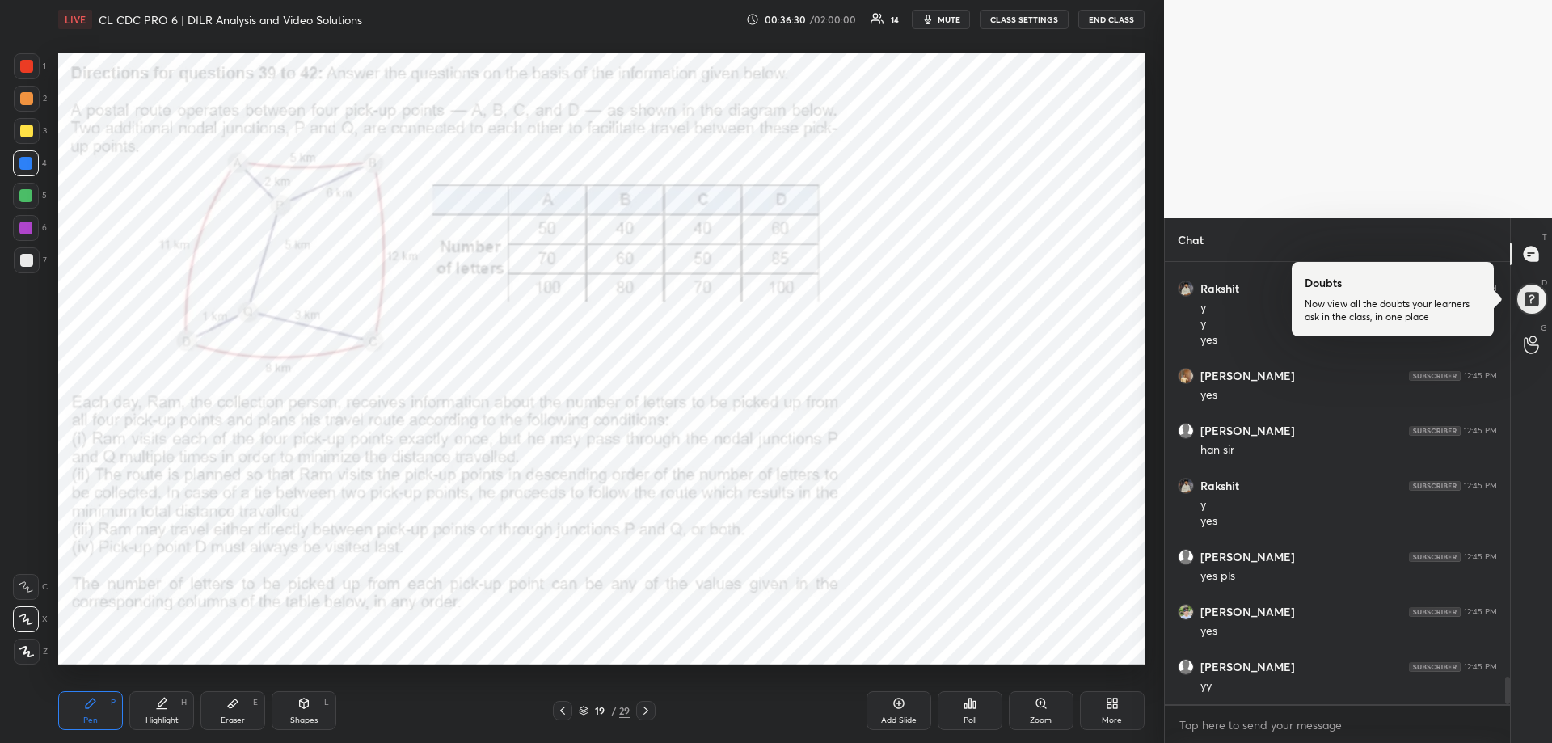
click at [162, 707] on icon at bounding box center [161, 703] width 13 height 13
drag, startPoint x: 162, startPoint y: 715, endPoint x: 158, endPoint y: 696, distance: 18.9
click at [158, 696] on div "Highlight H" at bounding box center [161, 710] width 65 height 39
click at [93, 717] on div "Pen" at bounding box center [90, 720] width 15 height 8
click at [93, 713] on div "Pen P" at bounding box center [90, 710] width 65 height 39
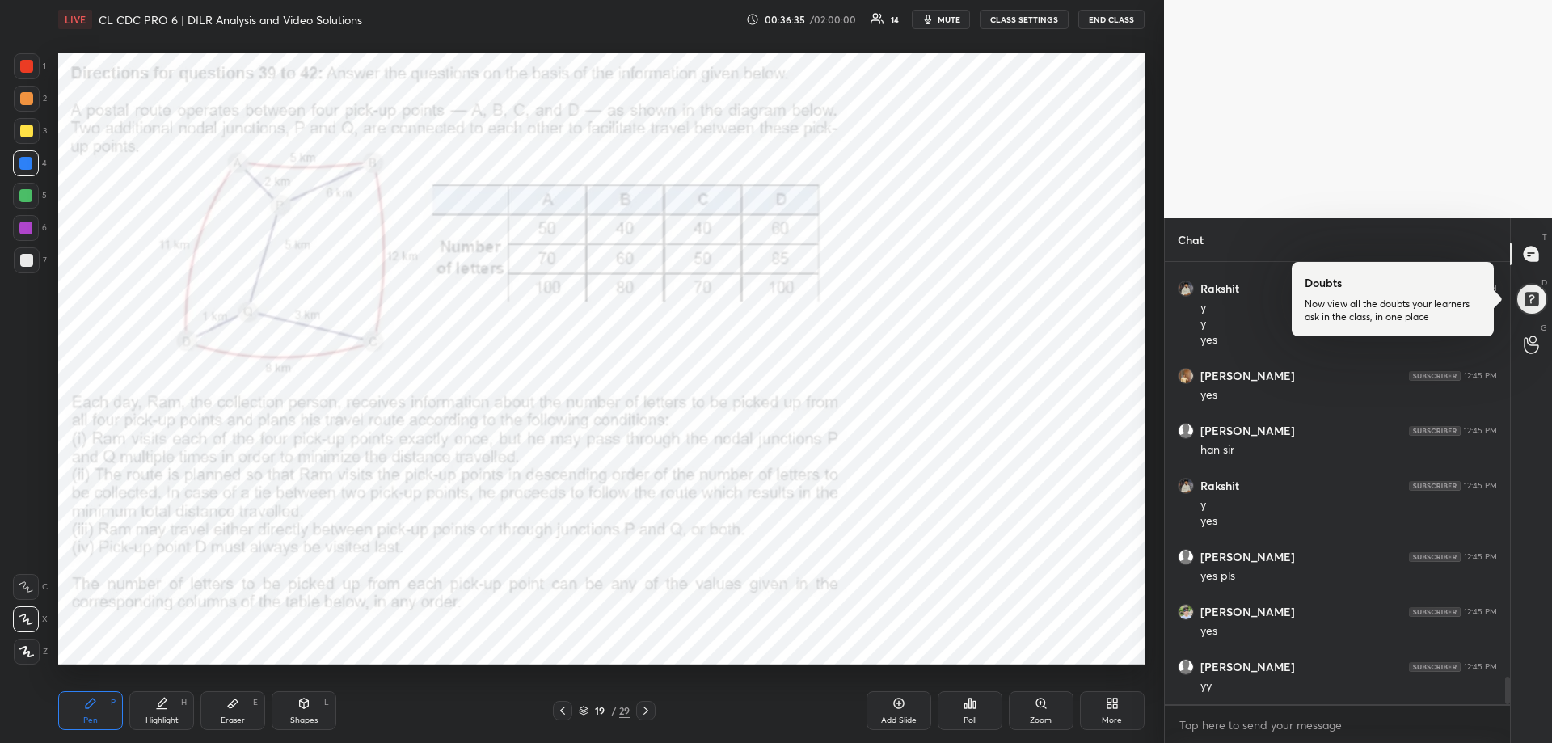
click at [25, 222] on div at bounding box center [25, 227] width 13 height 13
click at [26, 222] on div at bounding box center [25, 227] width 13 height 13
click at [234, 705] on icon at bounding box center [233, 703] width 10 height 9
click at [22, 552] on span "Erase all" at bounding box center [26, 553] width 24 height 11
click at [167, 716] on div "Highlight" at bounding box center [162, 720] width 33 height 8
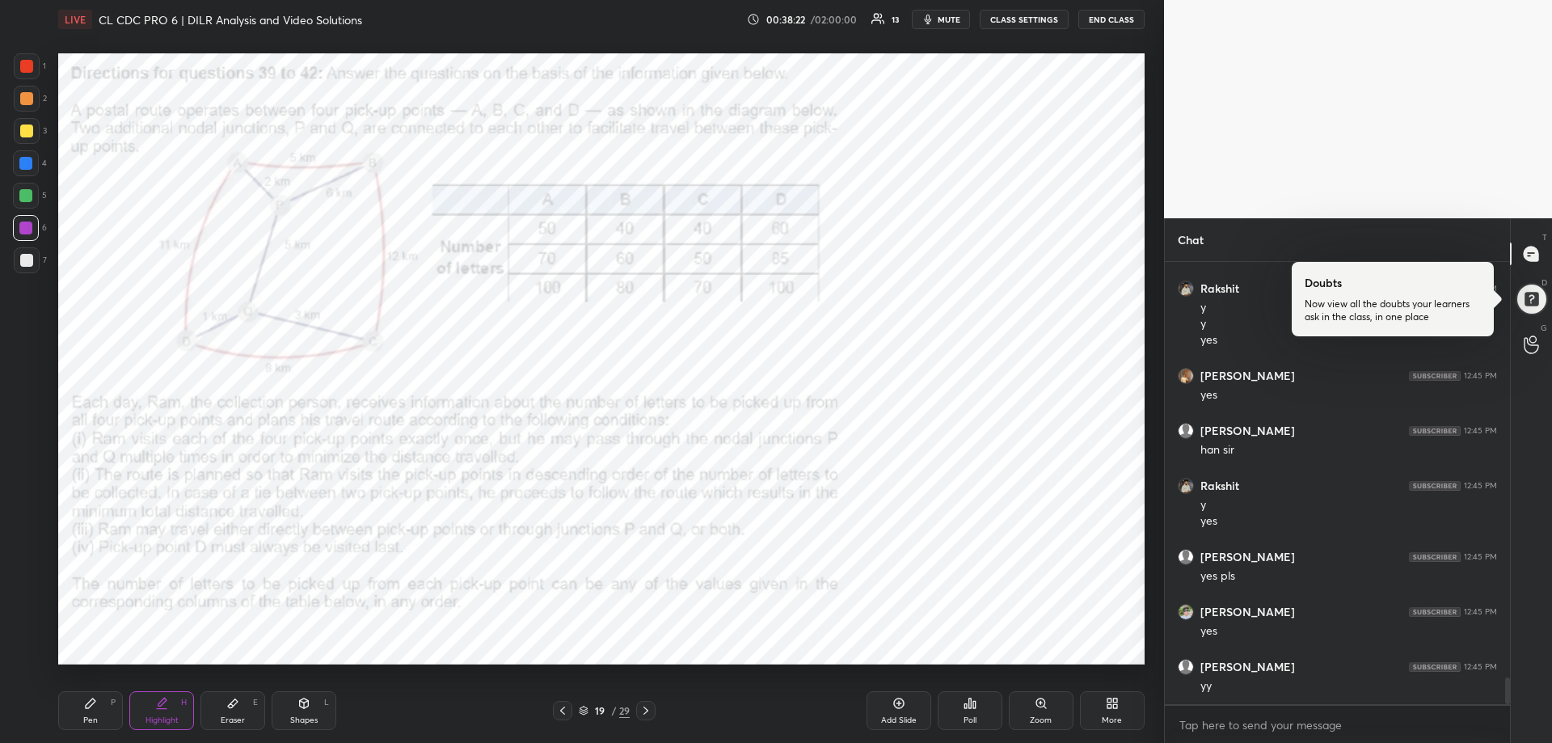
scroll to position [6799, 0]
click at [90, 705] on icon at bounding box center [91, 703] width 10 height 10
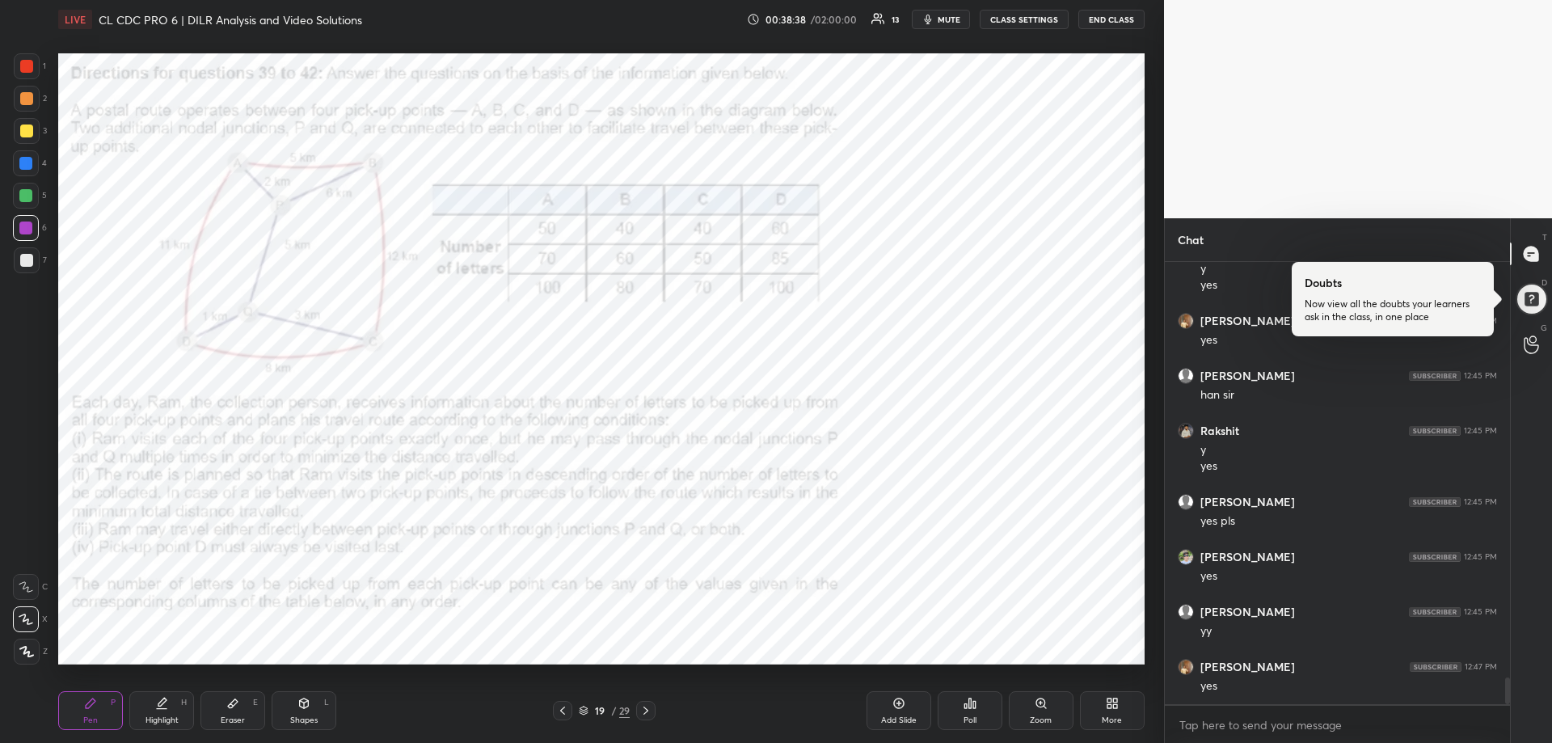
click at [91, 705] on icon at bounding box center [91, 703] width 10 height 10
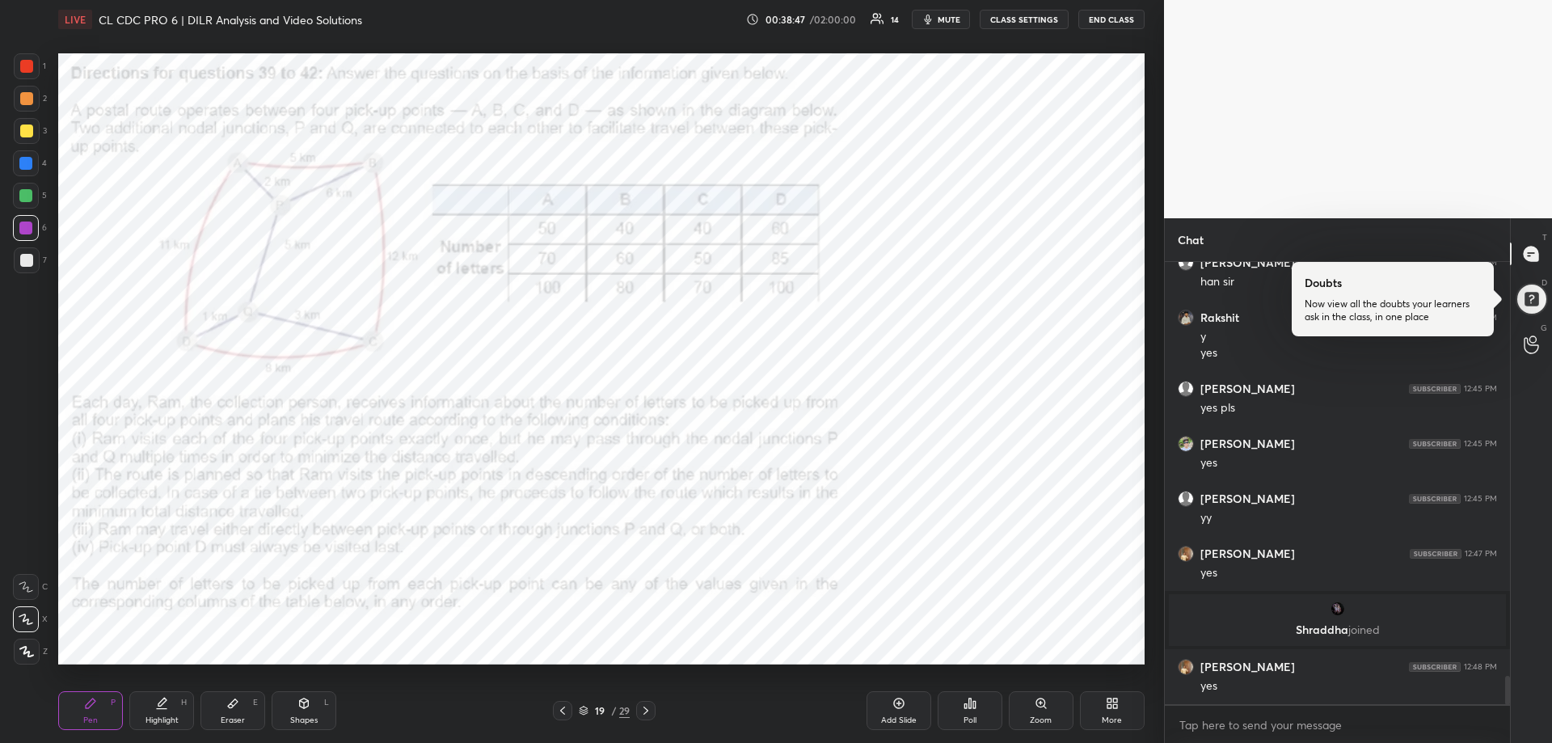
scroll to position [6489, 0]
click at [28, 162] on div at bounding box center [25, 163] width 13 height 13
click at [29, 161] on div at bounding box center [25, 163] width 13 height 13
click at [28, 166] on div at bounding box center [25, 163] width 13 height 13
click at [29, 163] on div at bounding box center [25, 163] width 13 height 13
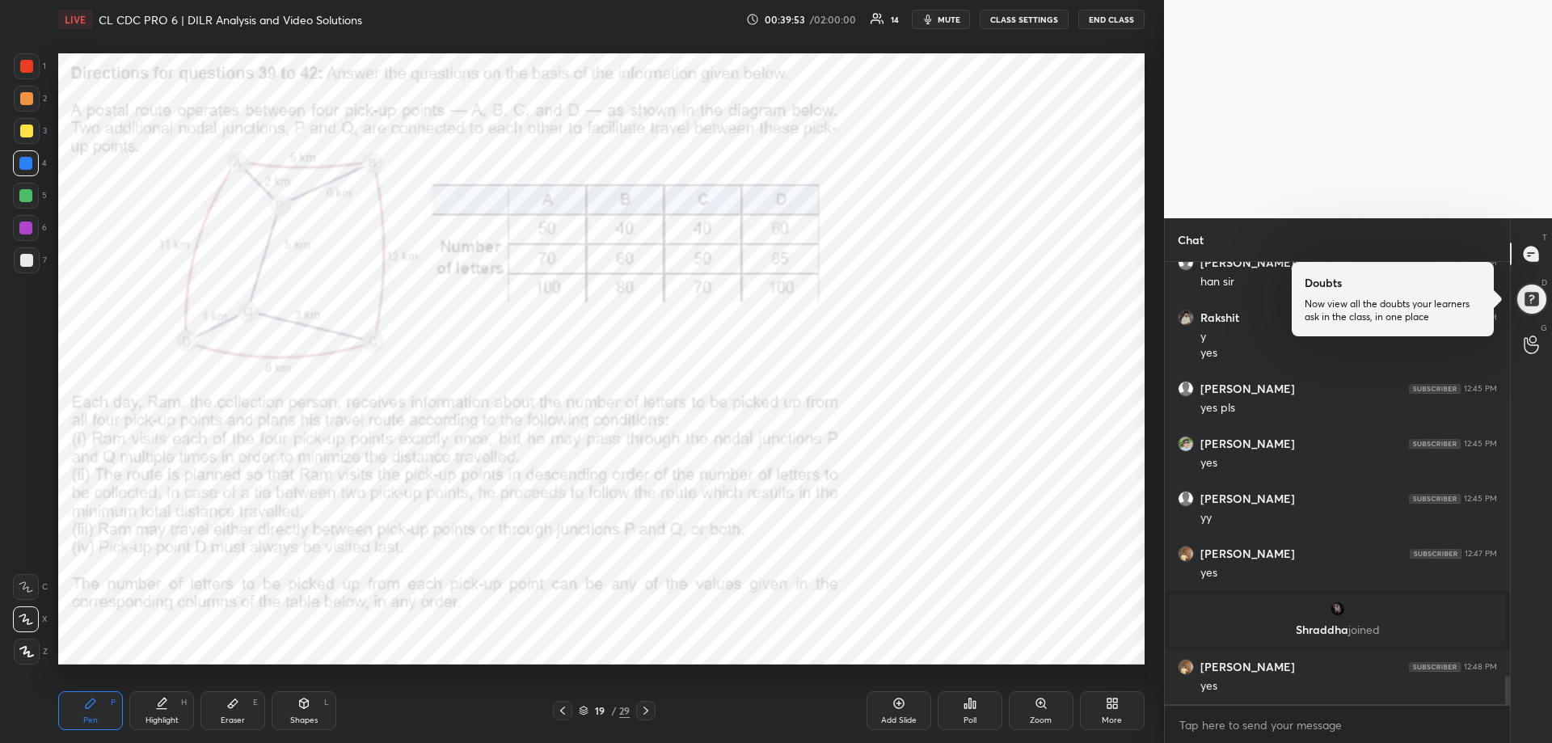
click at [162, 719] on div "Highlight" at bounding box center [162, 720] width 33 height 8
click at [161, 720] on div "Highlight" at bounding box center [162, 720] width 33 height 8
click at [646, 708] on icon at bounding box center [645, 711] width 5 height 8
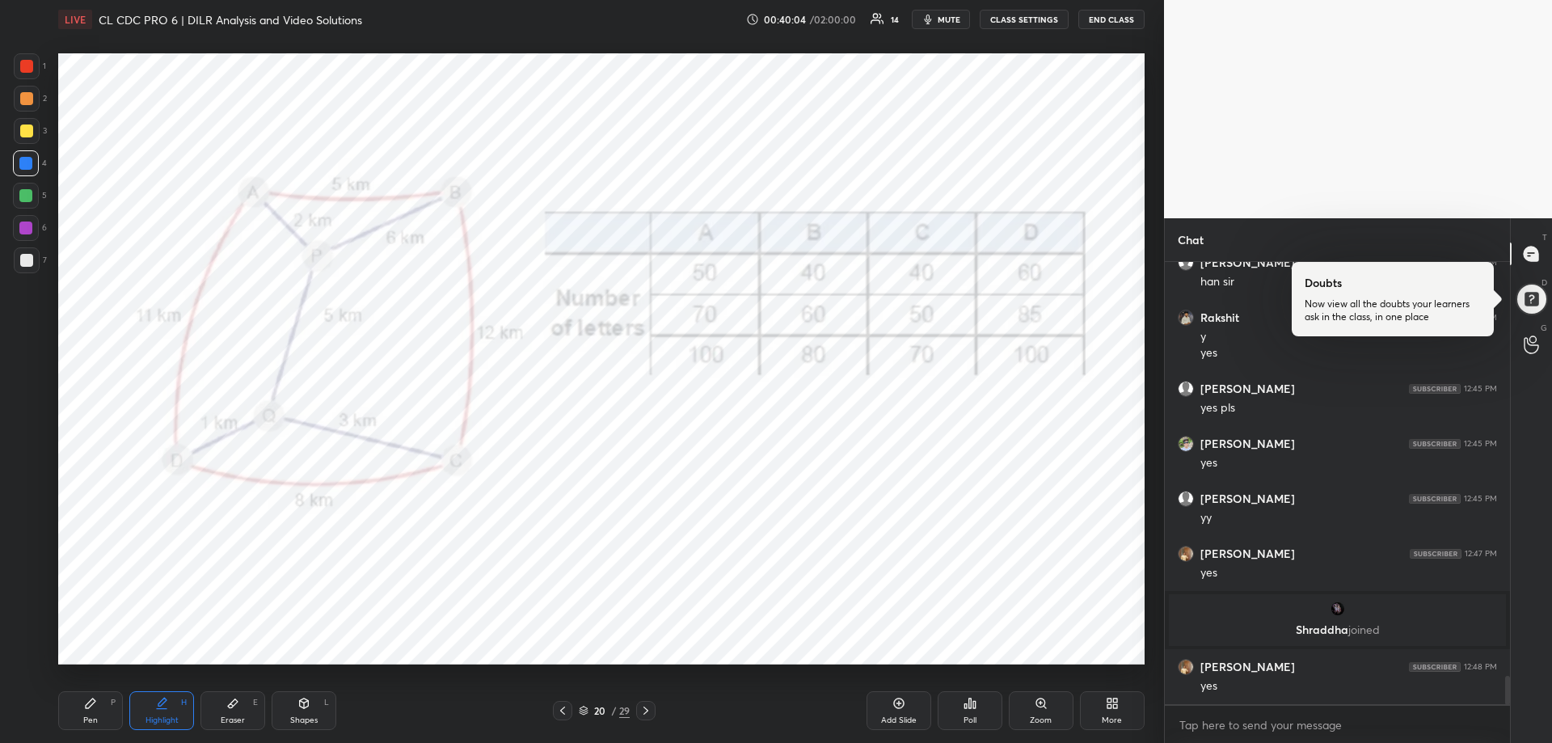
click at [646, 711] on icon at bounding box center [645, 710] width 13 height 13
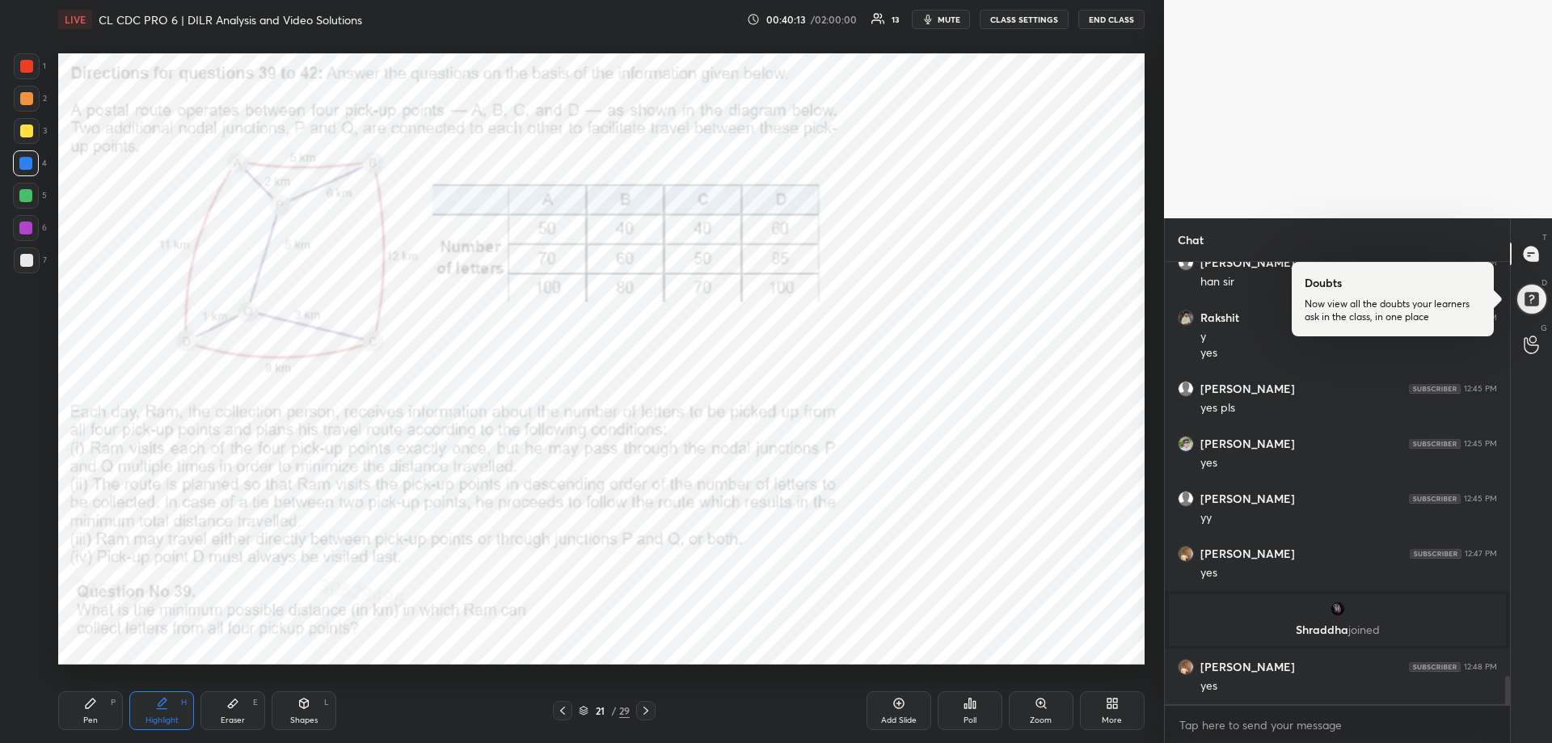
click at [566, 711] on icon at bounding box center [562, 710] width 13 height 13
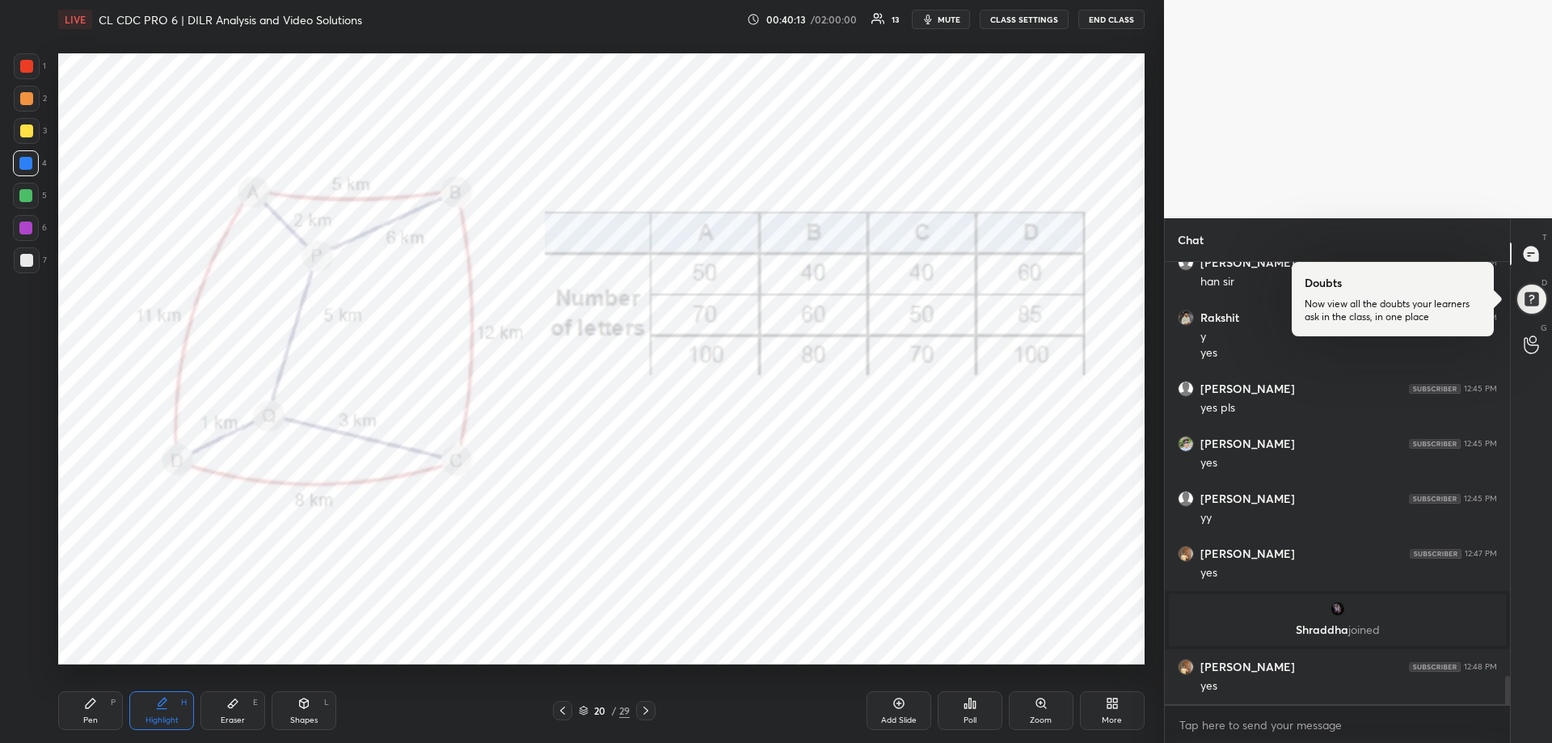
click at [566, 710] on icon at bounding box center [562, 710] width 13 height 13
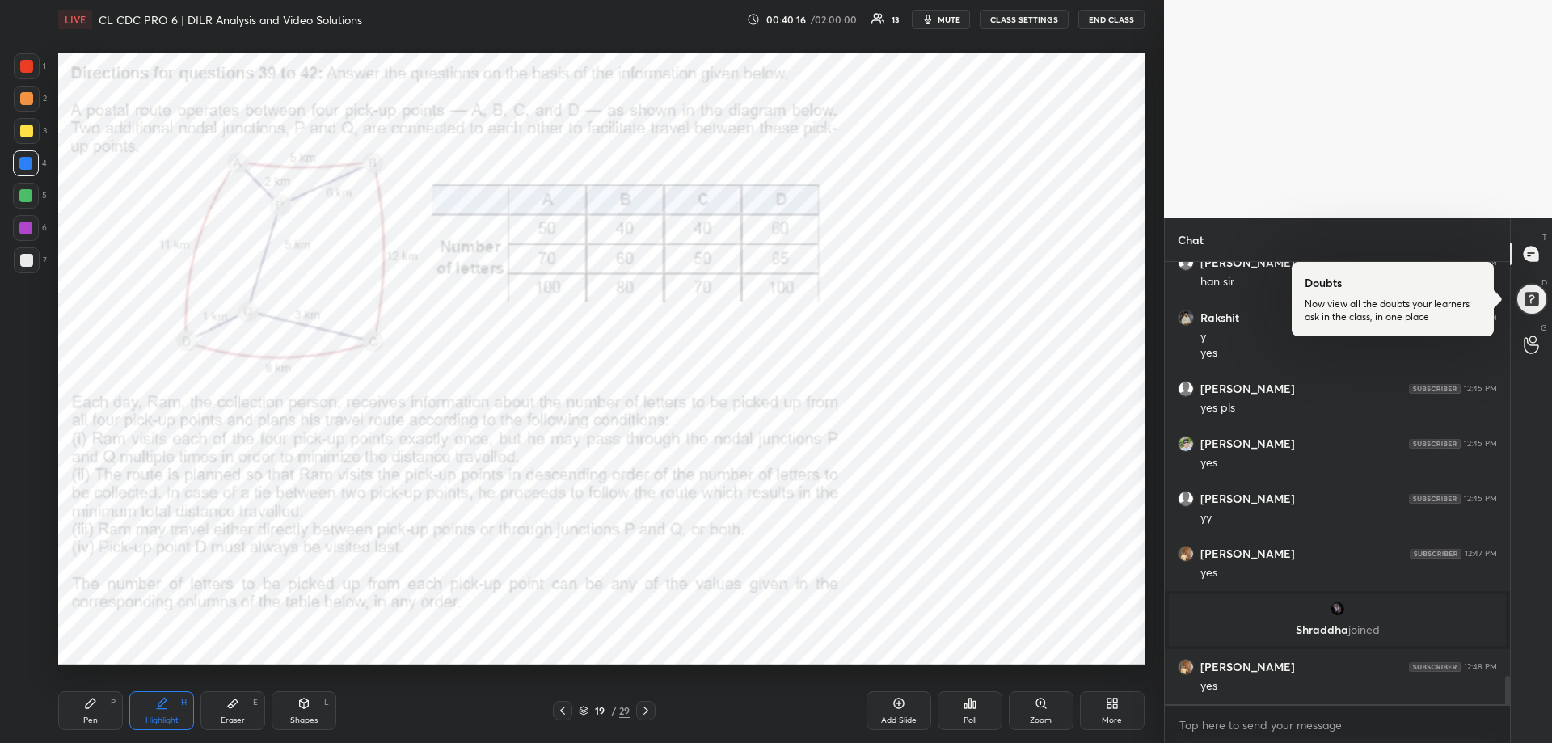
click at [15, 65] on div at bounding box center [27, 66] width 26 height 26
click at [17, 65] on div at bounding box center [27, 66] width 26 height 26
click at [91, 710] on div "Pen P" at bounding box center [90, 710] width 65 height 39
click at [89, 711] on div "Pen P" at bounding box center [90, 710] width 65 height 39
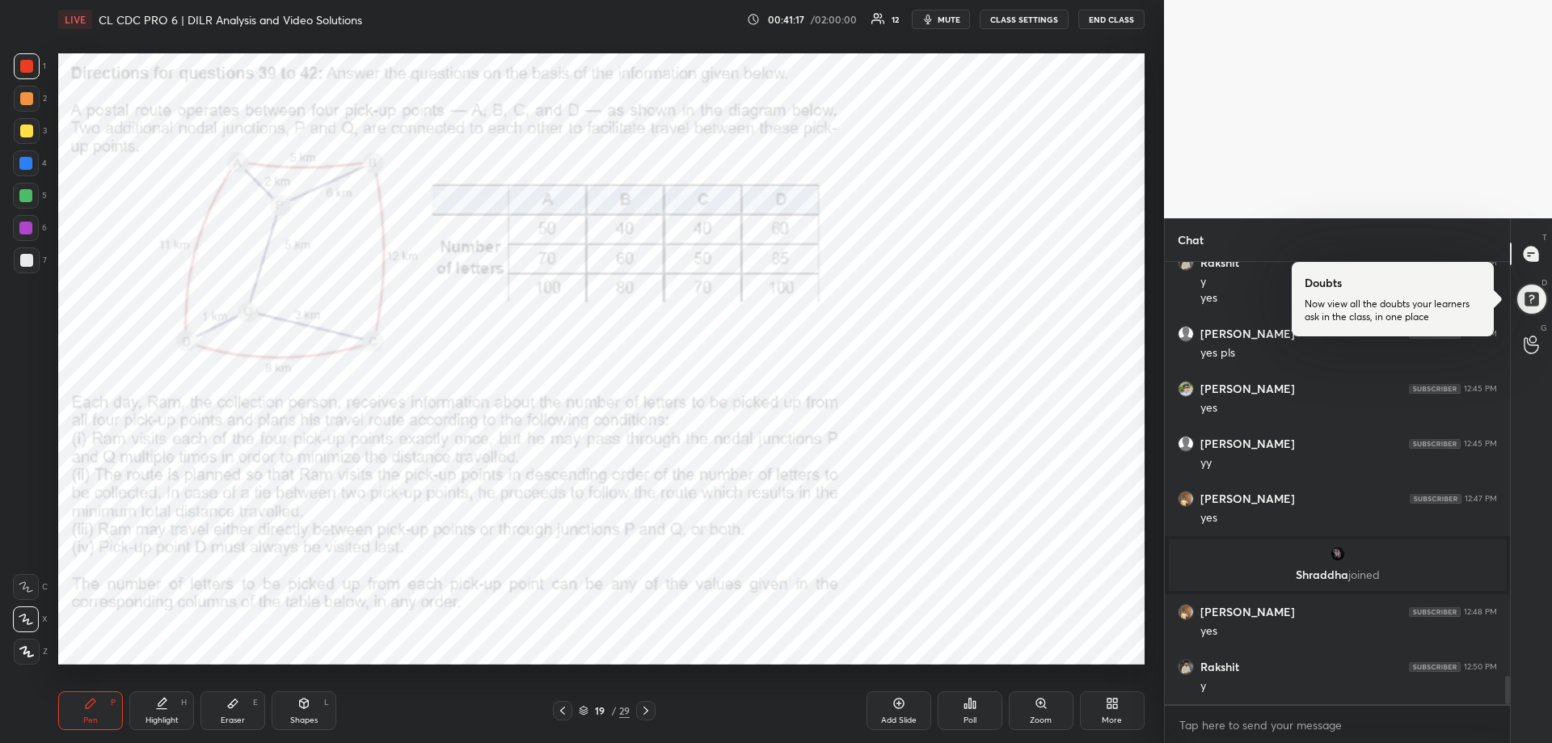
scroll to position [6560, 0]
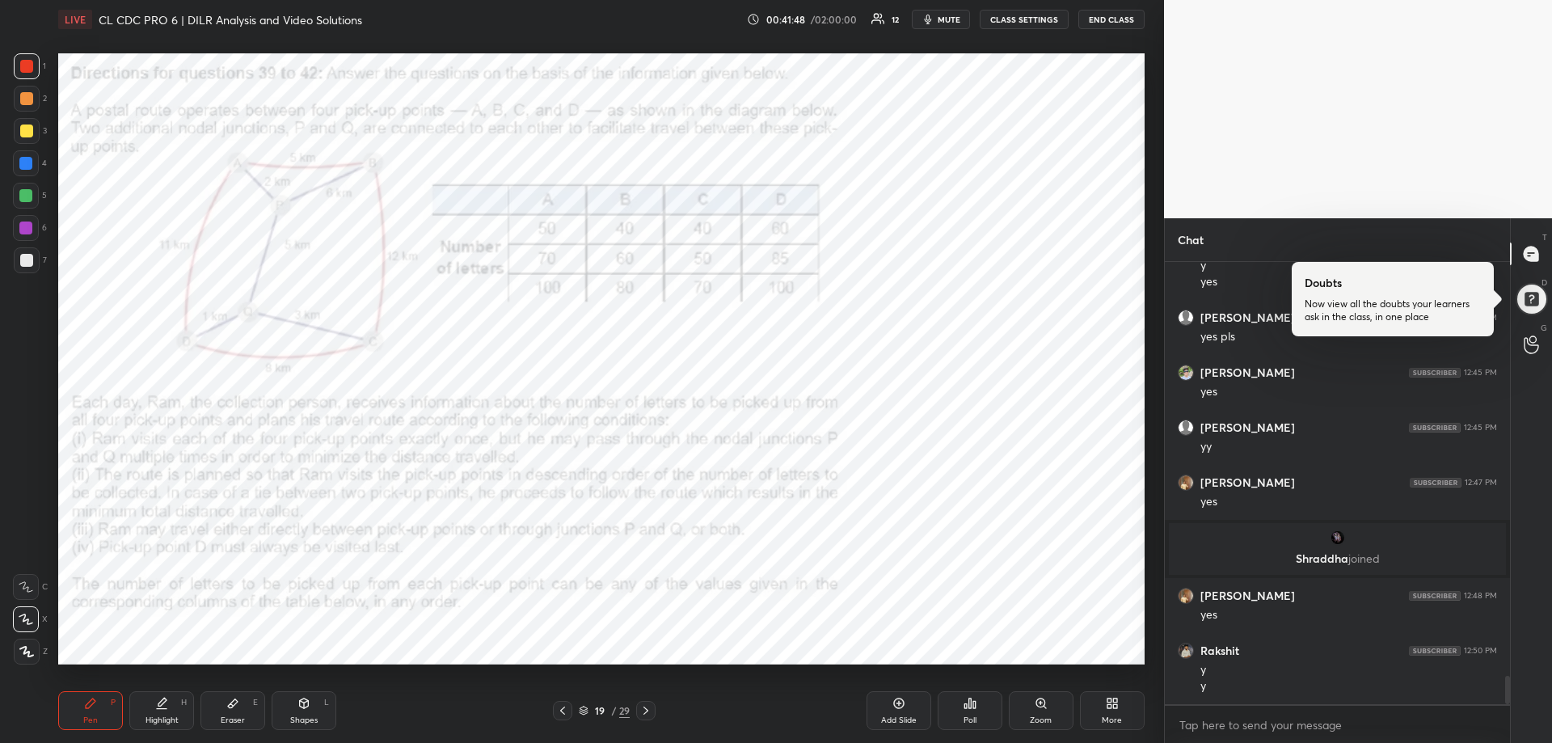
click at [28, 227] on div at bounding box center [25, 227] width 13 height 13
click at [27, 227] on div at bounding box center [25, 227] width 13 height 13
click at [948, 19] on span "mute" at bounding box center [949, 19] width 23 height 11
drag, startPoint x: 950, startPoint y: 19, endPoint x: 942, endPoint y: 23, distance: 9.4
click at [948, 19] on span "unmute" at bounding box center [947, 19] width 35 height 11
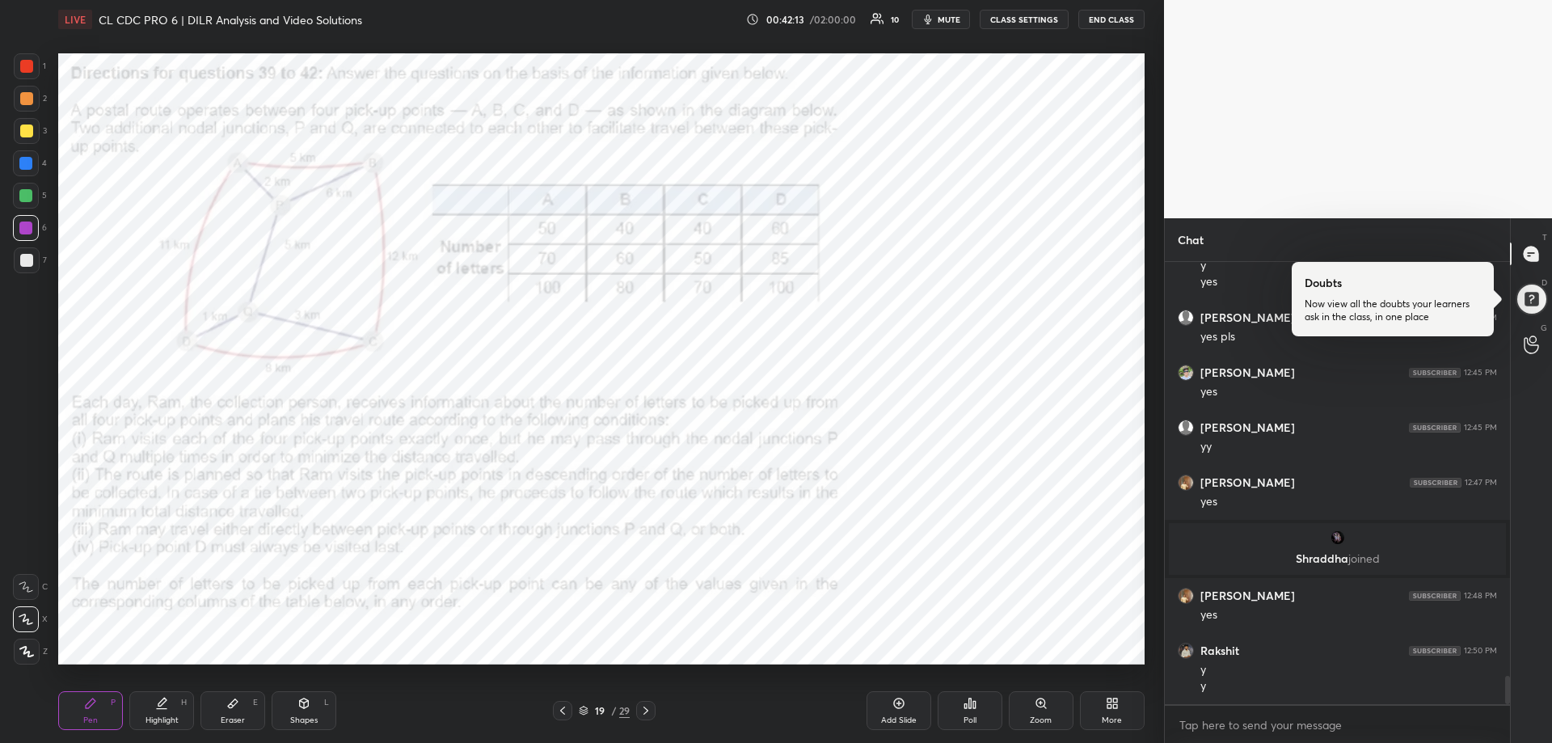
click at [20, 61] on div at bounding box center [26, 66] width 13 height 13
click at [22, 61] on div at bounding box center [26, 66] width 13 height 13
click at [27, 168] on div at bounding box center [25, 163] width 13 height 13
click at [26, 168] on div at bounding box center [25, 163] width 13 height 13
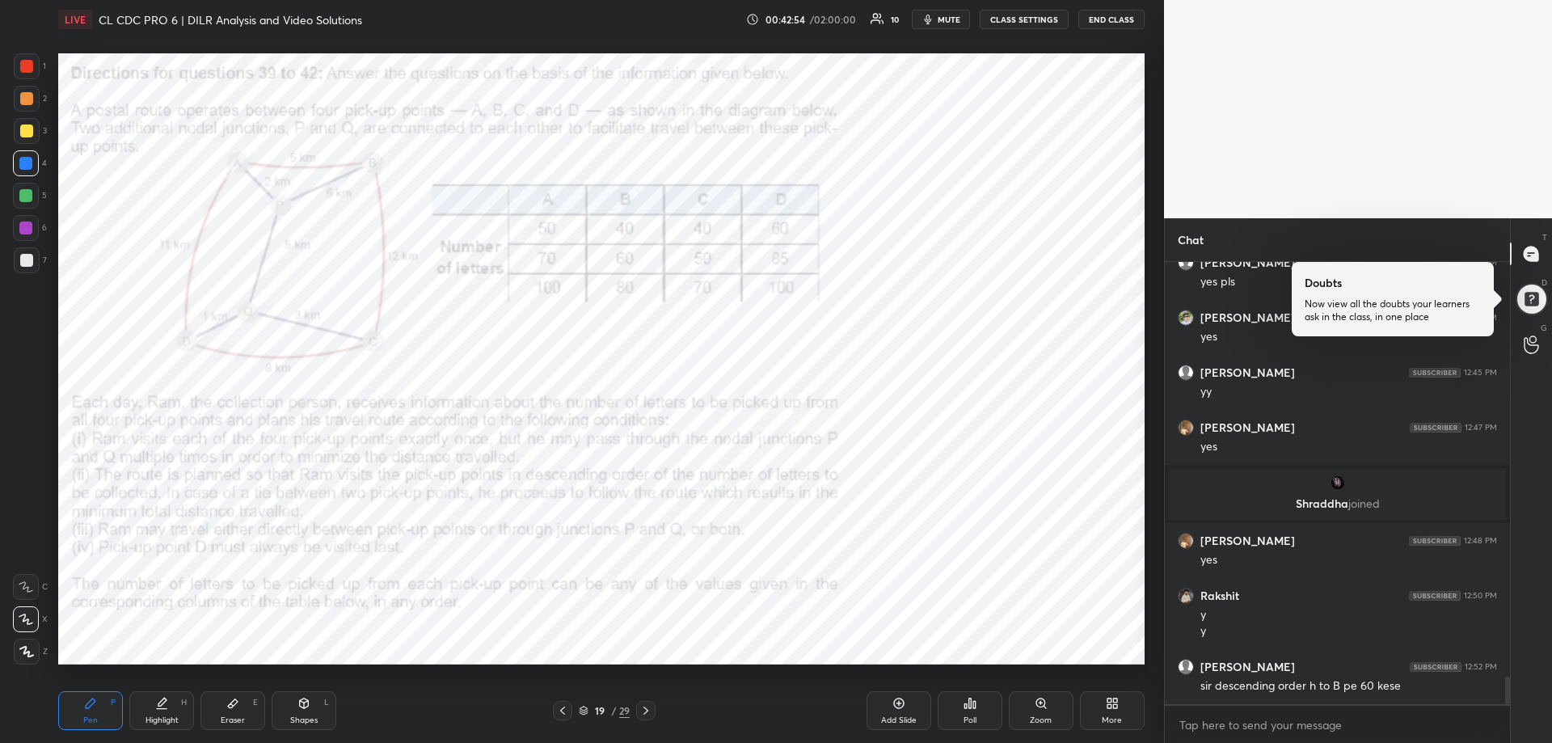
click at [162, 720] on div "Highlight" at bounding box center [162, 720] width 33 height 8
click at [159, 722] on div "Highlight" at bounding box center [162, 720] width 33 height 8
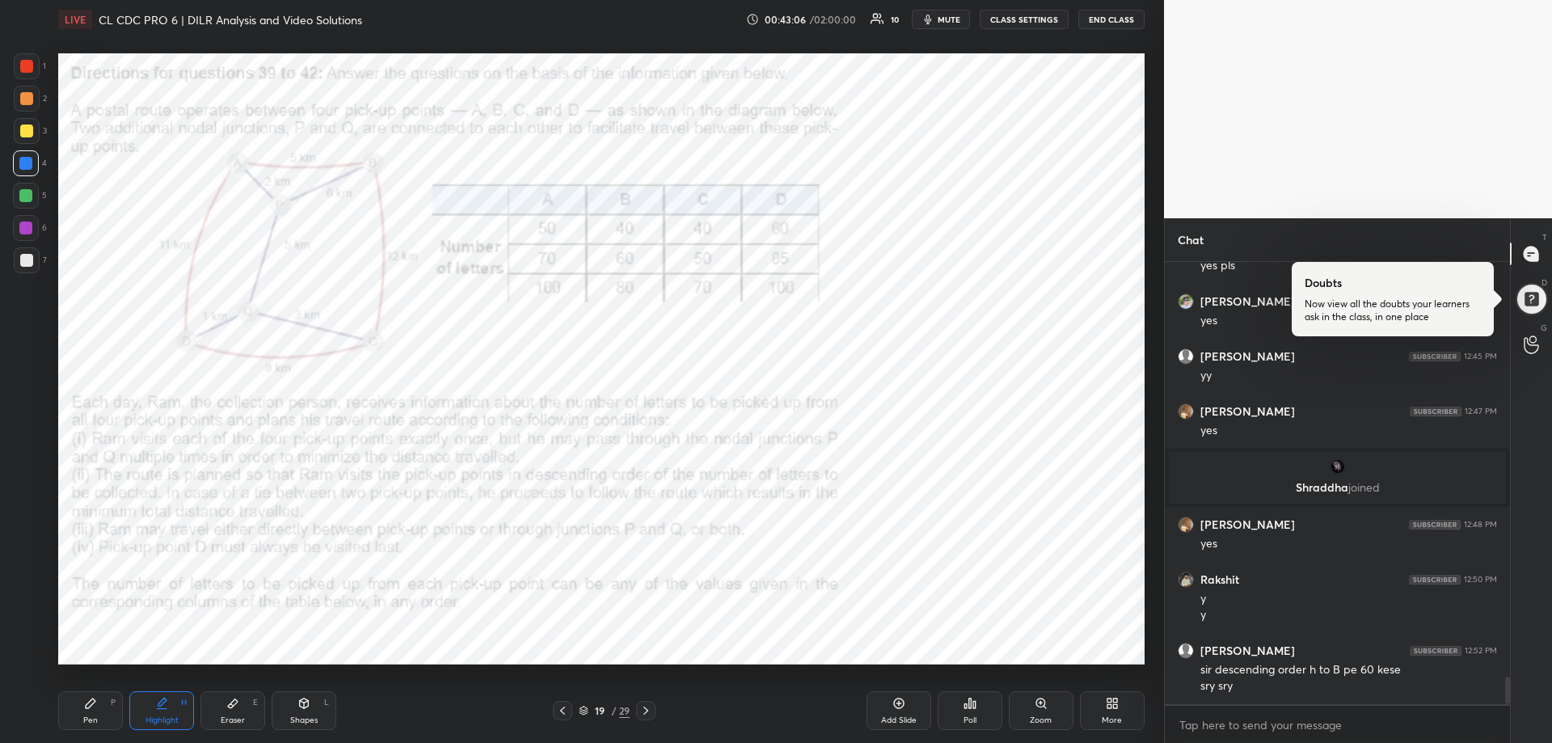
click at [90, 722] on div "Pen" at bounding box center [90, 720] width 15 height 8
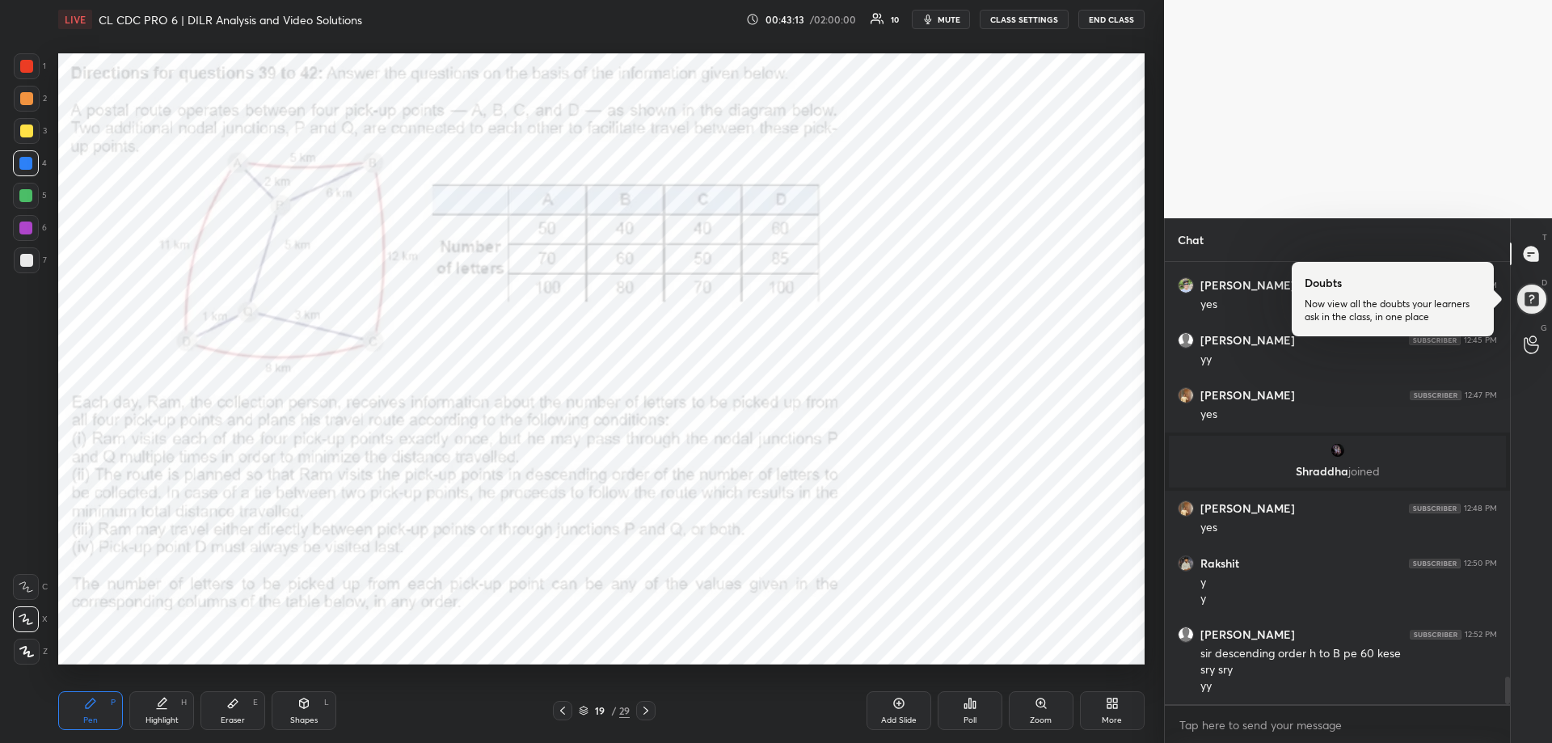
click at [231, 711] on div "Eraser E" at bounding box center [232, 710] width 65 height 39
click at [942, 16] on span "mute" at bounding box center [949, 19] width 23 height 11
click at [940, 19] on span "unmute" at bounding box center [947, 19] width 35 height 11
click at [88, 719] on div "Pen" at bounding box center [90, 720] width 15 height 8
click at [87, 716] on div "Pen" at bounding box center [90, 720] width 15 height 8
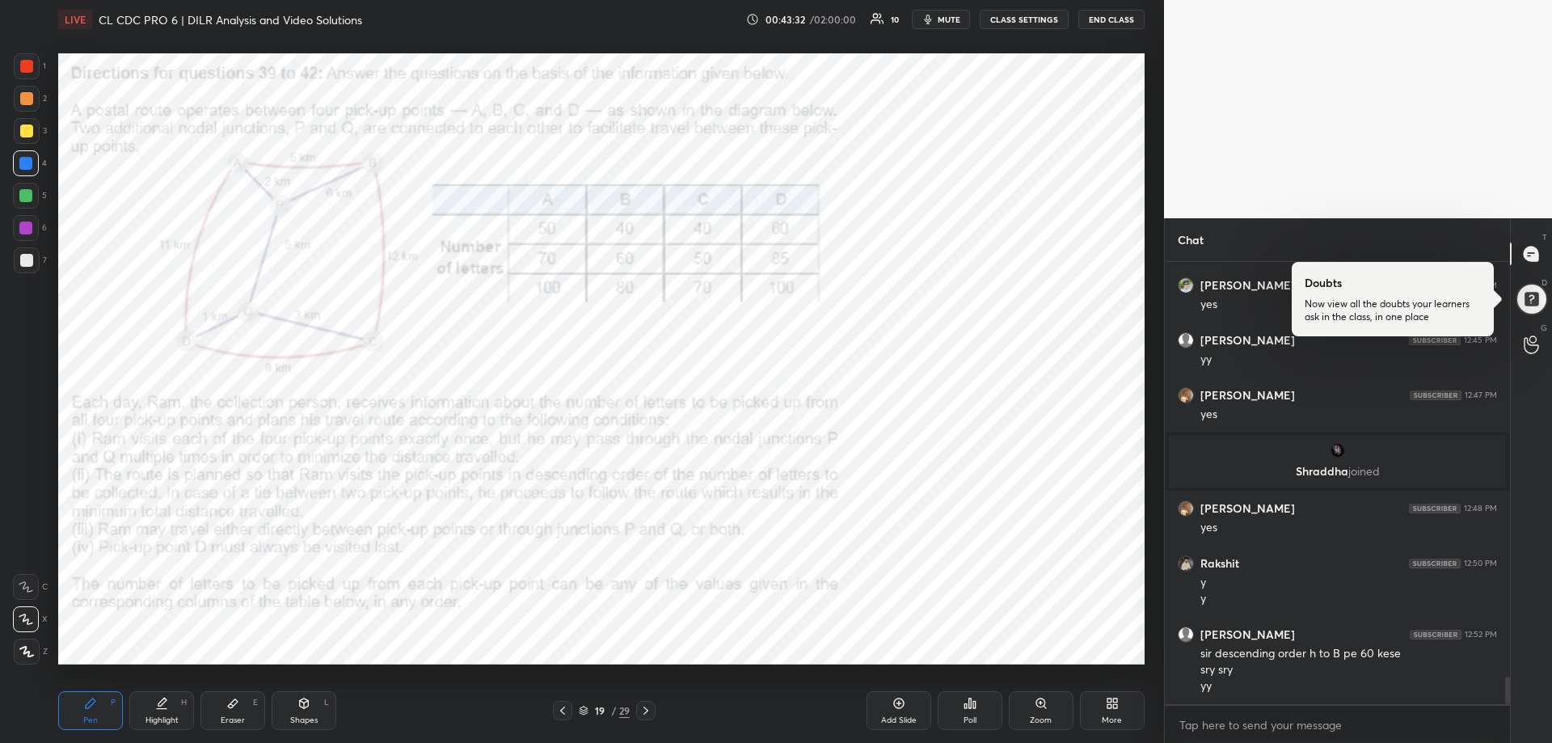
click at [943, 19] on span "mute" at bounding box center [949, 19] width 23 height 11
click at [945, 21] on span "unmute" at bounding box center [947, 19] width 35 height 11
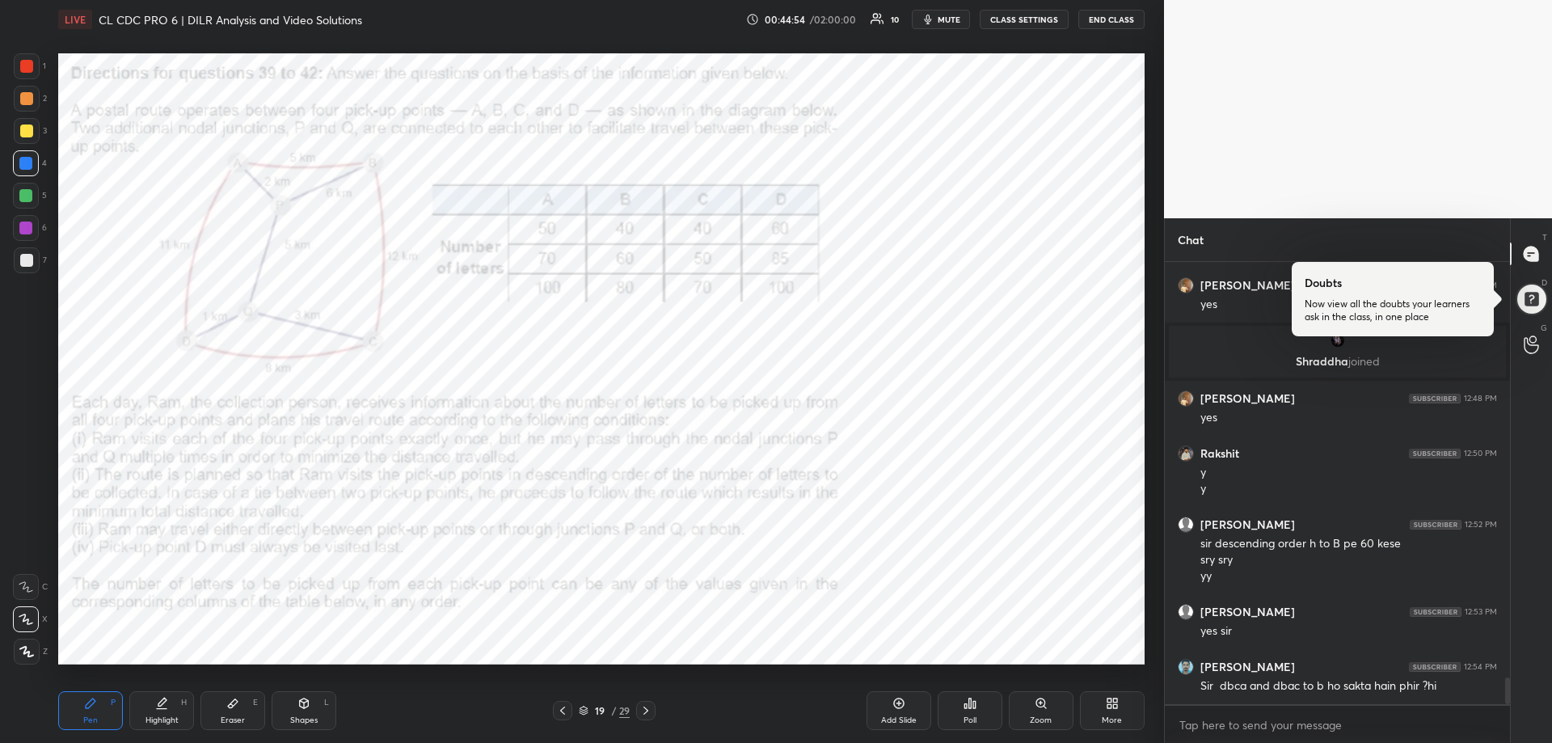
scroll to position [6812, 0]
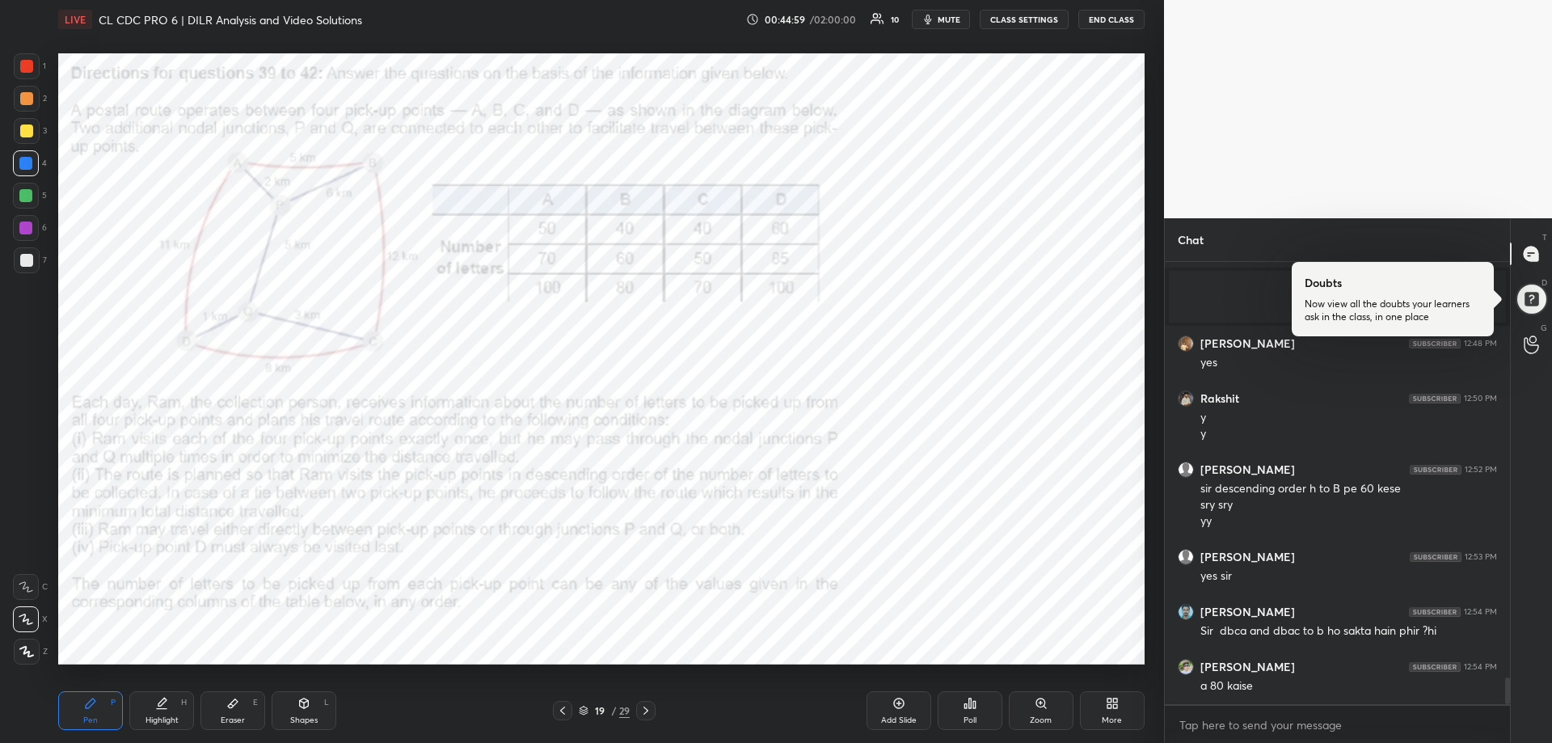
click at [26, 58] on div at bounding box center [27, 66] width 26 height 26
click at [27, 58] on div at bounding box center [27, 66] width 26 height 26
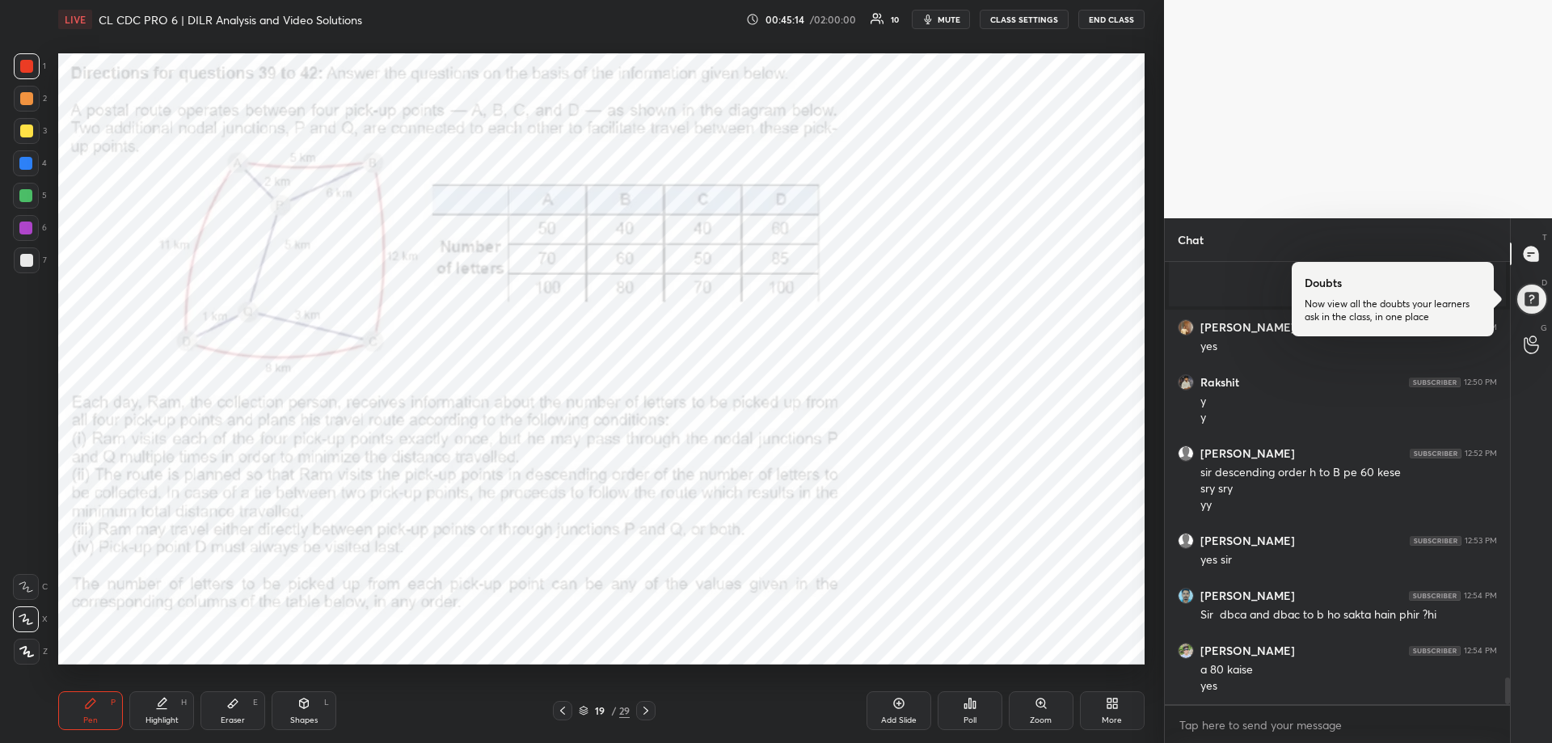
scroll to position [6883, 0]
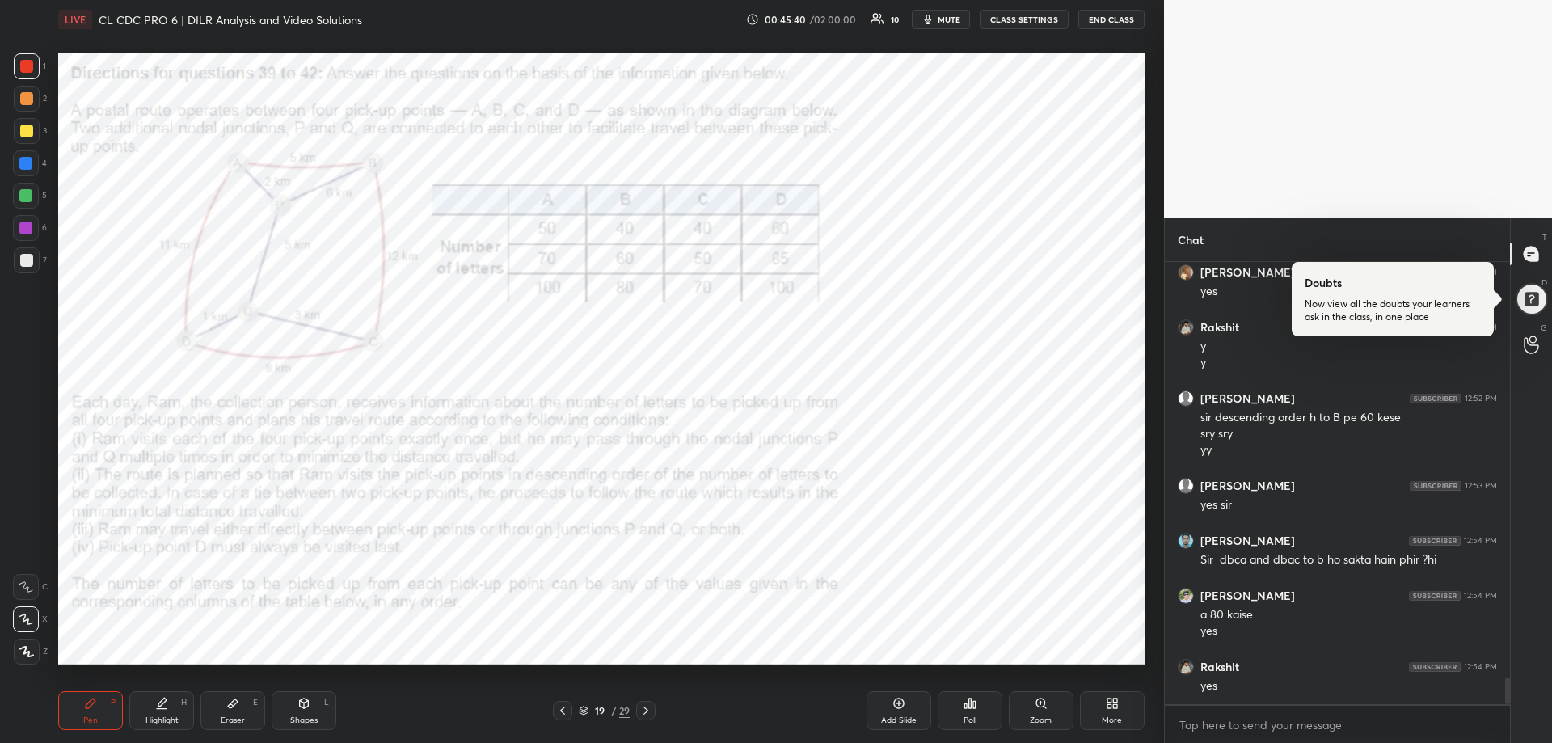
click at [305, 710] on div "Shapes L" at bounding box center [304, 710] width 65 height 39
click at [31, 548] on rect at bounding box center [27, 554] width 12 height 12
click at [18, 658] on div at bounding box center [27, 652] width 26 height 26
click at [944, 20] on span "mute" at bounding box center [949, 19] width 23 height 11
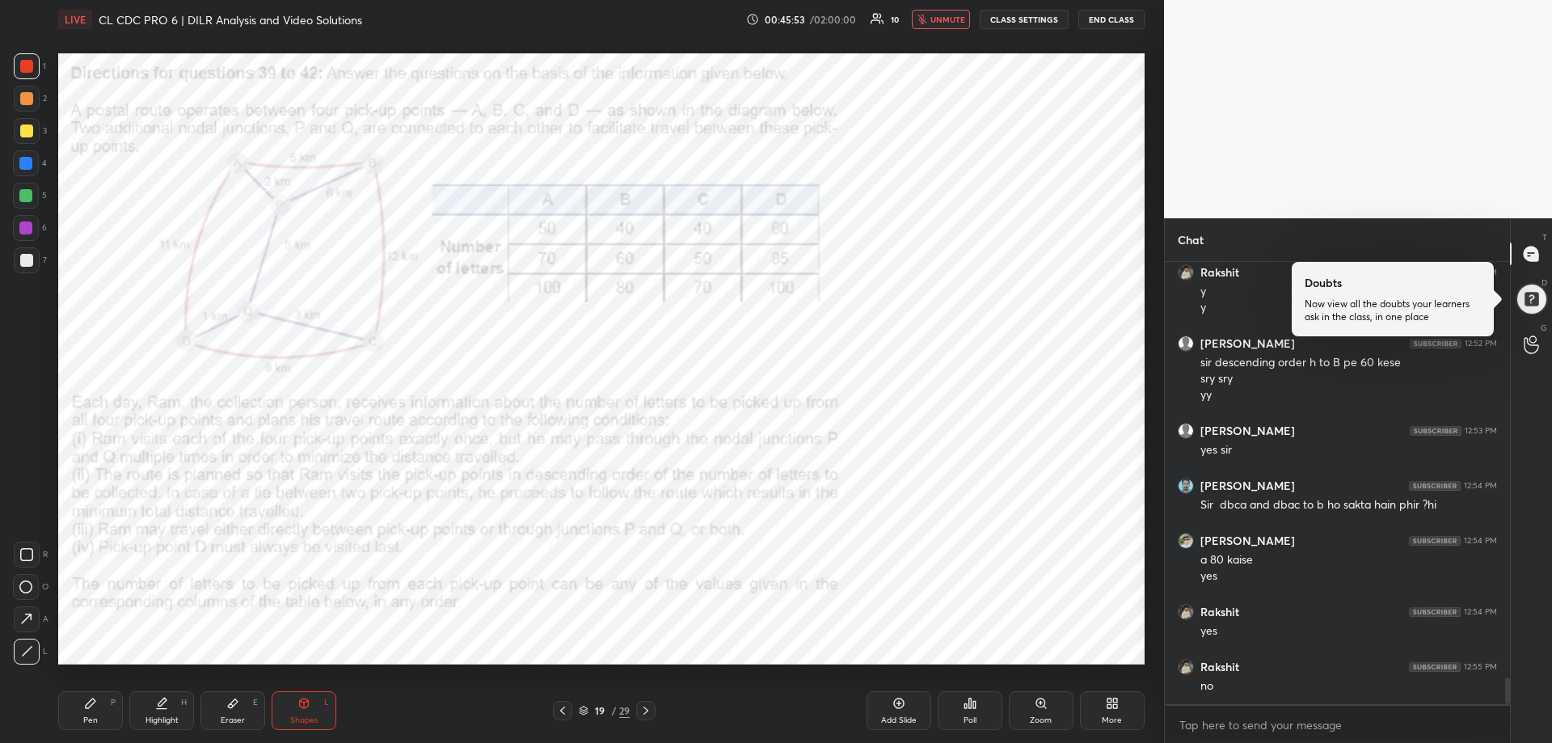
scroll to position [7008, 0]
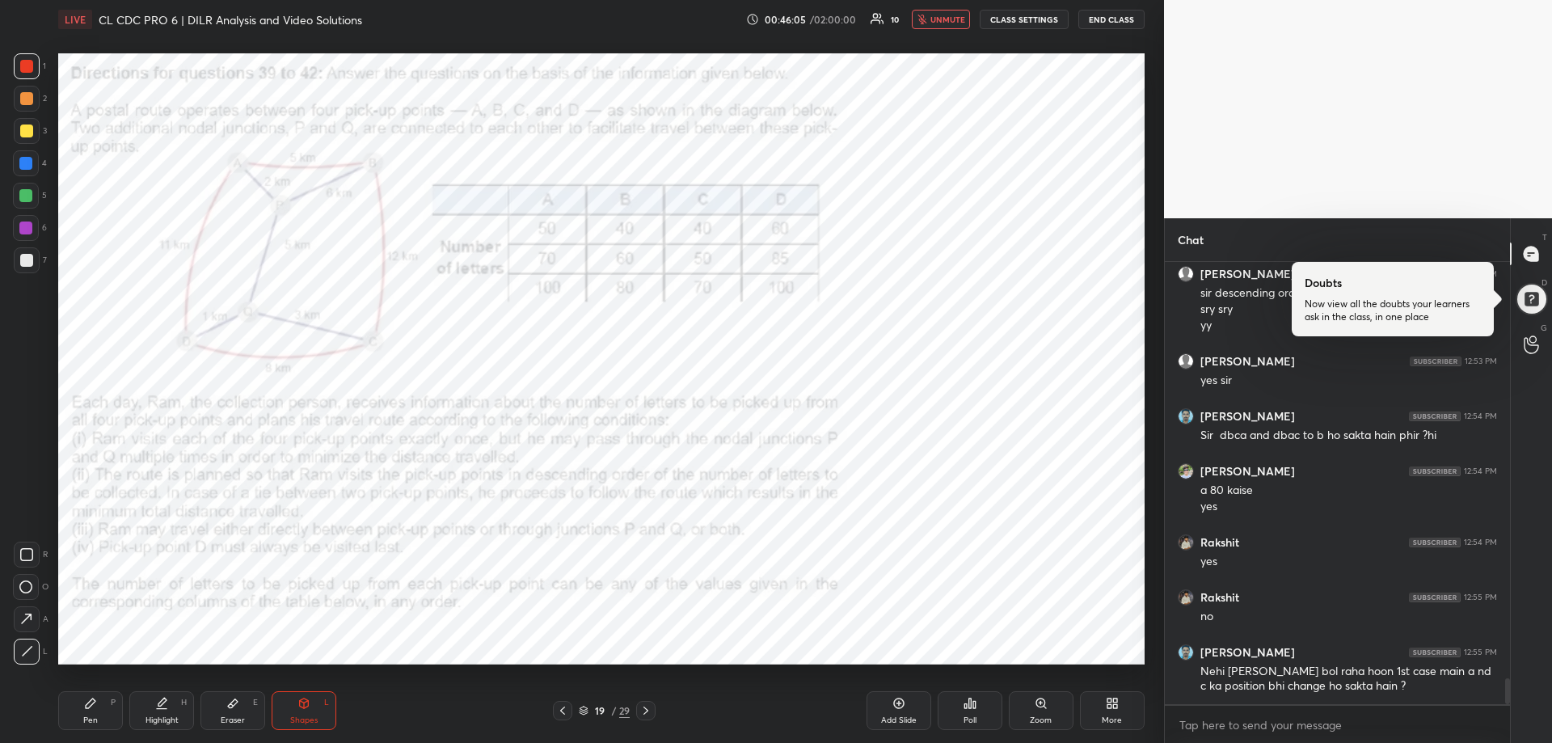
click at [943, 19] on span "unmute" at bounding box center [947, 19] width 35 height 11
click at [99, 713] on div "Pen P" at bounding box center [90, 710] width 65 height 39
click at [87, 715] on div "Pen P" at bounding box center [90, 710] width 65 height 39
click at [26, 146] on div "1 2 3 4 5 6 7" at bounding box center [30, 166] width 34 height 226
click at [24, 161] on div at bounding box center [25, 163] width 13 height 13
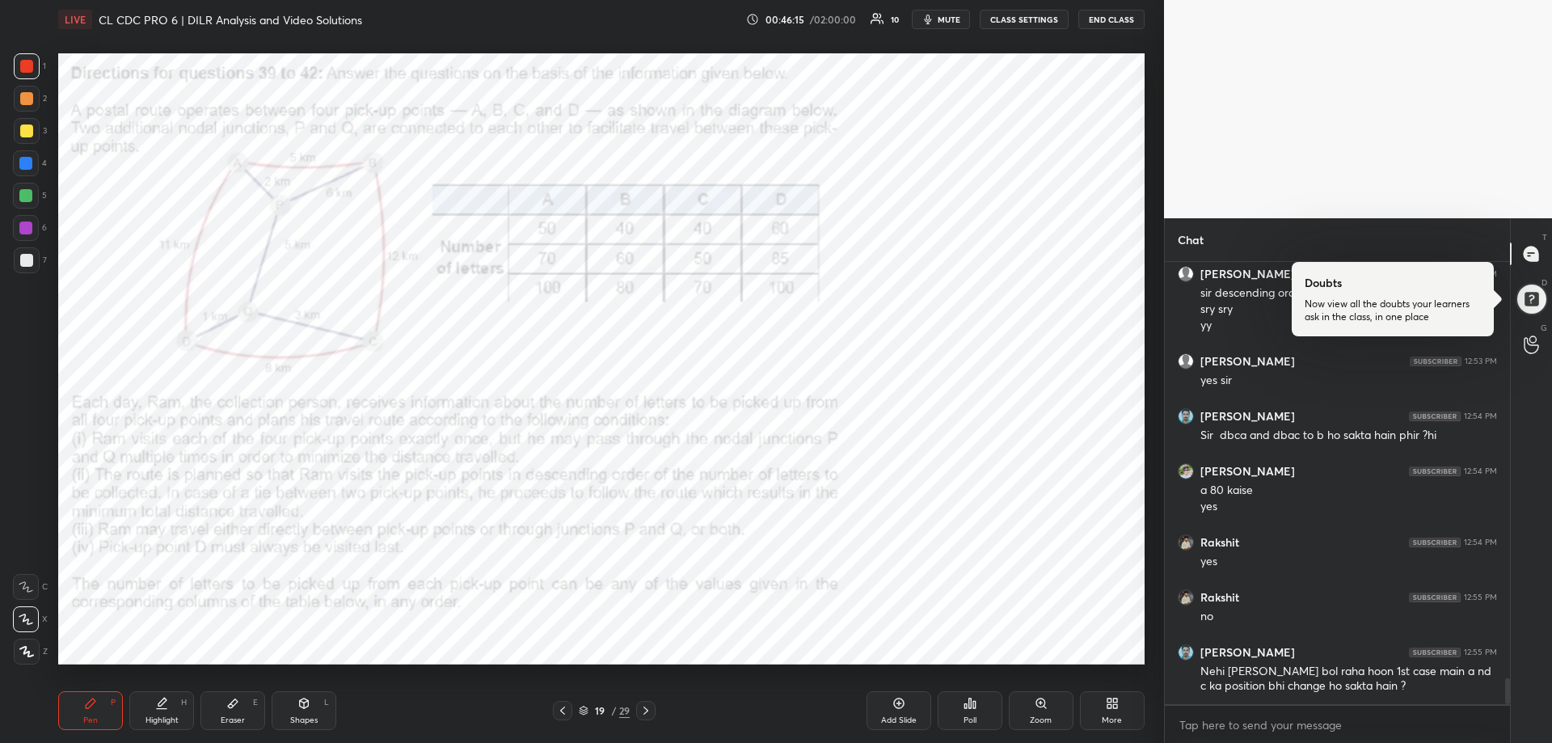
click at [25, 161] on div at bounding box center [25, 163] width 13 height 13
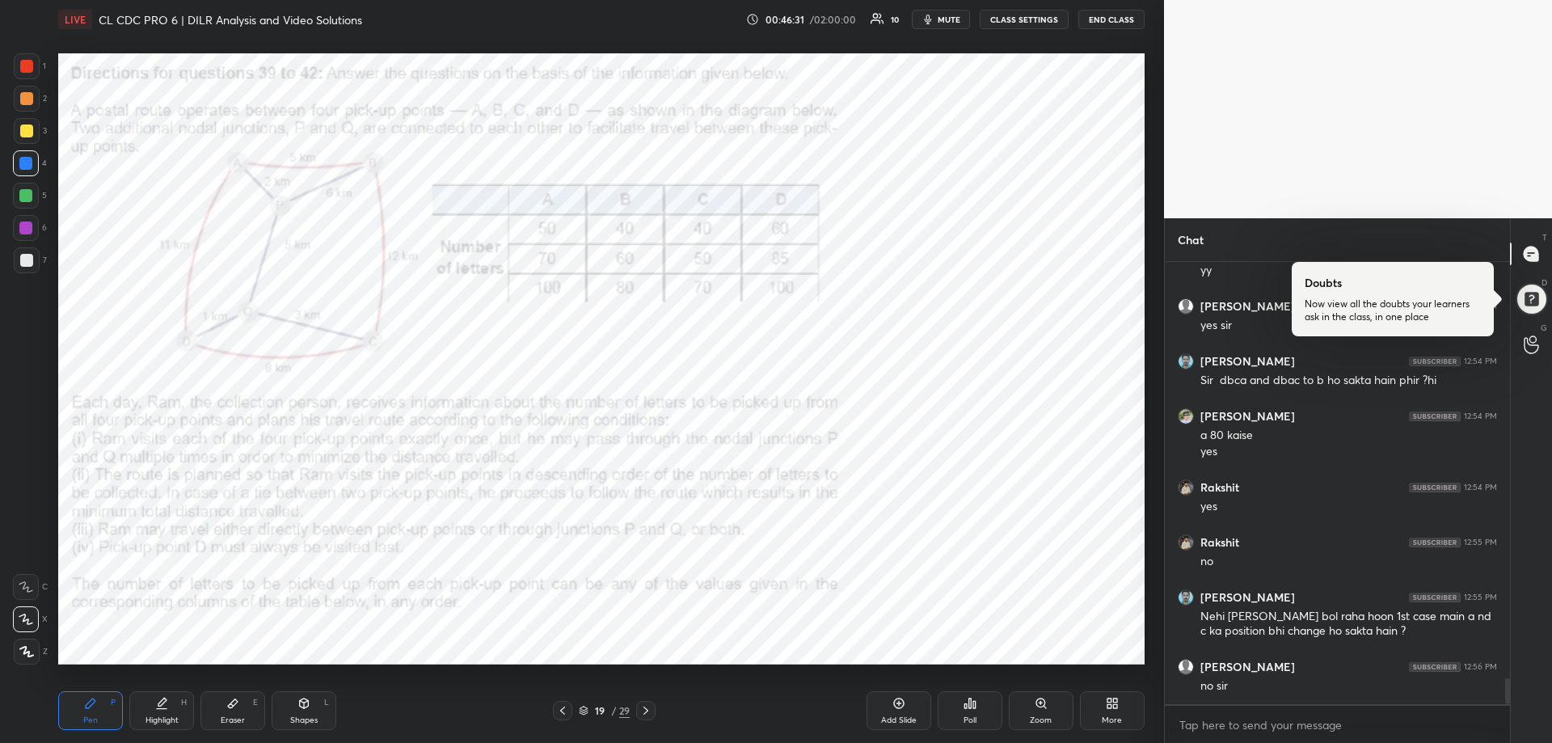
scroll to position [7118, 0]
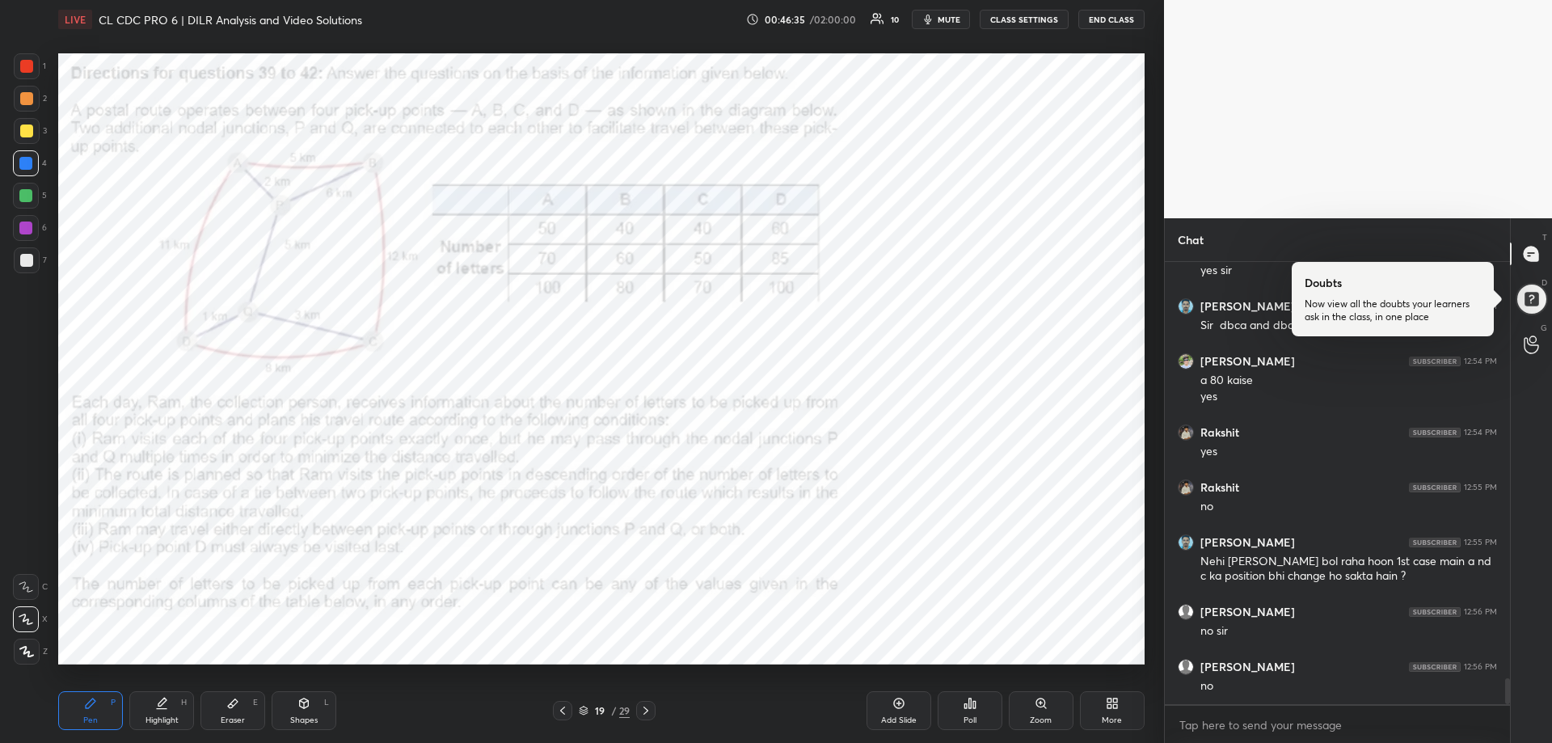
click at [28, 226] on div at bounding box center [25, 227] width 13 height 13
click at [25, 229] on div at bounding box center [25, 227] width 13 height 13
click at [23, 64] on div at bounding box center [26, 66] width 13 height 13
click at [27, 63] on div at bounding box center [26, 66] width 13 height 13
click at [29, 162] on div at bounding box center [25, 163] width 13 height 13
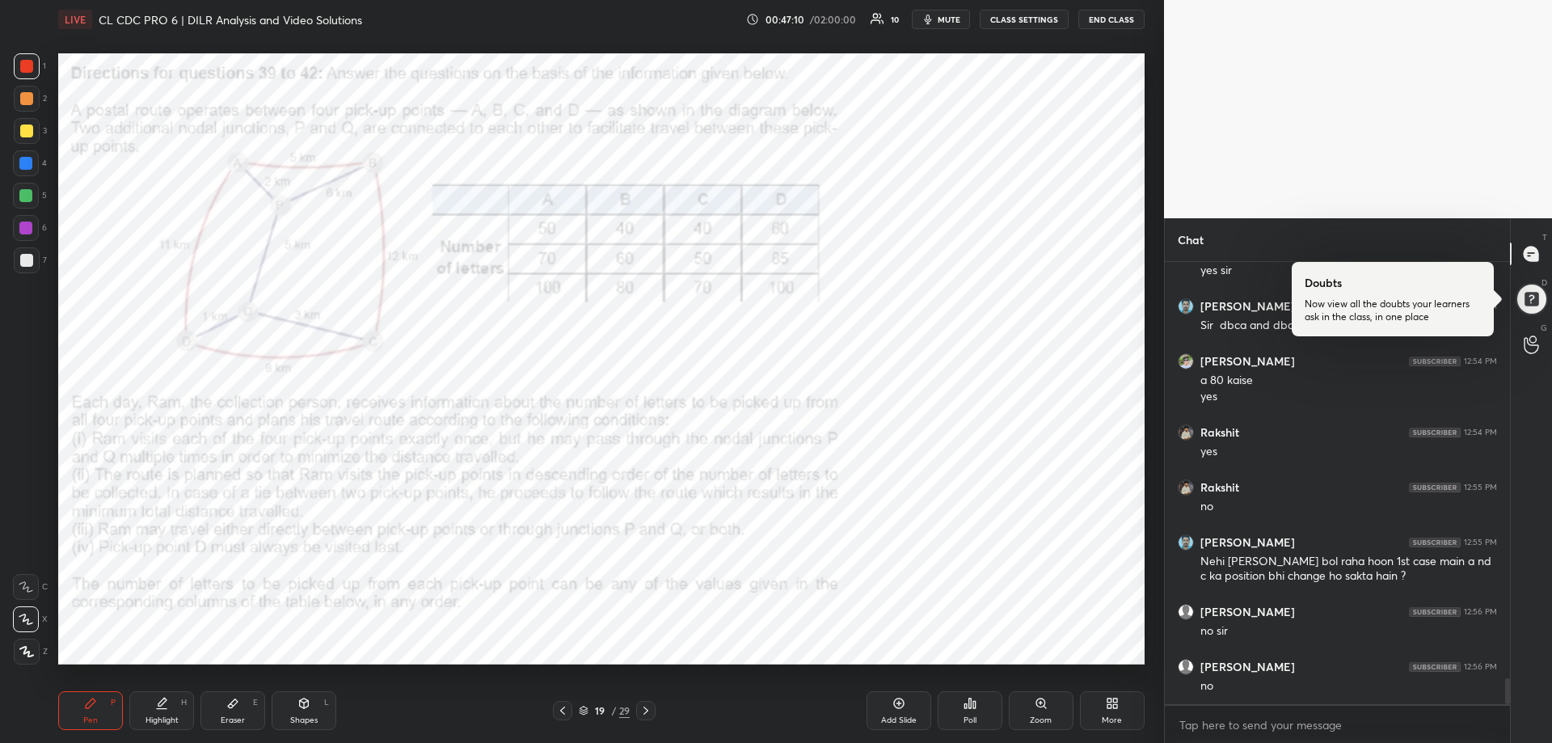
click at [29, 162] on div at bounding box center [25, 163] width 13 height 13
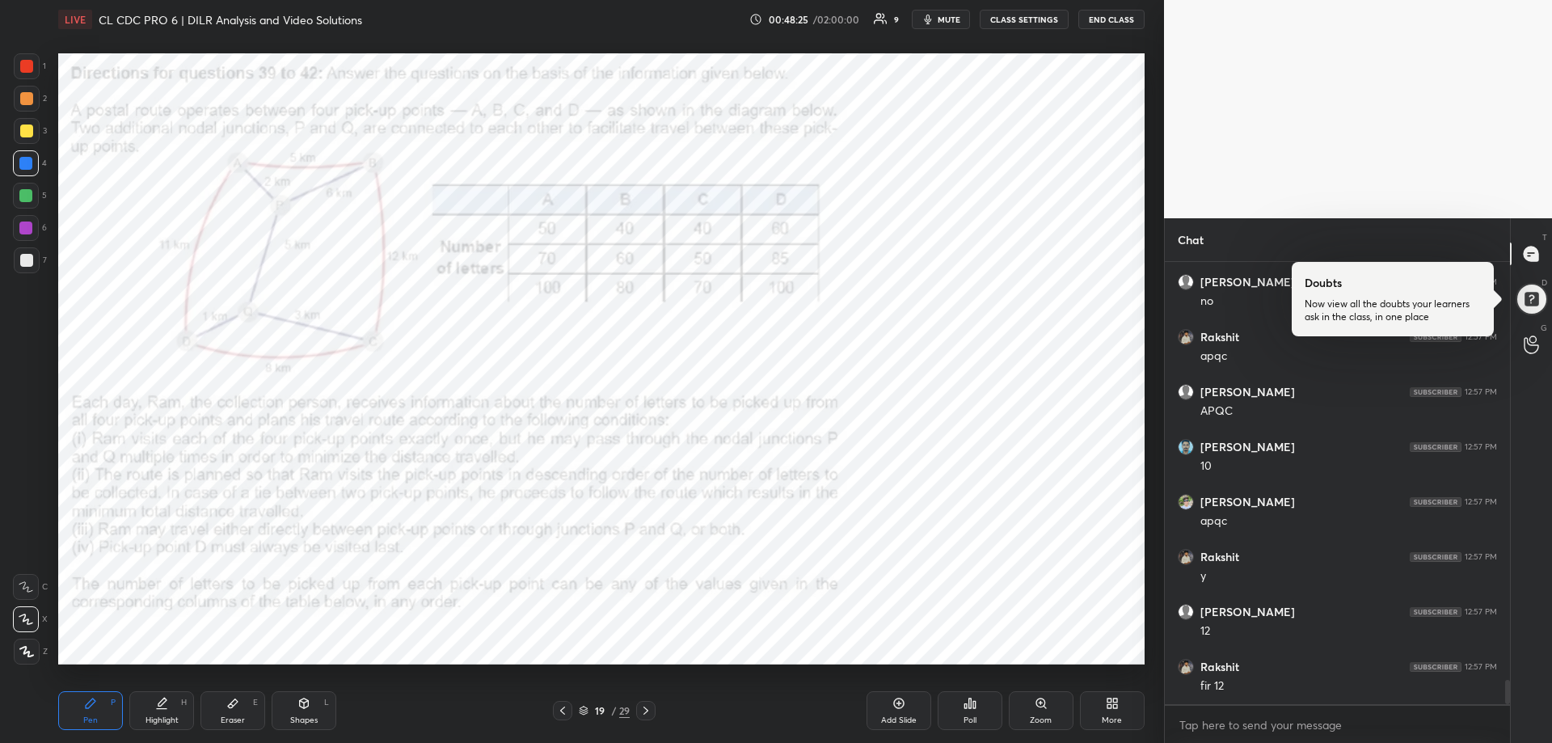
scroll to position [7557, 0]
click at [943, 17] on span "mute" at bounding box center [949, 19] width 23 height 11
click at [950, 23] on span "unmute" at bounding box center [947, 19] width 35 height 11
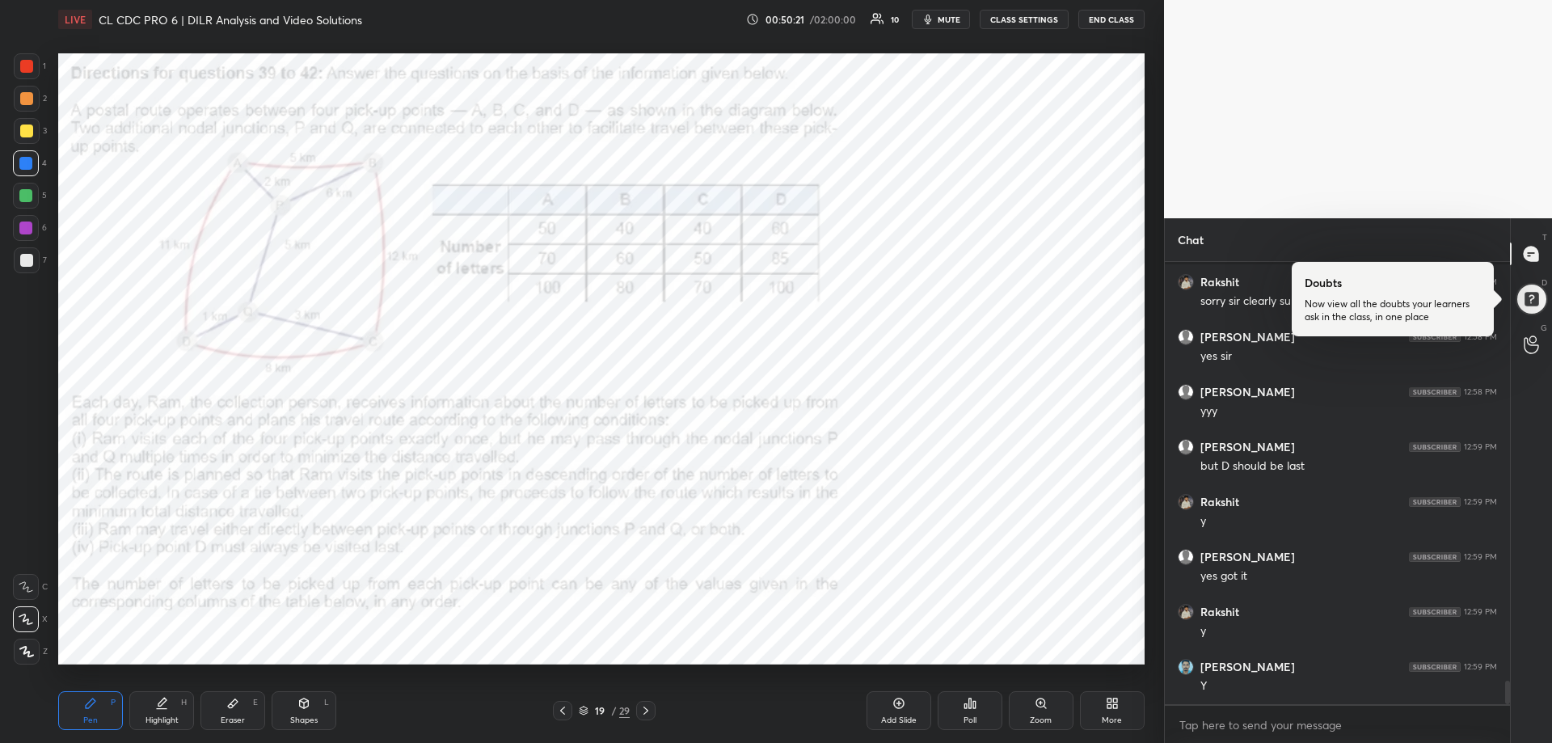
click at [23, 226] on div at bounding box center [25, 227] width 13 height 13
drag, startPoint x: 23, startPoint y: 222, endPoint x: 28, endPoint y: 233, distance: 11.9
click at [22, 222] on div at bounding box center [25, 227] width 13 height 13
click at [237, 709] on icon at bounding box center [232, 703] width 13 height 13
click at [238, 715] on div "Eraser E" at bounding box center [232, 710] width 65 height 39
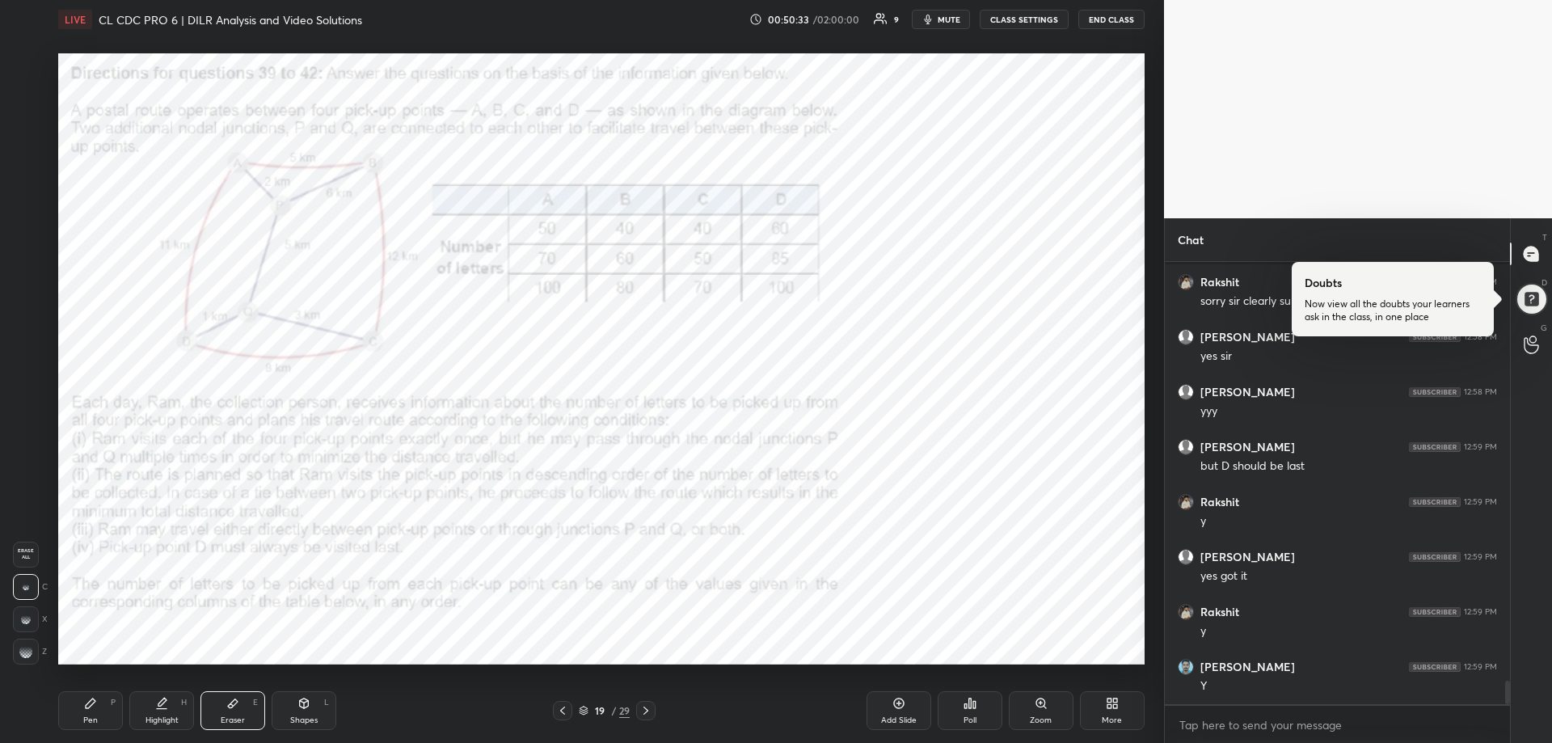
click at [92, 714] on div "Pen P" at bounding box center [90, 710] width 65 height 39
click at [27, 165] on div at bounding box center [25, 163] width 13 height 13
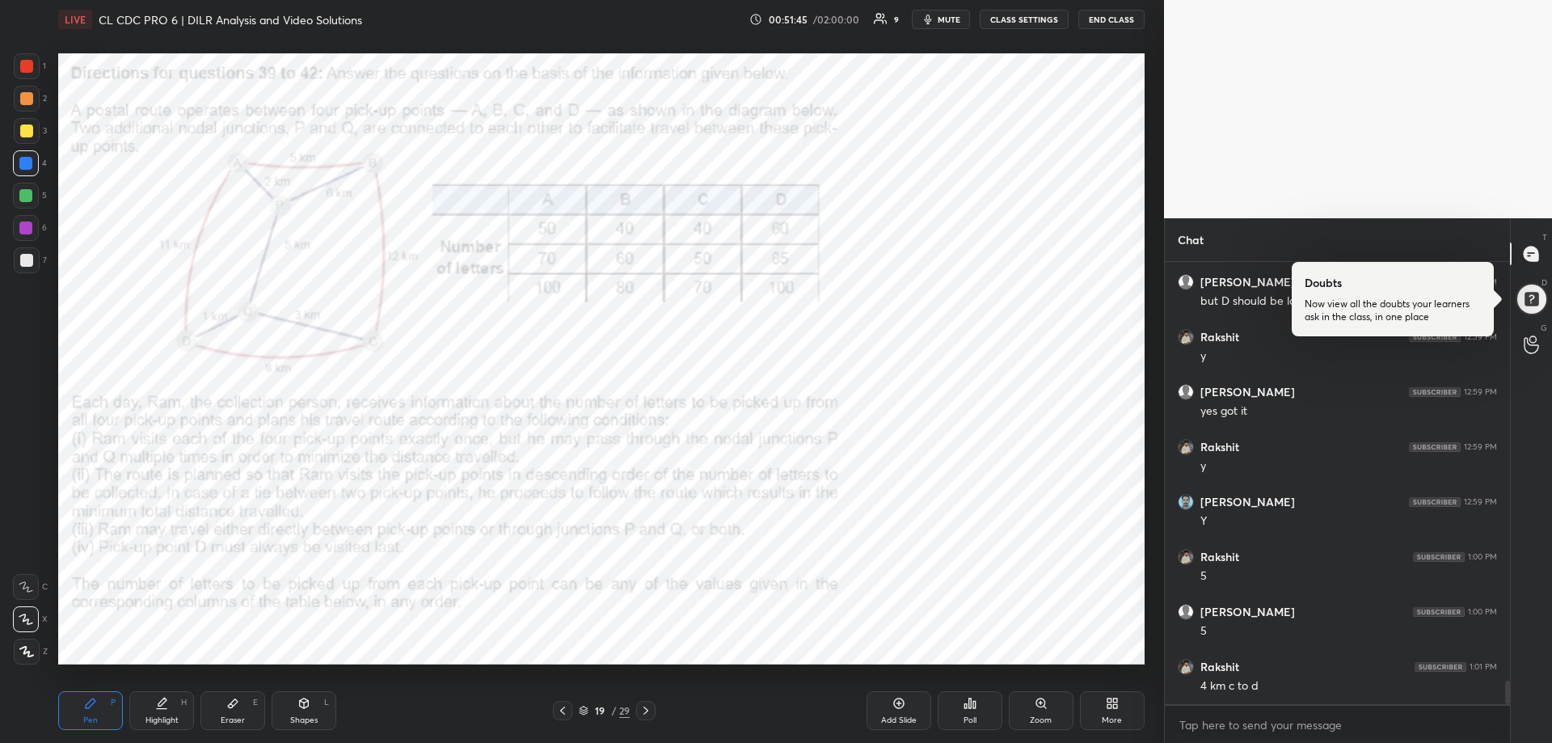
scroll to position [7940, 0]
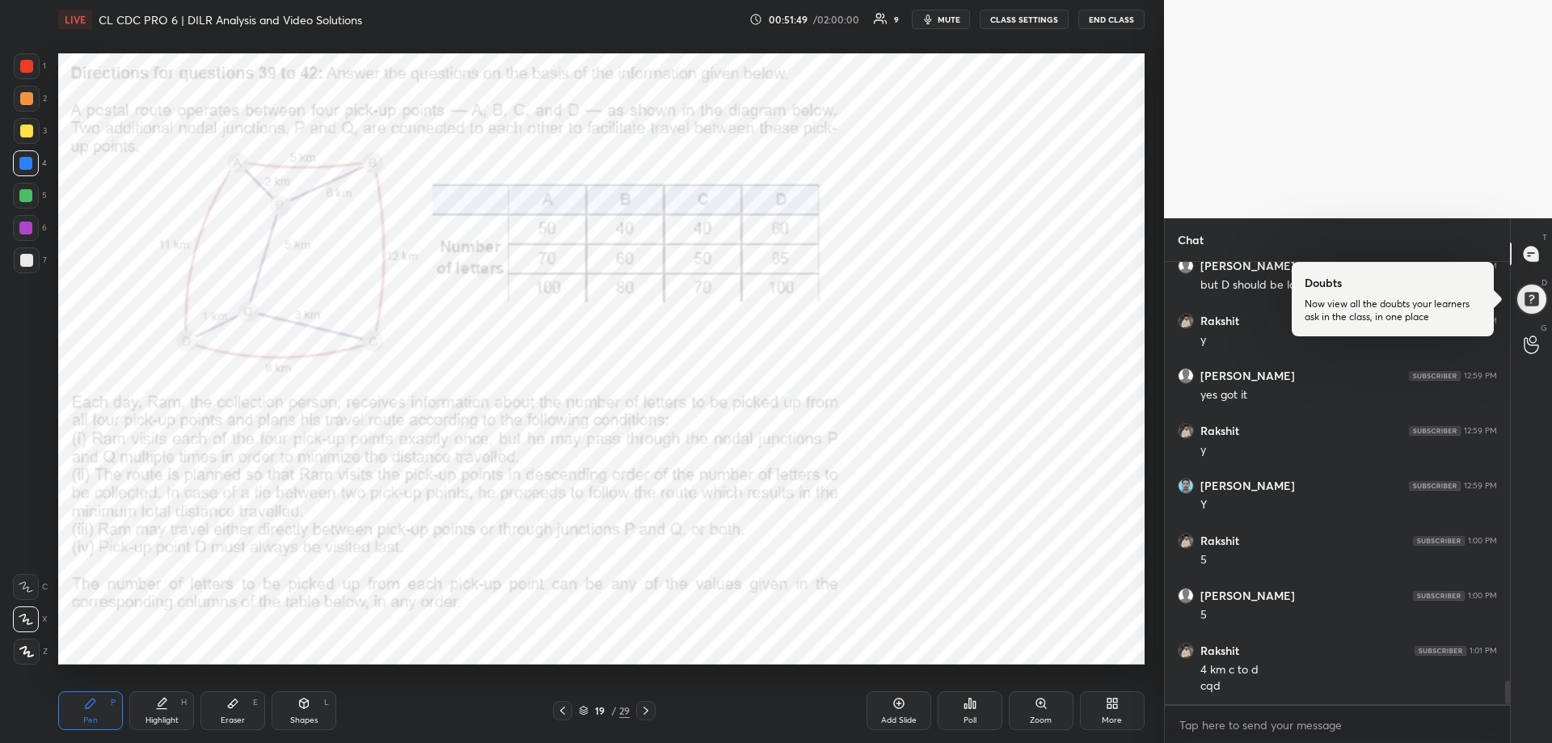
click at [234, 719] on div "Eraser" at bounding box center [233, 720] width 24 height 8
click at [87, 712] on div "Pen P" at bounding box center [90, 710] width 65 height 39
drag, startPoint x: 86, startPoint y: 712, endPoint x: 130, endPoint y: 692, distance: 48.1
click at [90, 712] on div "Pen P" at bounding box center [90, 710] width 65 height 39
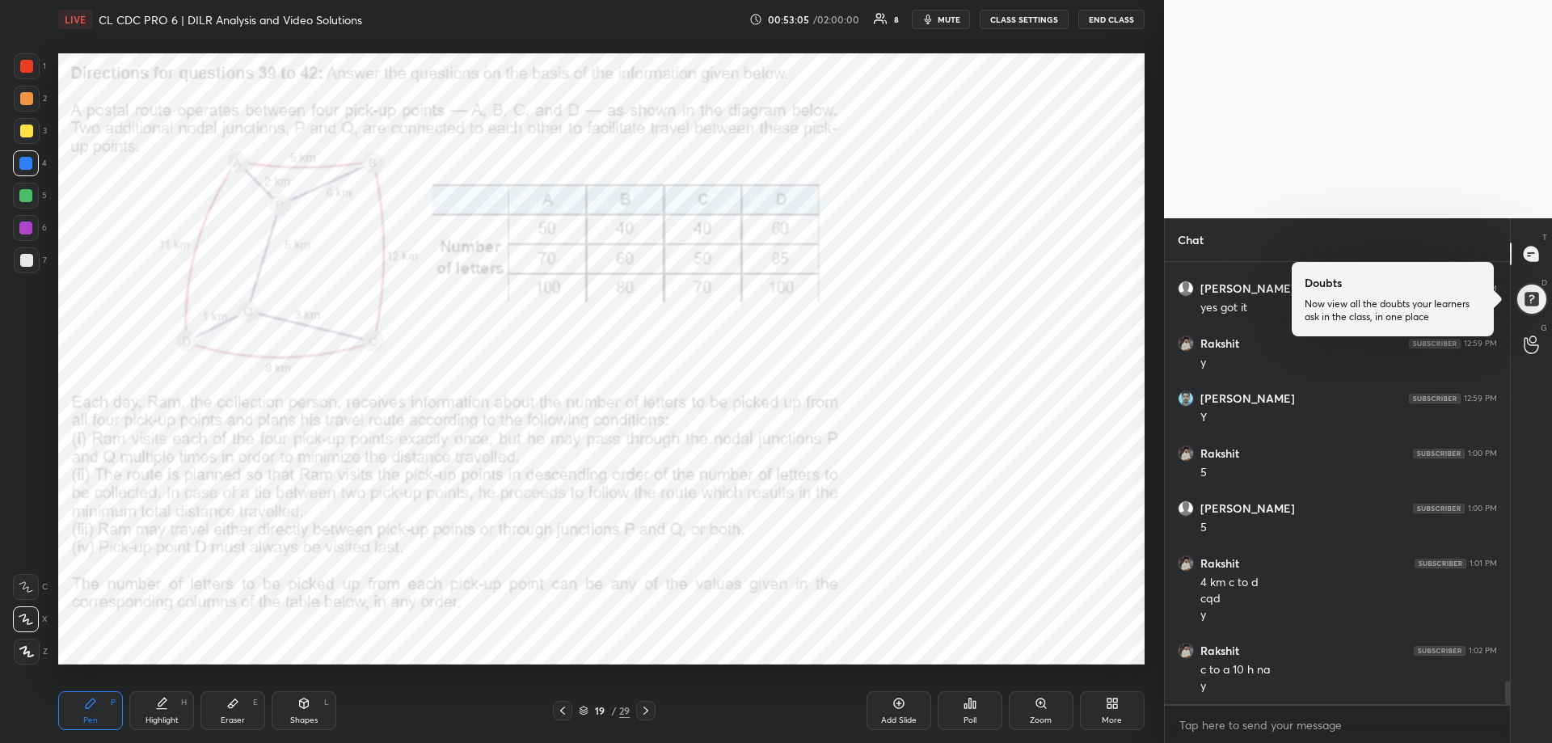
scroll to position [8044, 0]
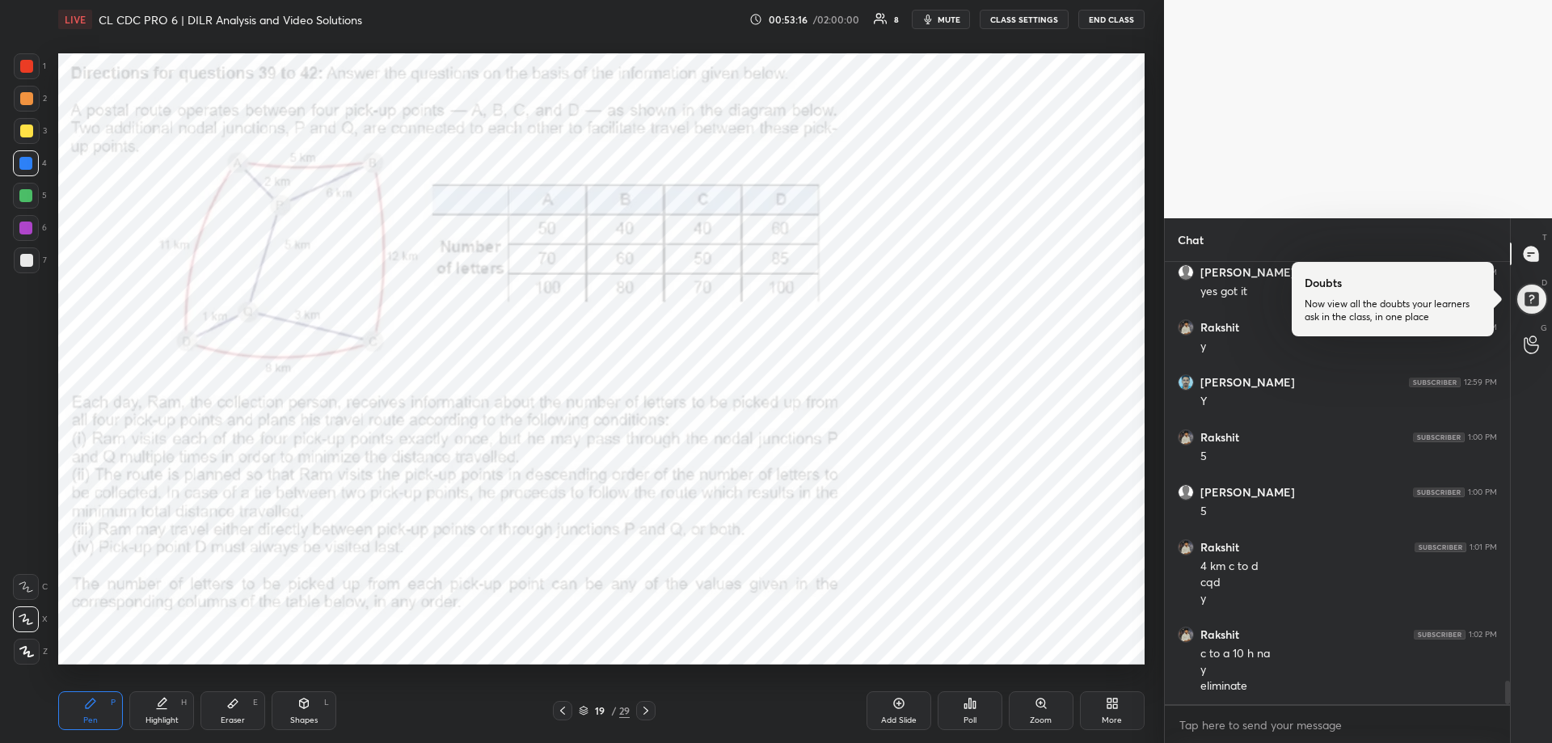
click at [23, 166] on div at bounding box center [25, 163] width 13 height 13
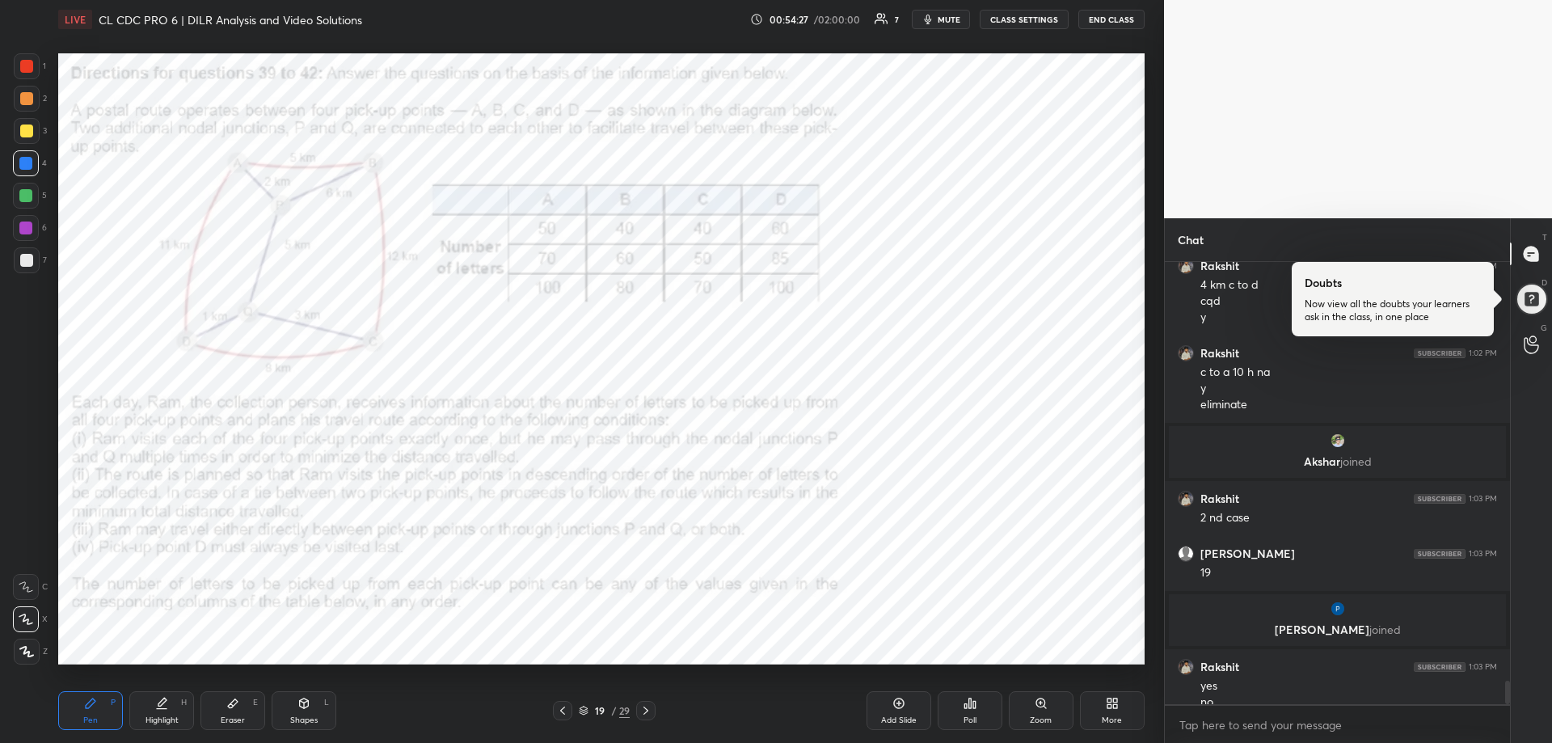
scroll to position [7982, 0]
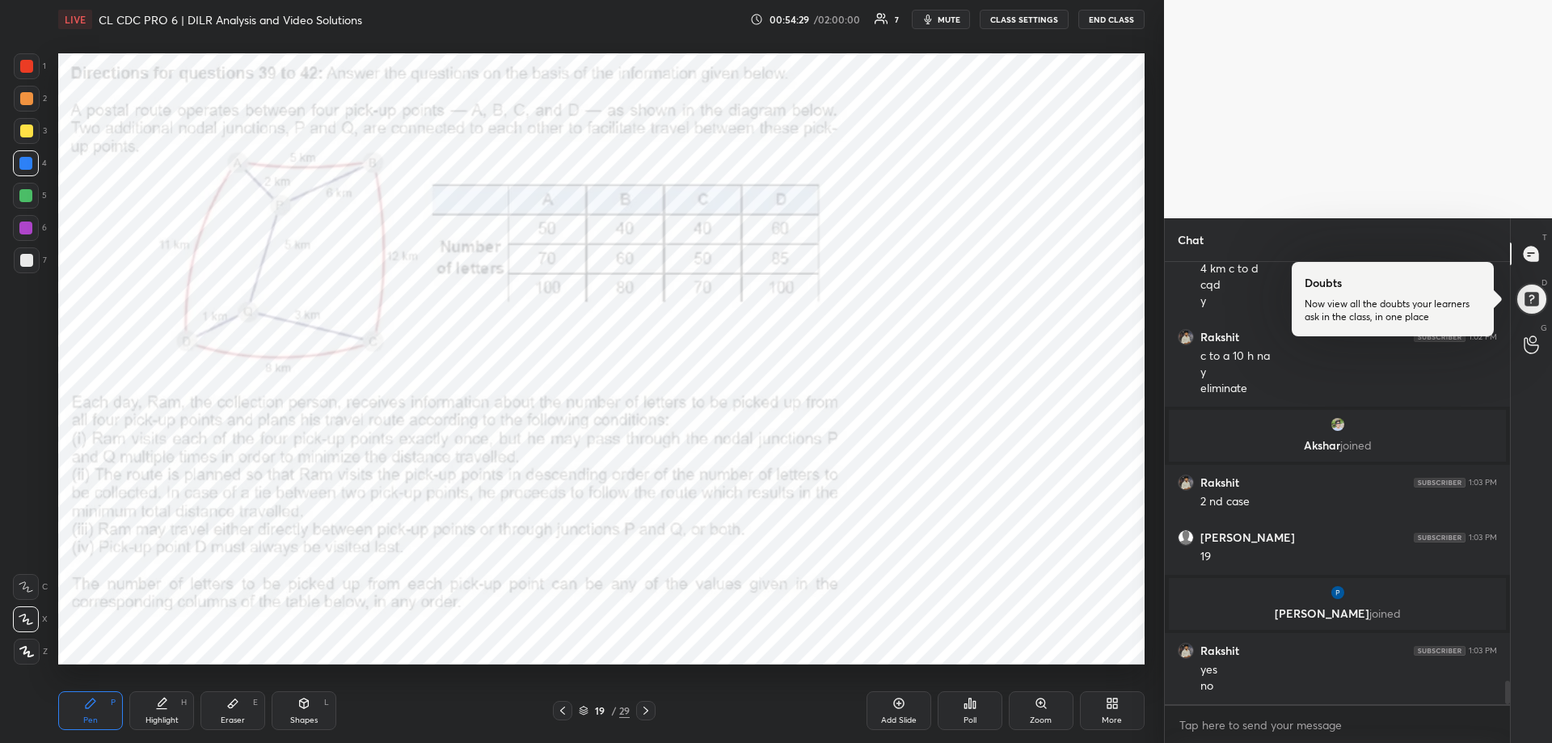
click at [235, 725] on div "Eraser E" at bounding box center [232, 710] width 65 height 39
click at [243, 732] on div "Pen P Highlight H Eraser E Shapes L 19 / 29 Add Slide Poll Zoom More" at bounding box center [601, 710] width 1086 height 65
click at [116, 702] on div "Pen P" at bounding box center [90, 710] width 65 height 39
click at [23, 226] on div at bounding box center [25, 227] width 13 height 13
click at [24, 224] on div at bounding box center [25, 227] width 13 height 13
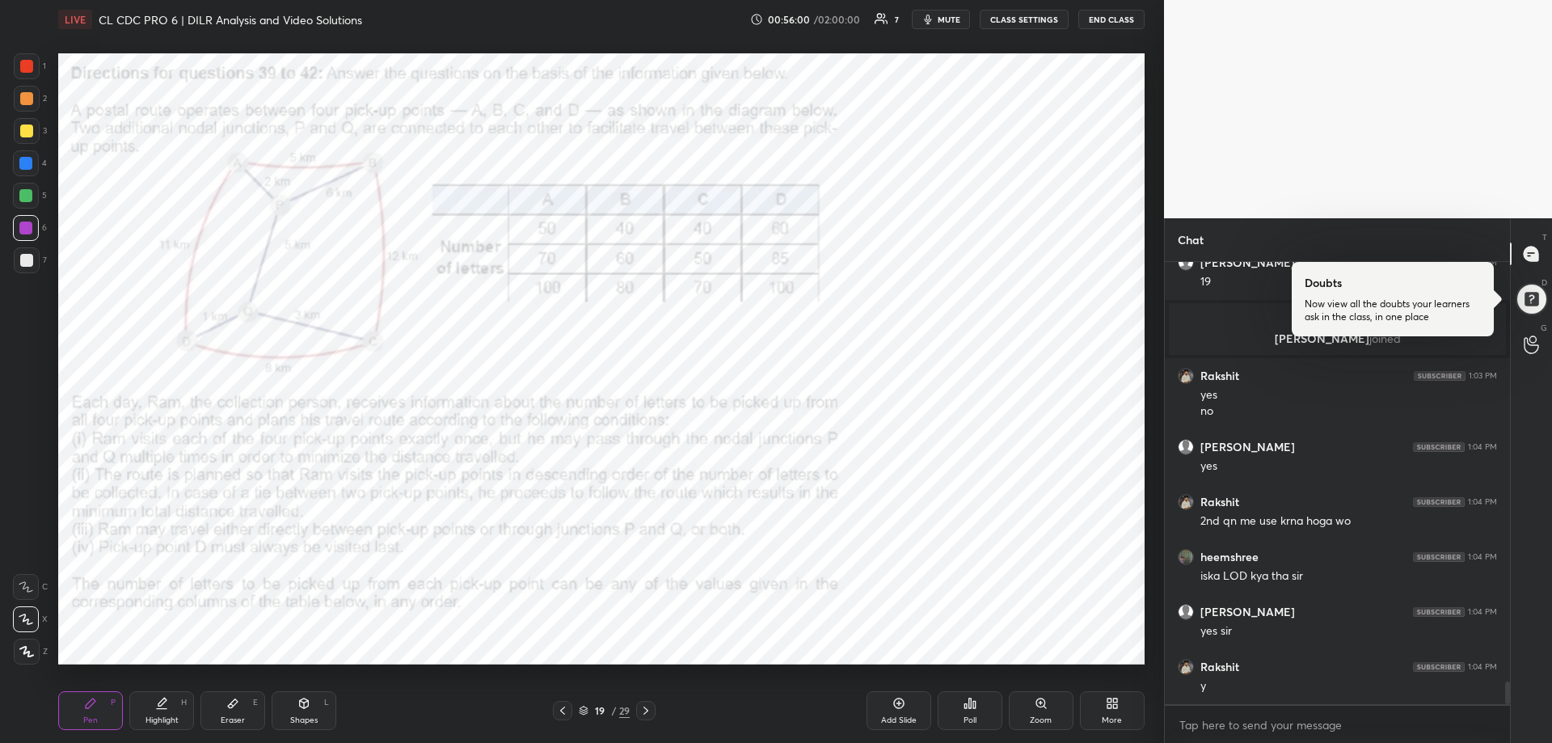
scroll to position [8312, 0]
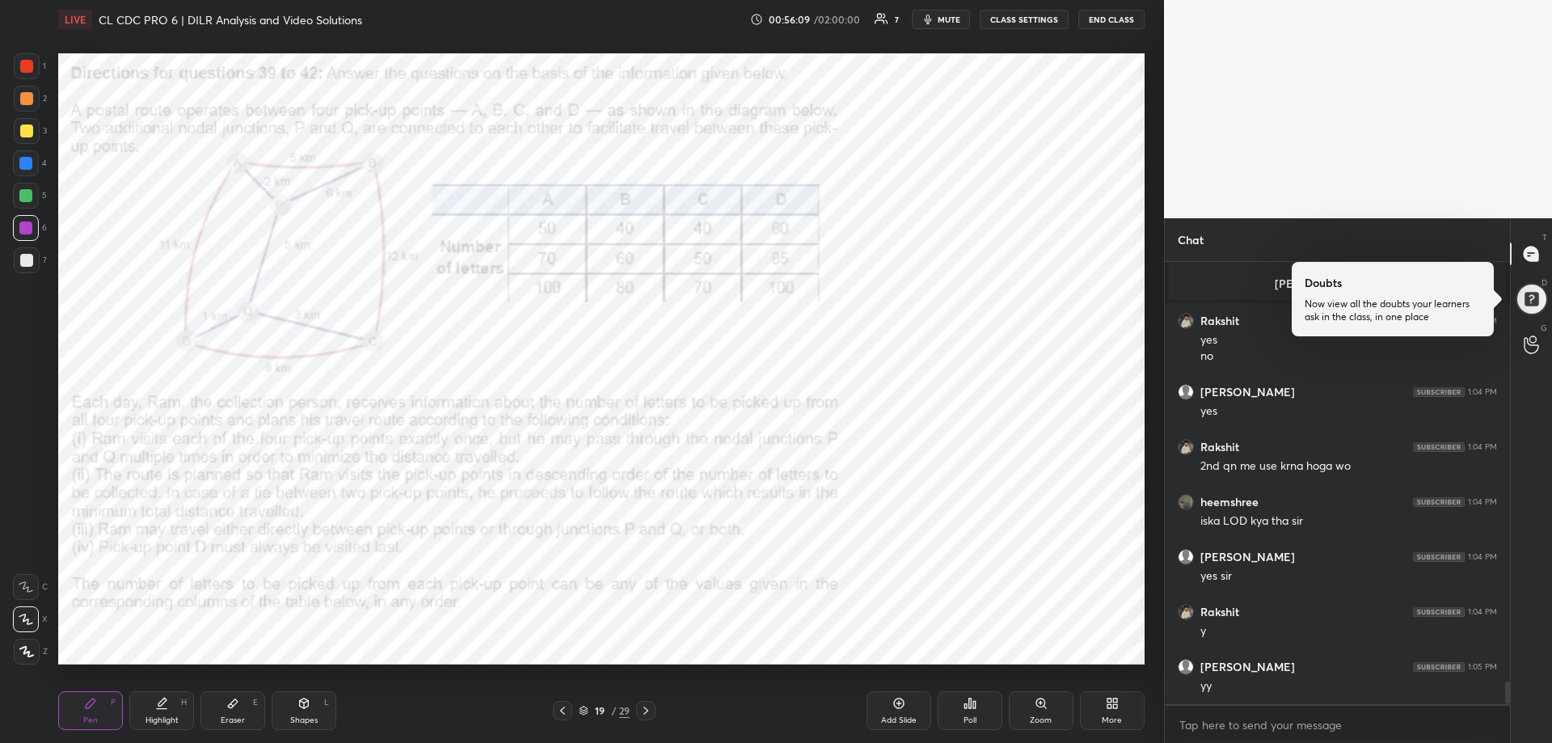
click at [29, 62] on div at bounding box center [26, 66] width 13 height 13
click at [30, 157] on div at bounding box center [26, 163] width 26 height 26
click at [30, 157] on div at bounding box center [25, 163] width 13 height 13
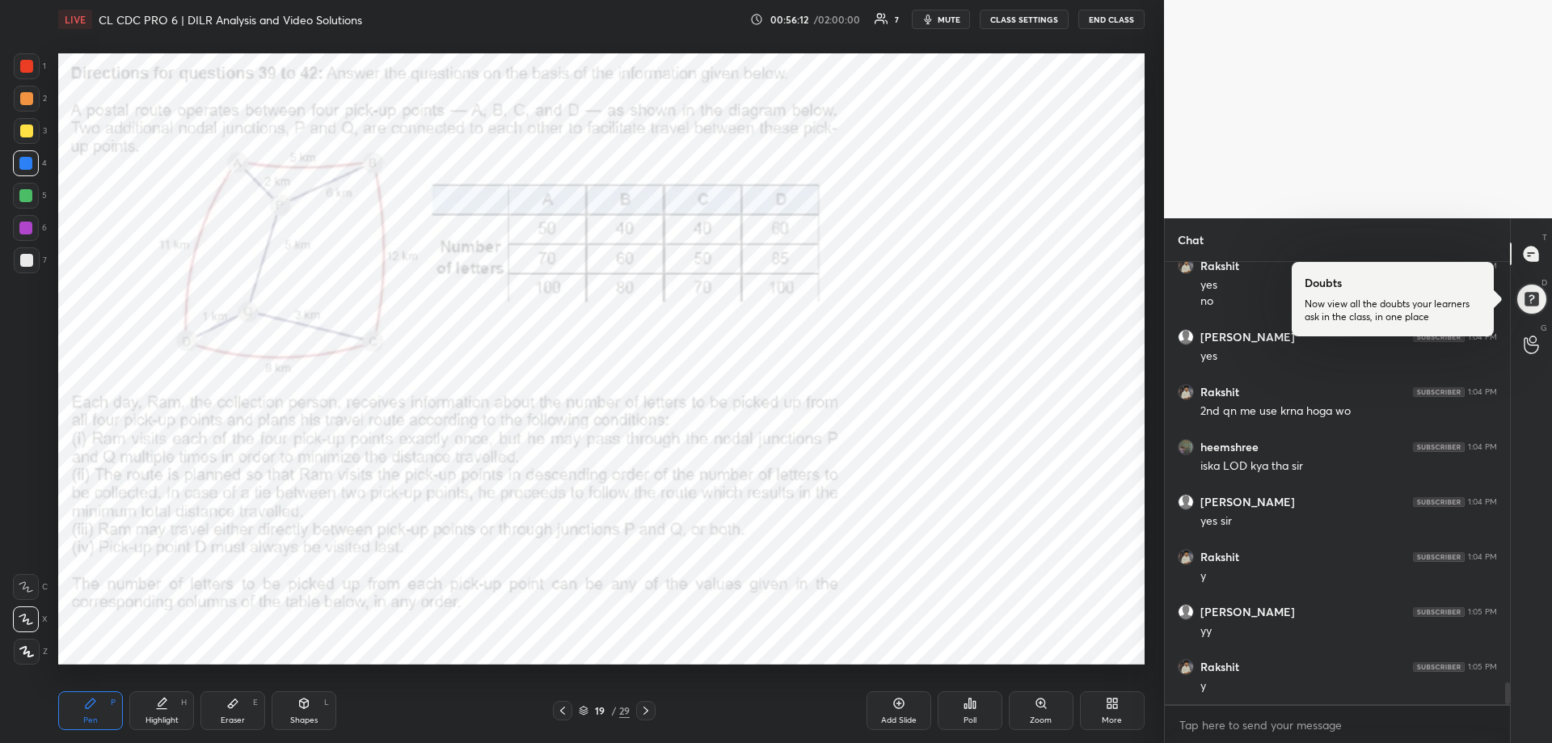
click at [648, 711] on icon at bounding box center [645, 710] width 13 height 13
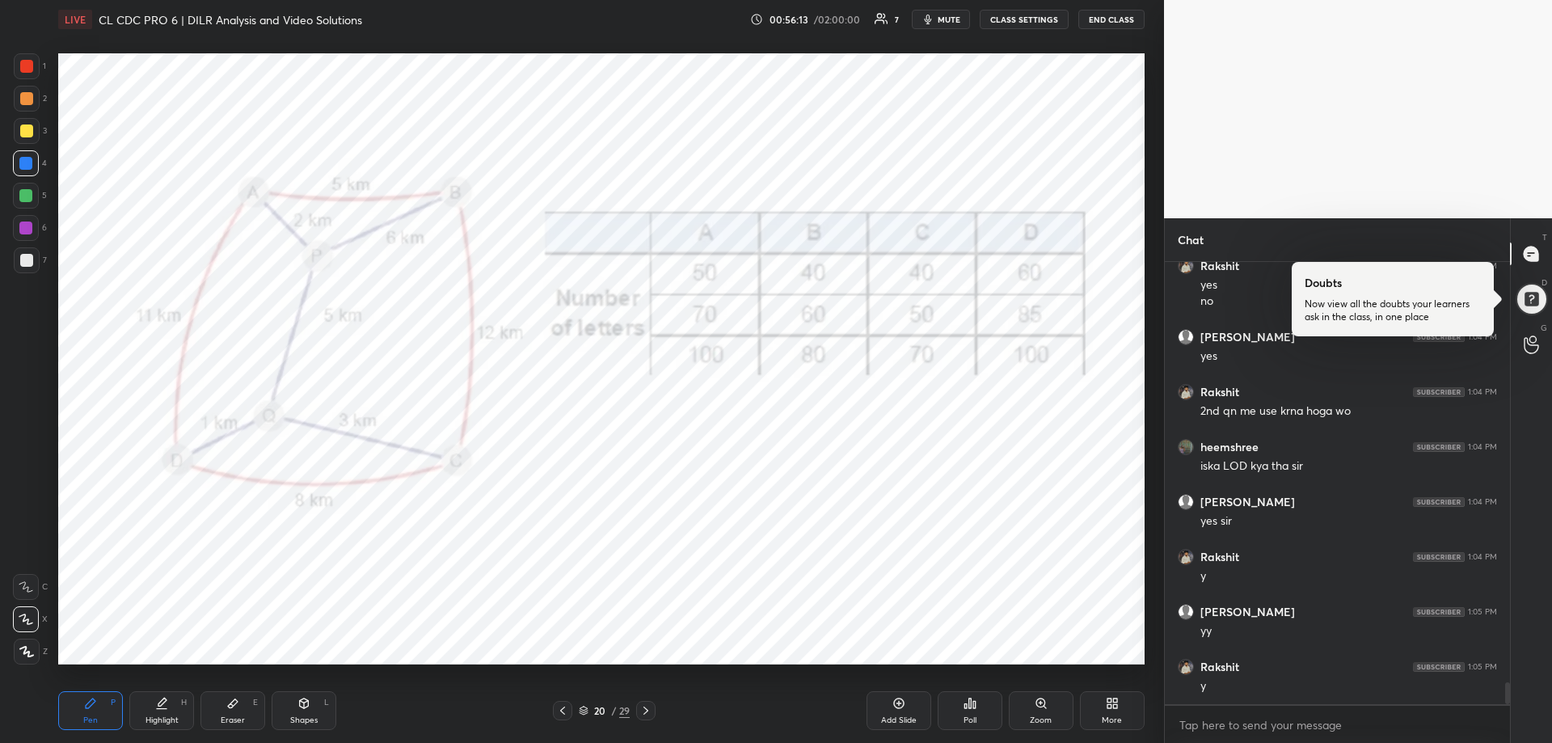
click at [645, 711] on icon at bounding box center [645, 710] width 13 height 13
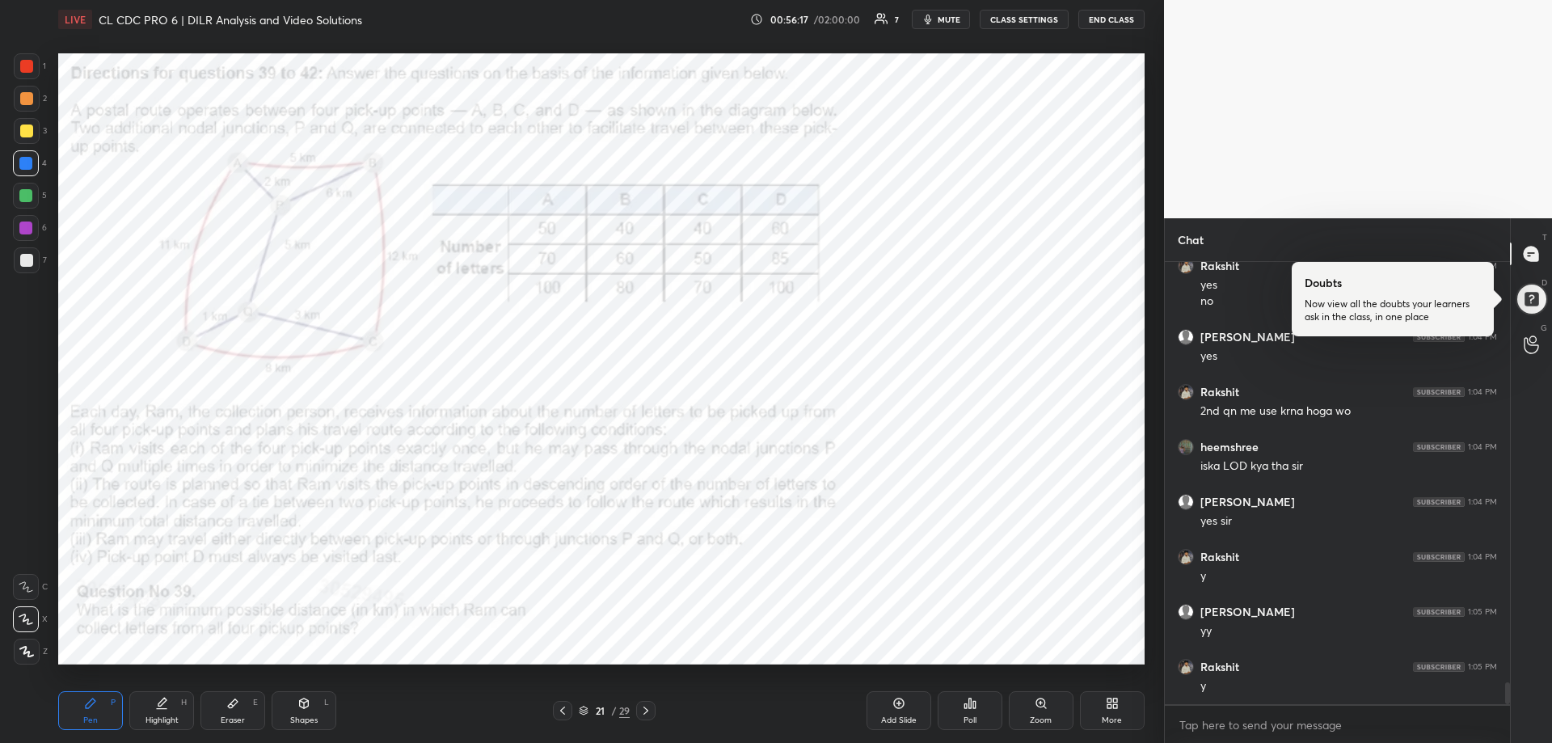
click at [644, 710] on icon at bounding box center [645, 710] width 13 height 13
click at [563, 712] on icon at bounding box center [562, 710] width 13 height 13
click at [563, 712] on icon at bounding box center [562, 711] width 5 height 8
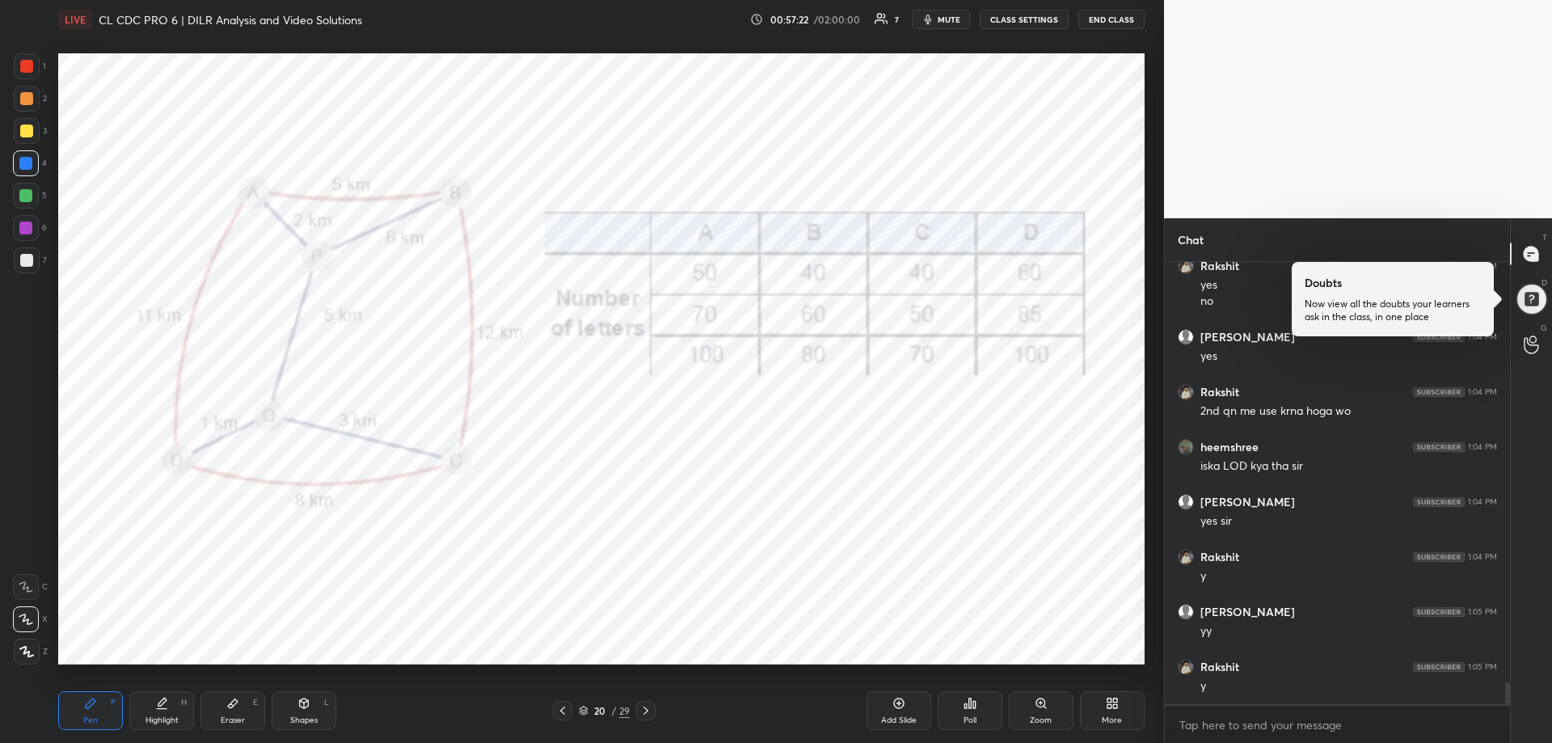
click at [563, 712] on icon at bounding box center [562, 711] width 5 height 8
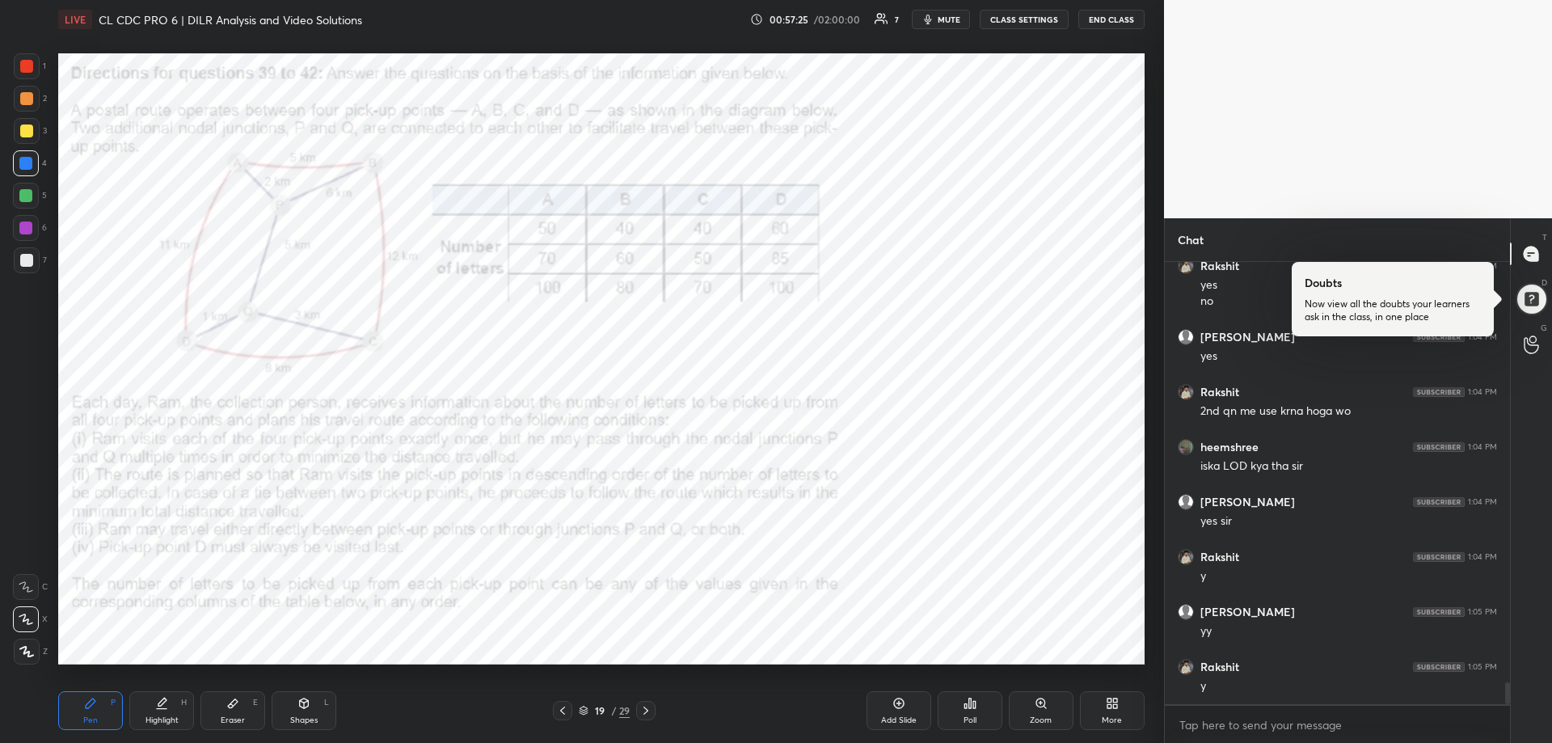
scroll to position [8422, 0]
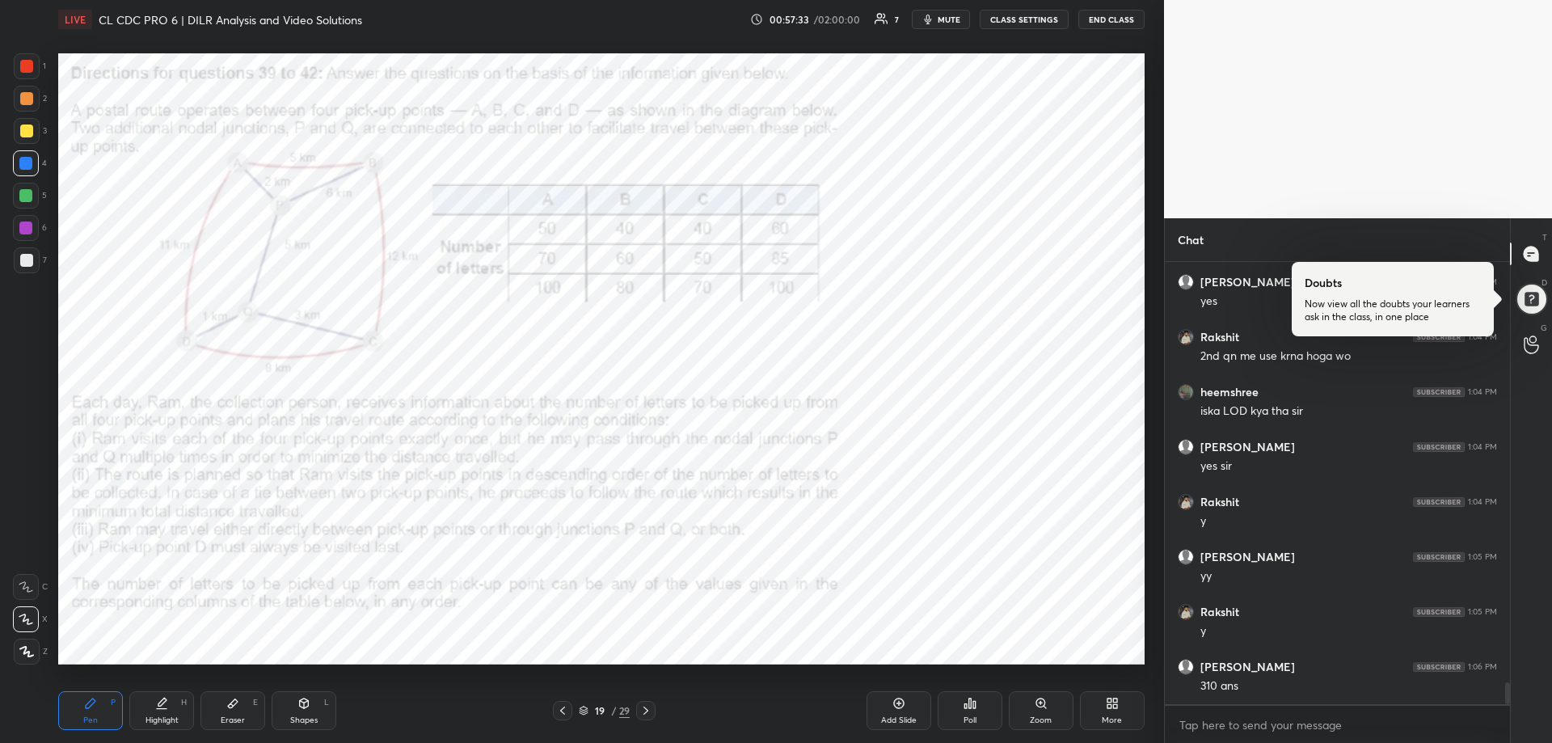
click at [647, 711] on icon at bounding box center [645, 710] width 13 height 13
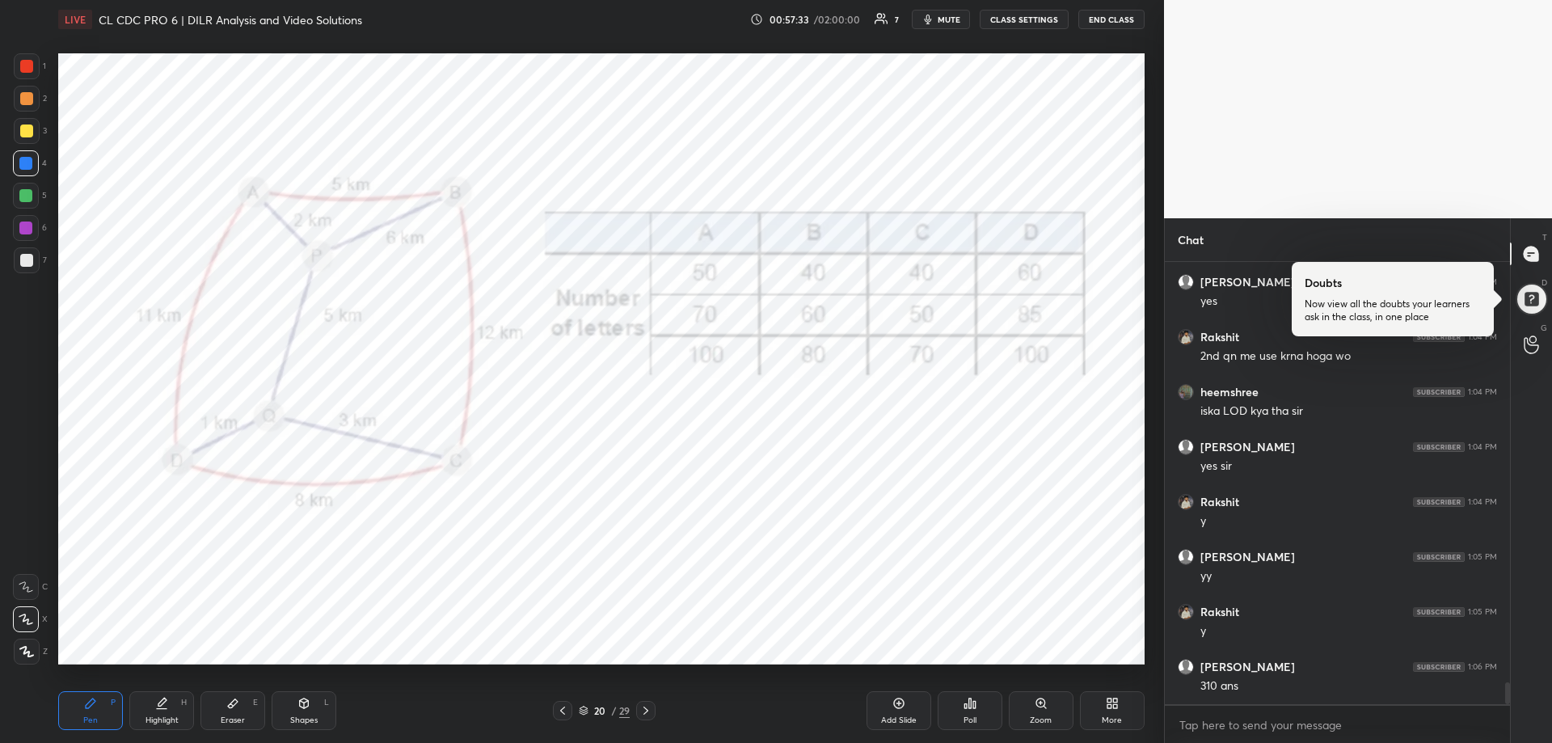
click at [647, 711] on icon at bounding box center [645, 710] width 13 height 13
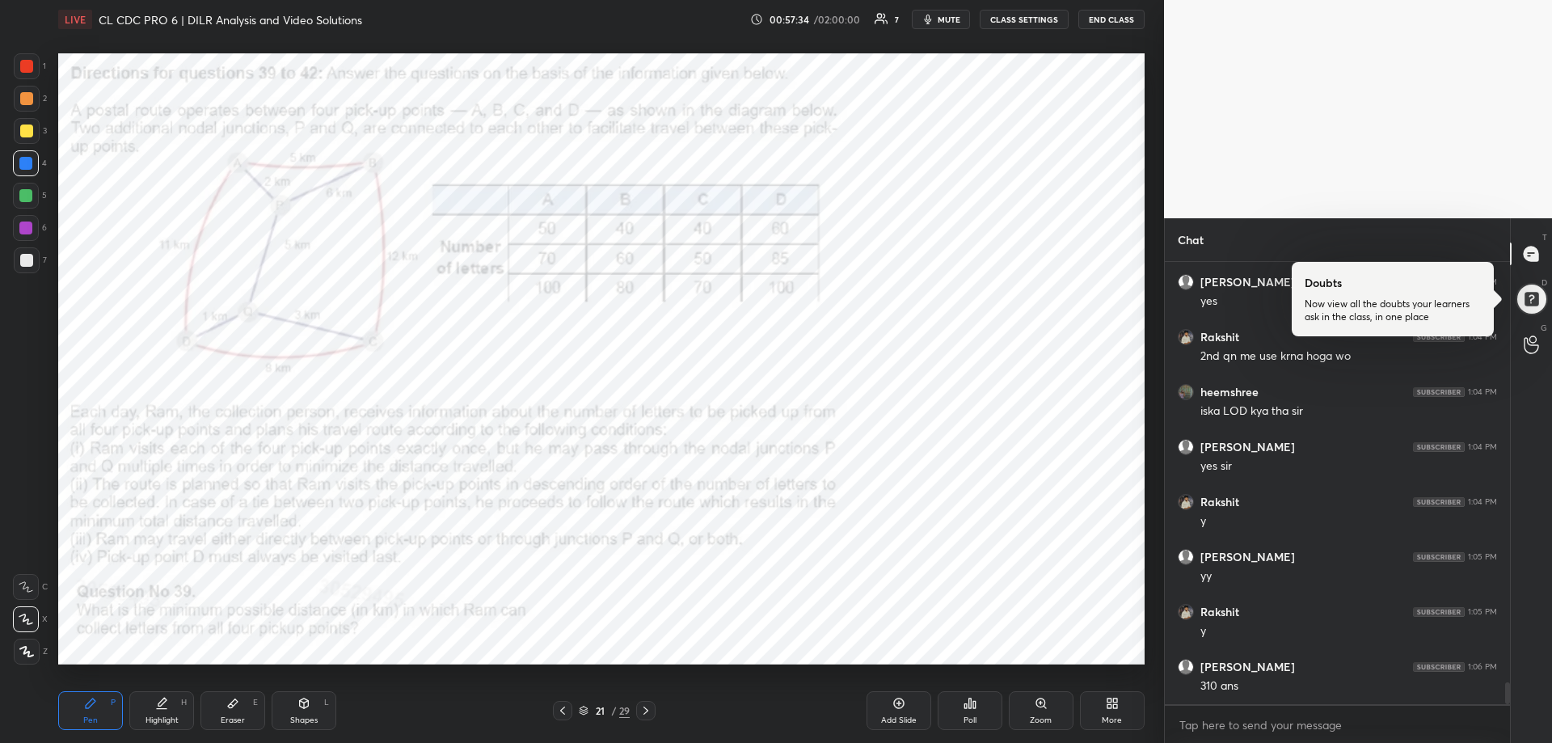
click at [647, 713] on icon at bounding box center [645, 710] width 13 height 13
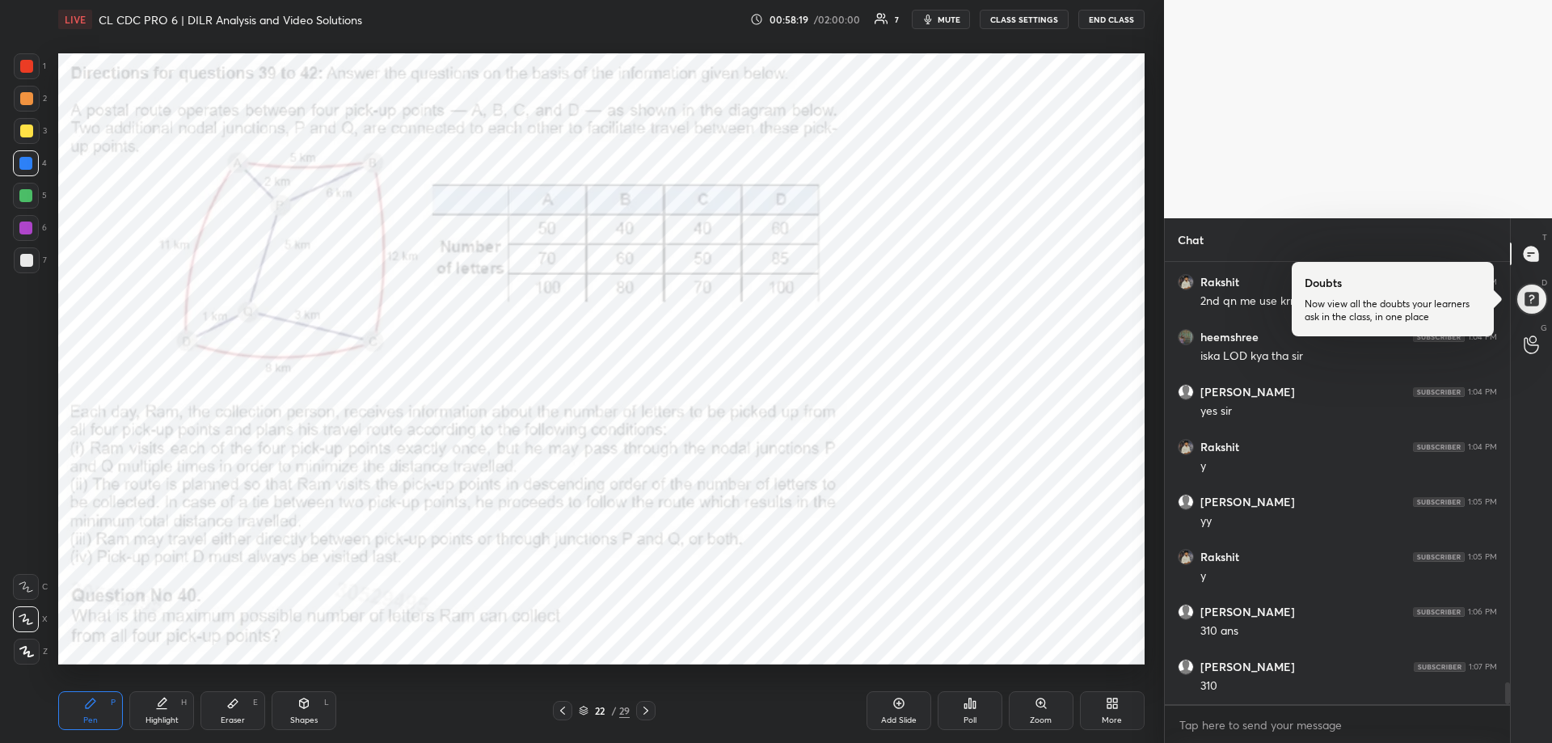
click at [22, 70] on div at bounding box center [26, 66] width 13 height 13
click at [584, 705] on div "22 / 29" at bounding box center [604, 710] width 51 height 15
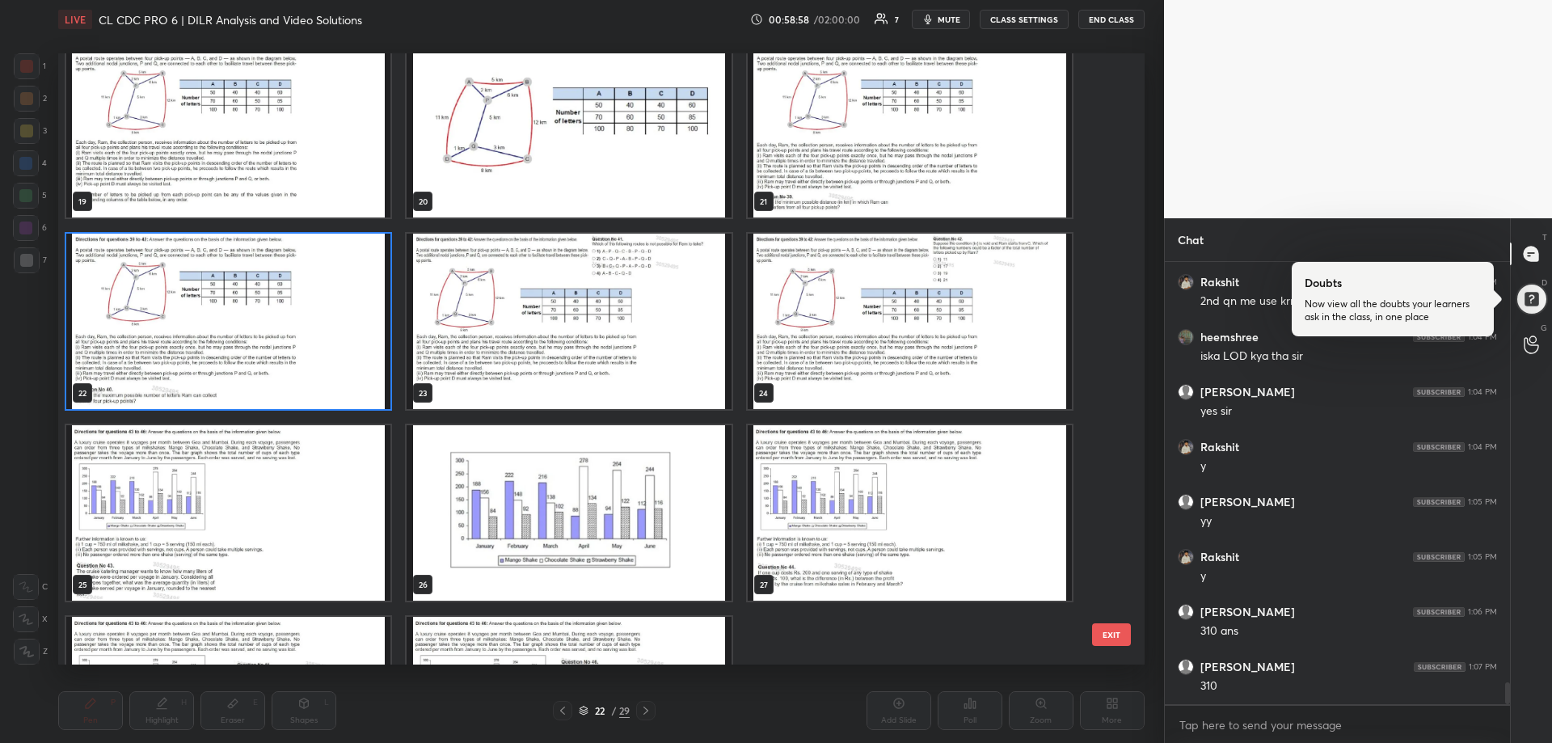
scroll to position [1170, 0]
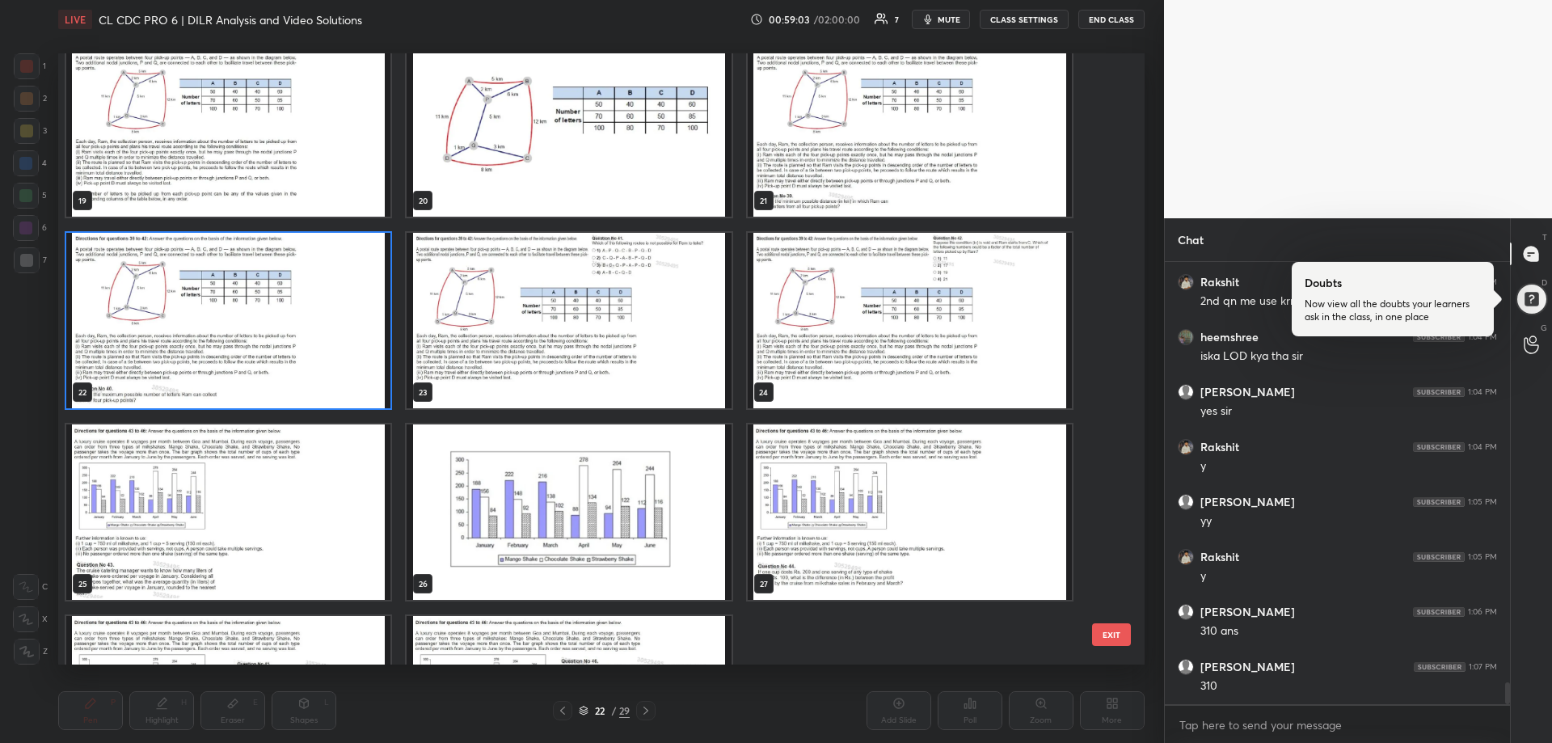
click at [564, 327] on img "grid" at bounding box center [569, 320] width 324 height 175
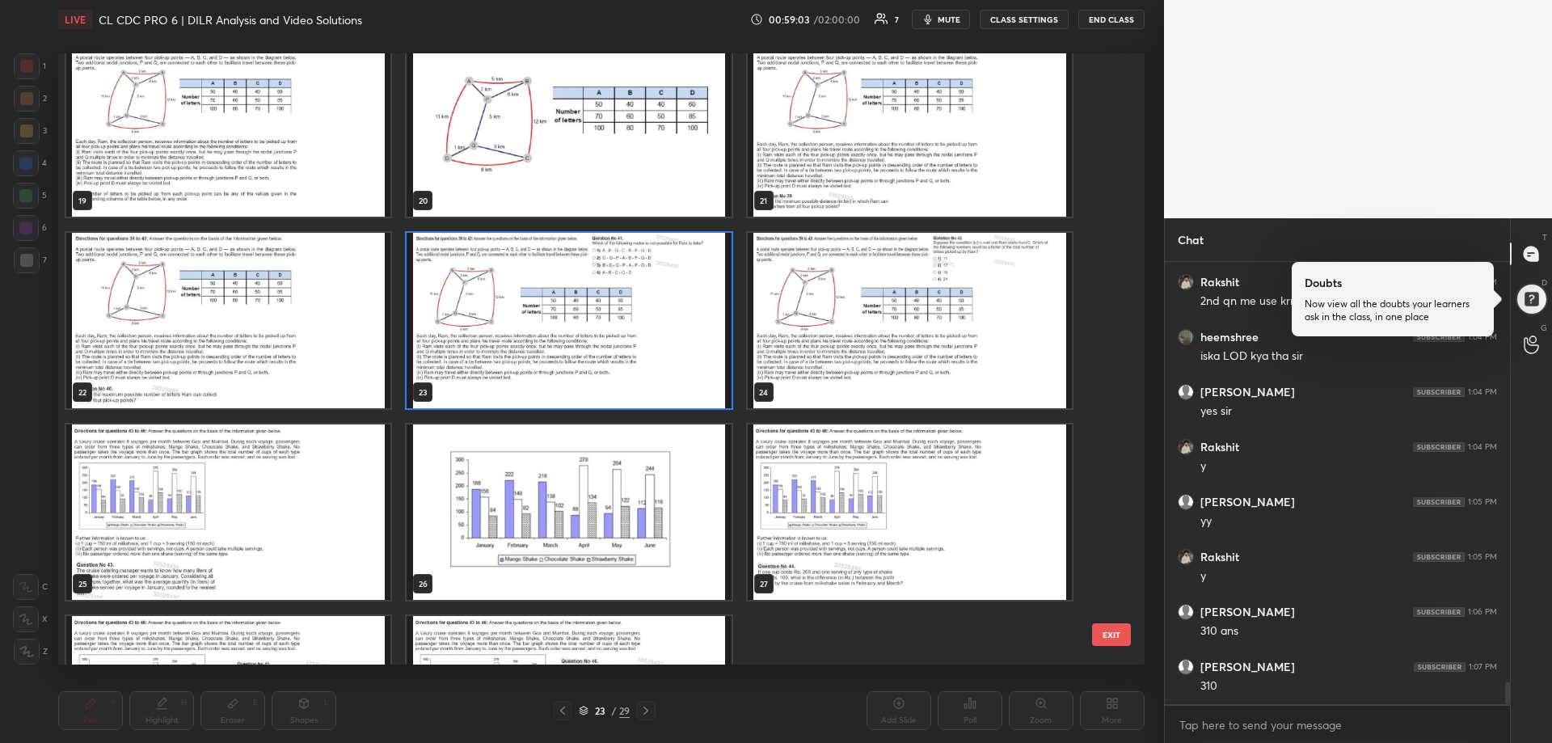
click at [564, 327] on img "grid" at bounding box center [569, 320] width 324 height 175
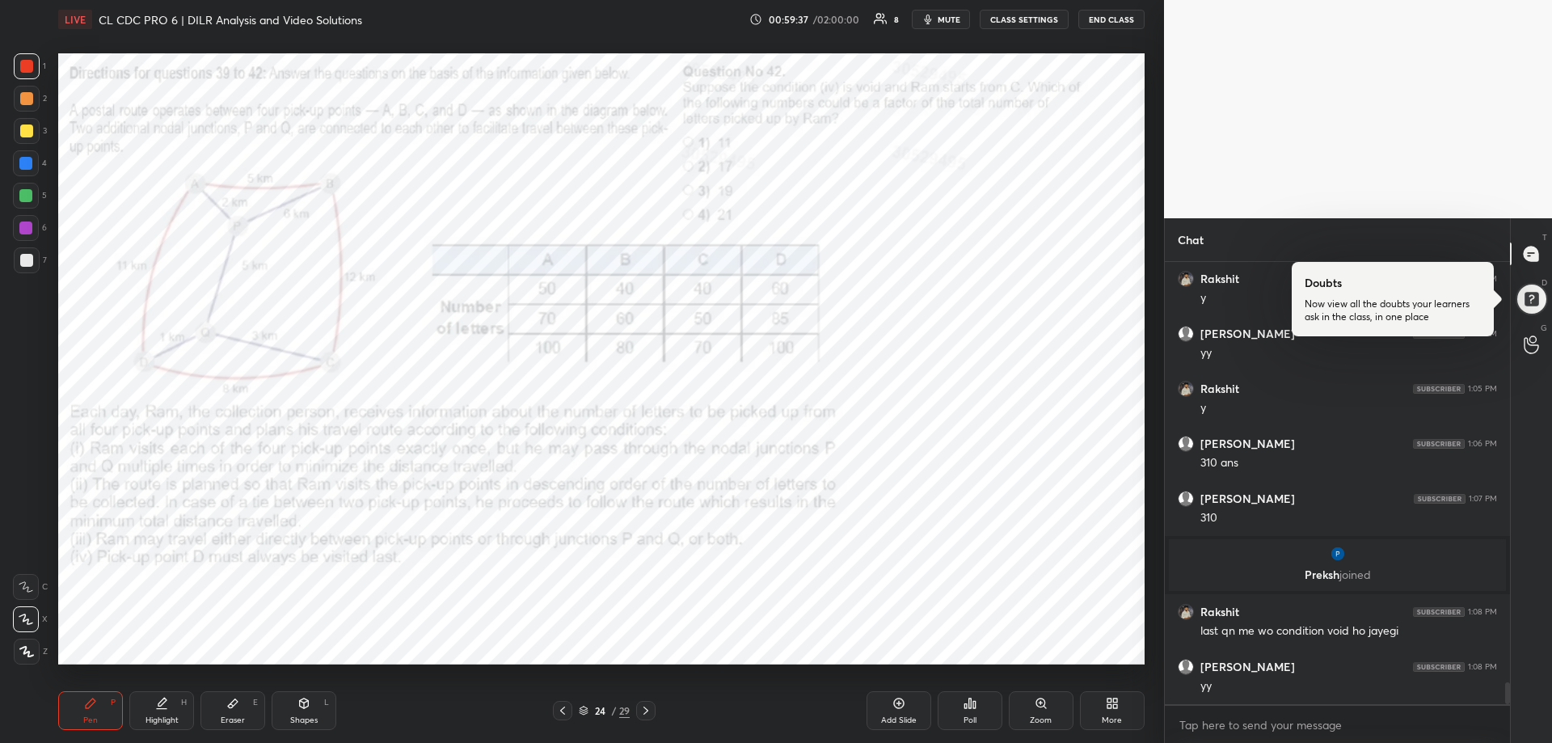
scroll to position [8566, 0]
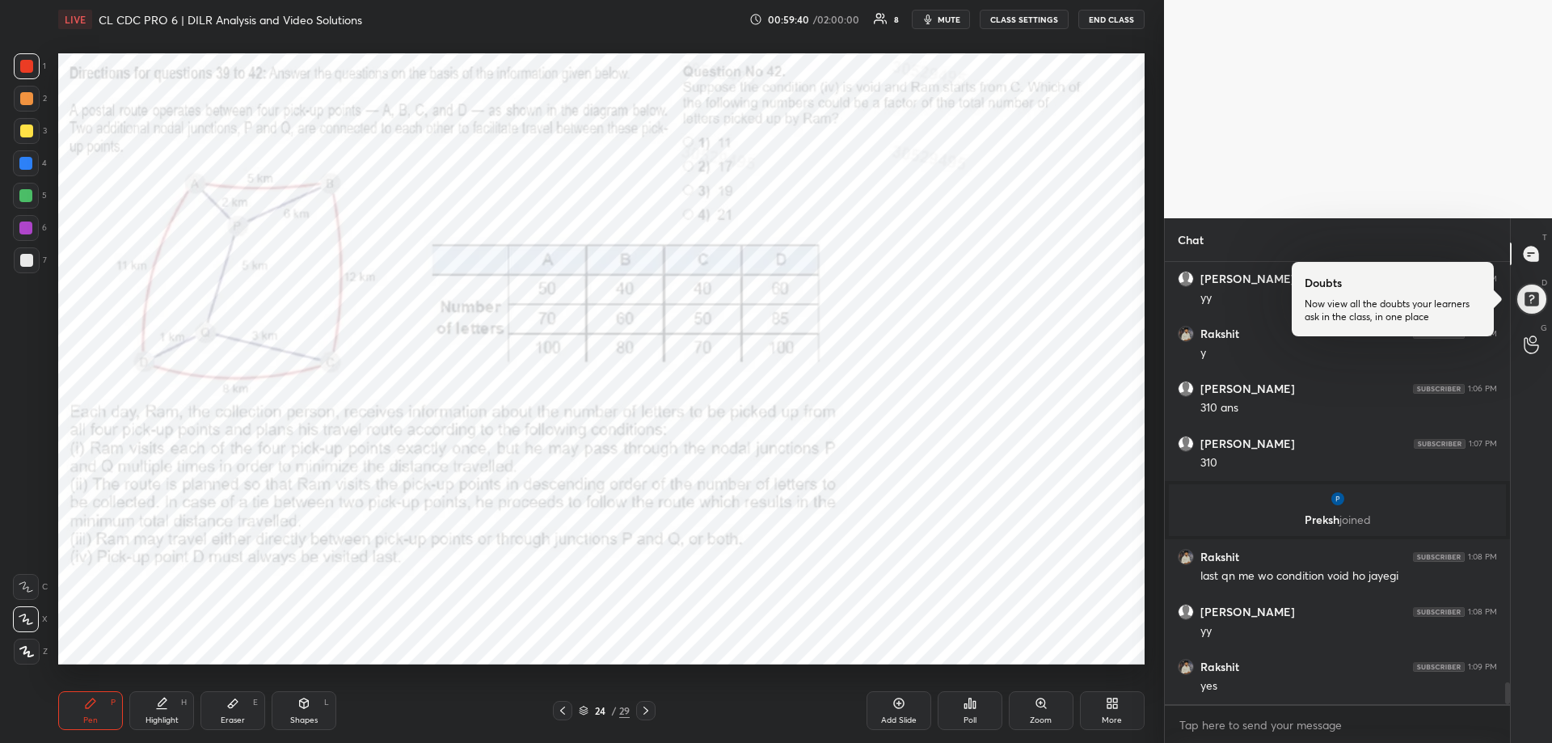
click at [158, 711] on div "Highlight H" at bounding box center [161, 710] width 65 height 39
click at [83, 719] on div "Pen" at bounding box center [90, 720] width 15 height 8
click at [79, 723] on div "Pen P" at bounding box center [90, 710] width 65 height 39
click at [80, 723] on div "Pen P" at bounding box center [90, 710] width 65 height 39
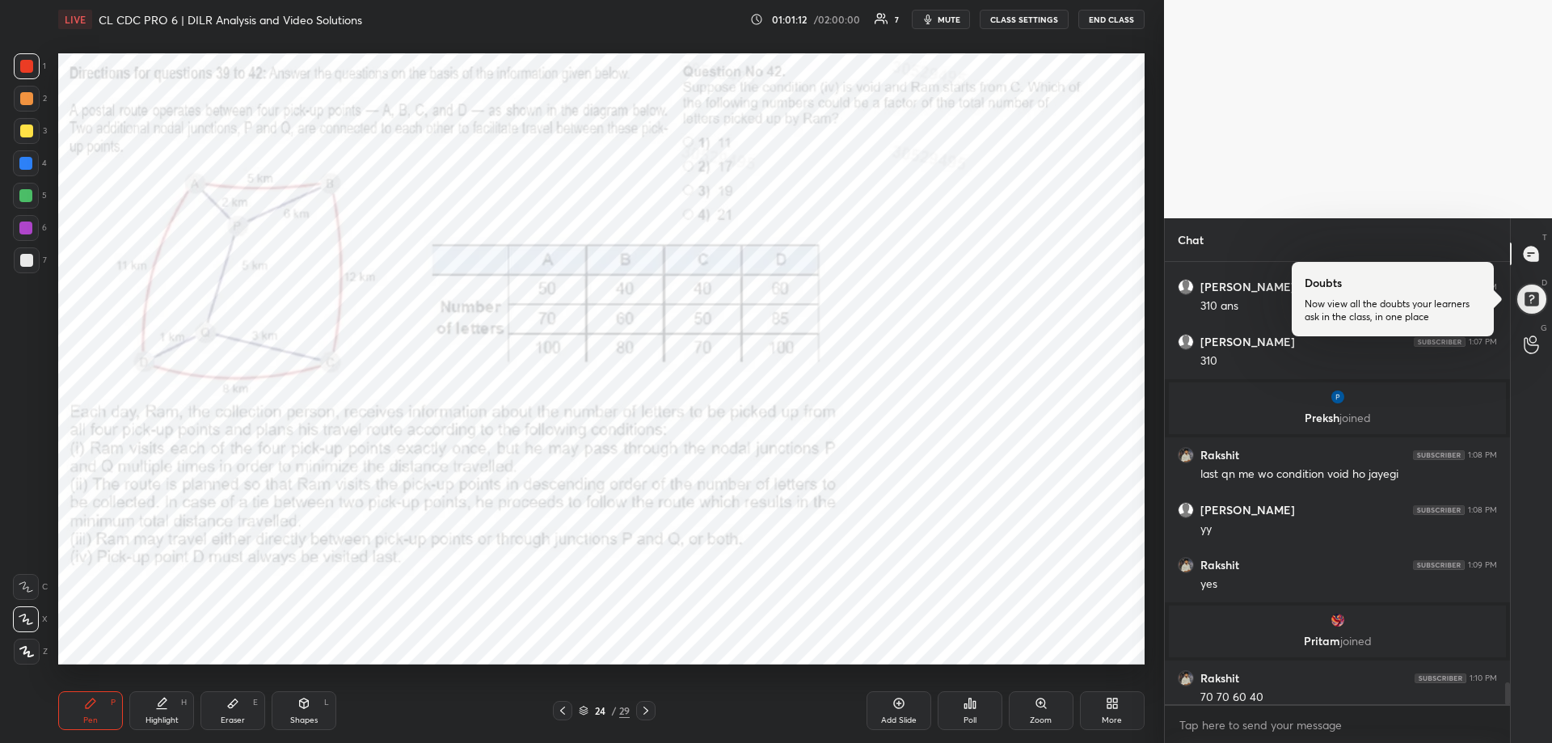
scroll to position [8636, 0]
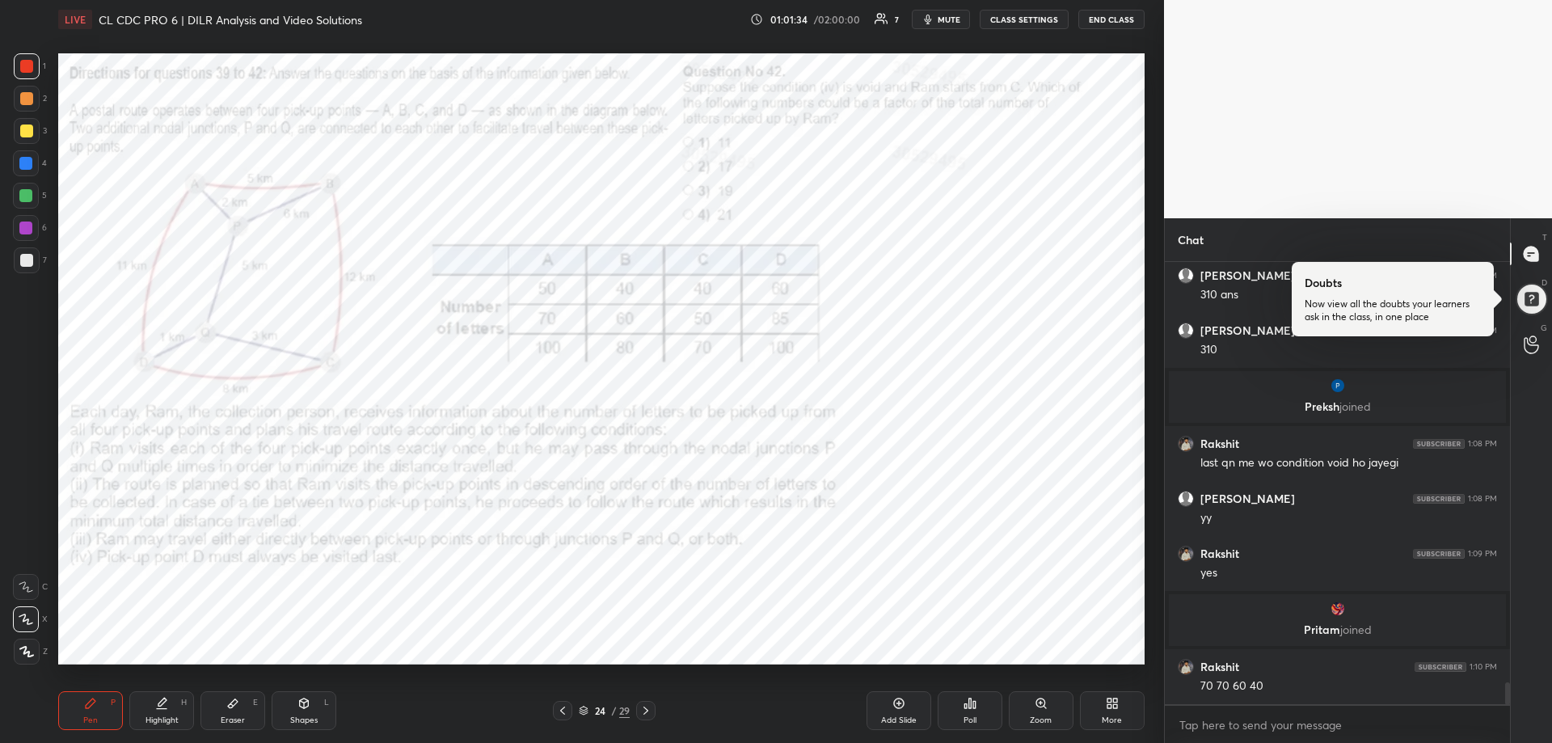
click at [30, 160] on div at bounding box center [25, 163] width 13 height 13
click at [23, 224] on div at bounding box center [25, 227] width 13 height 13
click at [24, 224] on div at bounding box center [25, 227] width 13 height 13
click at [23, 164] on div at bounding box center [25, 163] width 13 height 13
click at [23, 165] on div at bounding box center [25, 163] width 13 height 13
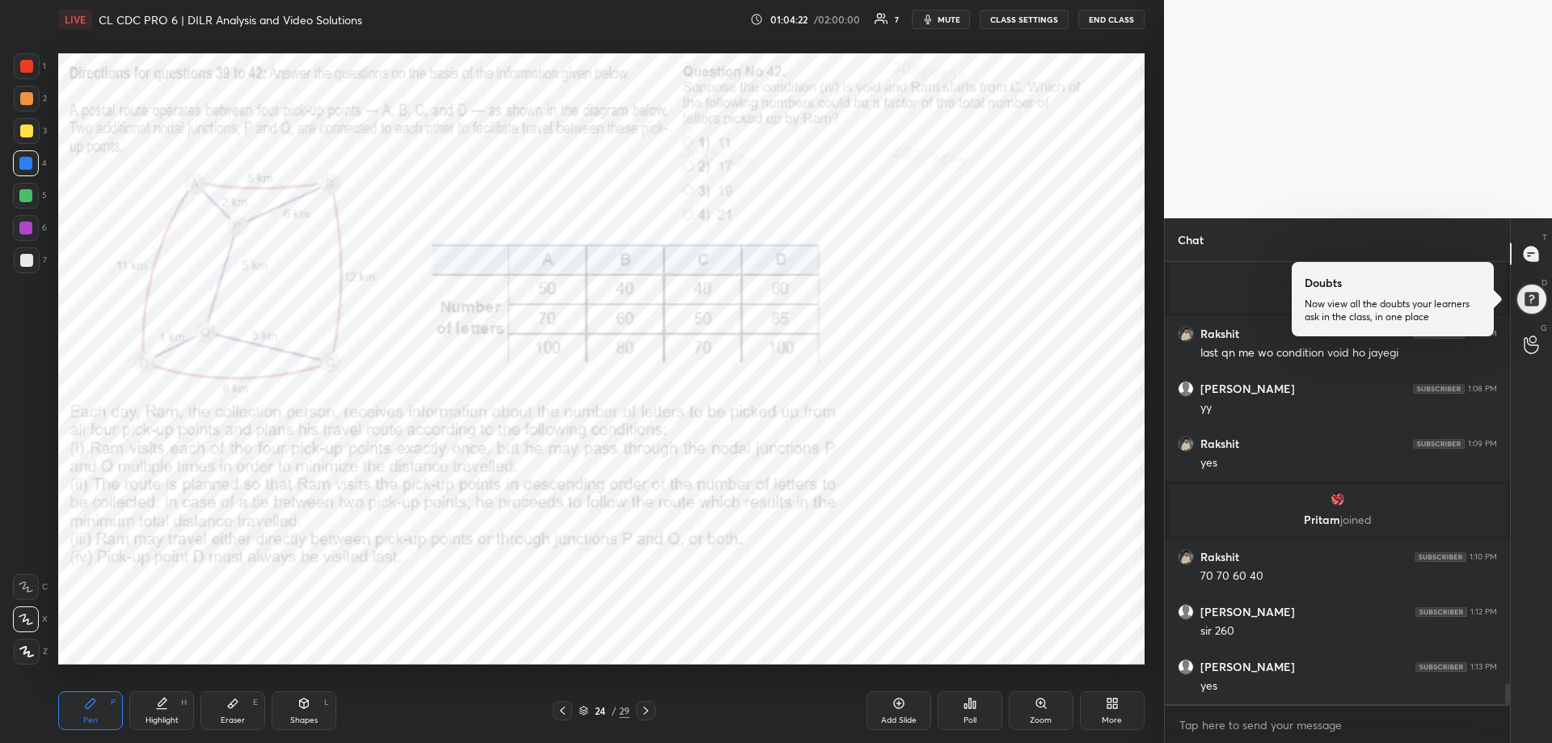
scroll to position [8801, 0]
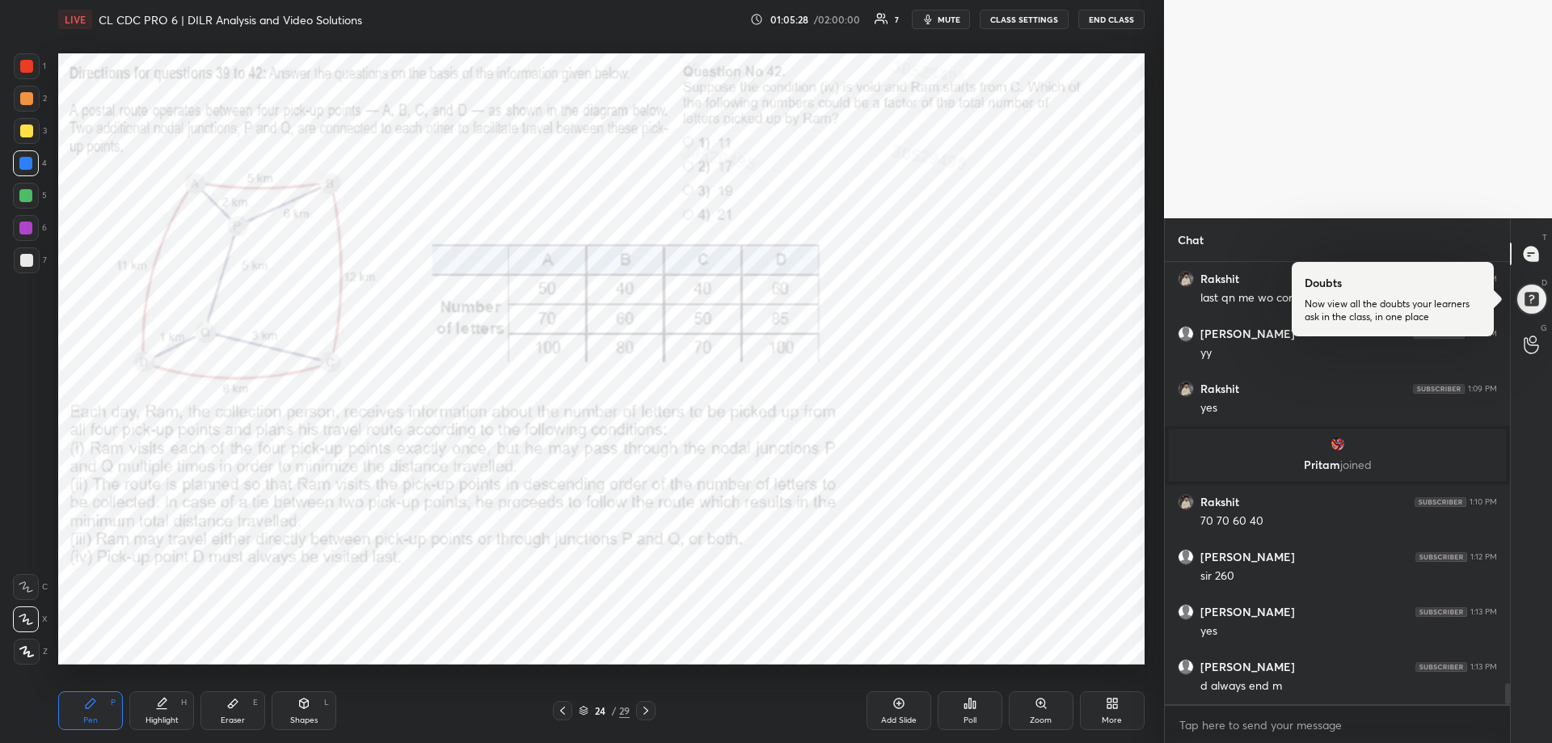
click at [947, 23] on span "mute" at bounding box center [949, 19] width 23 height 11
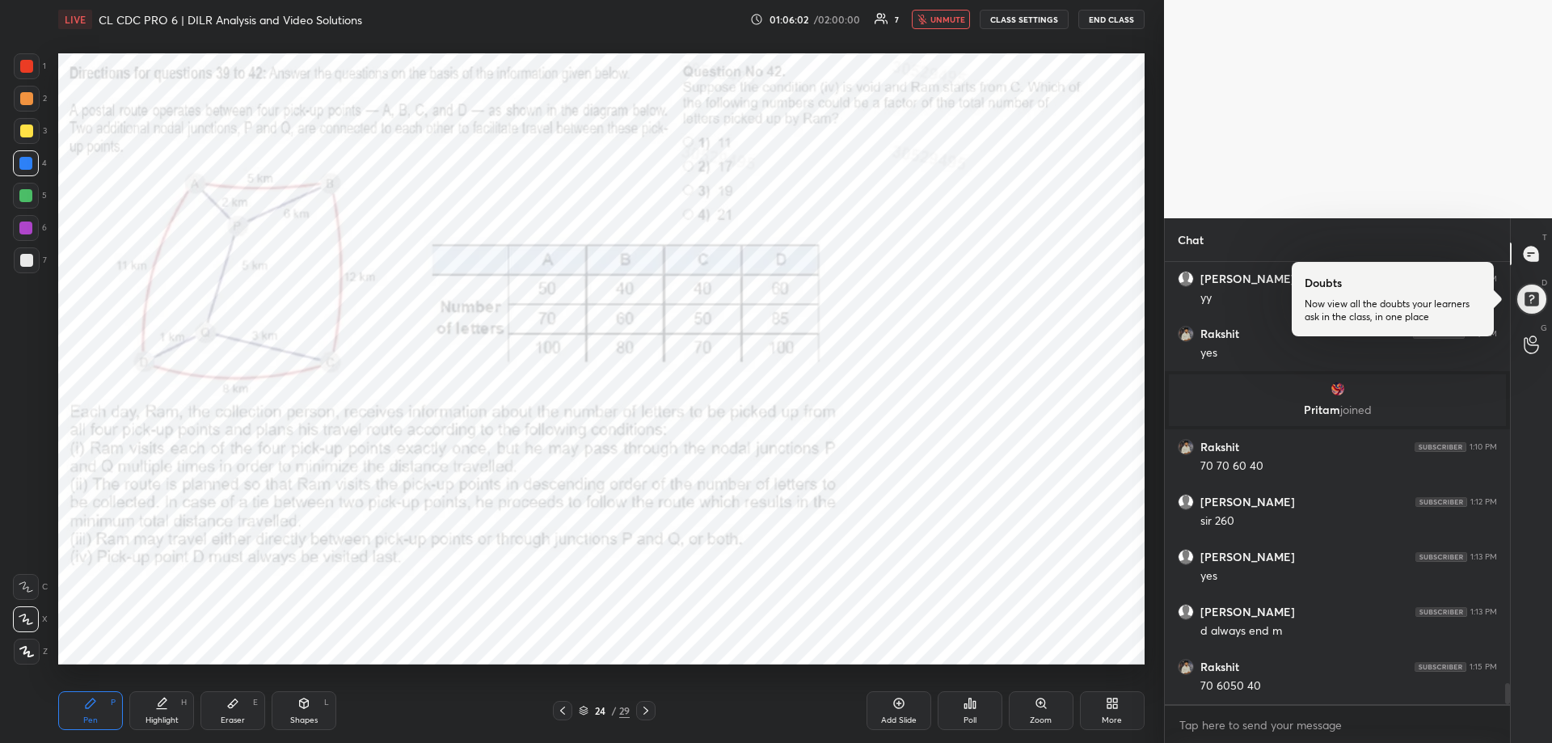
click at [960, 19] on span "unmute" at bounding box center [947, 19] width 35 height 11
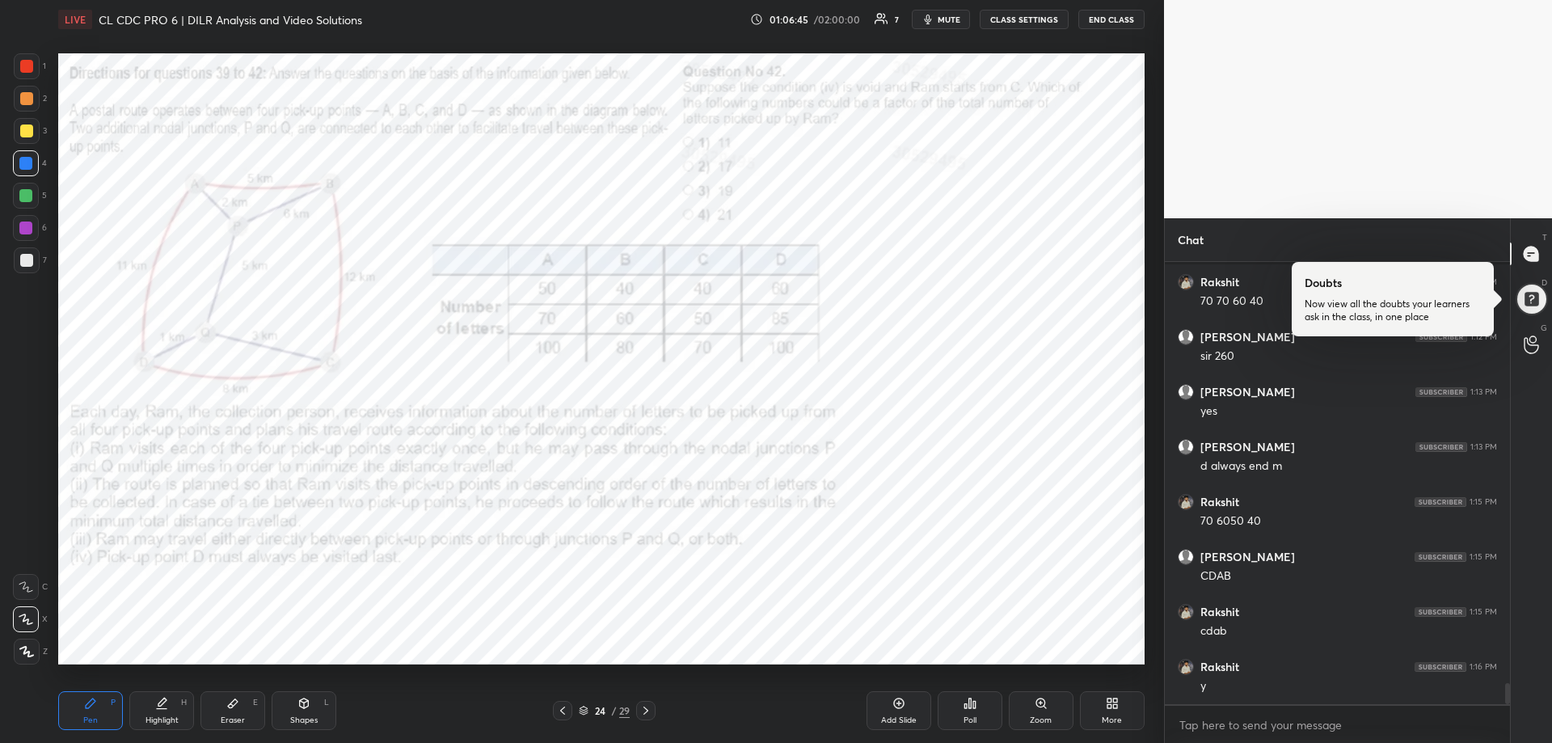
scroll to position [405, 340]
click at [23, 55] on div at bounding box center [27, 66] width 26 height 26
click at [25, 57] on div at bounding box center [27, 66] width 26 height 26
click at [645, 715] on icon at bounding box center [645, 710] width 13 height 13
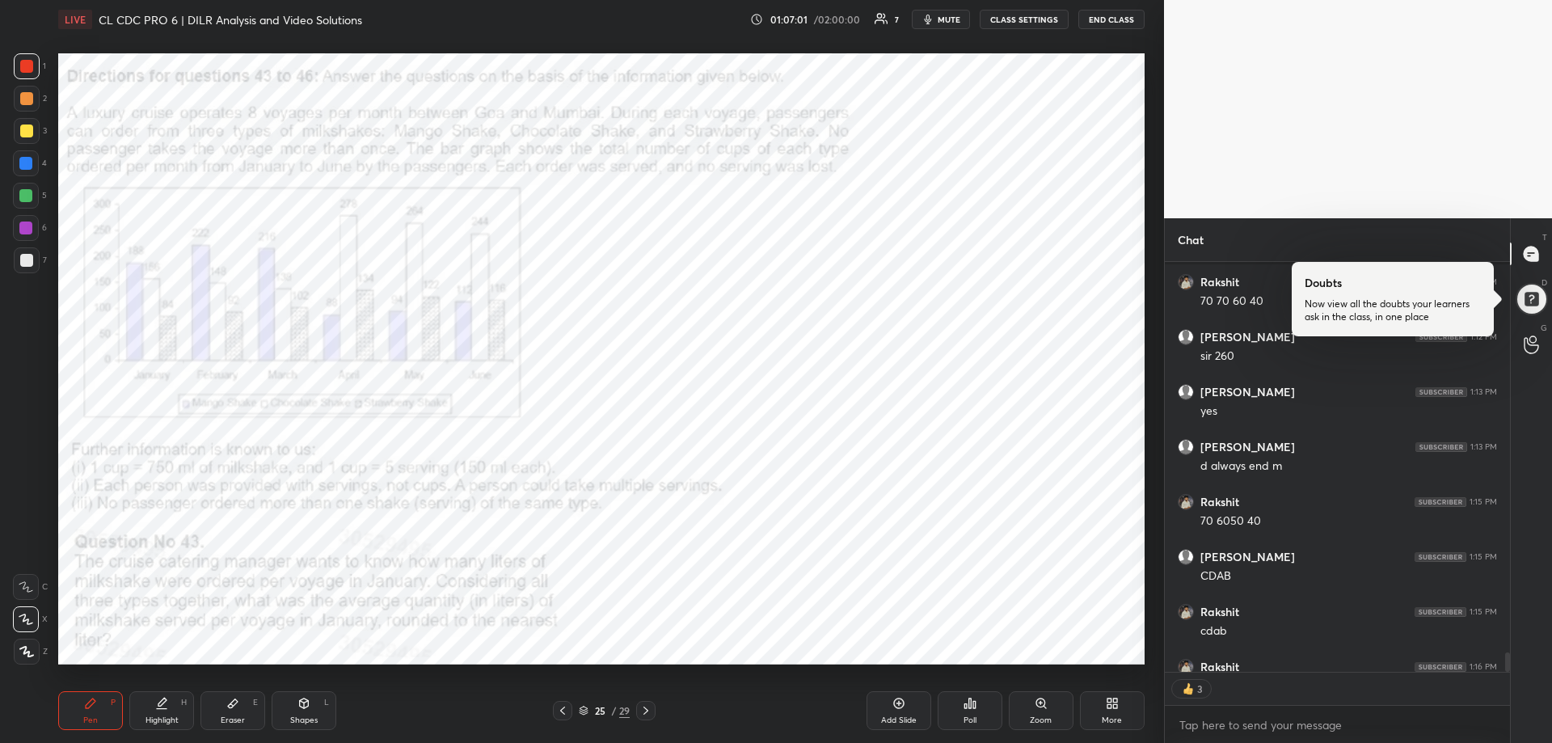
click at [567, 710] on icon at bounding box center [562, 710] width 13 height 13
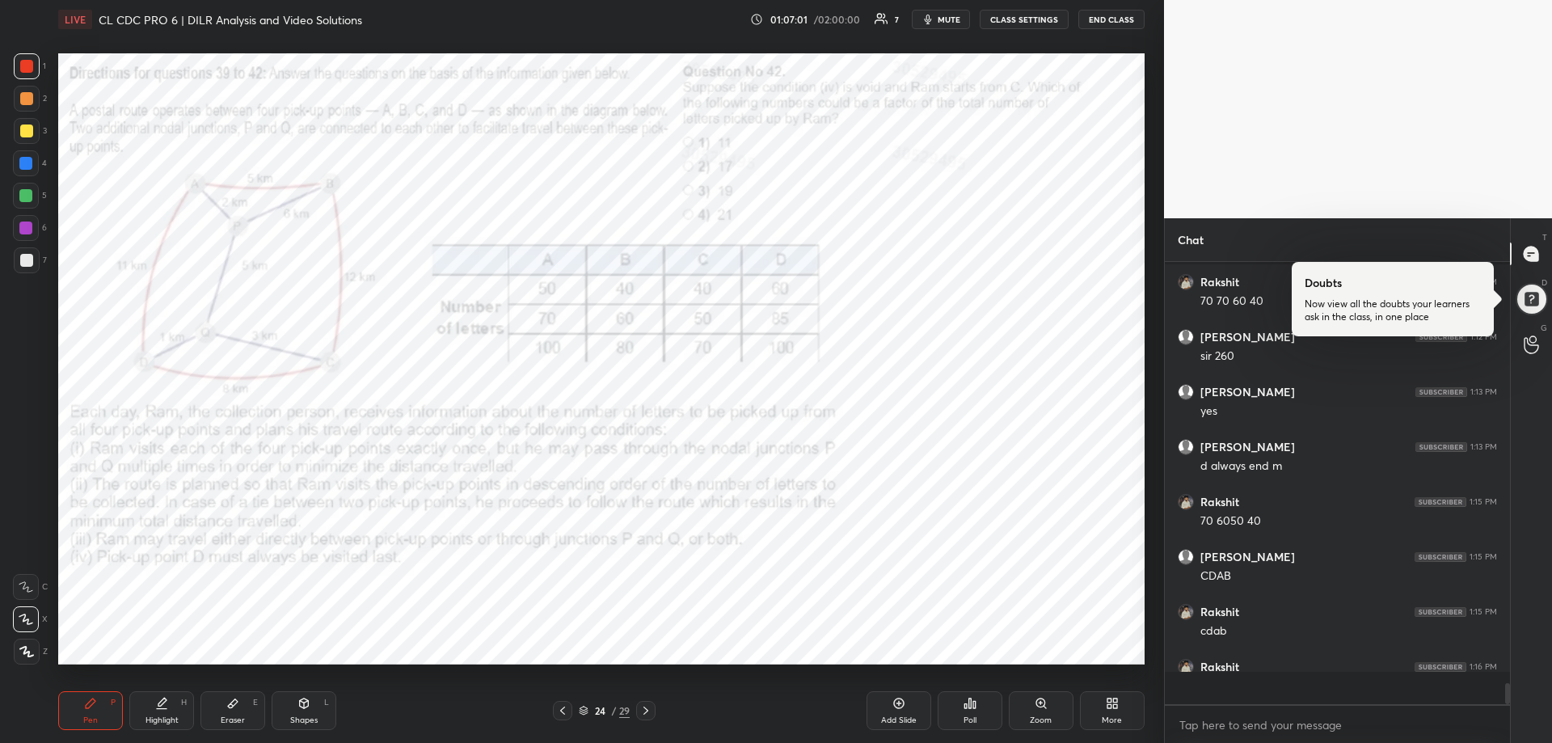
scroll to position [9020, 0]
click at [567, 710] on icon at bounding box center [562, 710] width 13 height 13
click at [567, 713] on icon at bounding box center [562, 710] width 13 height 13
click at [566, 714] on icon at bounding box center [562, 710] width 13 height 13
click at [565, 714] on icon at bounding box center [562, 710] width 13 height 13
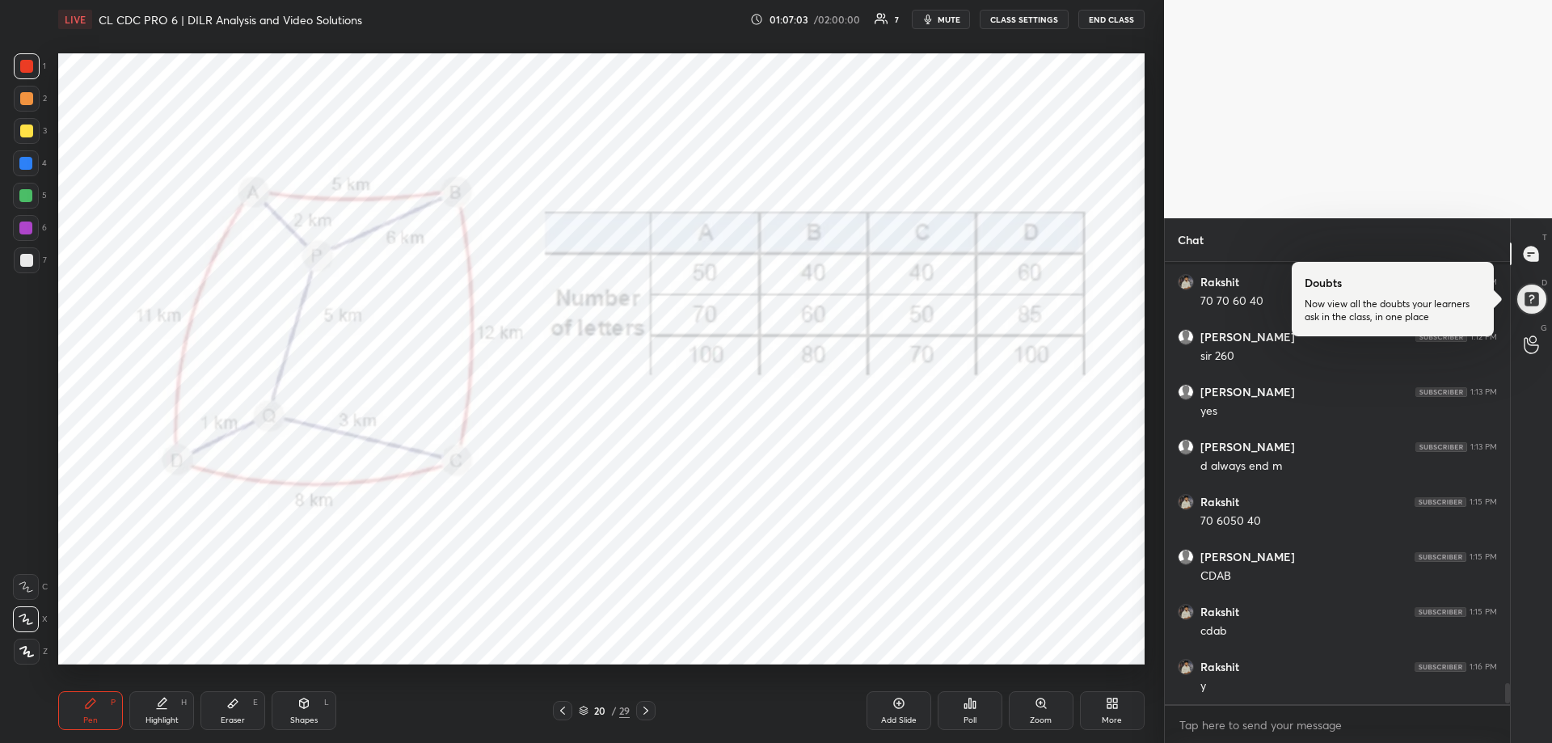
click at [564, 715] on icon at bounding box center [562, 710] width 13 height 13
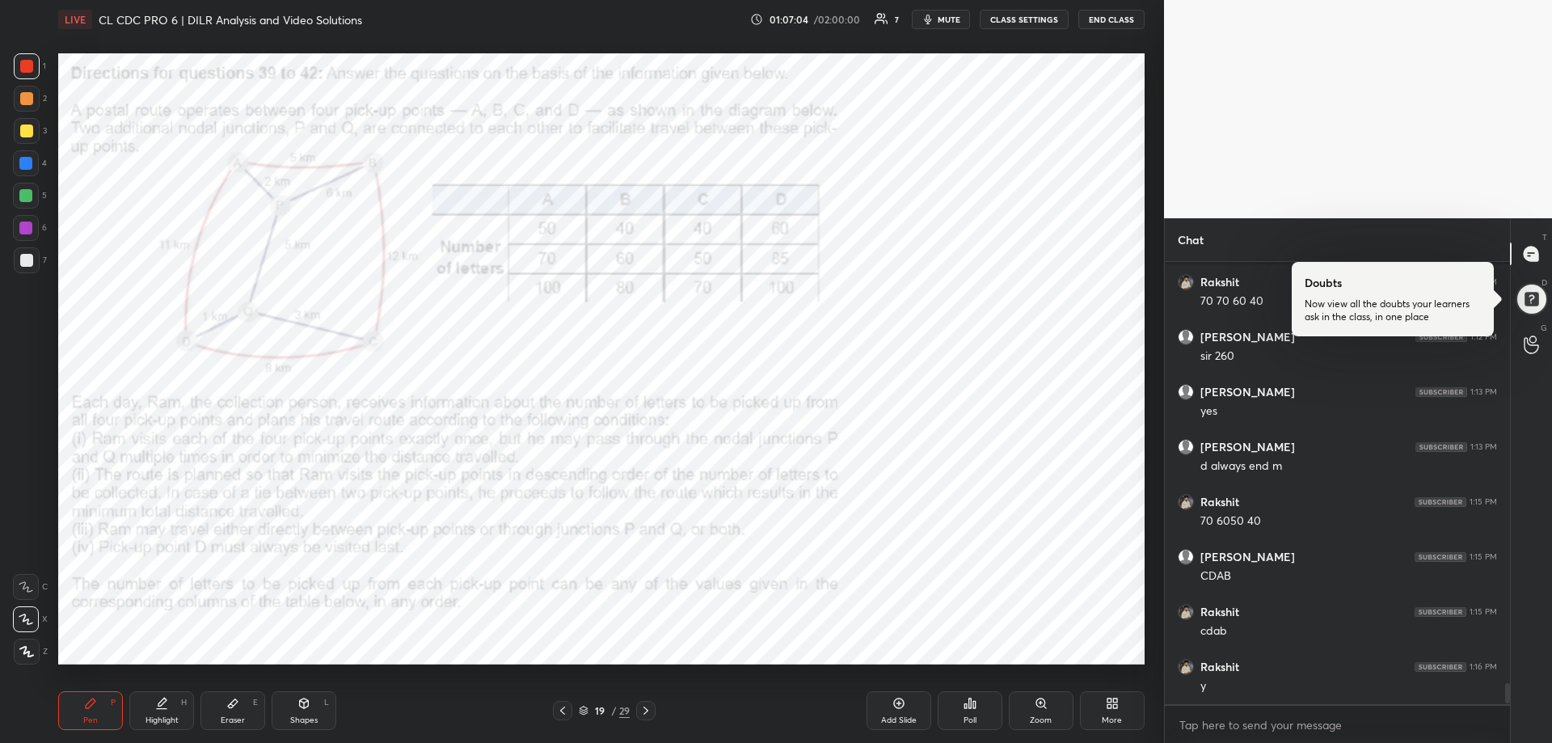
click at [564, 715] on icon at bounding box center [562, 710] width 13 height 13
click at [564, 714] on icon at bounding box center [562, 711] width 5 height 8
click at [563, 714] on icon at bounding box center [562, 710] width 13 height 13
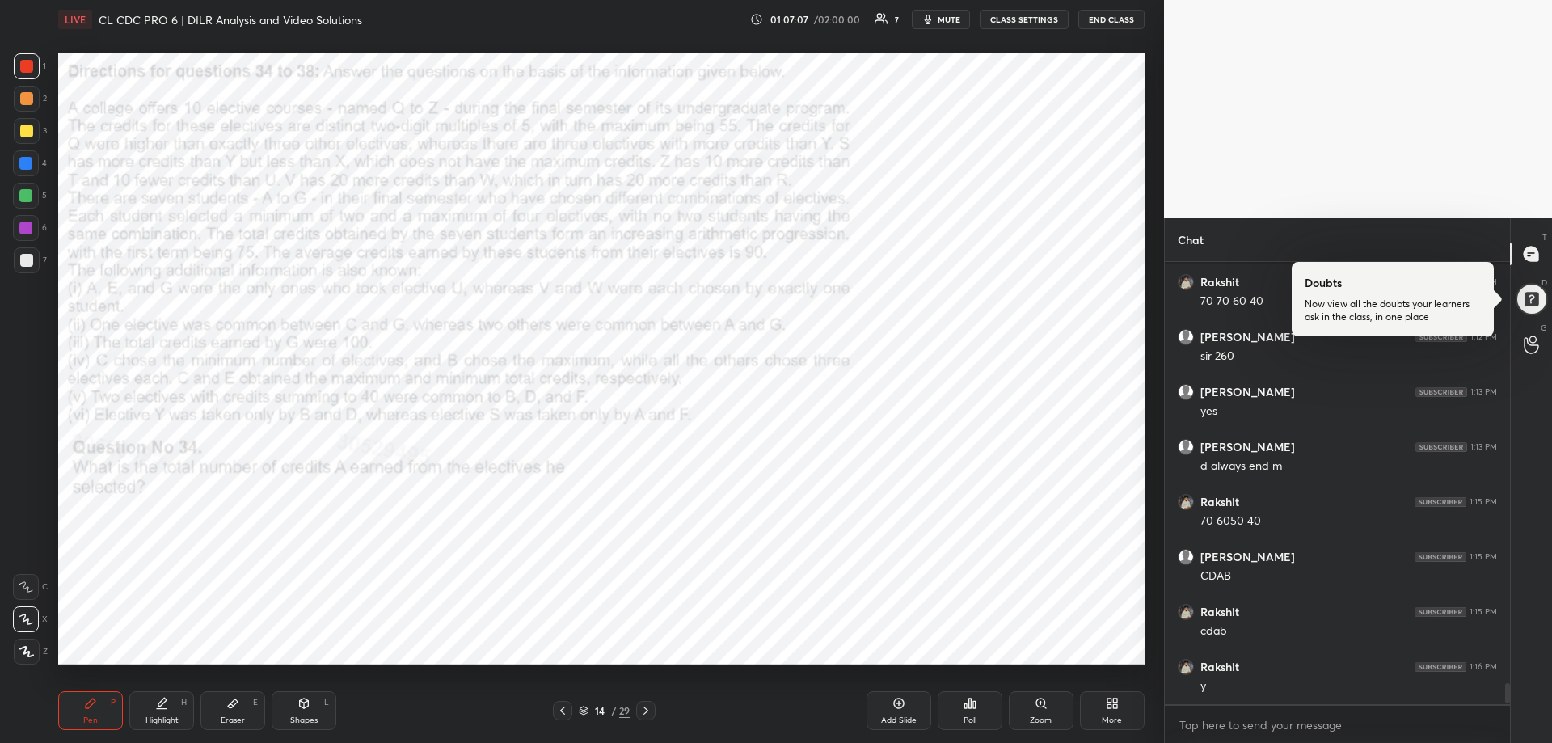
click at [563, 713] on icon at bounding box center [562, 710] width 13 height 13
click at [569, 711] on div at bounding box center [562, 710] width 19 height 19
click at [564, 711] on icon at bounding box center [562, 710] width 13 height 13
click at [643, 709] on icon at bounding box center [645, 710] width 13 height 13
click at [643, 710] on icon at bounding box center [645, 710] width 13 height 13
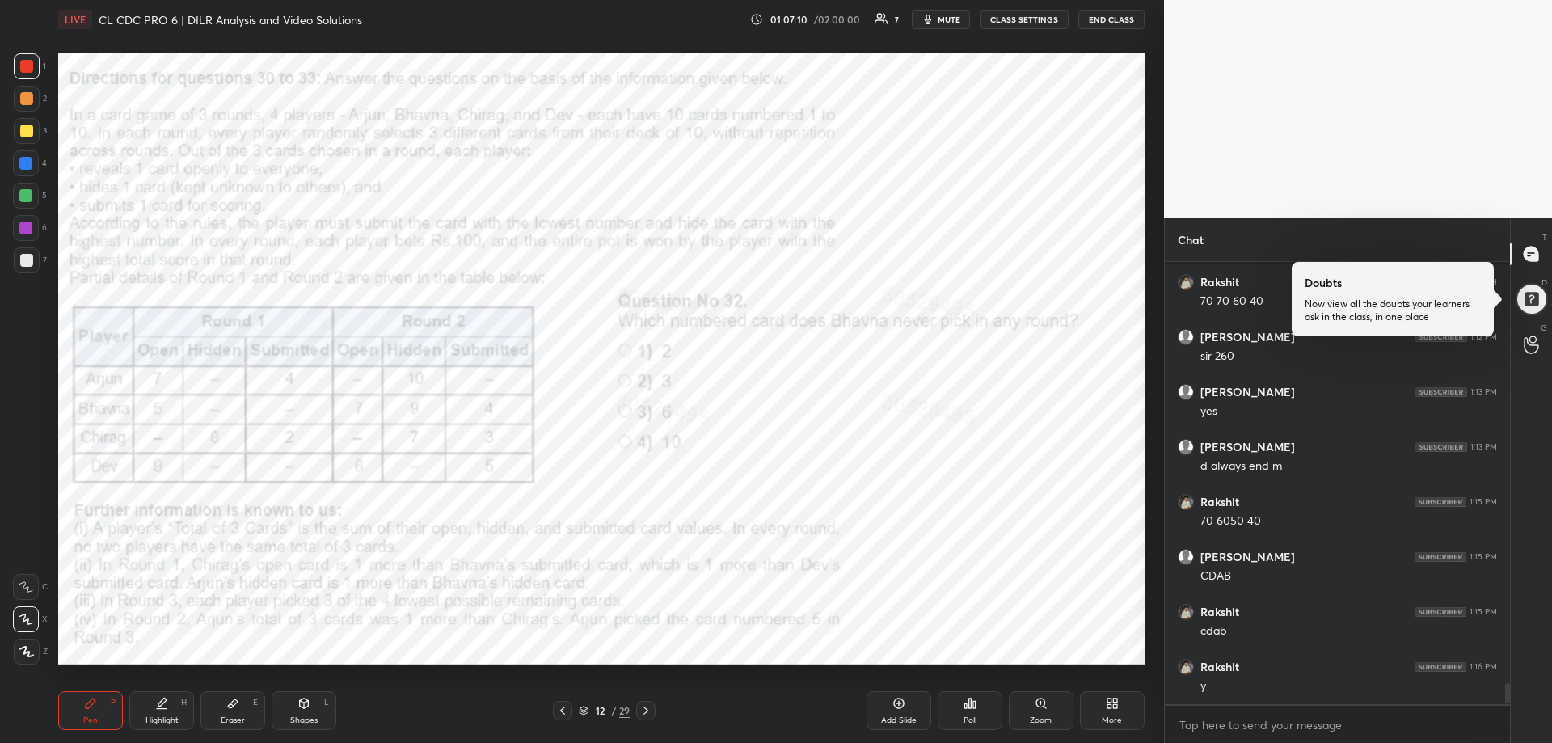
click at [643, 710] on icon at bounding box center [645, 710] width 13 height 13
click at [642, 711] on icon at bounding box center [645, 710] width 13 height 13
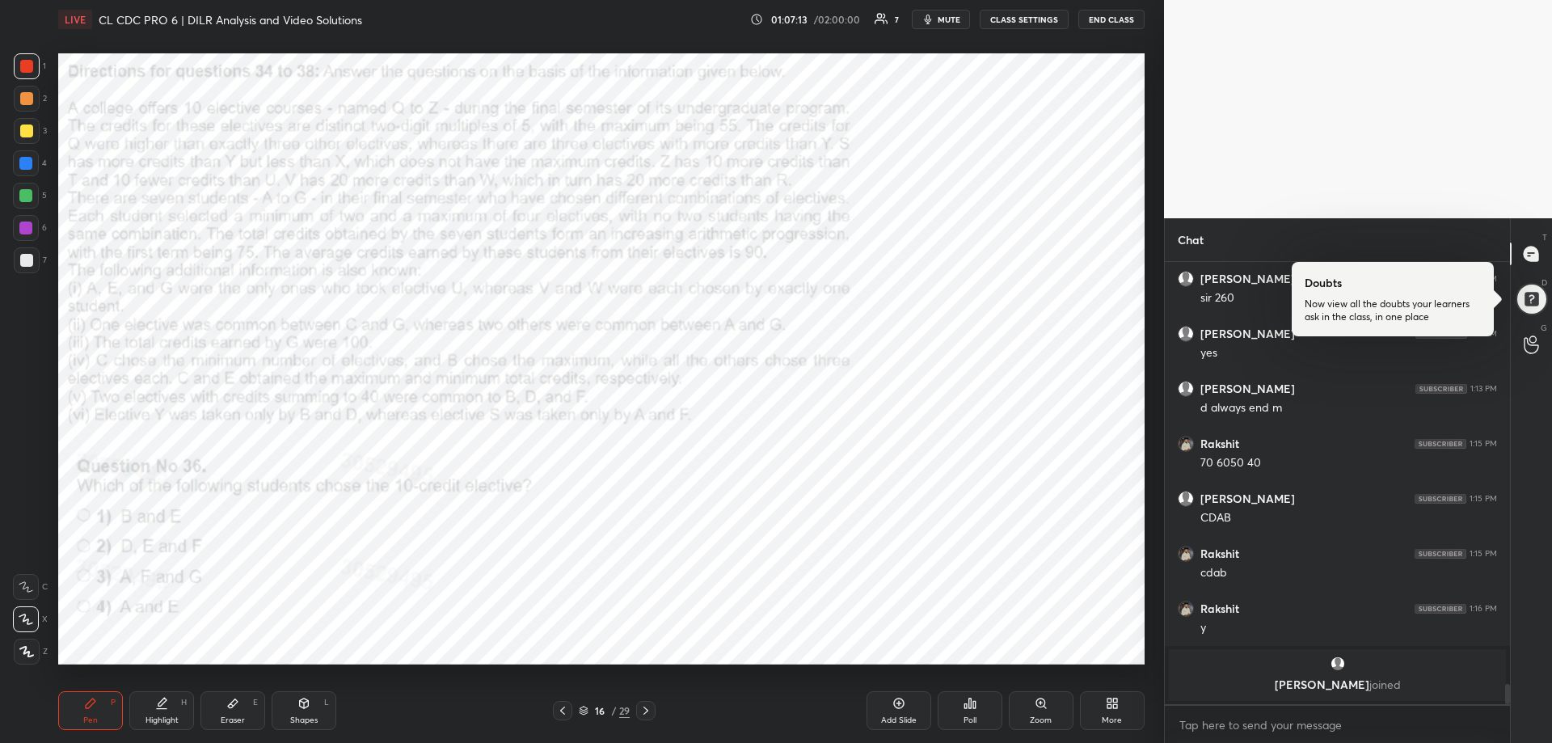
click at [643, 712] on icon at bounding box center [645, 710] width 13 height 13
click at [641, 715] on icon at bounding box center [645, 710] width 13 height 13
click at [642, 714] on icon at bounding box center [645, 710] width 13 height 13
click at [647, 715] on icon at bounding box center [645, 710] width 13 height 13
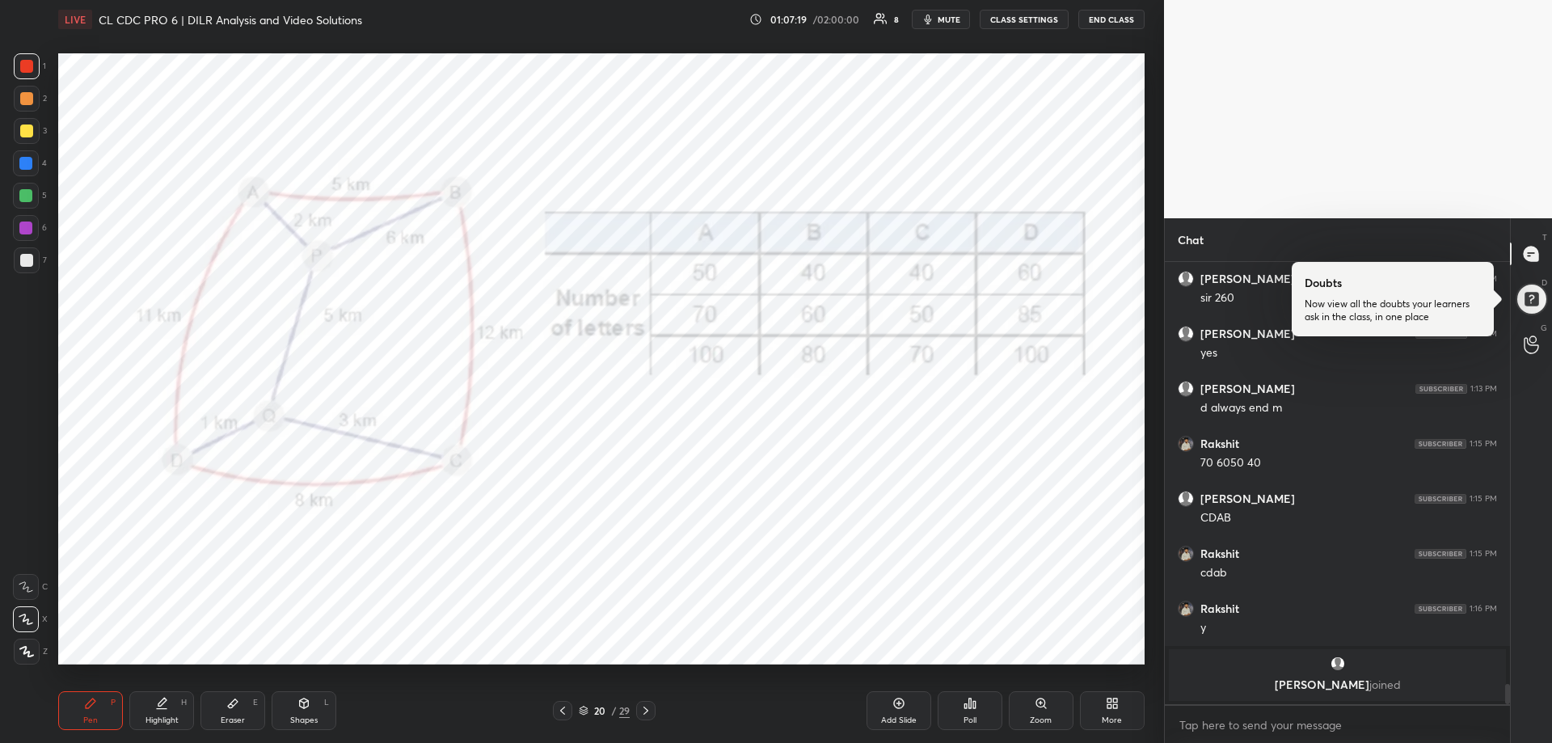
click at [641, 711] on icon at bounding box center [645, 710] width 13 height 13
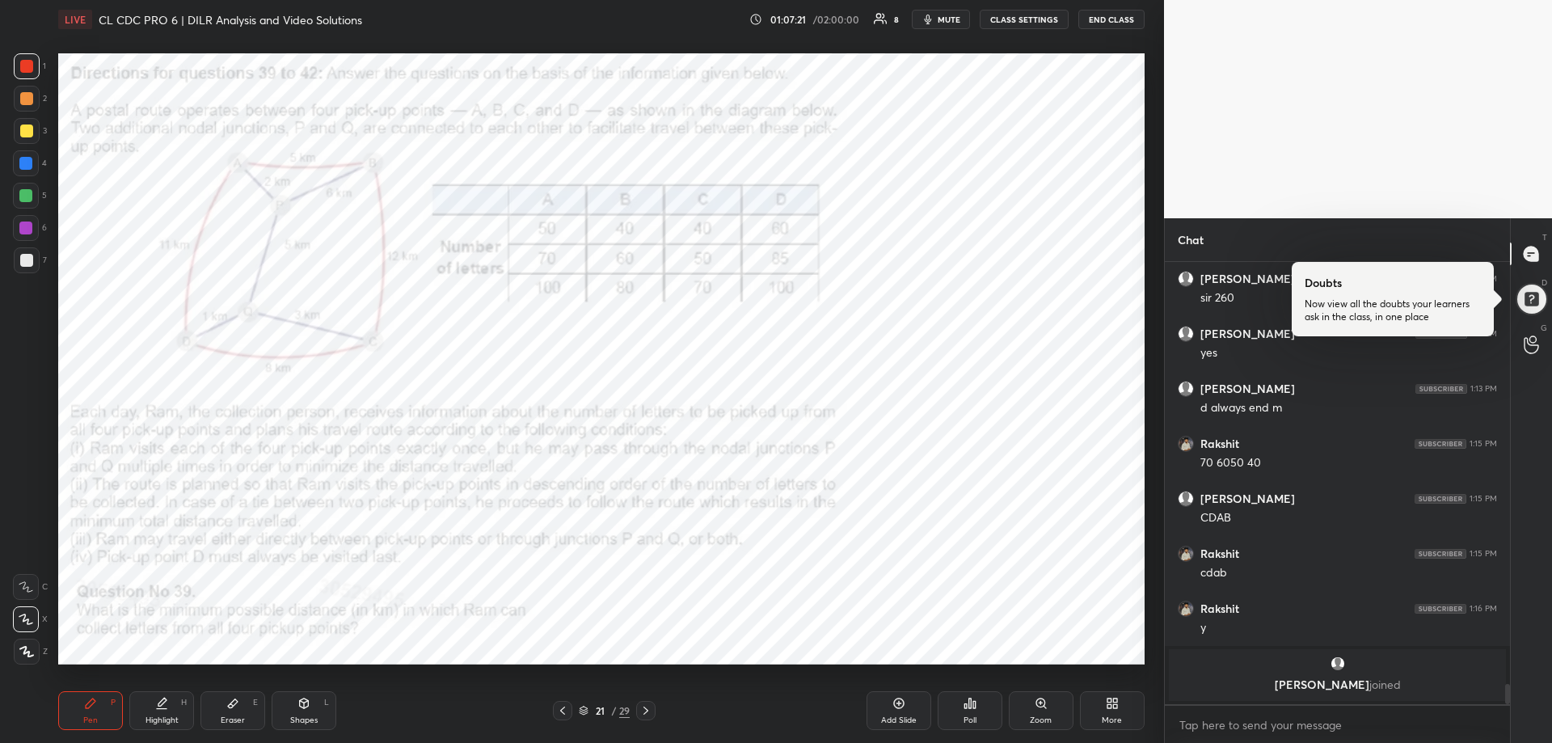
click at [655, 714] on div at bounding box center [645, 710] width 19 height 19
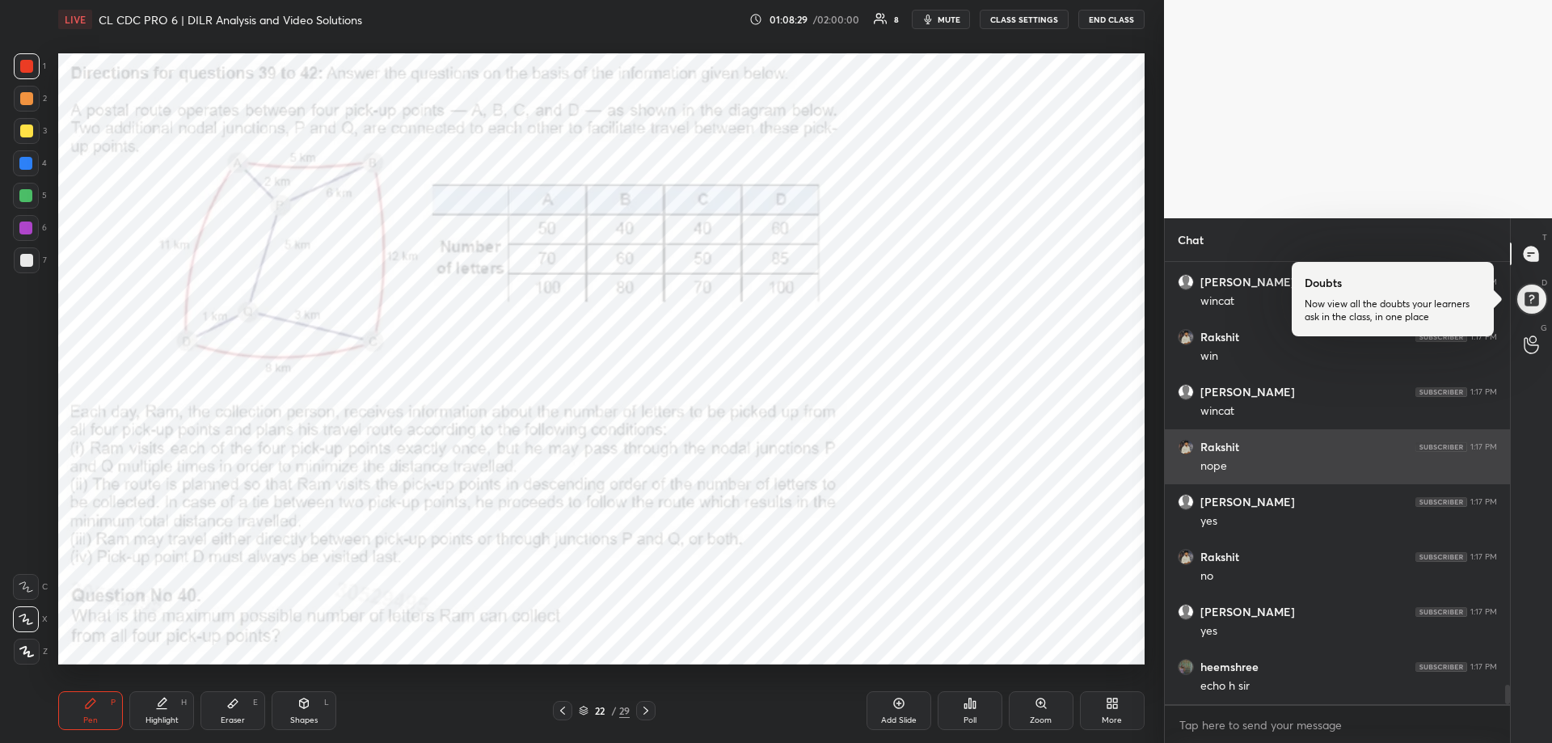
scroll to position [9507, 0]
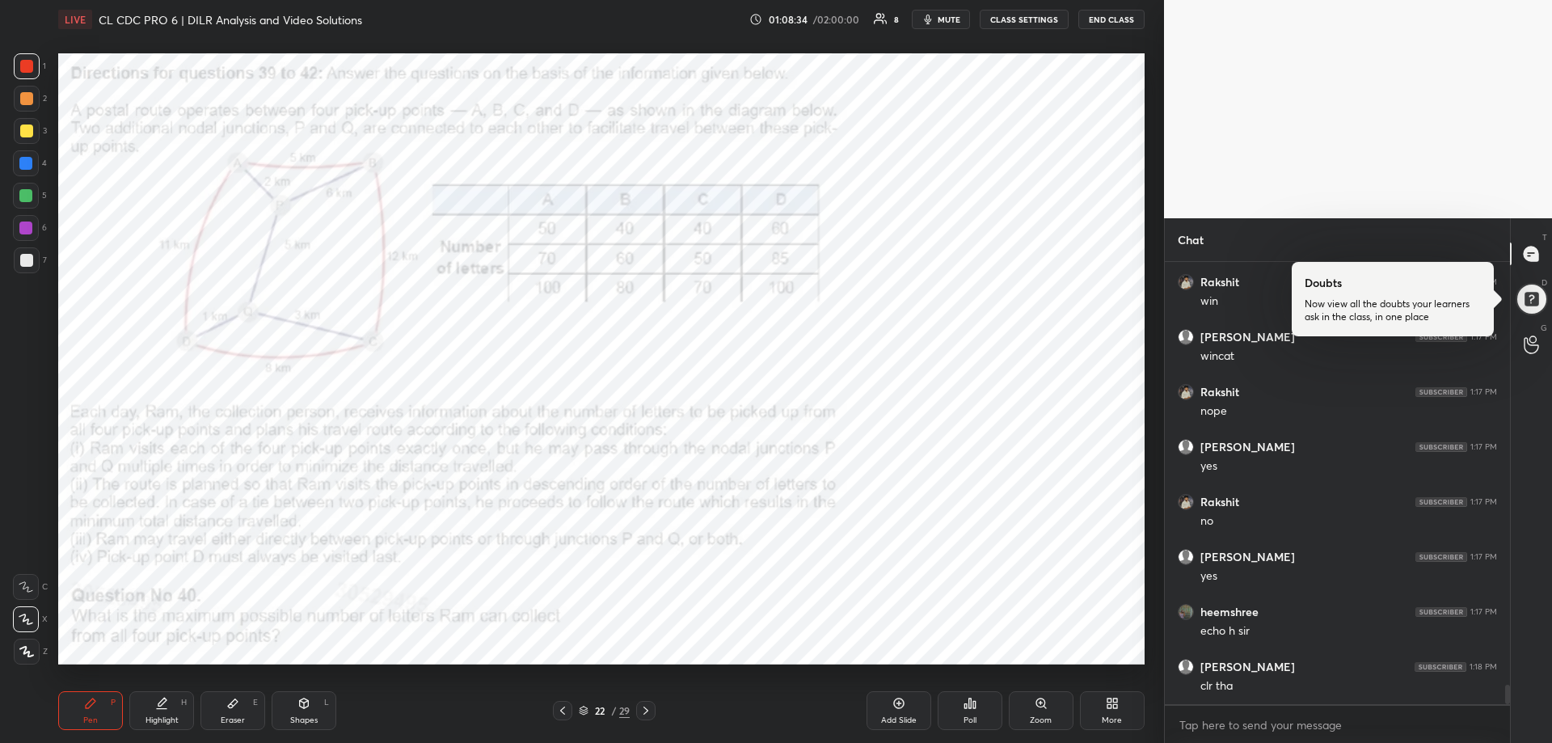
click at [1102, 709] on div "More" at bounding box center [1112, 710] width 65 height 39
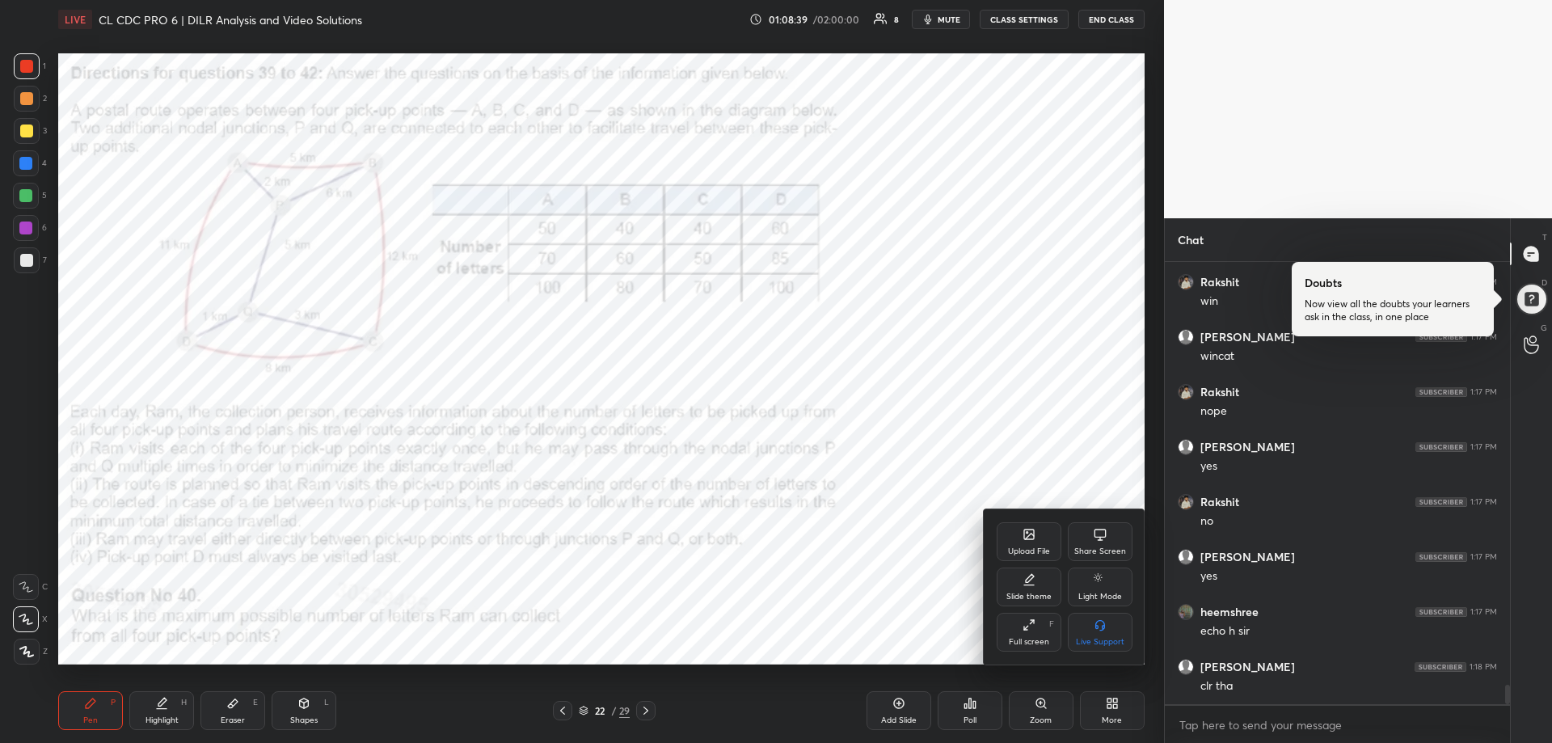
drag, startPoint x: 919, startPoint y: 411, endPoint x: 947, endPoint y: 403, distance: 29.2
click at [965, 389] on div at bounding box center [776, 371] width 1552 height 743
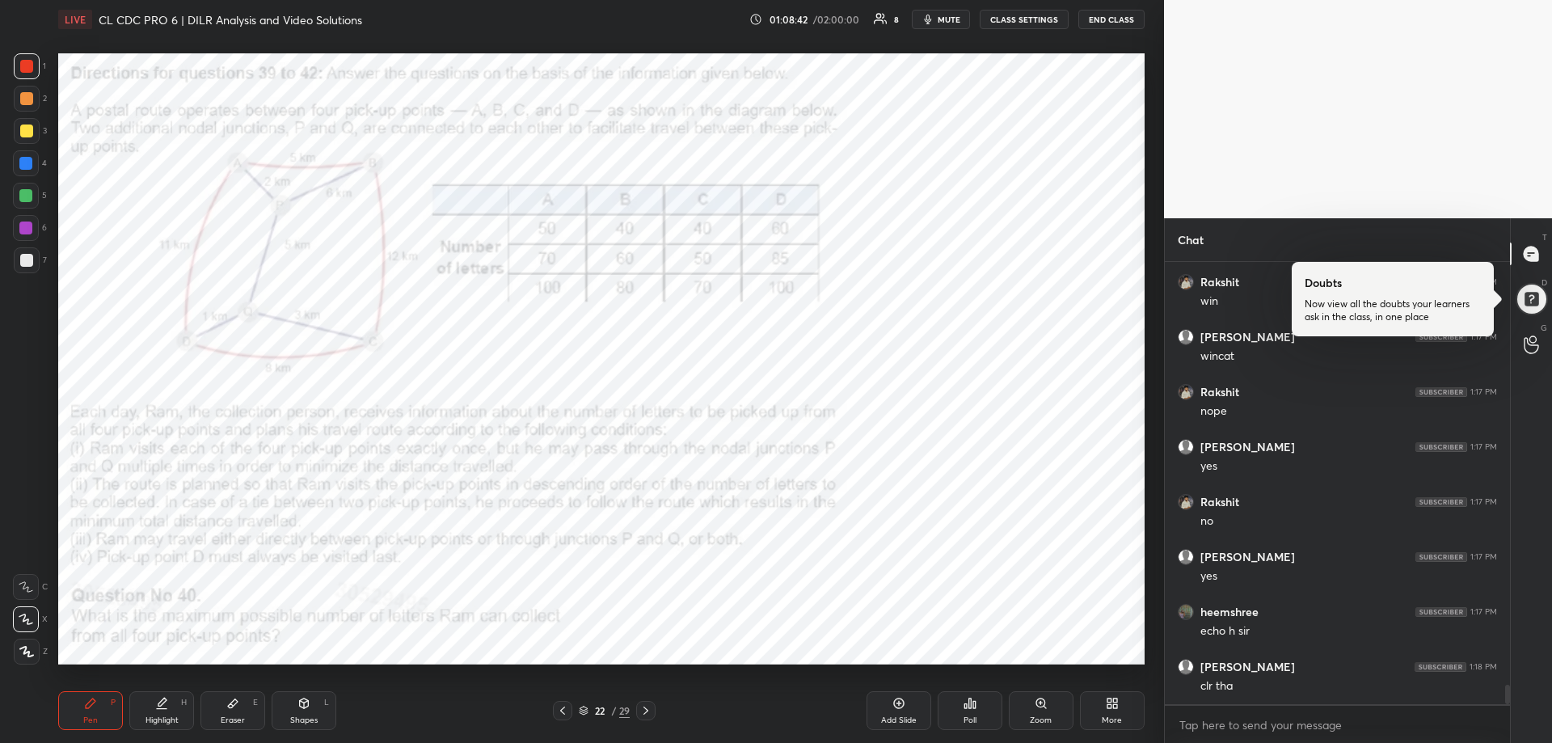
click at [23, 221] on div at bounding box center [25, 227] width 13 height 13
click at [24, 221] on div at bounding box center [25, 227] width 13 height 13
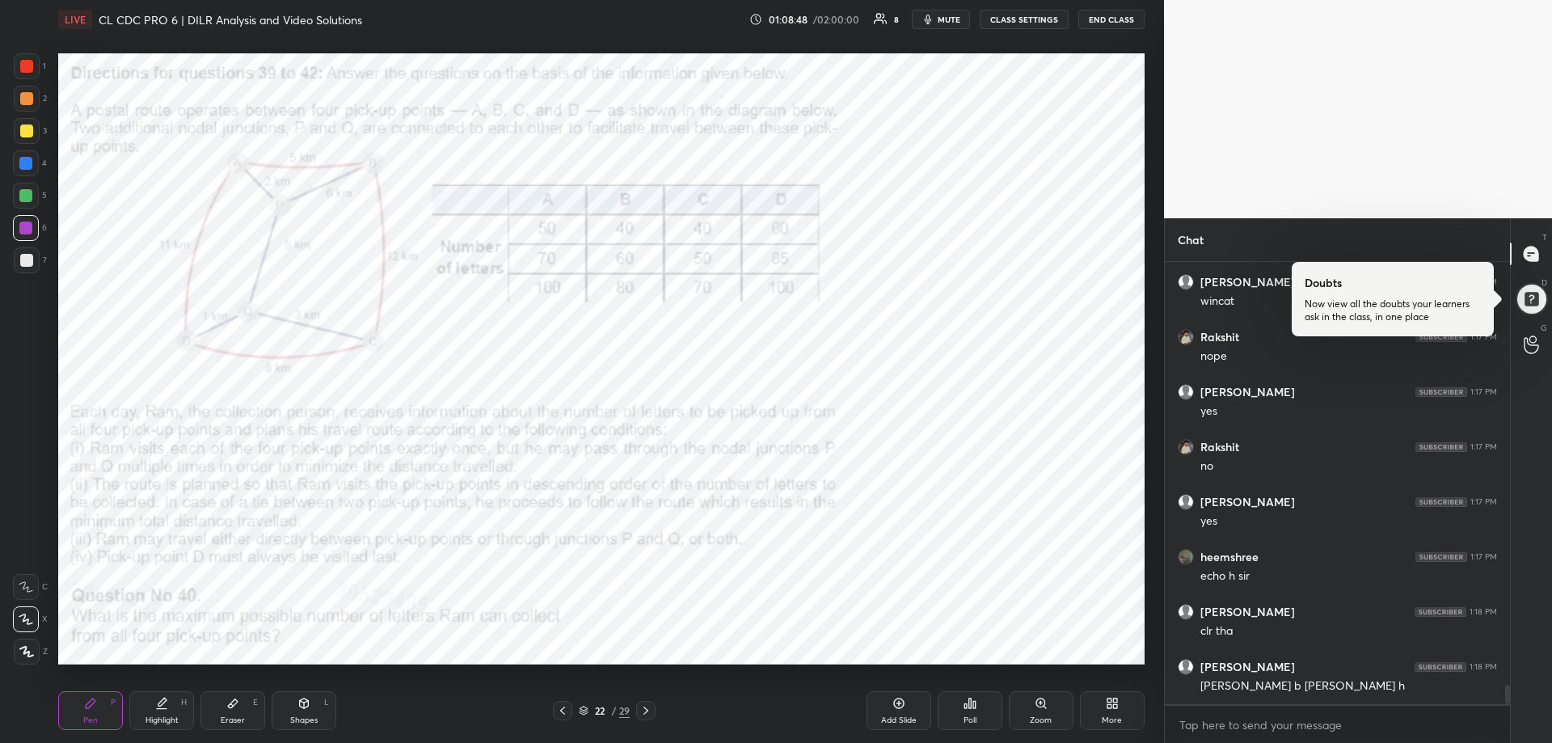
click at [29, 69] on div at bounding box center [26, 66] width 13 height 13
click at [32, 66] on div at bounding box center [26, 66] width 13 height 13
click at [23, 158] on div at bounding box center [25, 163] width 13 height 13
click at [23, 164] on div at bounding box center [25, 163] width 13 height 13
click at [32, 160] on div at bounding box center [25, 163] width 13 height 13
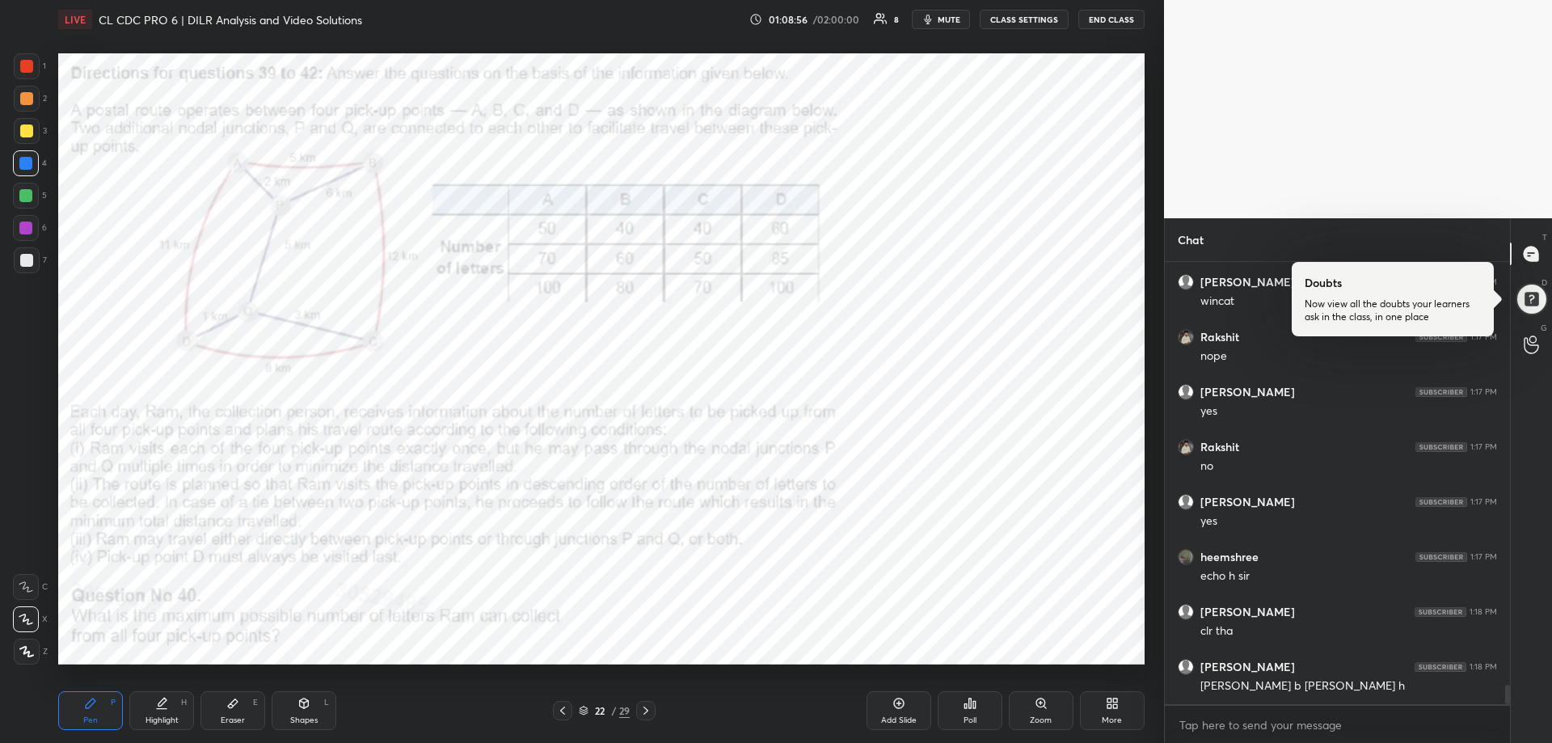
click at [35, 160] on div at bounding box center [26, 163] width 26 height 26
click at [26, 66] on div at bounding box center [26, 66] width 13 height 13
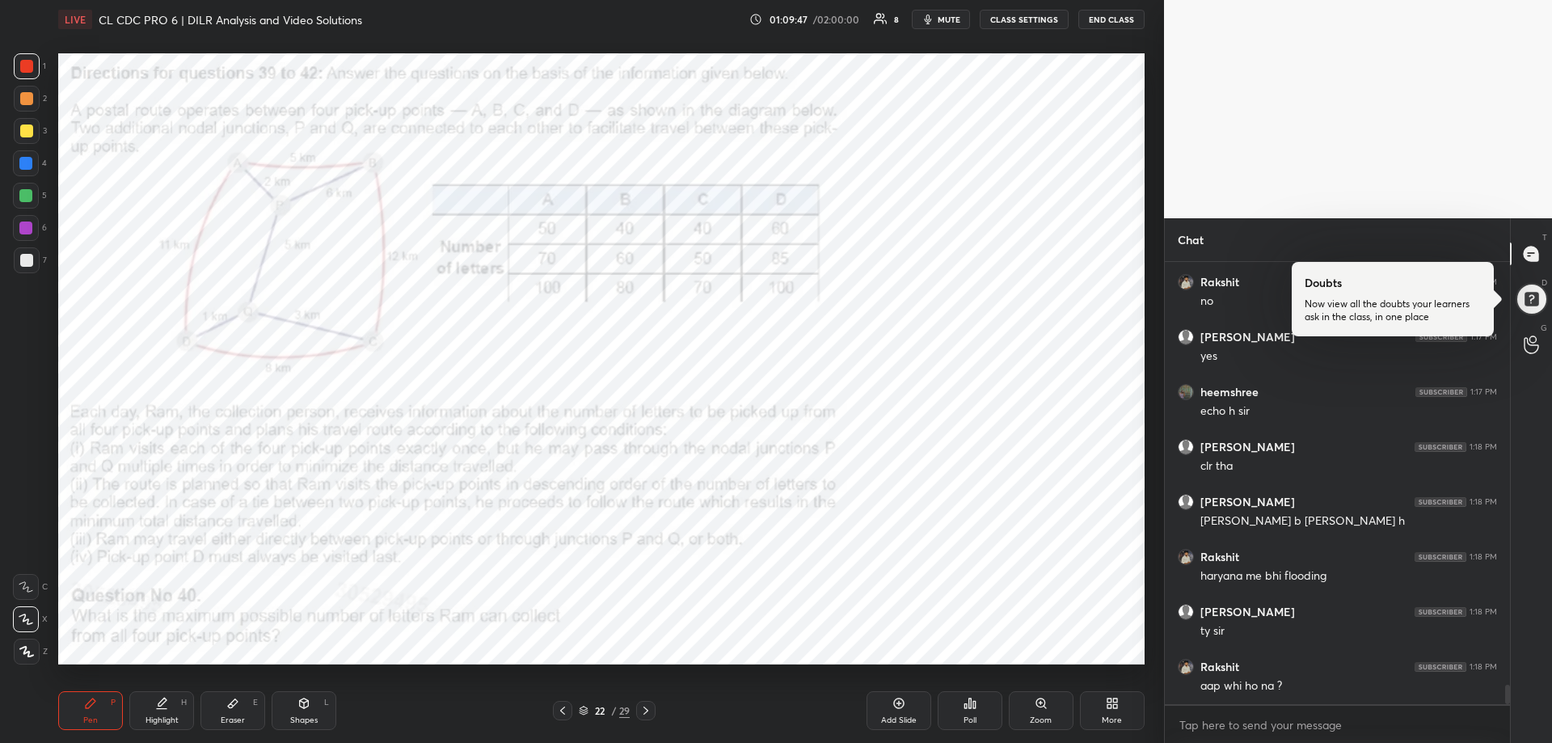
scroll to position [9782, 0]
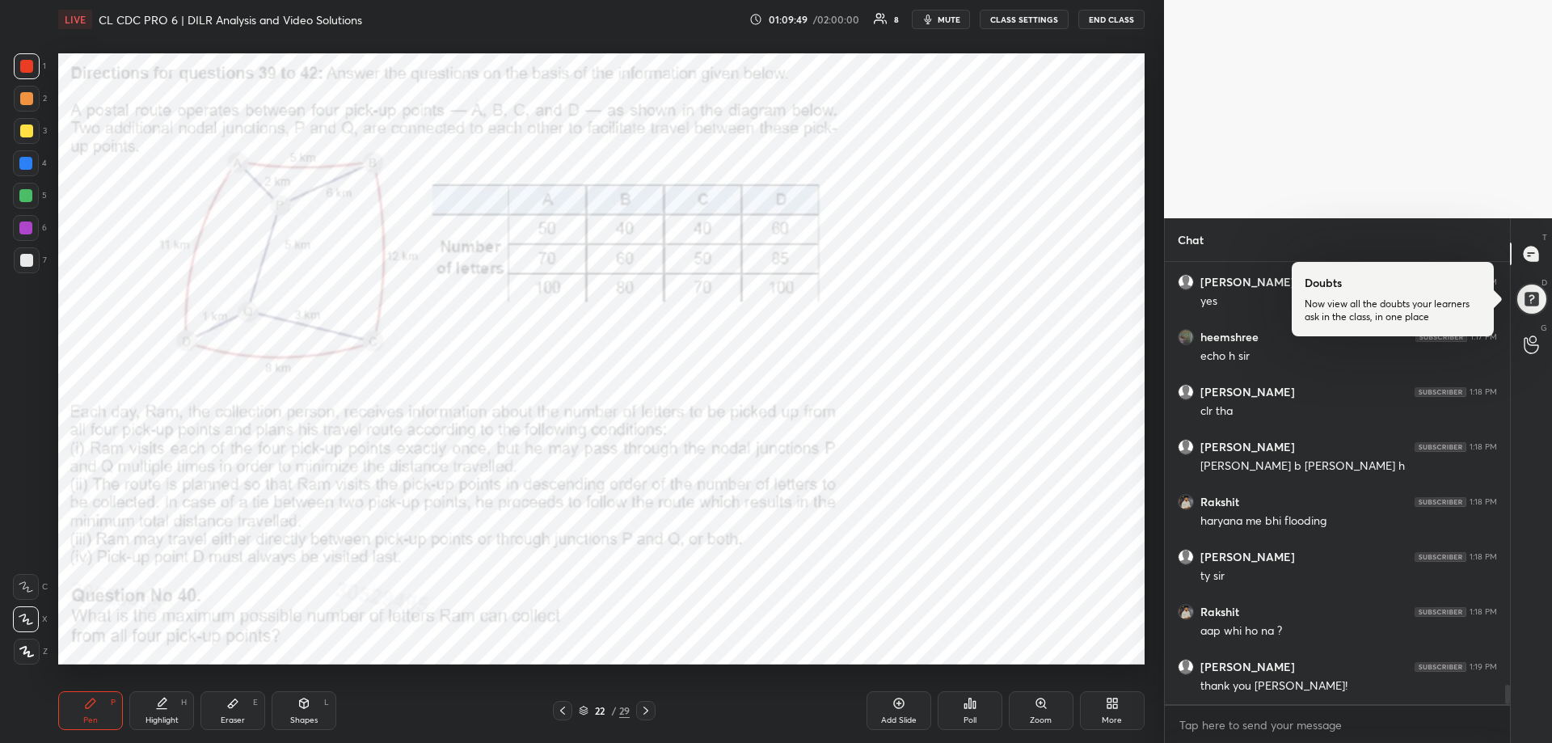
click at [24, 163] on div at bounding box center [25, 163] width 13 height 13
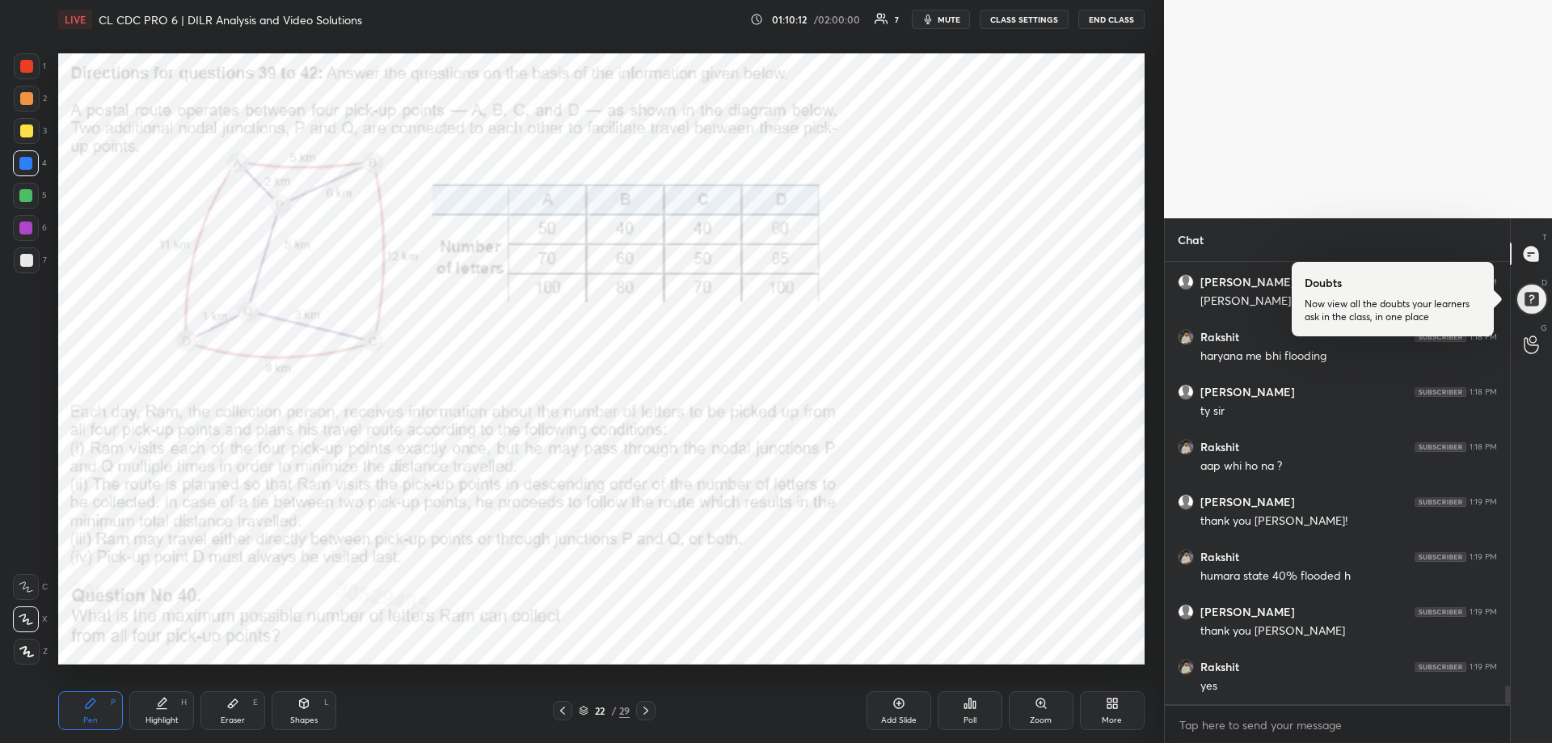
scroll to position [10002, 0]
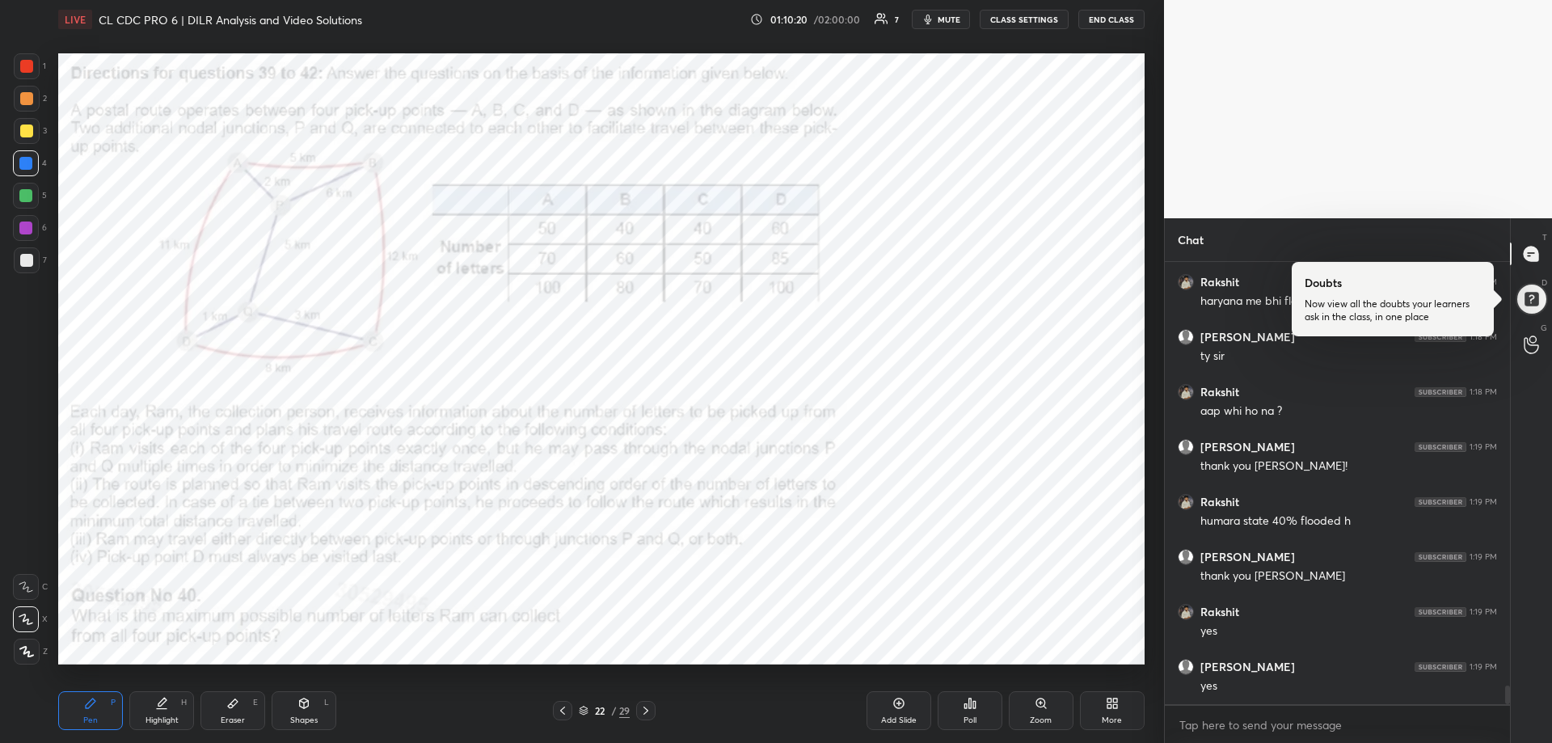
click at [24, 233] on div at bounding box center [25, 227] width 13 height 13
click at [27, 65] on div at bounding box center [26, 66] width 13 height 13
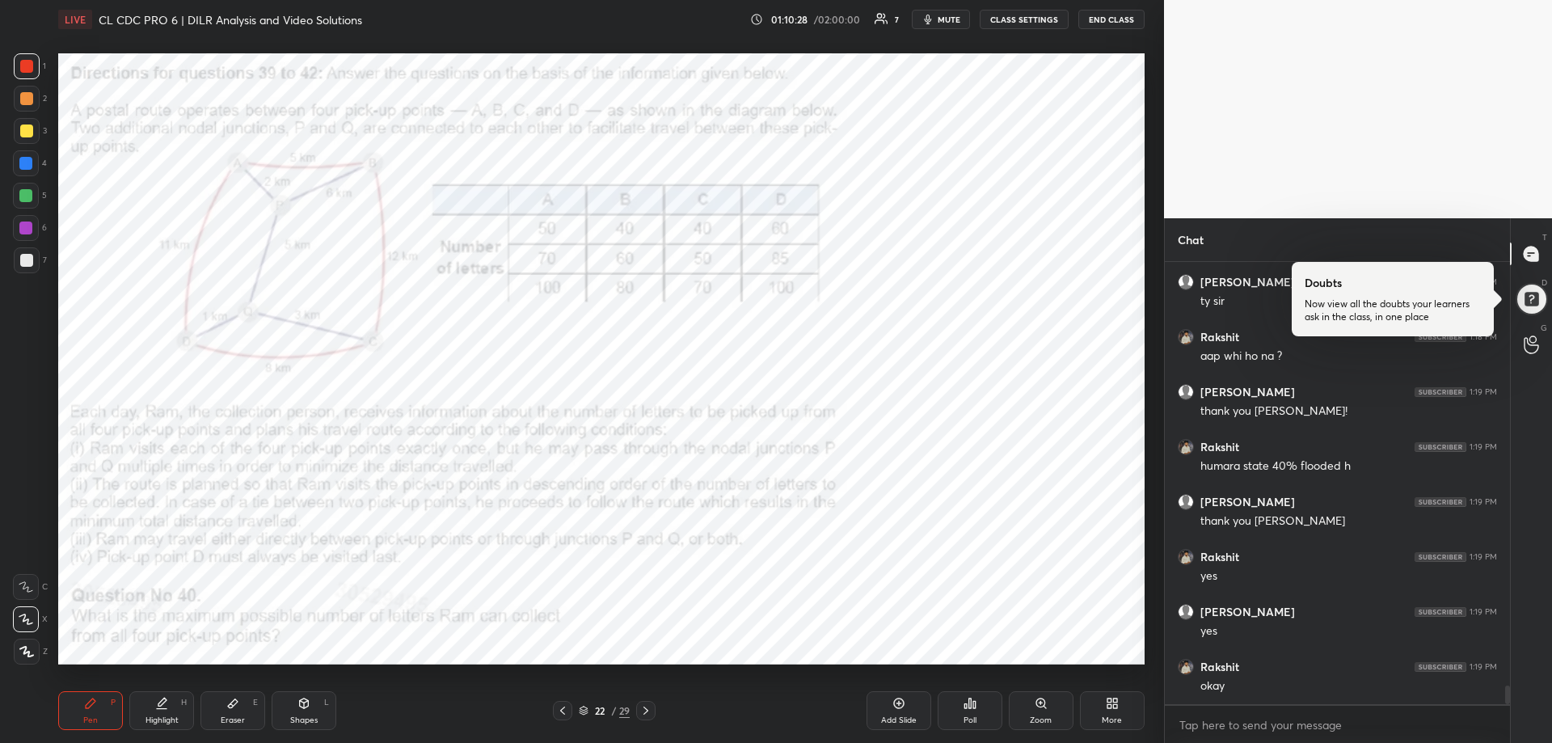
scroll to position [10112, 0]
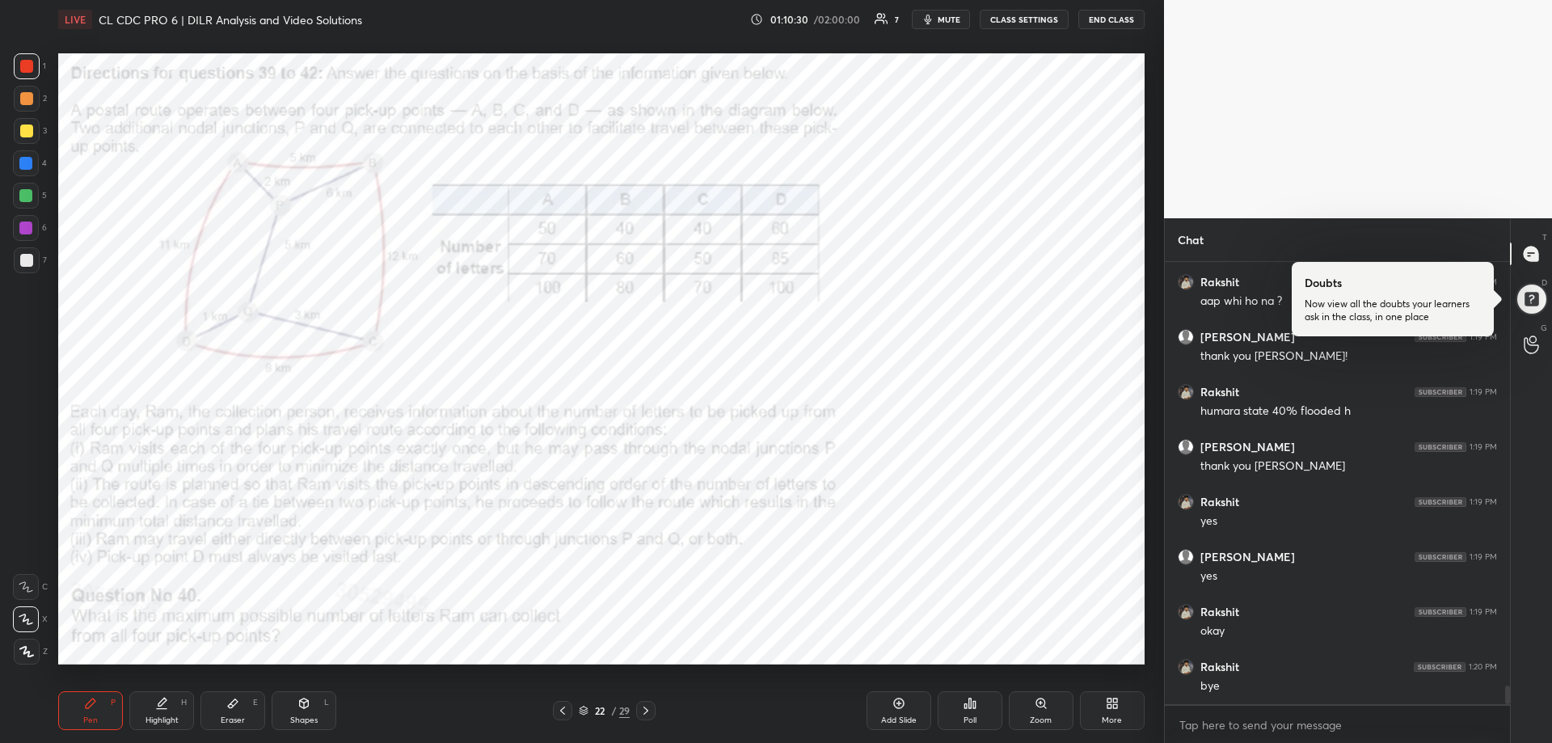
click at [941, 25] on button "mute" at bounding box center [941, 19] width 58 height 19
click at [1116, 15] on button "END CLASS" at bounding box center [1111, 19] width 66 height 19
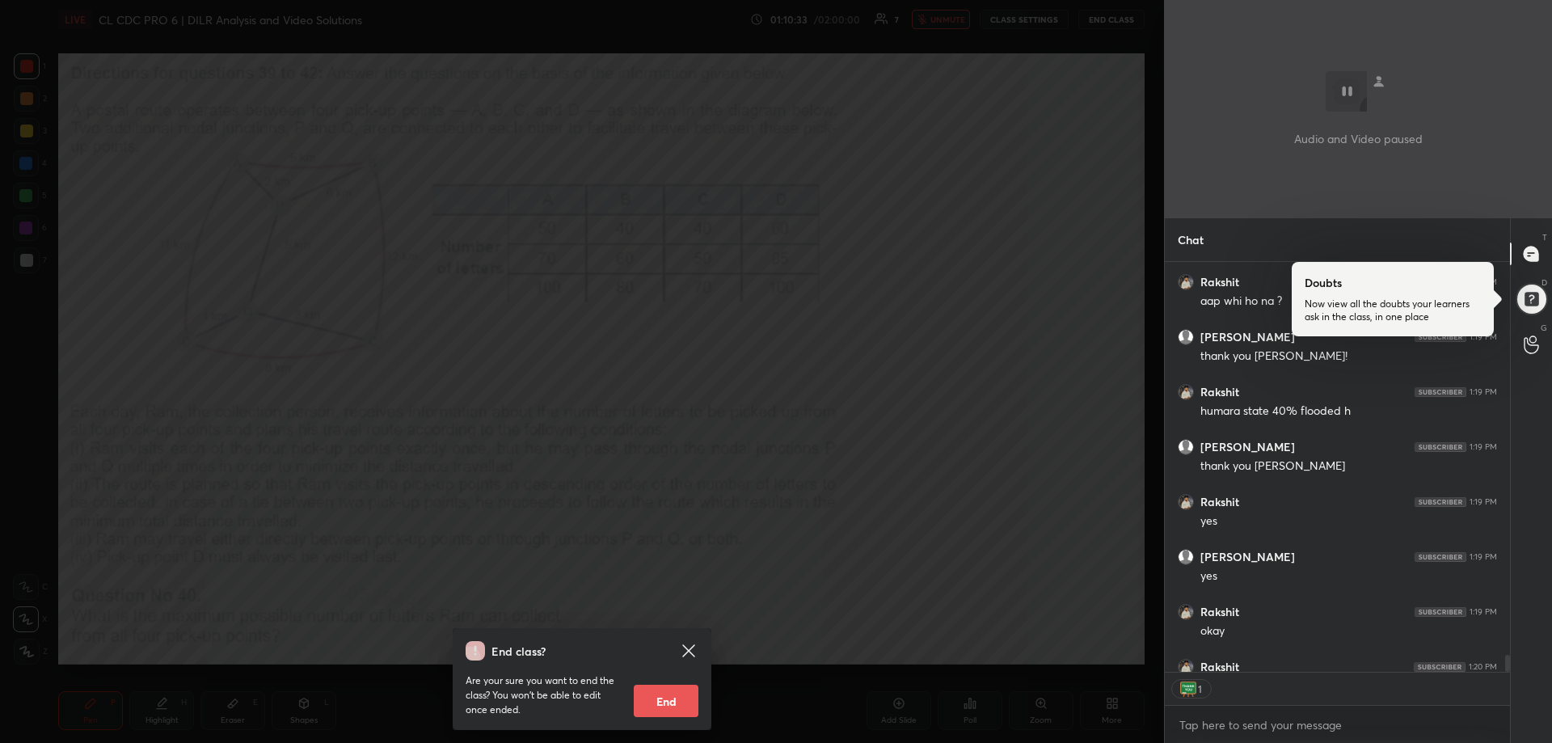
click at [696, 702] on button "End" at bounding box center [666, 701] width 65 height 32
type textarea "x"
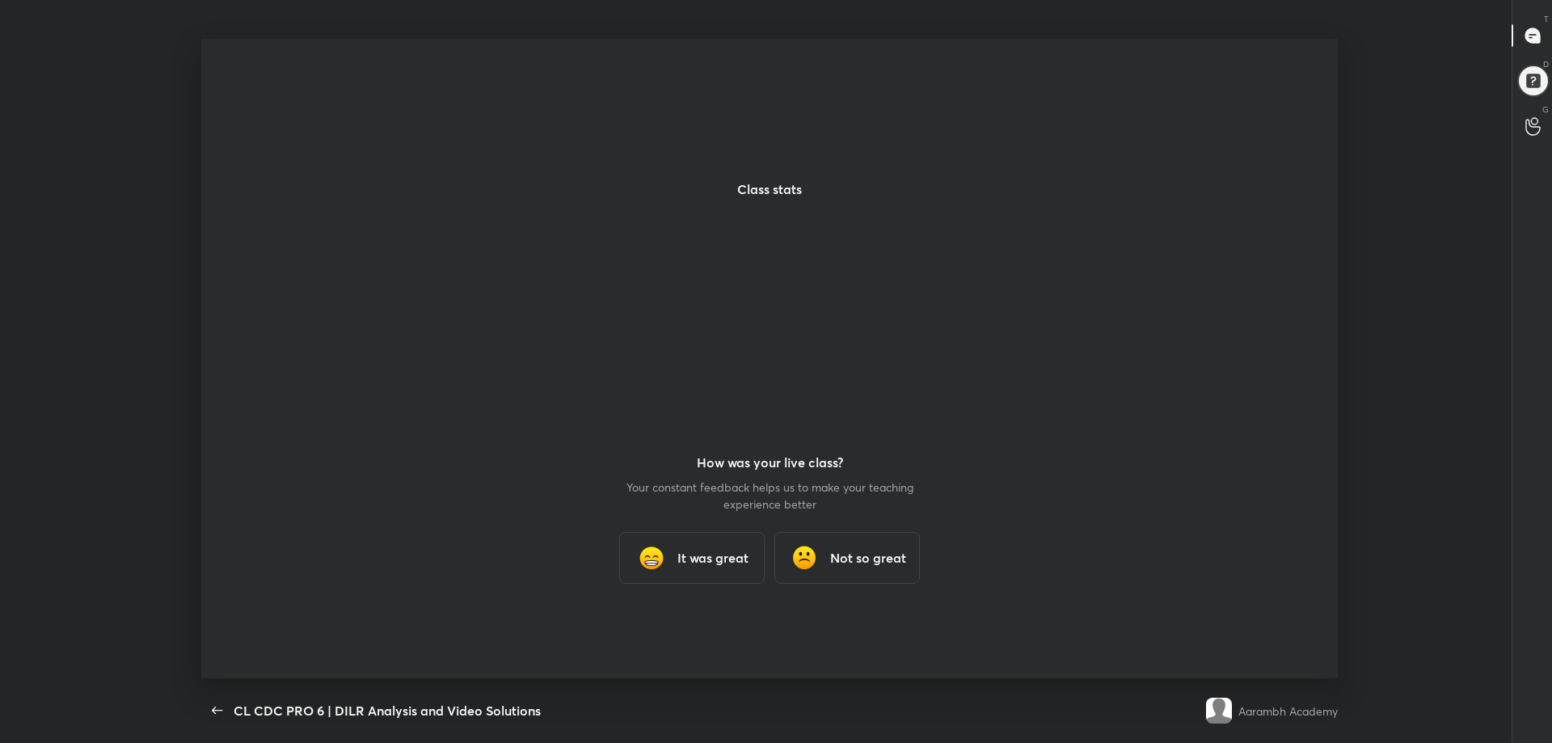
scroll to position [0, 0]
